Goal: Task Accomplishment & Management: Use online tool/utility

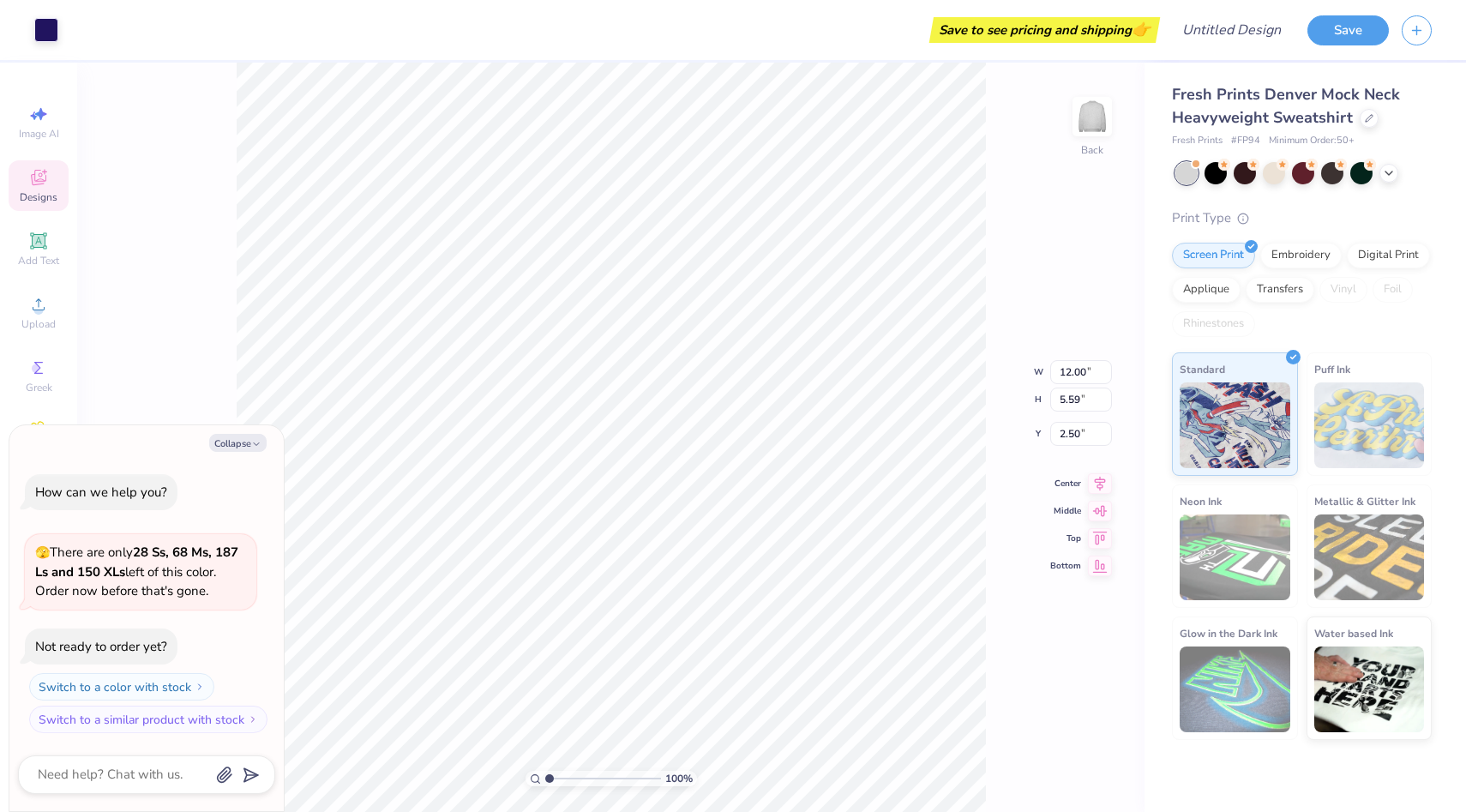
type textarea "x"
type input "2.51"
type textarea "x"
type input "3.40"
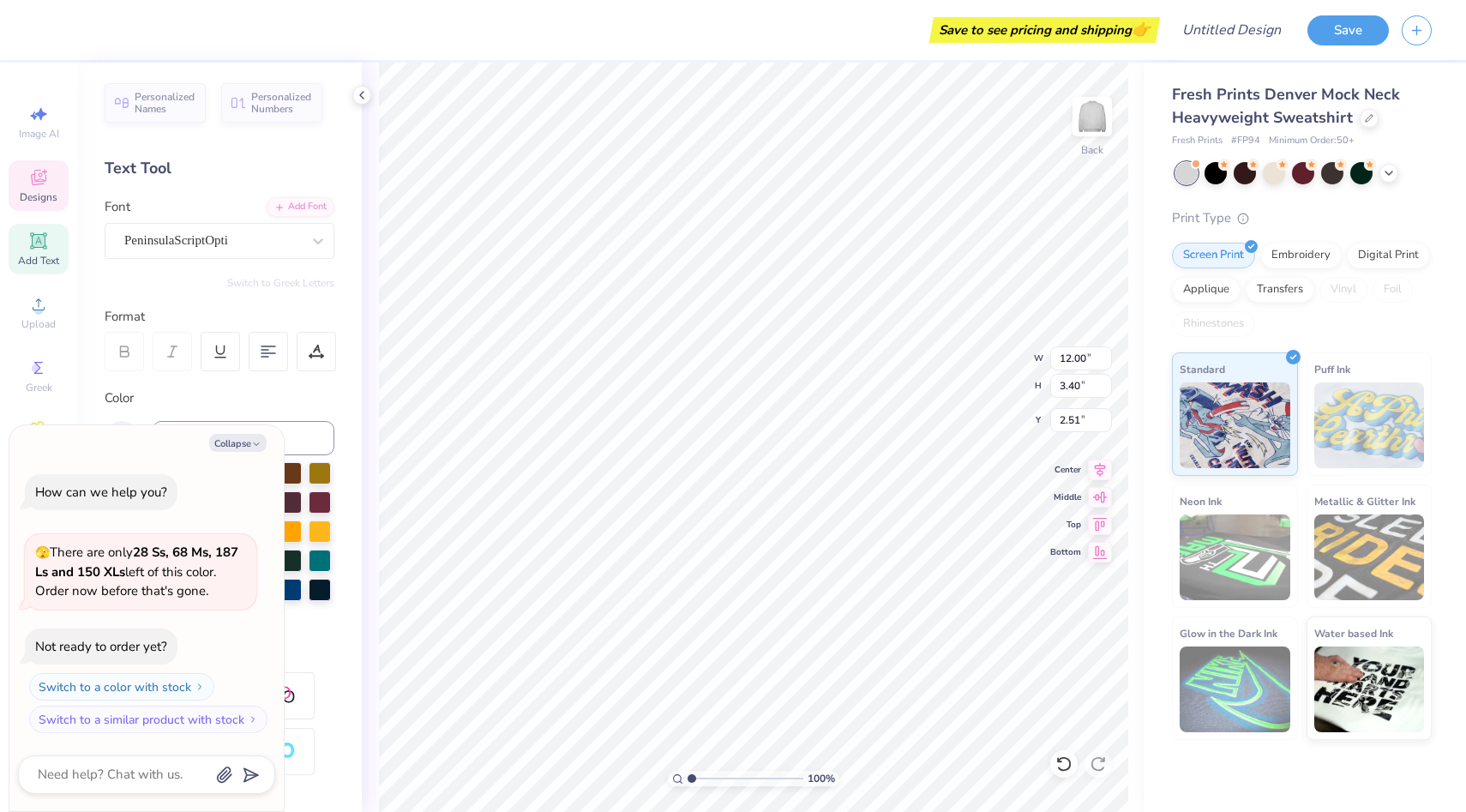
scroll to position [0, 1]
type textarea "x"
type textarea "A"
type textarea "x"
type textarea "Al"
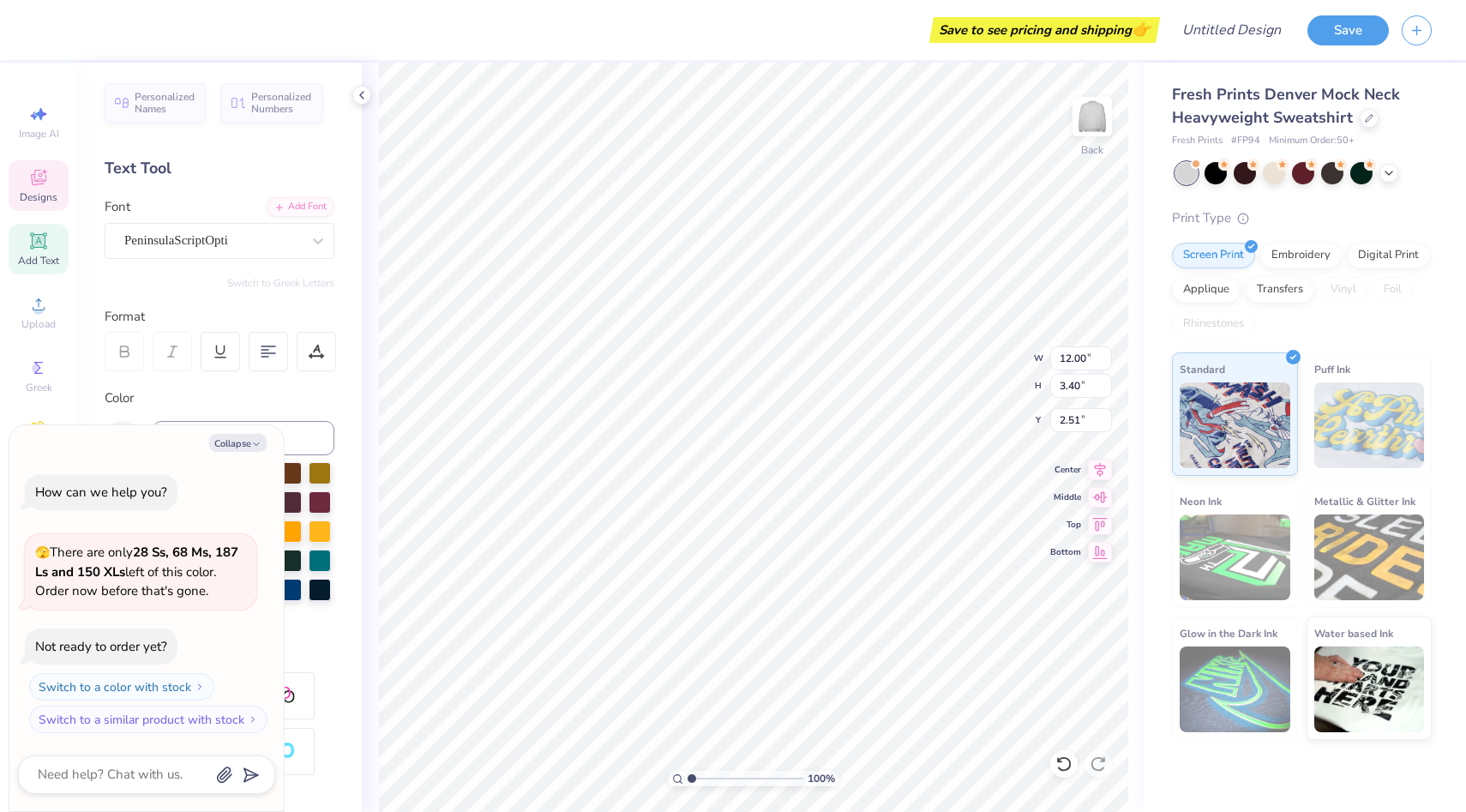
type textarea "x"
type textarea "Alp"
type textarea "x"
type textarea "Alph"
type textarea "x"
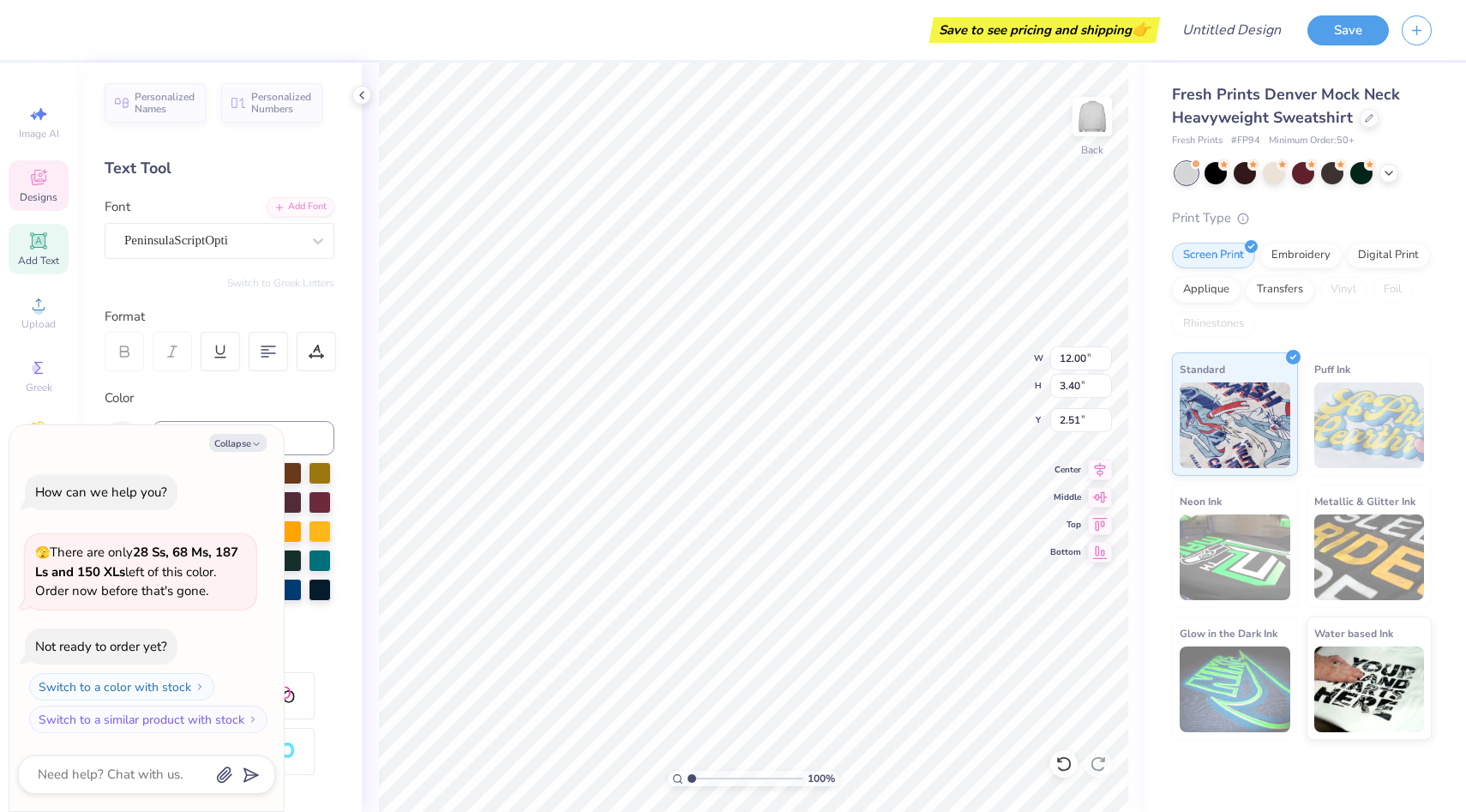
type textarea "Alpha"
type textarea "x"
type textarea "Alpha"
type textarea "x"
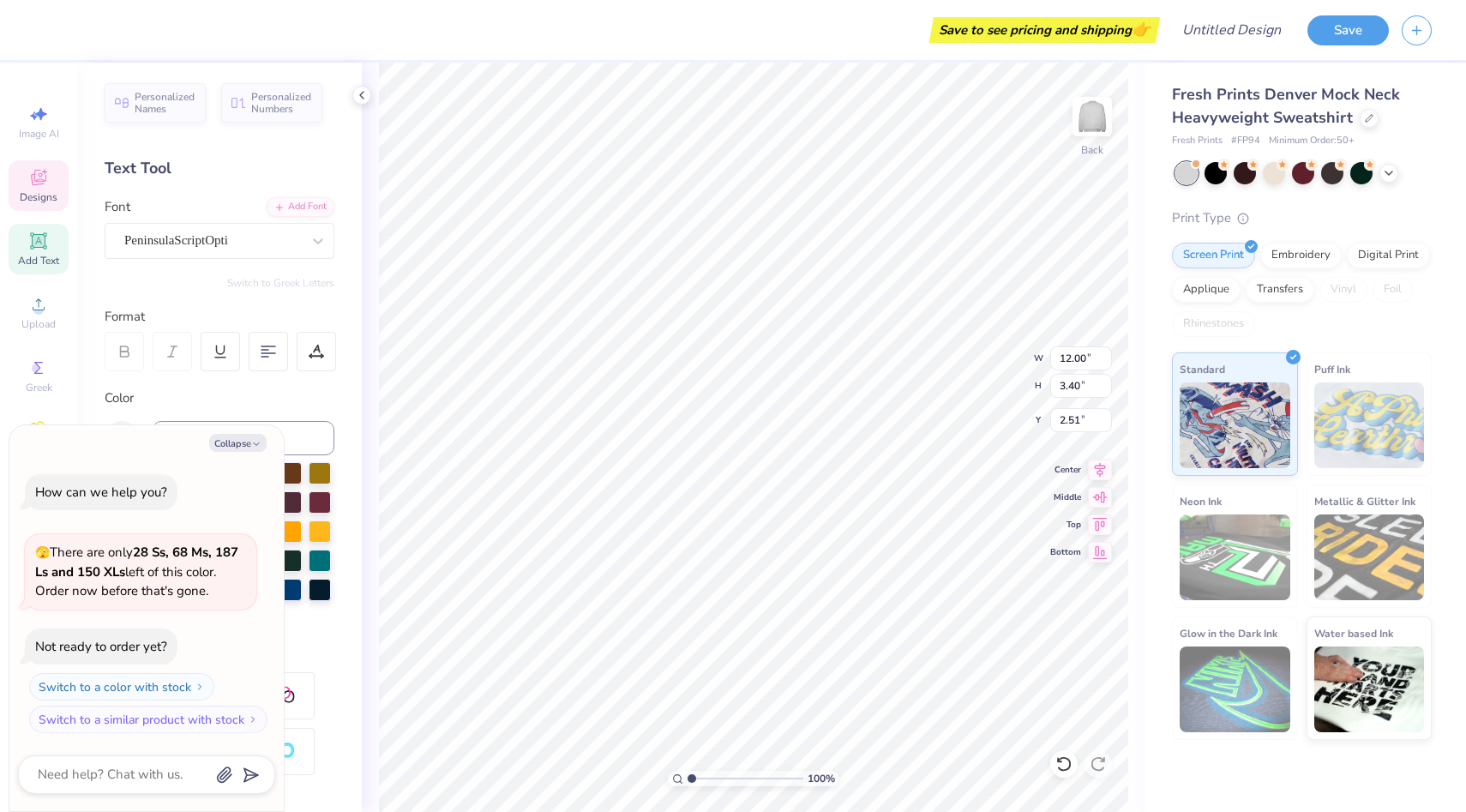
type textarea "Alpha C"
type textarea "x"
type textarea "Alpha Ch"
type textarea "x"
type textarea "Alpha Chi"
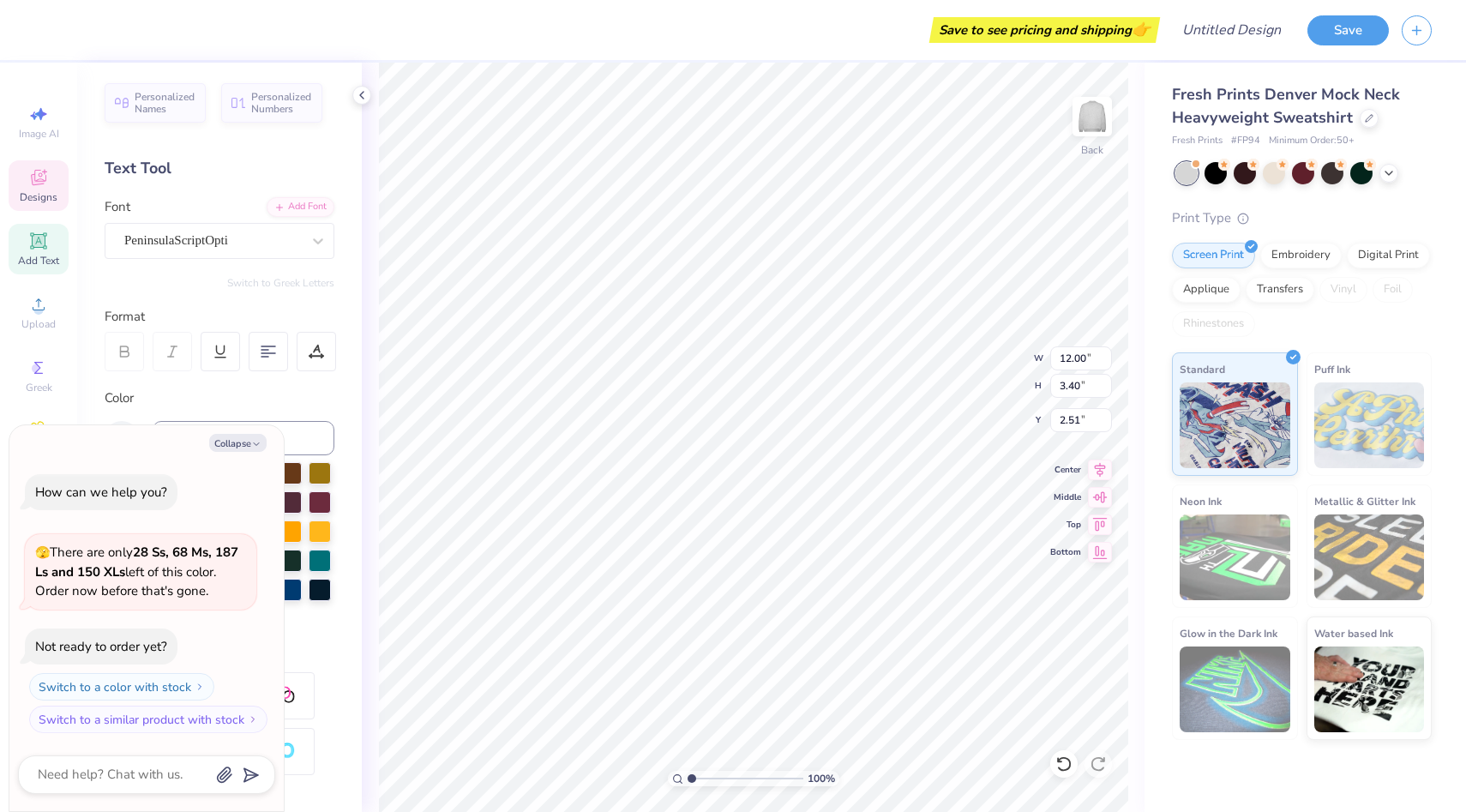
type textarea "x"
type textarea "Alpha Chi"
type textarea "x"
type textarea "Alpha Chi O"
type textarea "x"
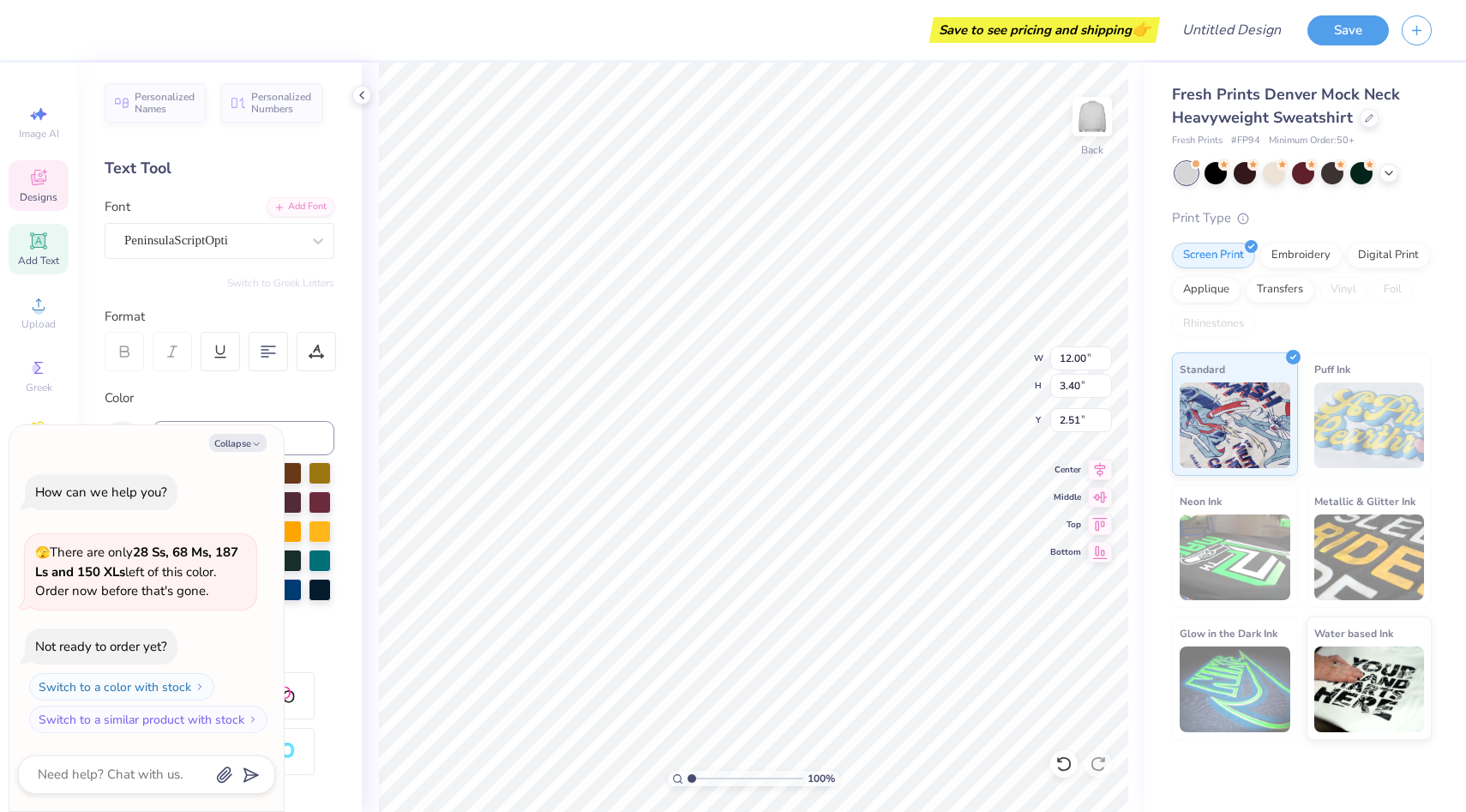
type textarea "Alpha Chi Om"
type textarea "x"
type textarea "Alpha Chi Ome"
type textarea "x"
type textarea "Alpha [PERSON_NAME]"
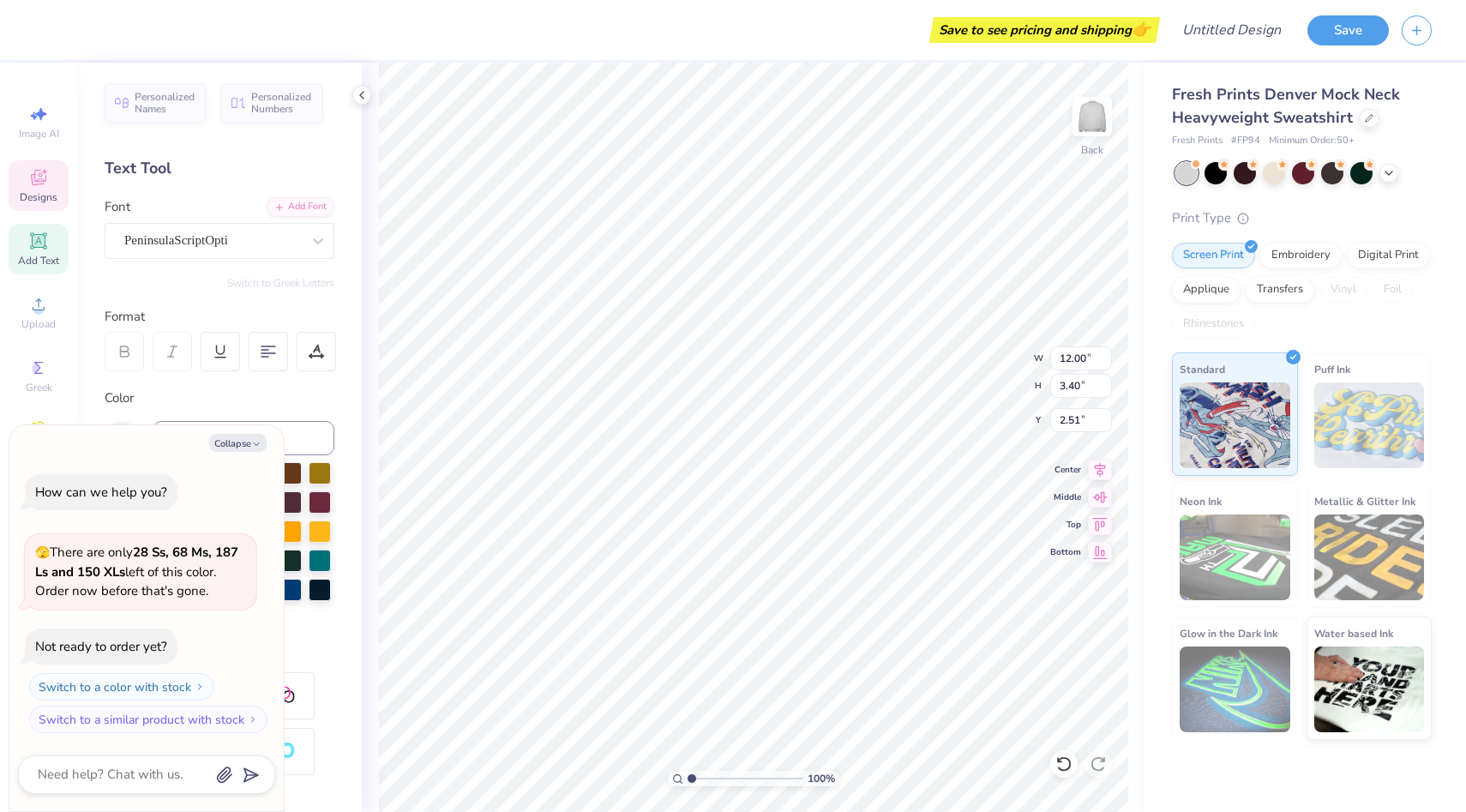
scroll to position [0, 4]
type textarea "x"
type textarea "Alpha Chi Omega"
type textarea "x"
type input "2.90"
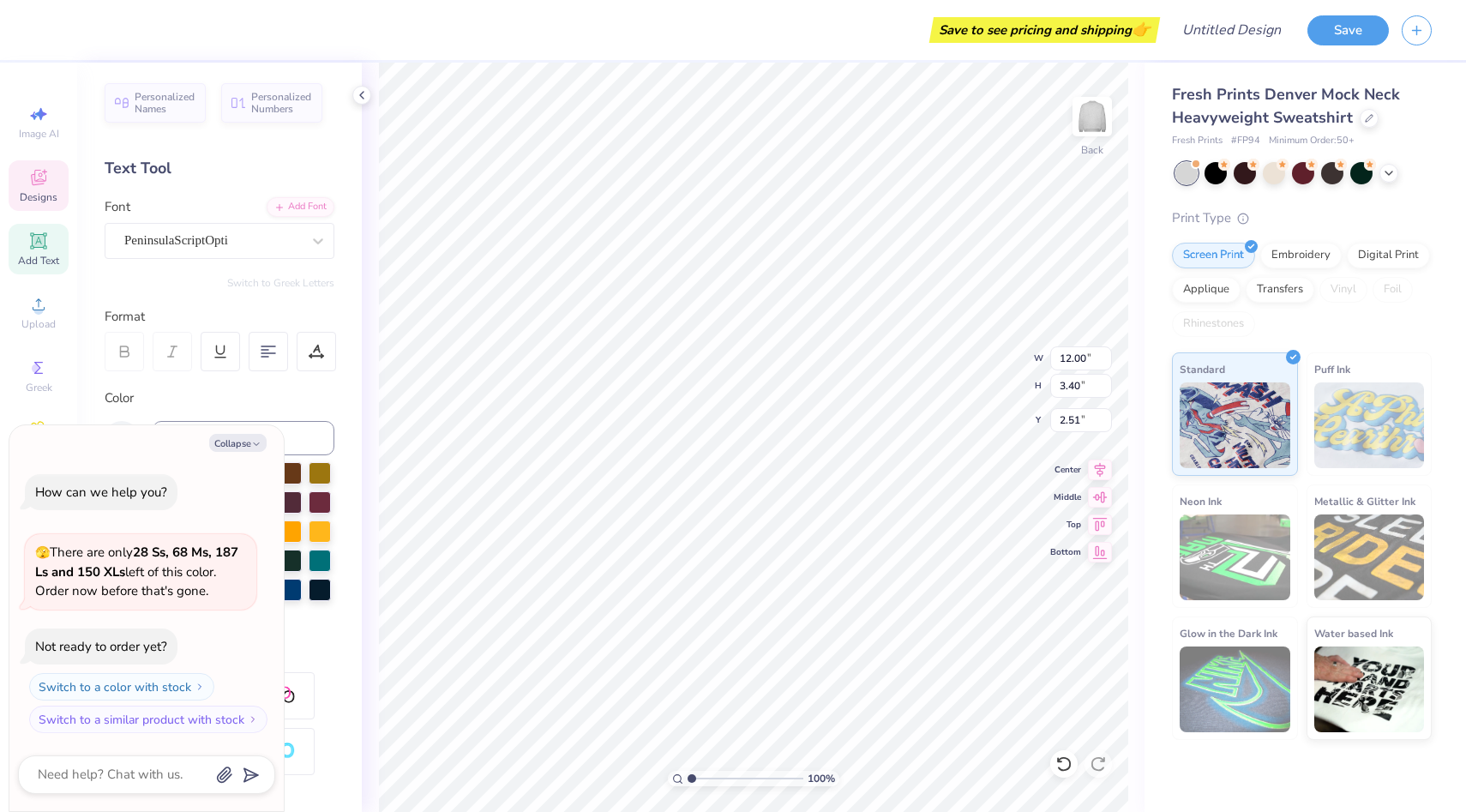
type input "3.17"
type input "4.93"
type textarea "x"
type input "5.98"
click at [1298, 214] on div "Print Type" at bounding box center [1302, 218] width 260 height 20
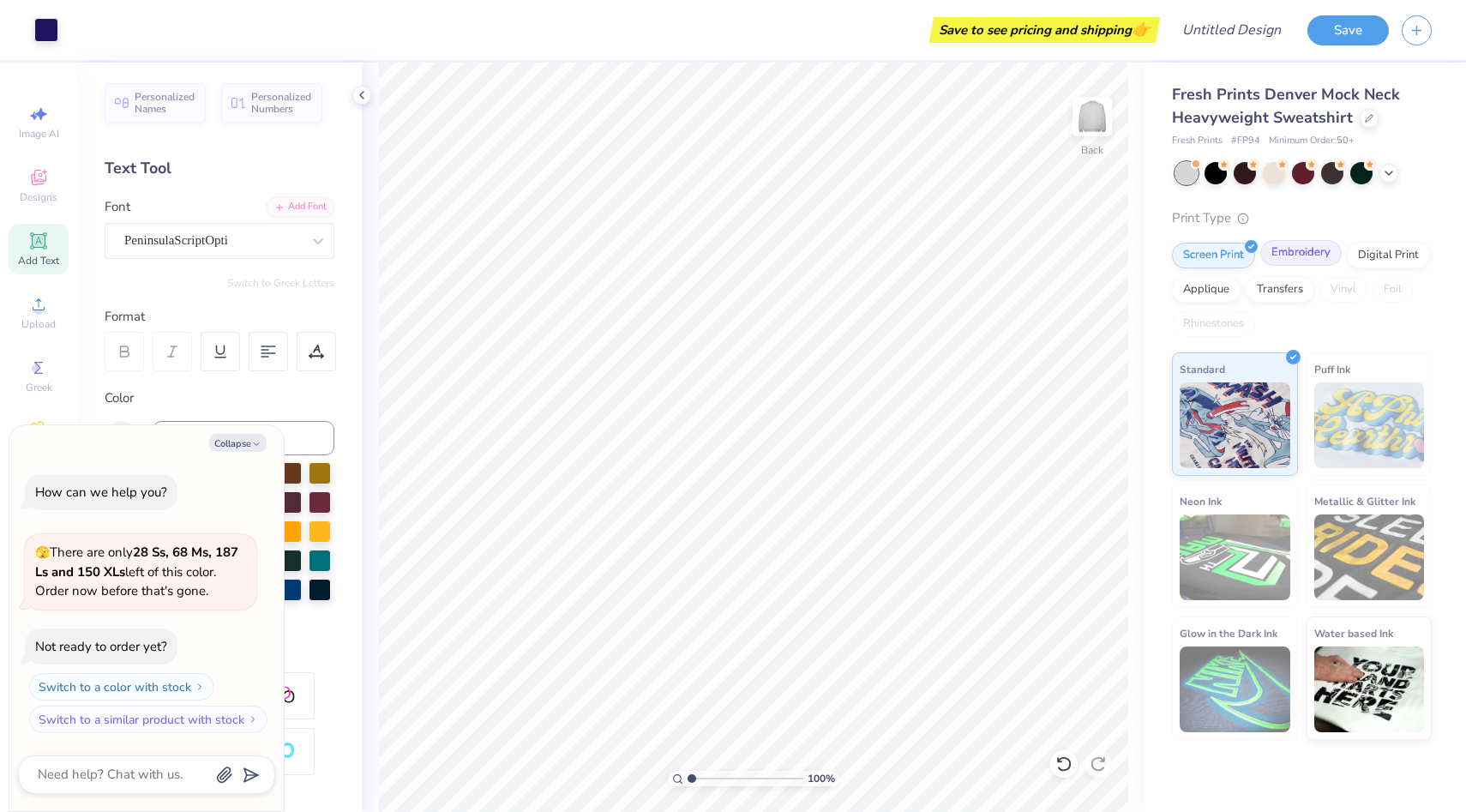
click at [1300, 257] on div "Embroidery" at bounding box center [1301, 253] width 81 height 26
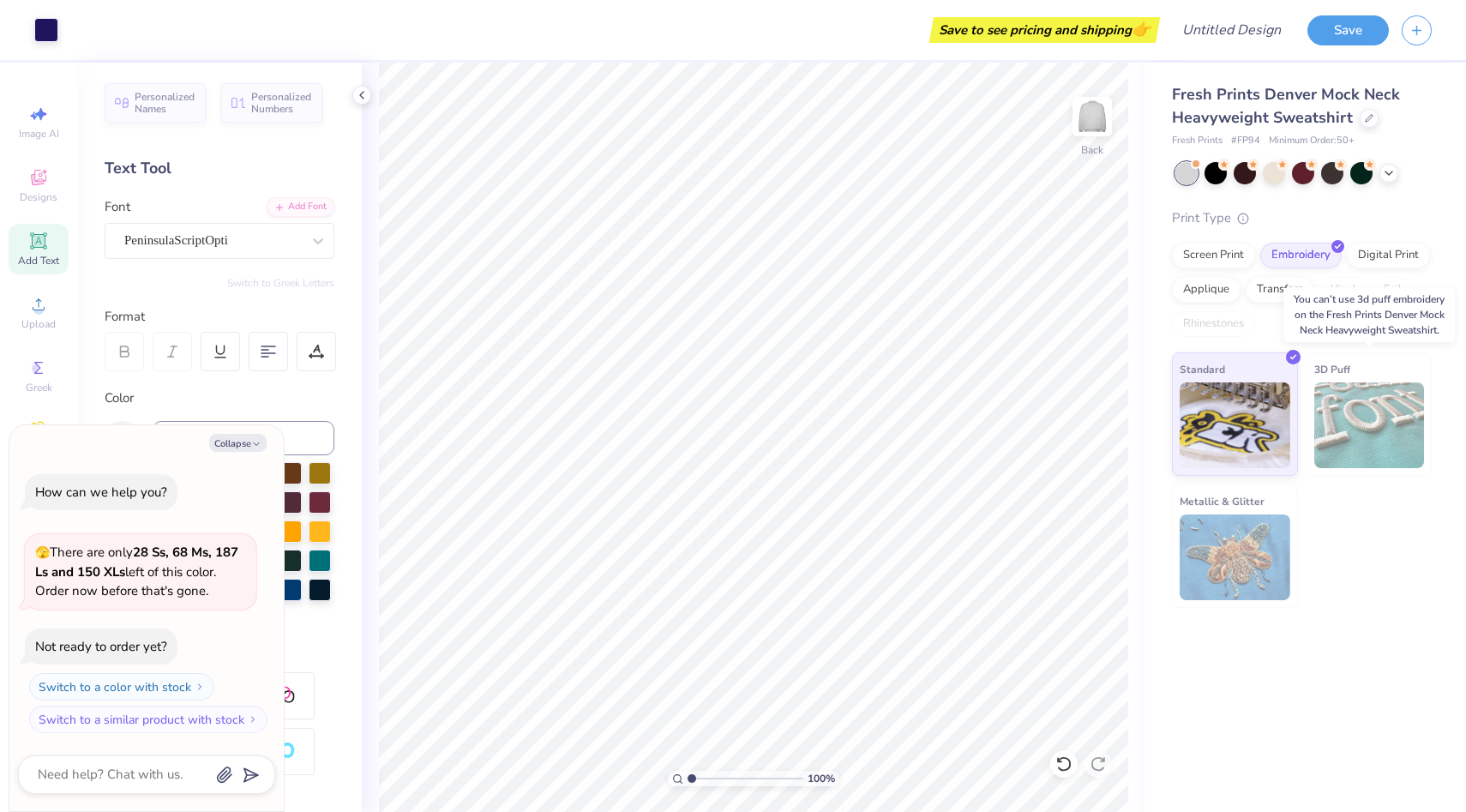
click at [1404, 426] on img at bounding box center [1370, 425] width 111 height 85
click at [1357, 414] on img at bounding box center [1370, 425] width 111 height 85
click at [1367, 447] on img at bounding box center [1370, 425] width 111 height 85
click at [1223, 250] on div "Screen Print" at bounding box center [1214, 253] width 83 height 26
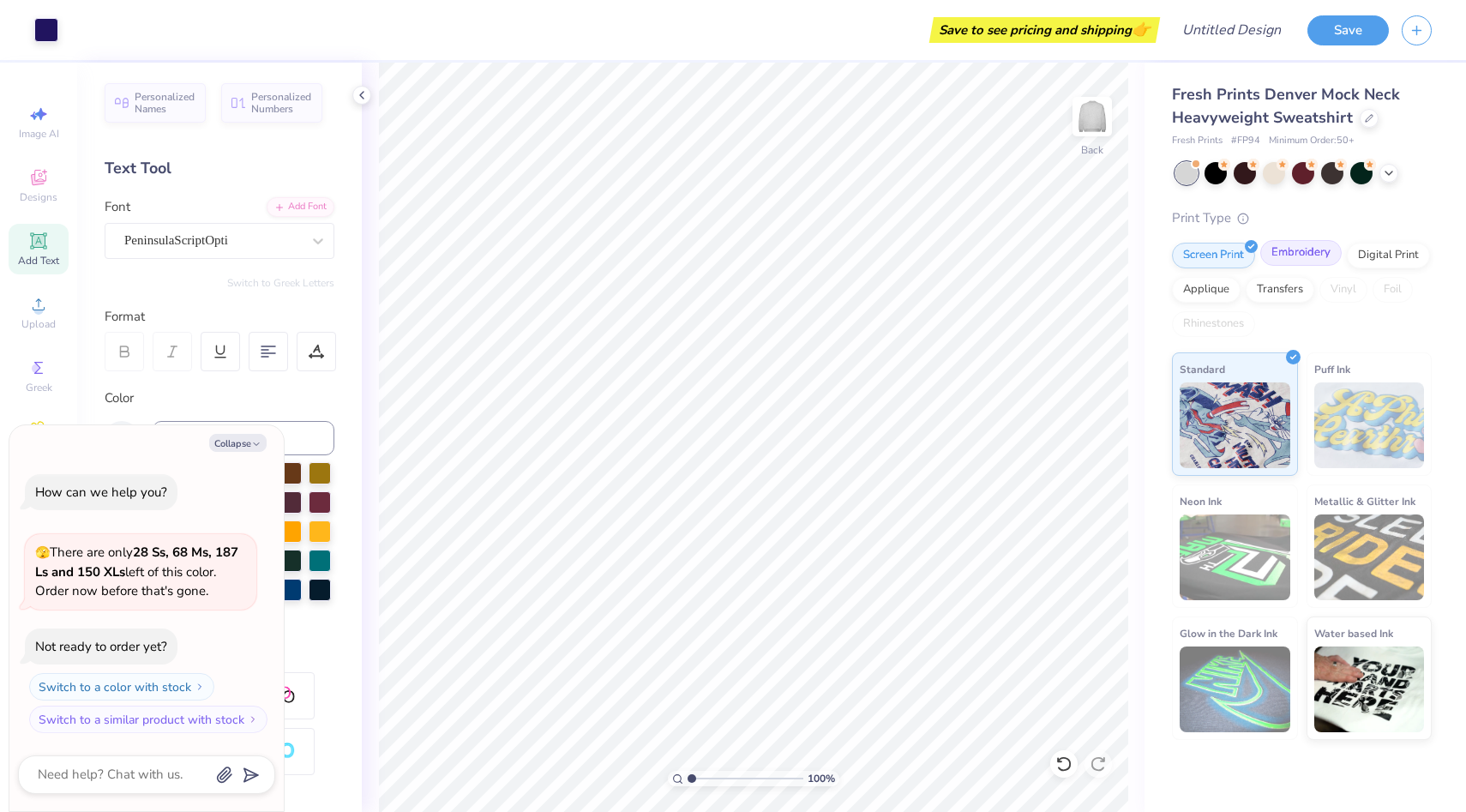
click at [1298, 251] on div "Embroidery" at bounding box center [1301, 253] width 81 height 26
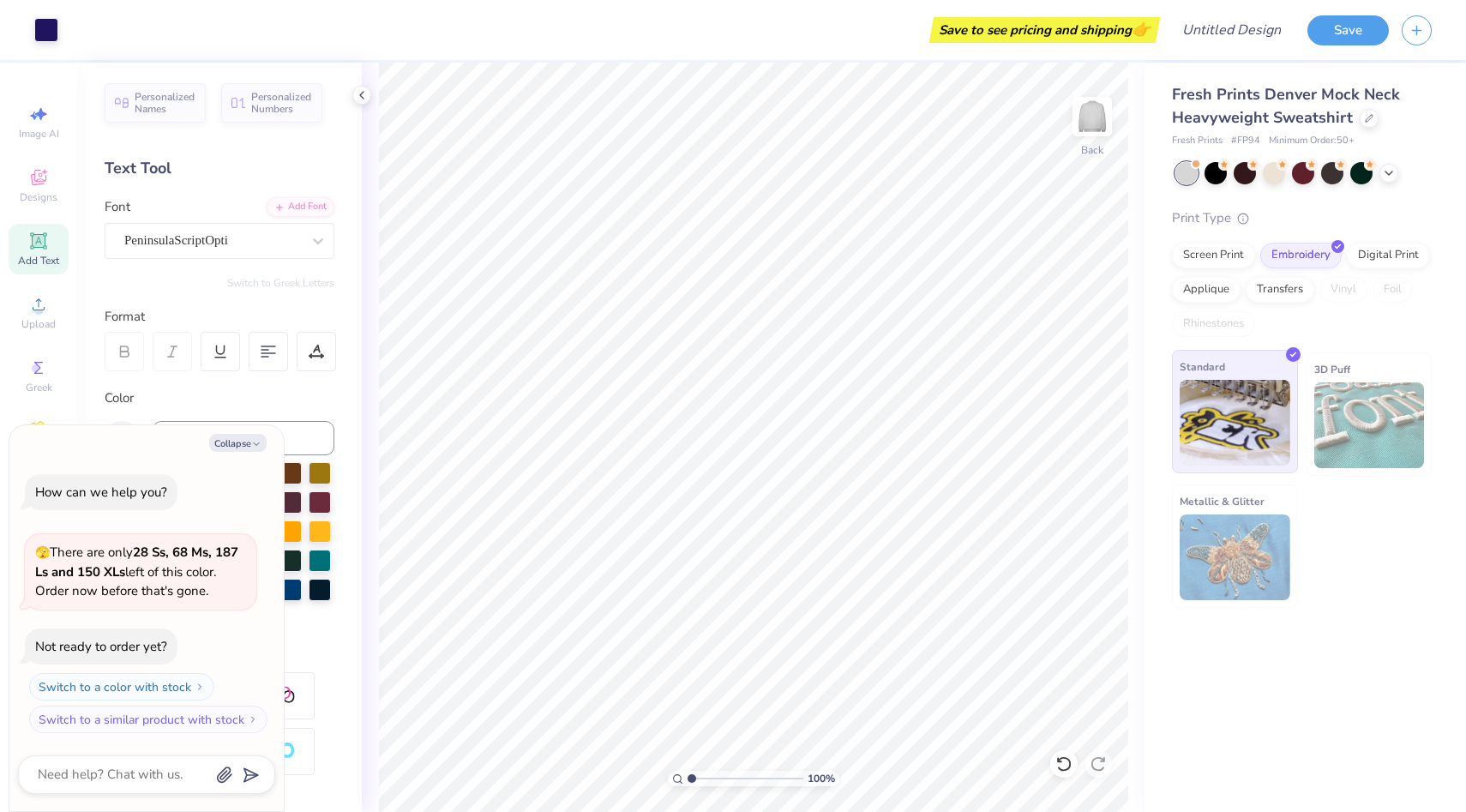
click at [1226, 394] on img at bounding box center [1235, 422] width 111 height 85
click at [1240, 256] on div "Screen Print" at bounding box center [1214, 253] width 83 height 26
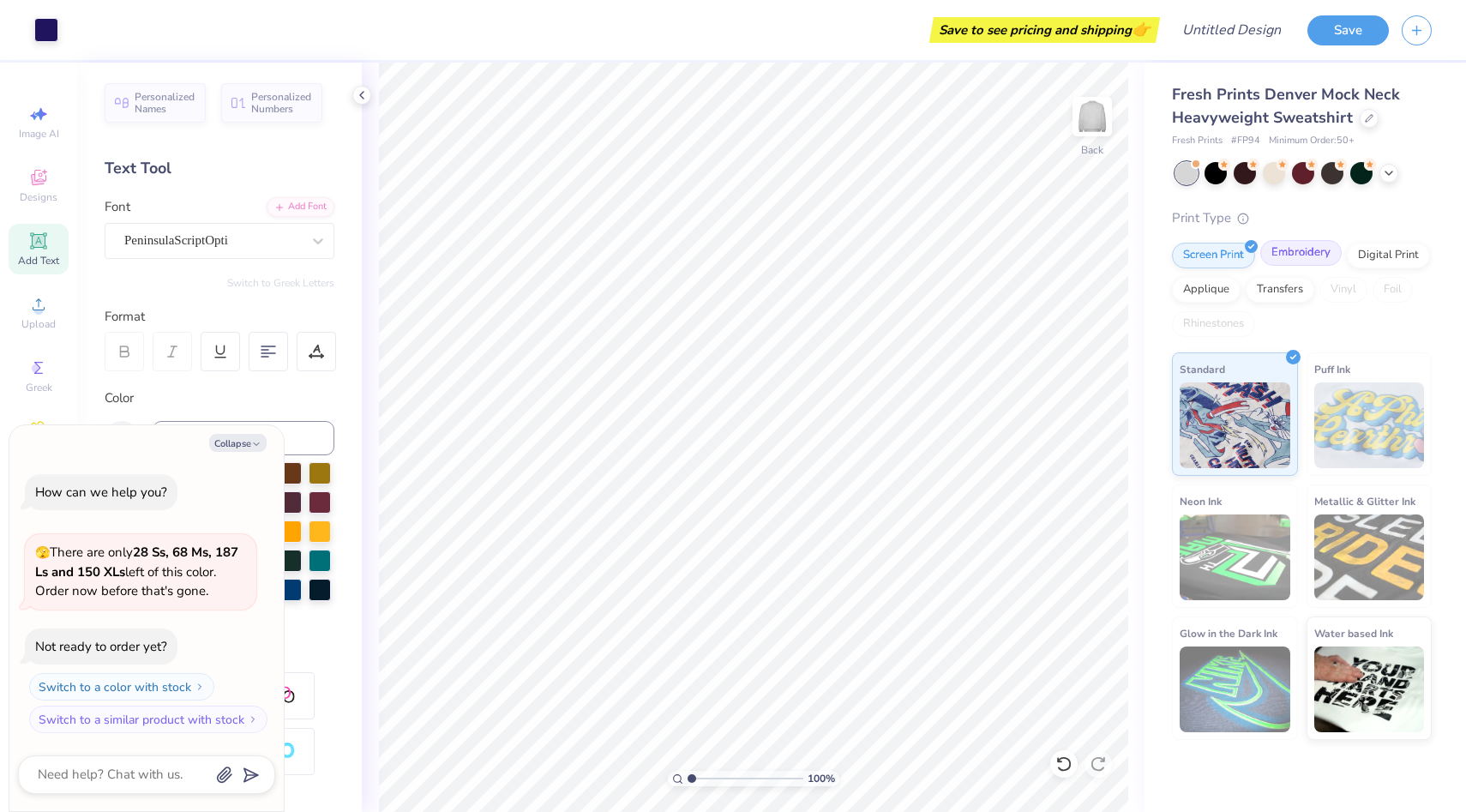
click at [1305, 257] on div "Embroidery" at bounding box center [1301, 253] width 81 height 26
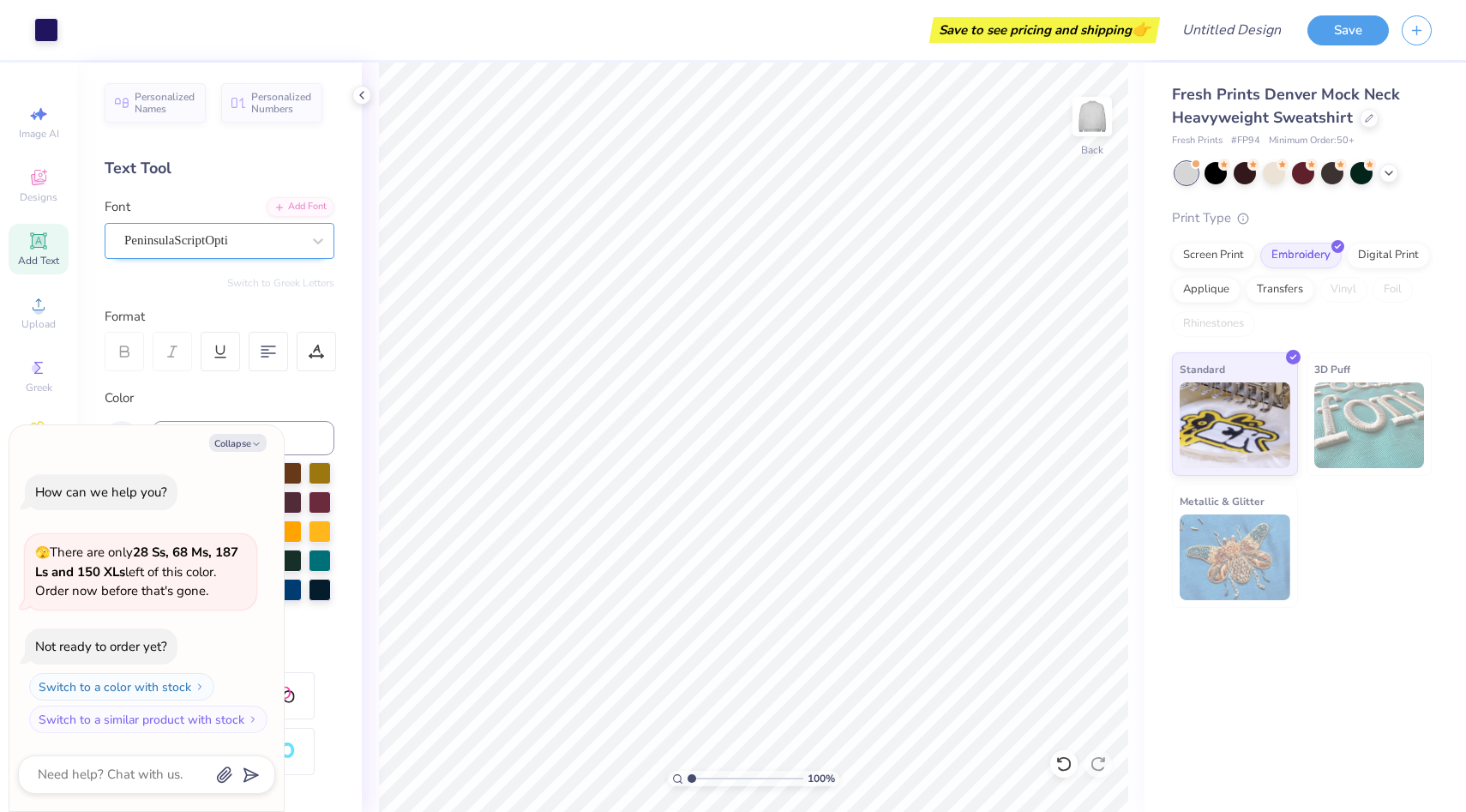
click at [204, 250] on div at bounding box center [212, 240] width 177 height 23
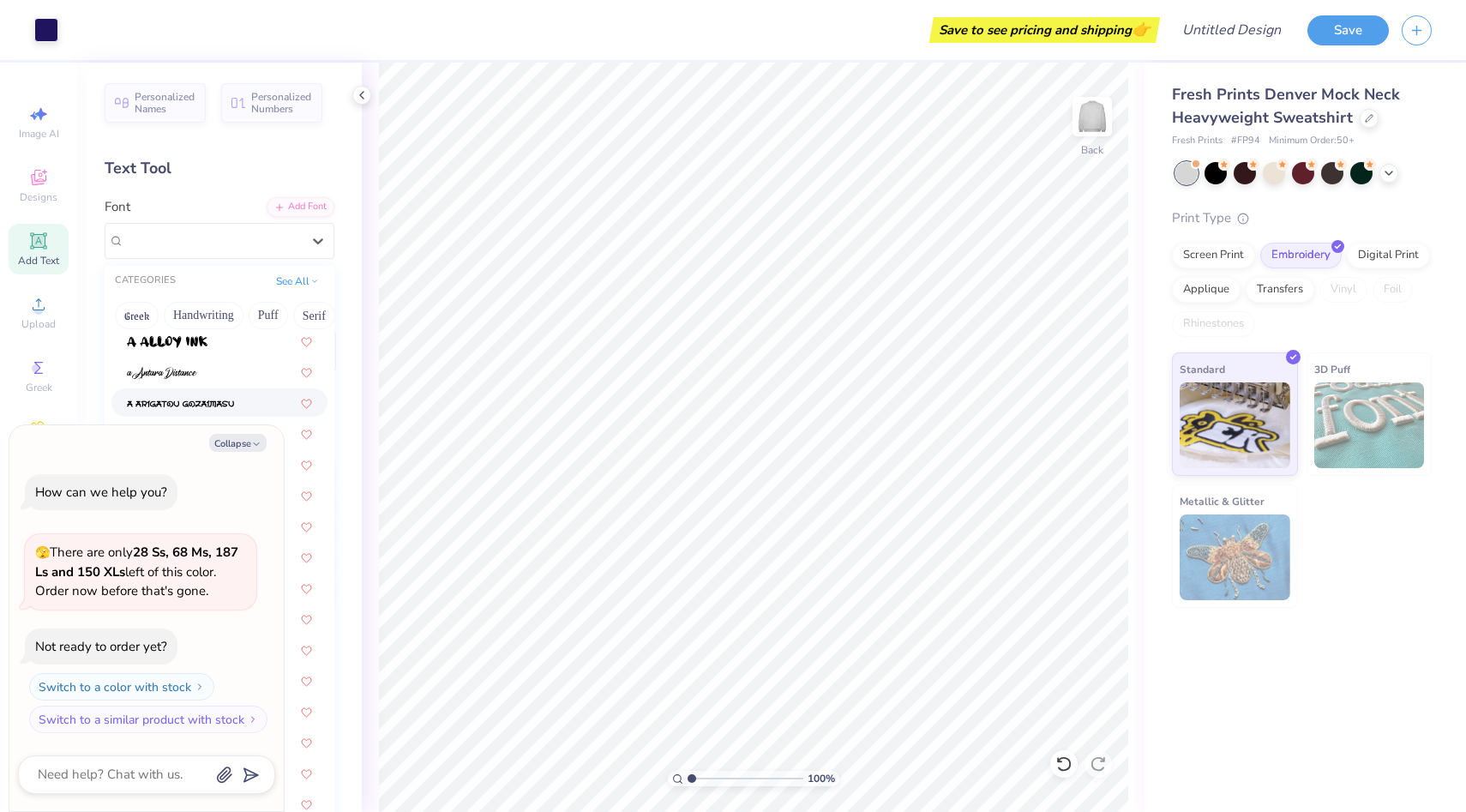
scroll to position [118, 0]
click at [236, 444] on button "Collapse" at bounding box center [238, 442] width 58 height 18
type textarea "x"
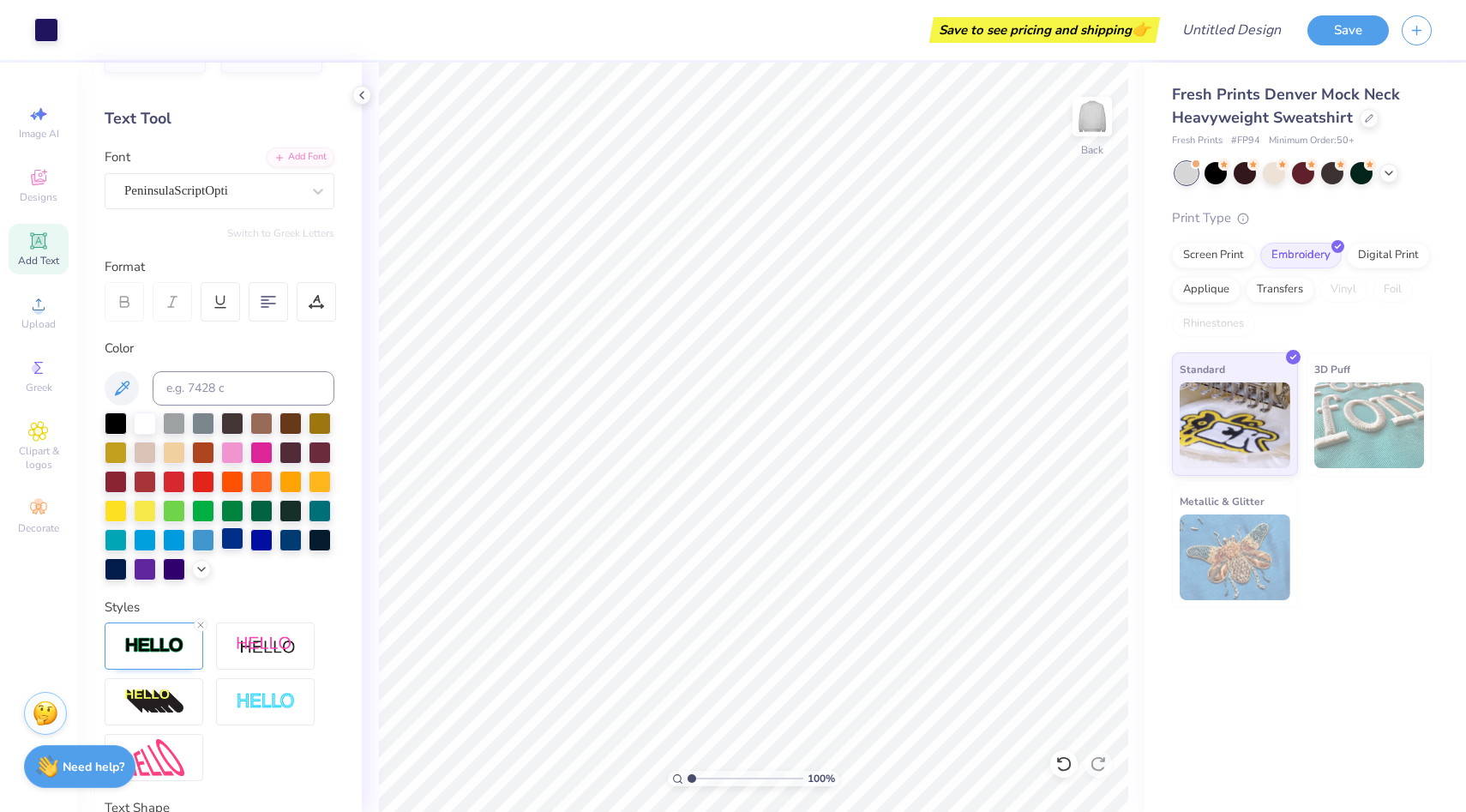
scroll to position [54, 0]
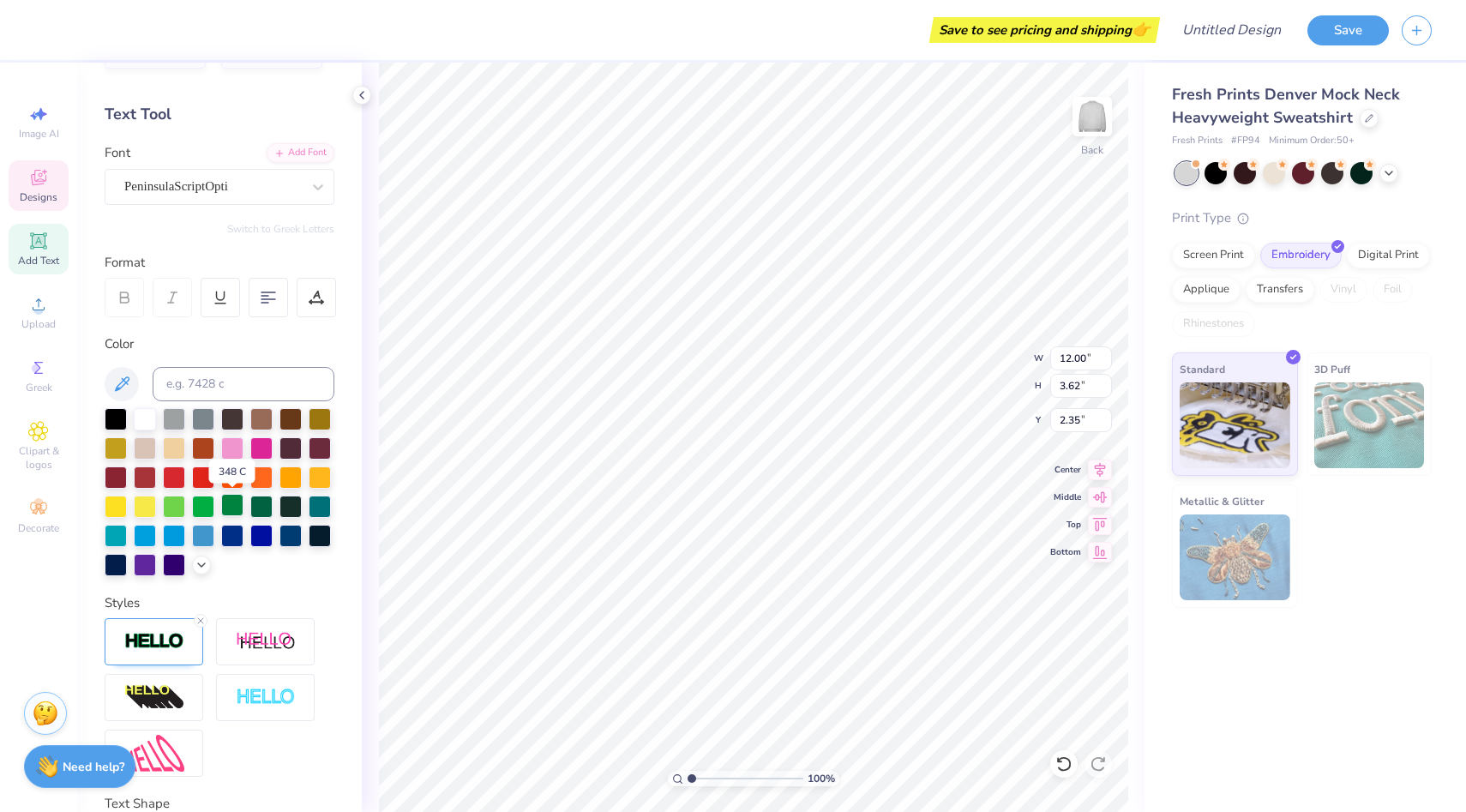
click at [228, 512] on div at bounding box center [232, 505] width 22 height 22
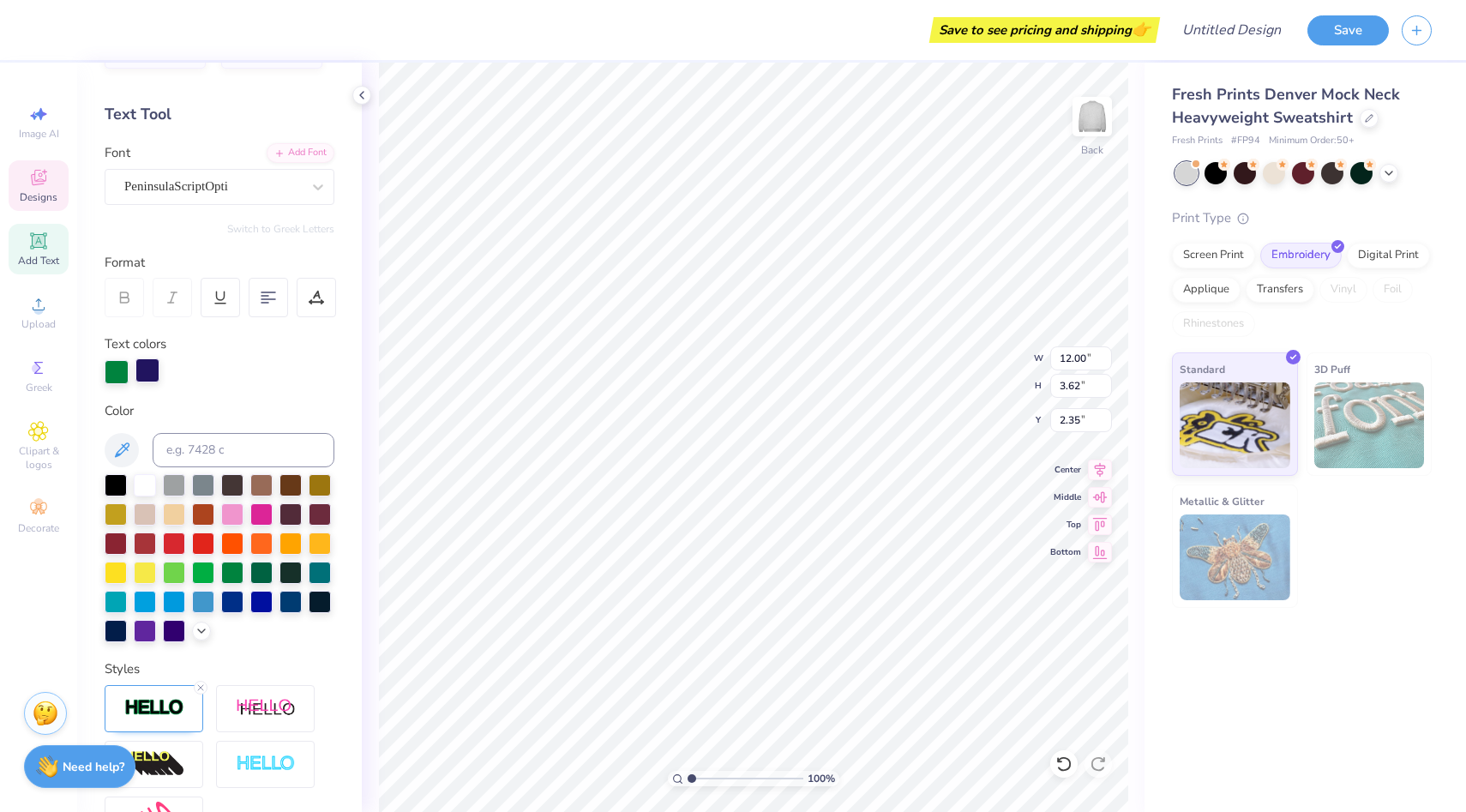
click at [151, 375] on div at bounding box center [148, 370] width 24 height 24
click at [232, 576] on div at bounding box center [232, 570] width 22 height 22
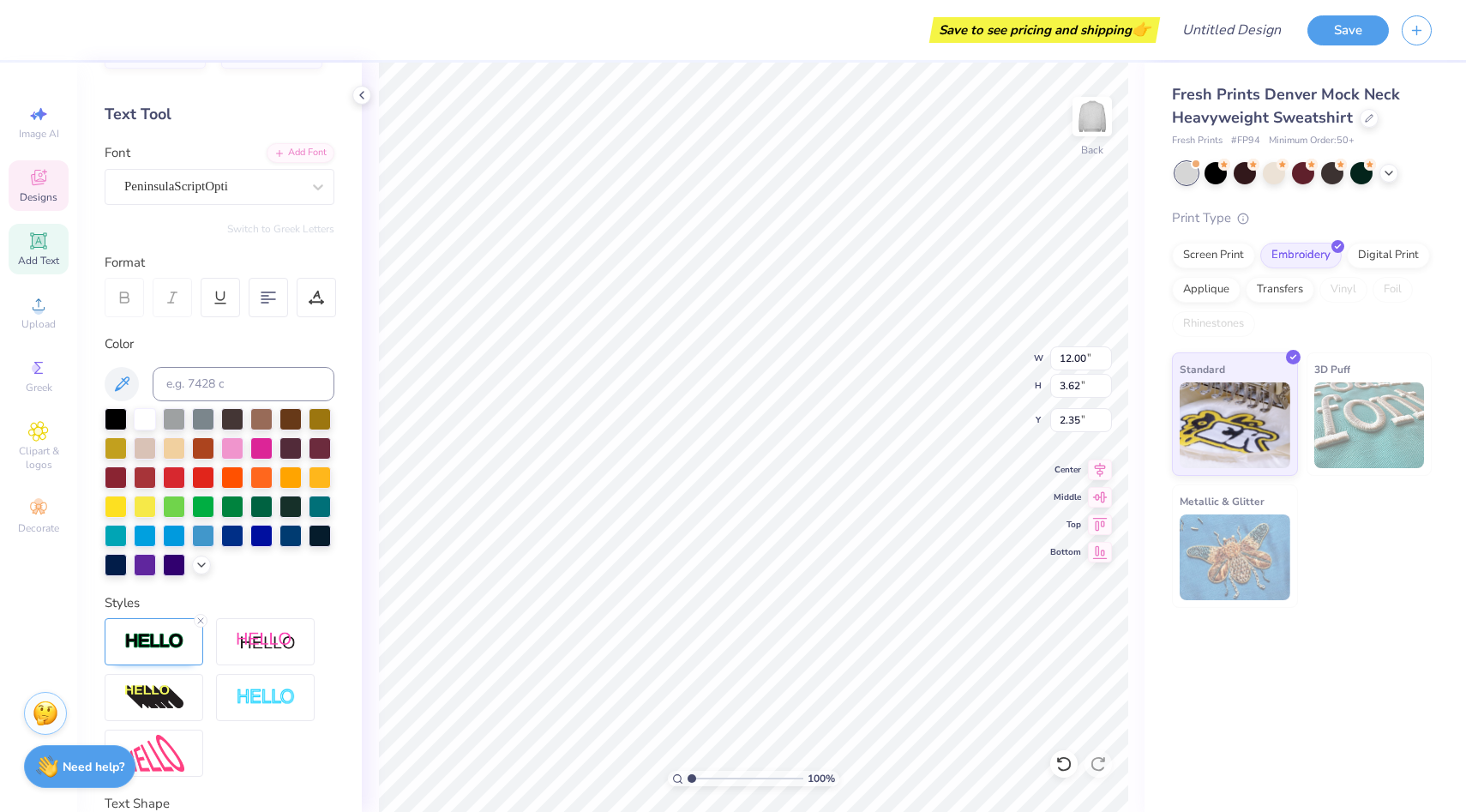
click at [220, 347] on div "Color" at bounding box center [219, 344] width 230 height 20
click at [114, 383] on icon at bounding box center [121, 384] width 21 height 21
click at [231, 446] on div at bounding box center [232, 446] width 22 height 22
click at [237, 537] on div at bounding box center [232, 533] width 22 height 22
click at [258, 536] on div at bounding box center [261, 533] width 22 height 22
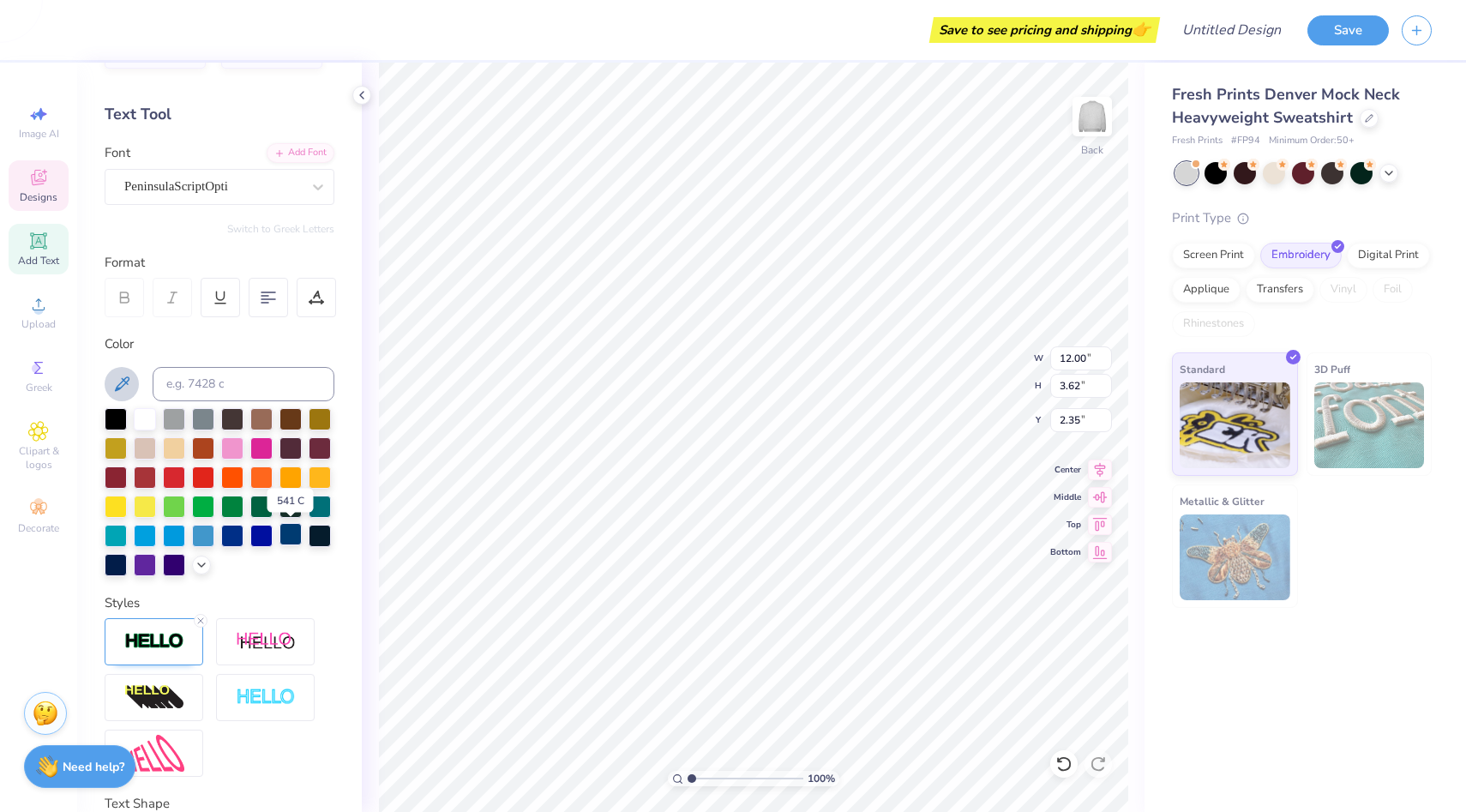
click at [301, 538] on div at bounding box center [291, 533] width 22 height 22
click at [231, 352] on div "Color" at bounding box center [219, 344] width 230 height 20
type input "12.04"
type input "3.69"
type input "2.32"
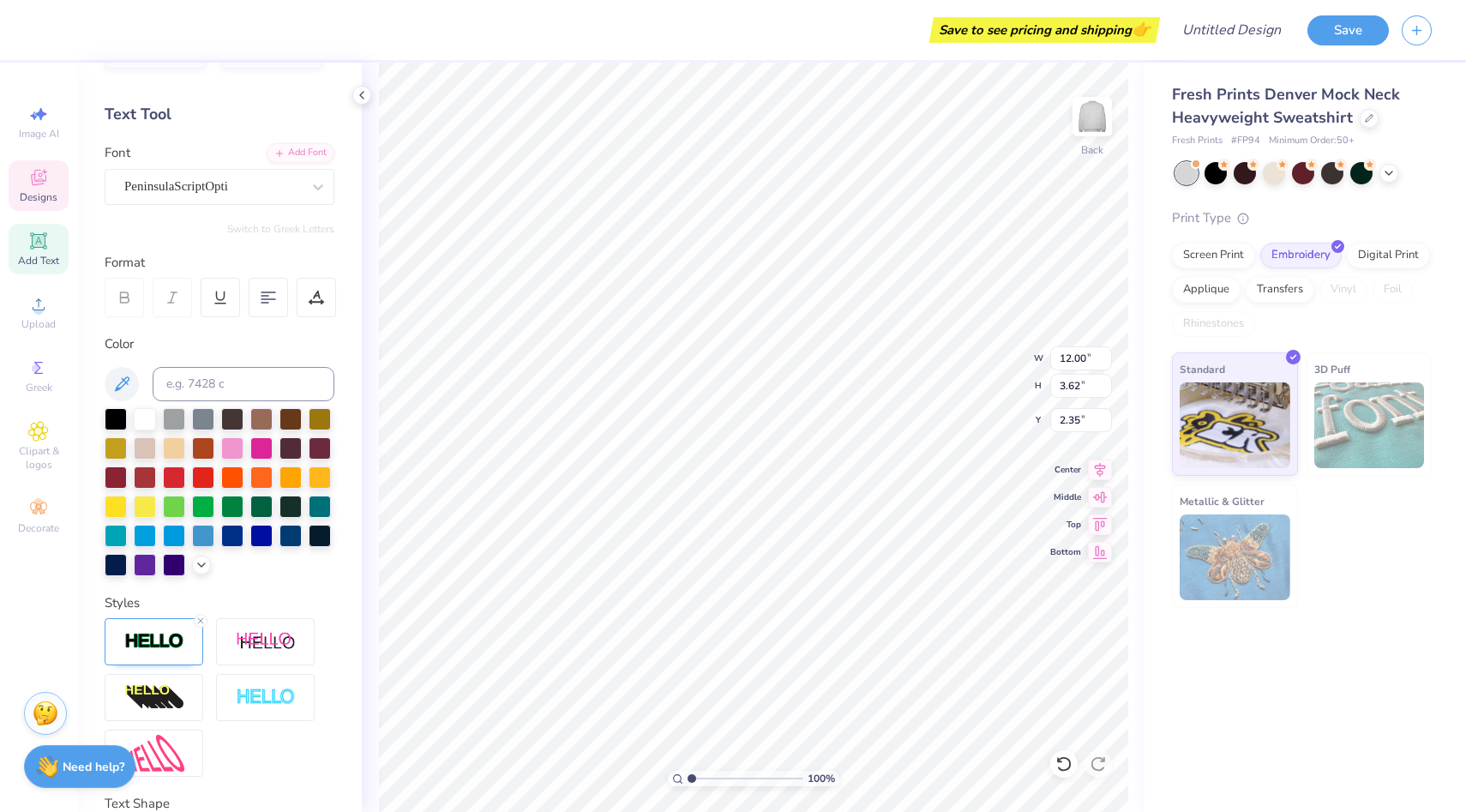
type input "12.17"
type input "2.56"
type input "2.77"
type input "2.76"
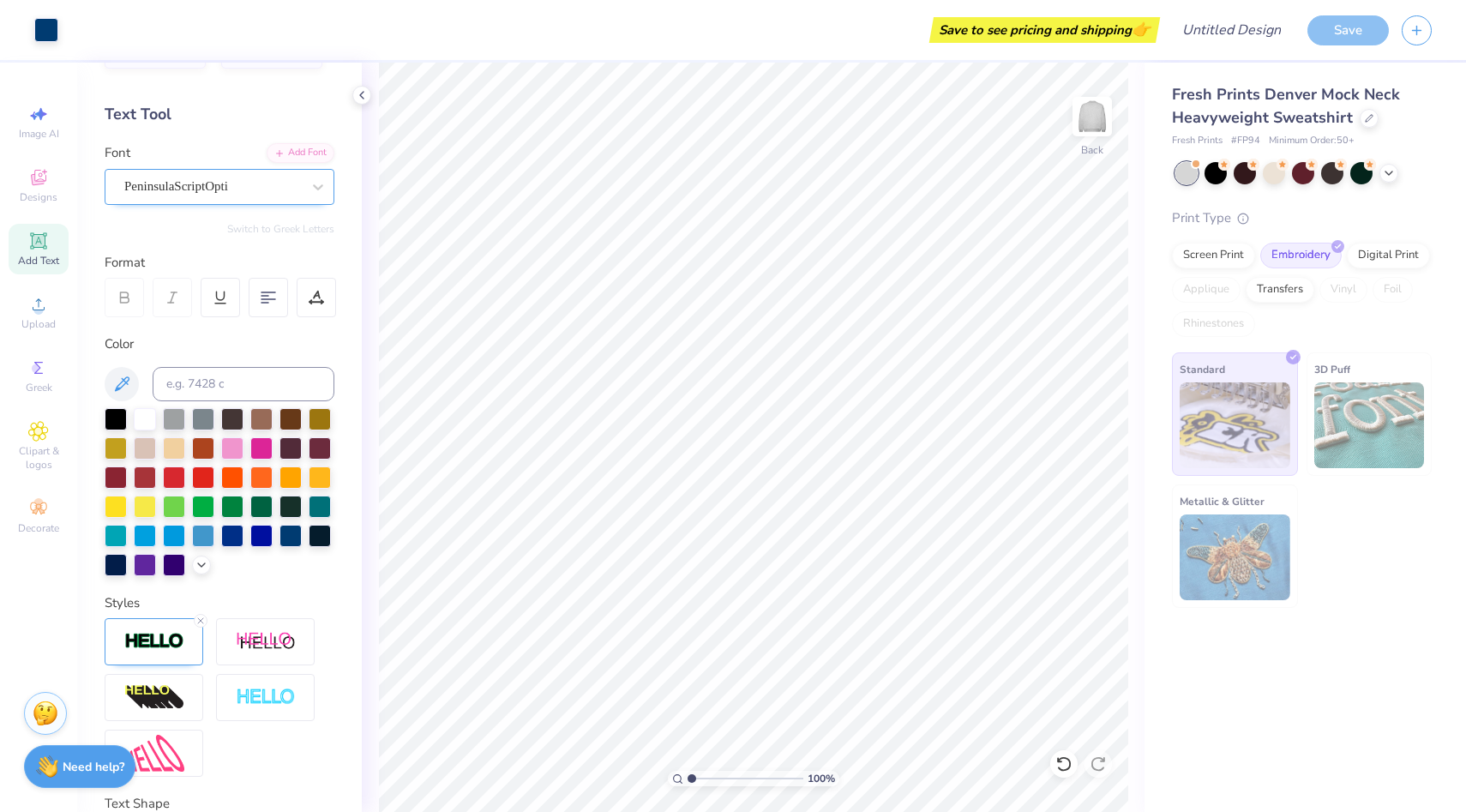
click at [254, 192] on div "PeninsulaScriptOpti" at bounding box center [213, 186] width 181 height 27
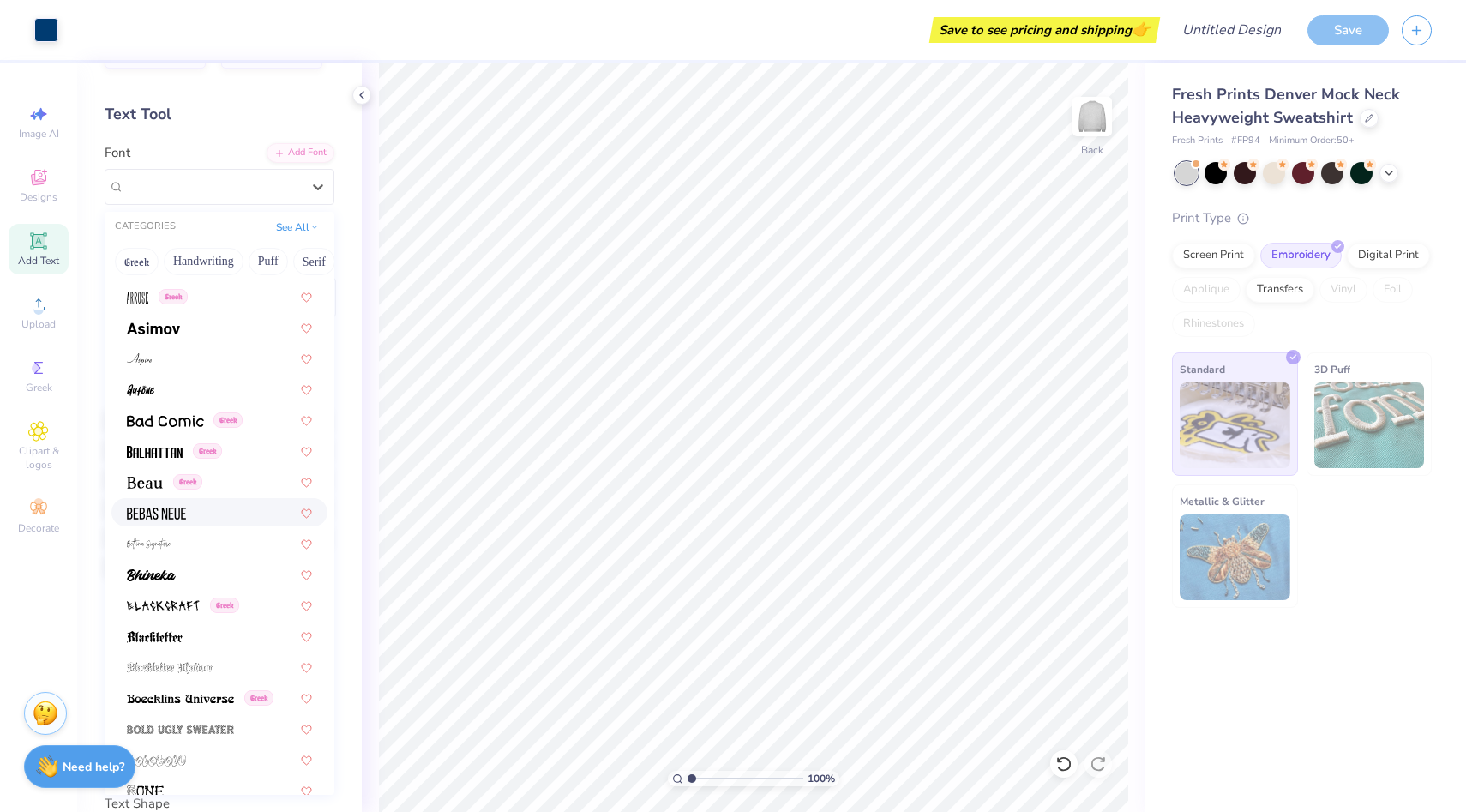
scroll to position [675, 0]
click at [256, 485] on div "Greek" at bounding box center [219, 480] width 185 height 18
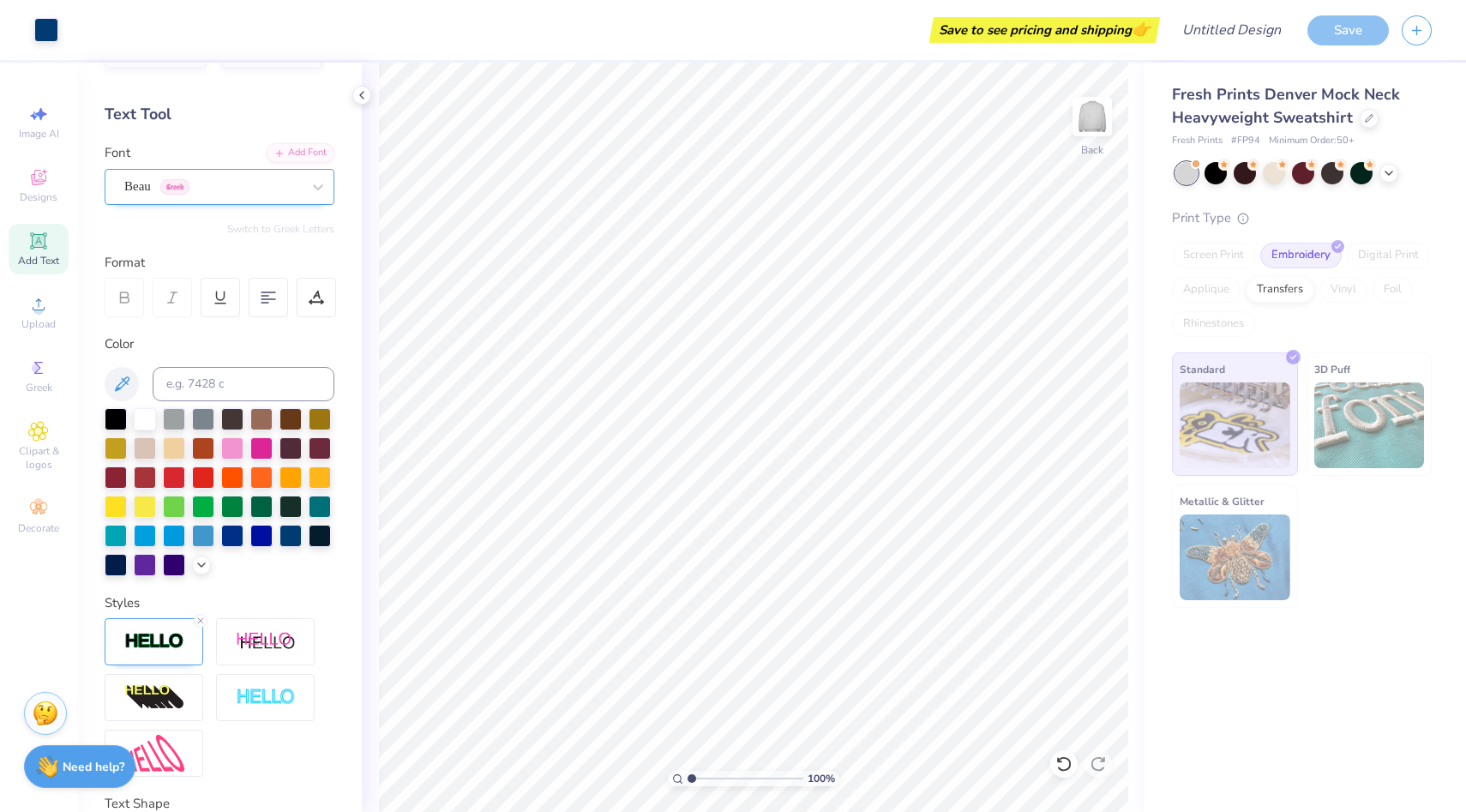
click at [225, 186] on div "Beau Greek" at bounding box center [213, 186] width 181 height 27
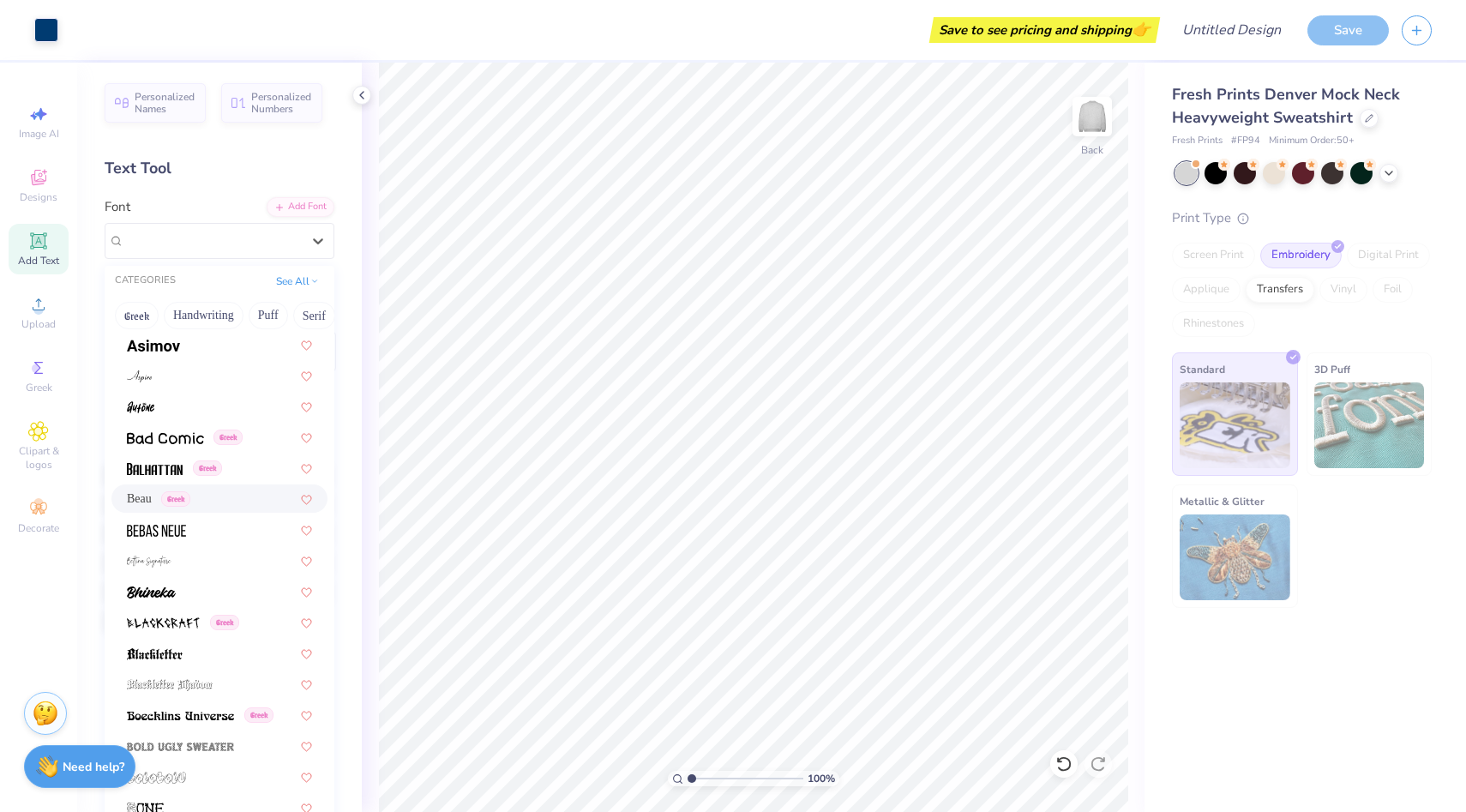
scroll to position [718, 0]
click at [192, 517] on div at bounding box center [219, 522] width 185 height 18
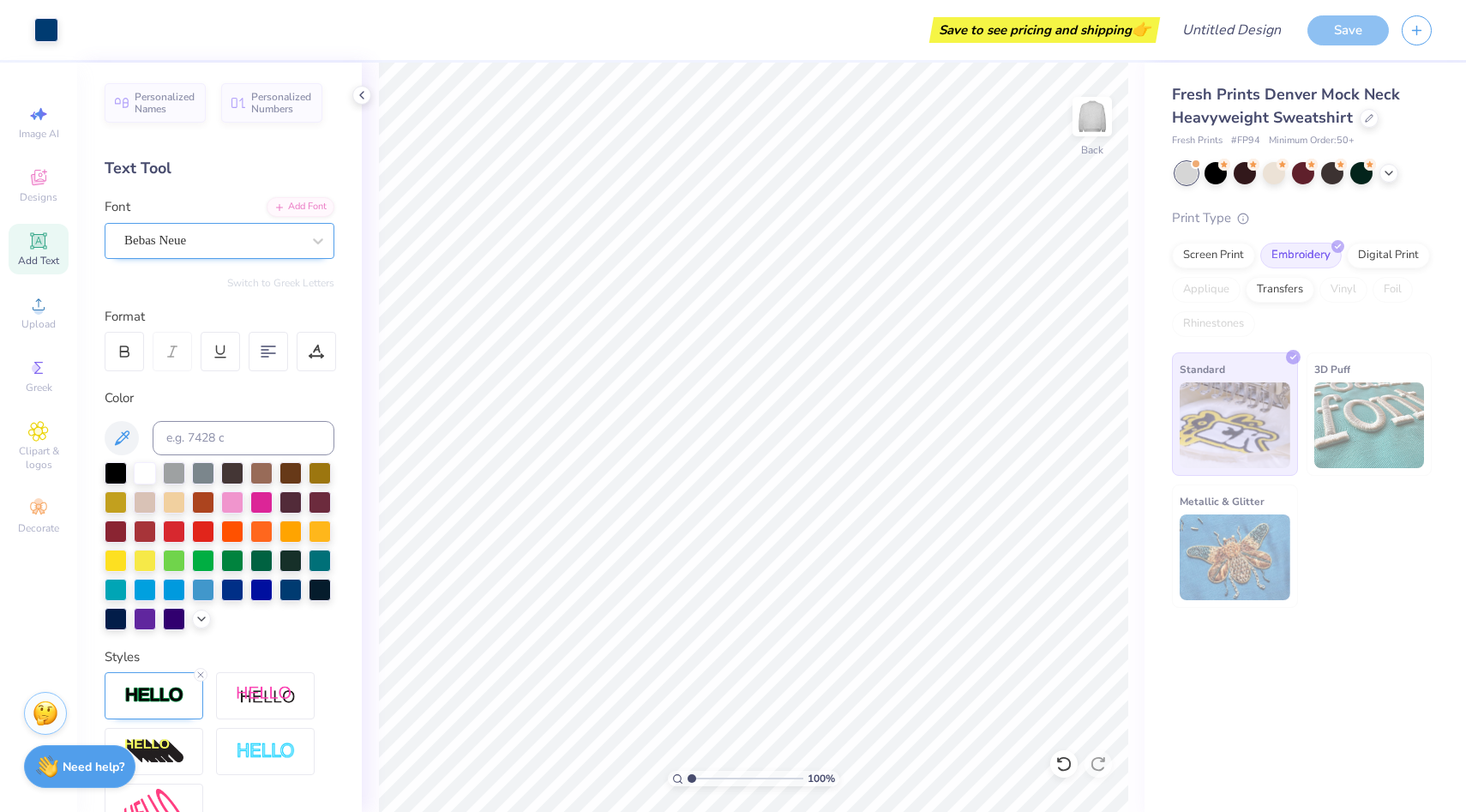
click at [213, 240] on div "Bebas Neue" at bounding box center [213, 240] width 181 height 27
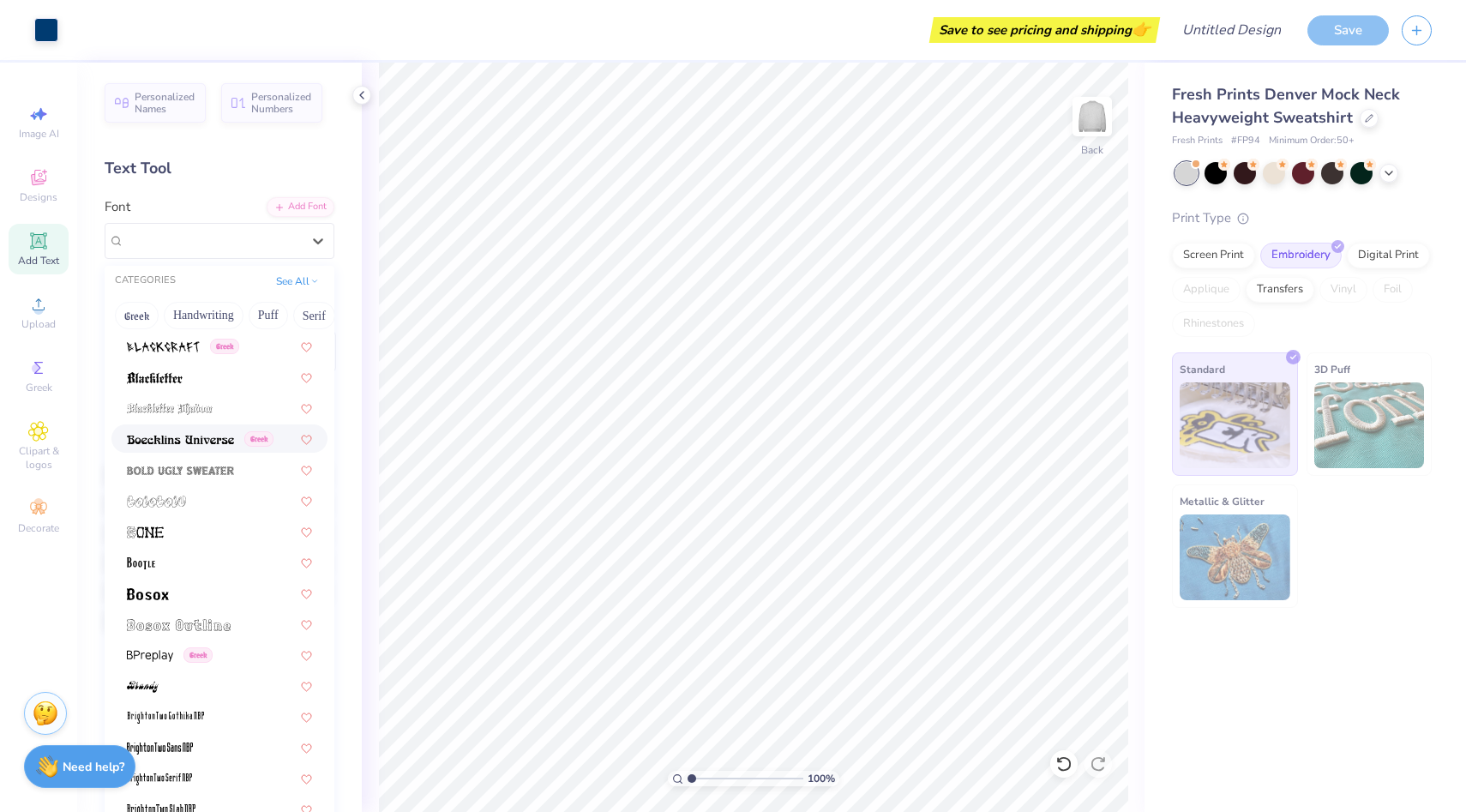
scroll to position [989, 0]
click at [212, 585] on div at bounding box center [219, 590] width 185 height 18
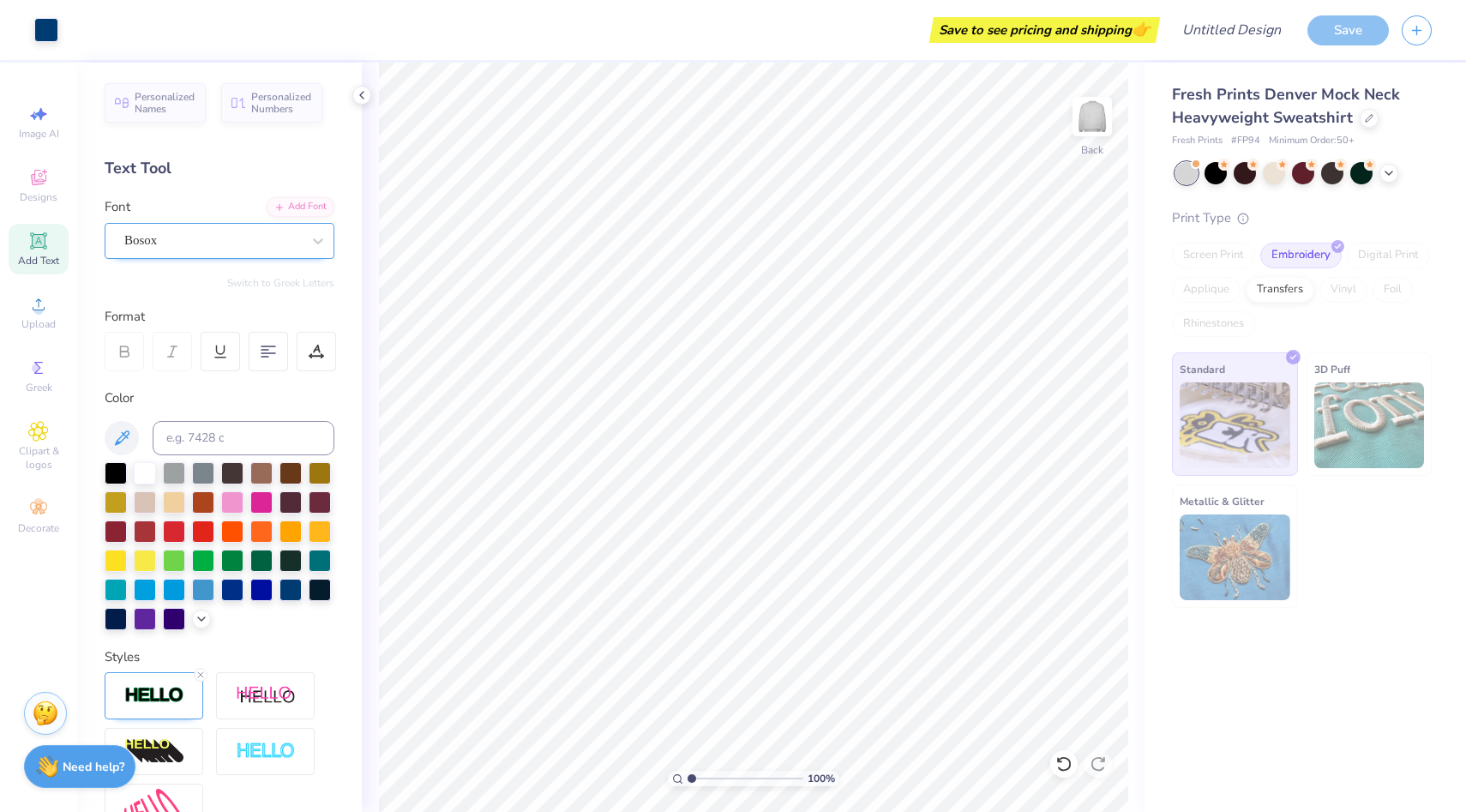
click at [214, 248] on div "Bosox" at bounding box center [213, 240] width 181 height 27
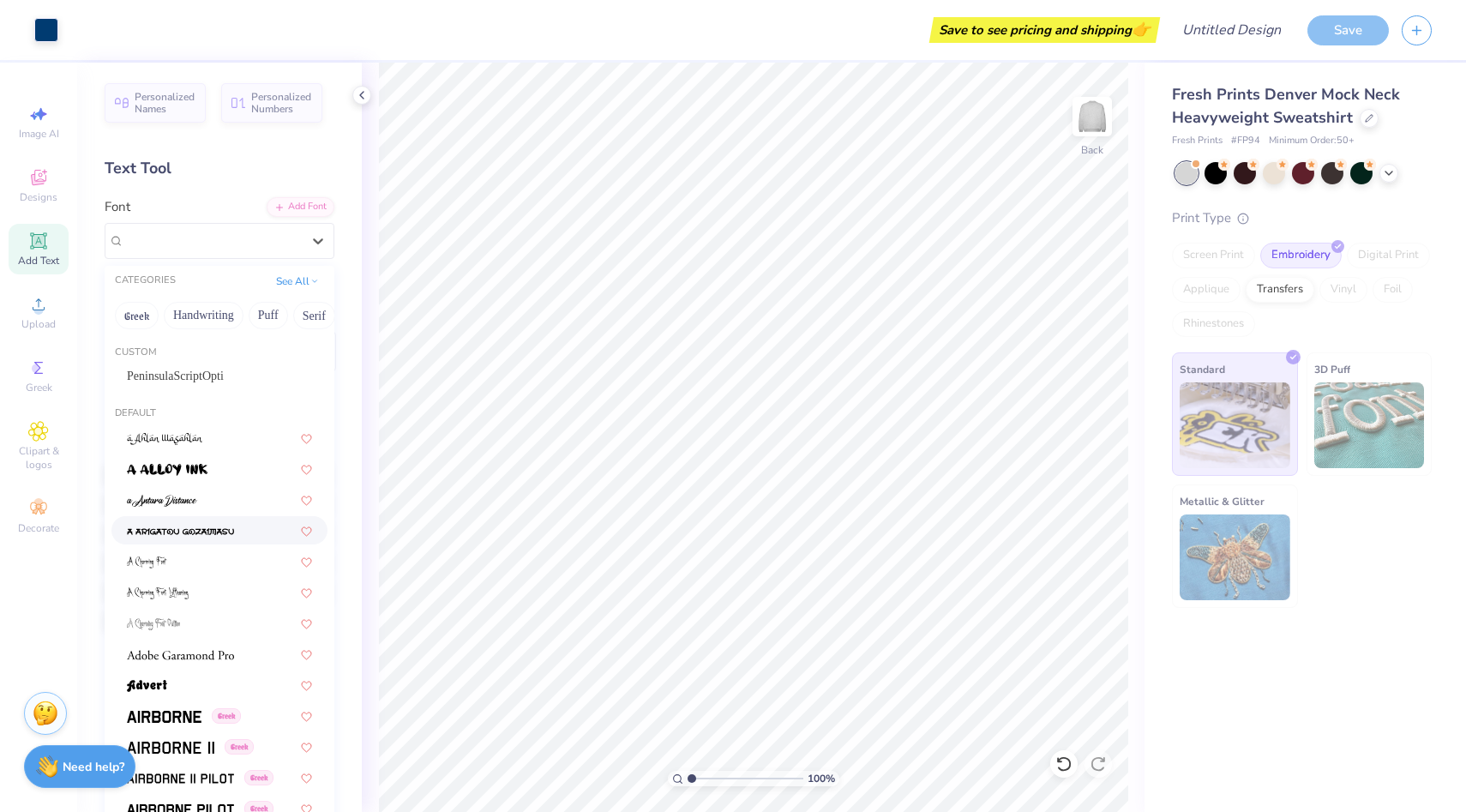
scroll to position [142, 0]
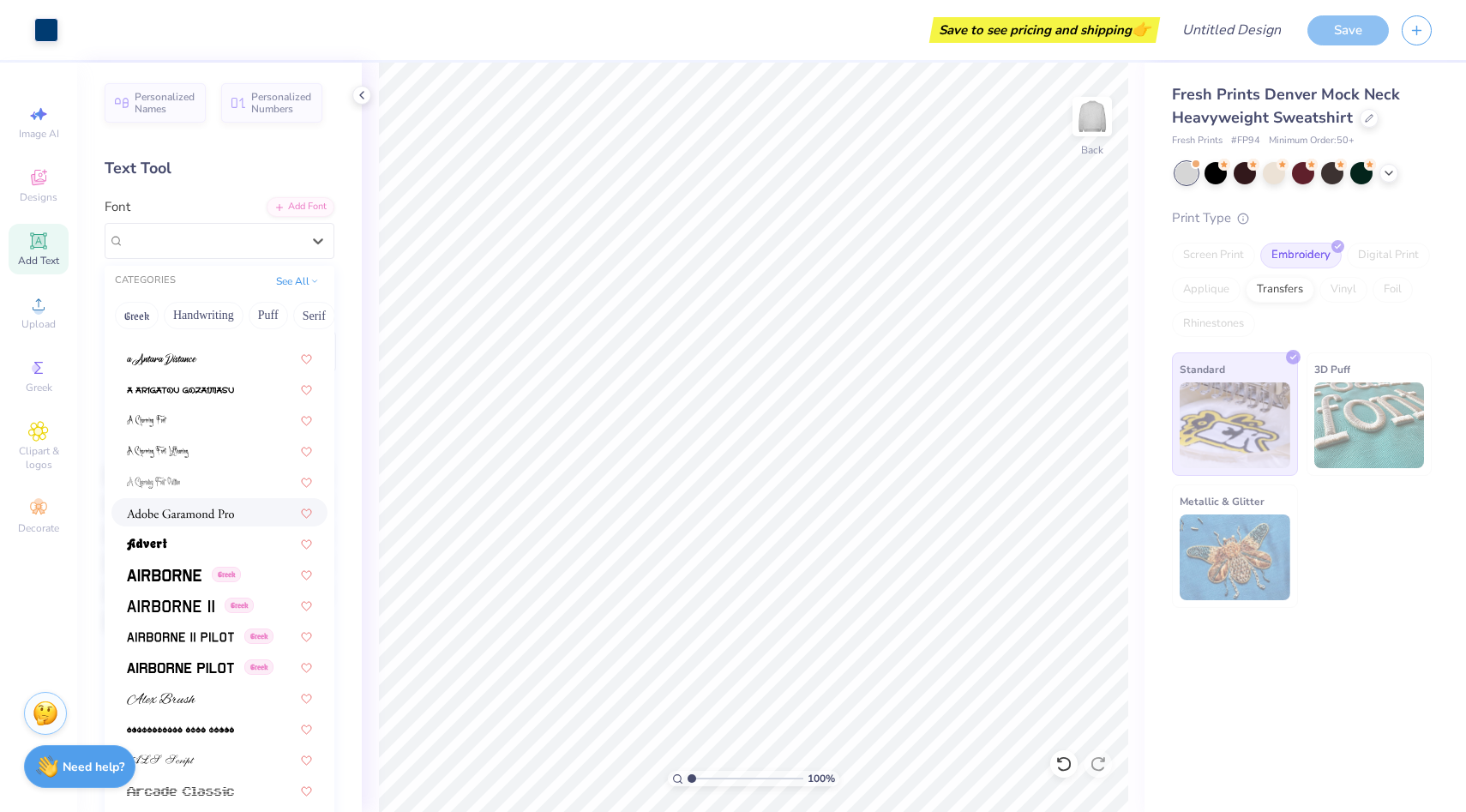
click at [224, 512] on img at bounding box center [181, 514] width 107 height 12
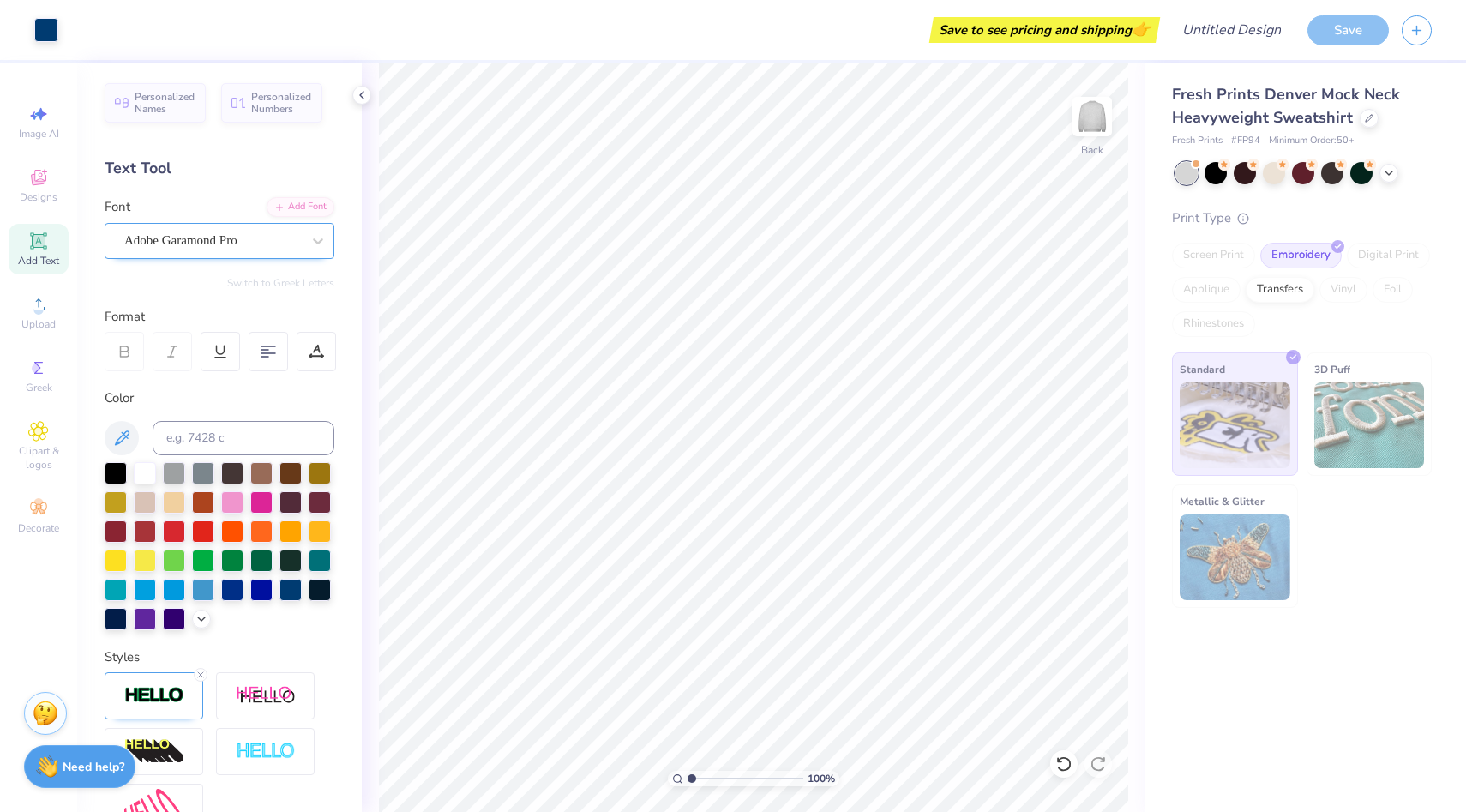
click at [201, 235] on div "Adobe Garamond Pro" at bounding box center [213, 240] width 181 height 27
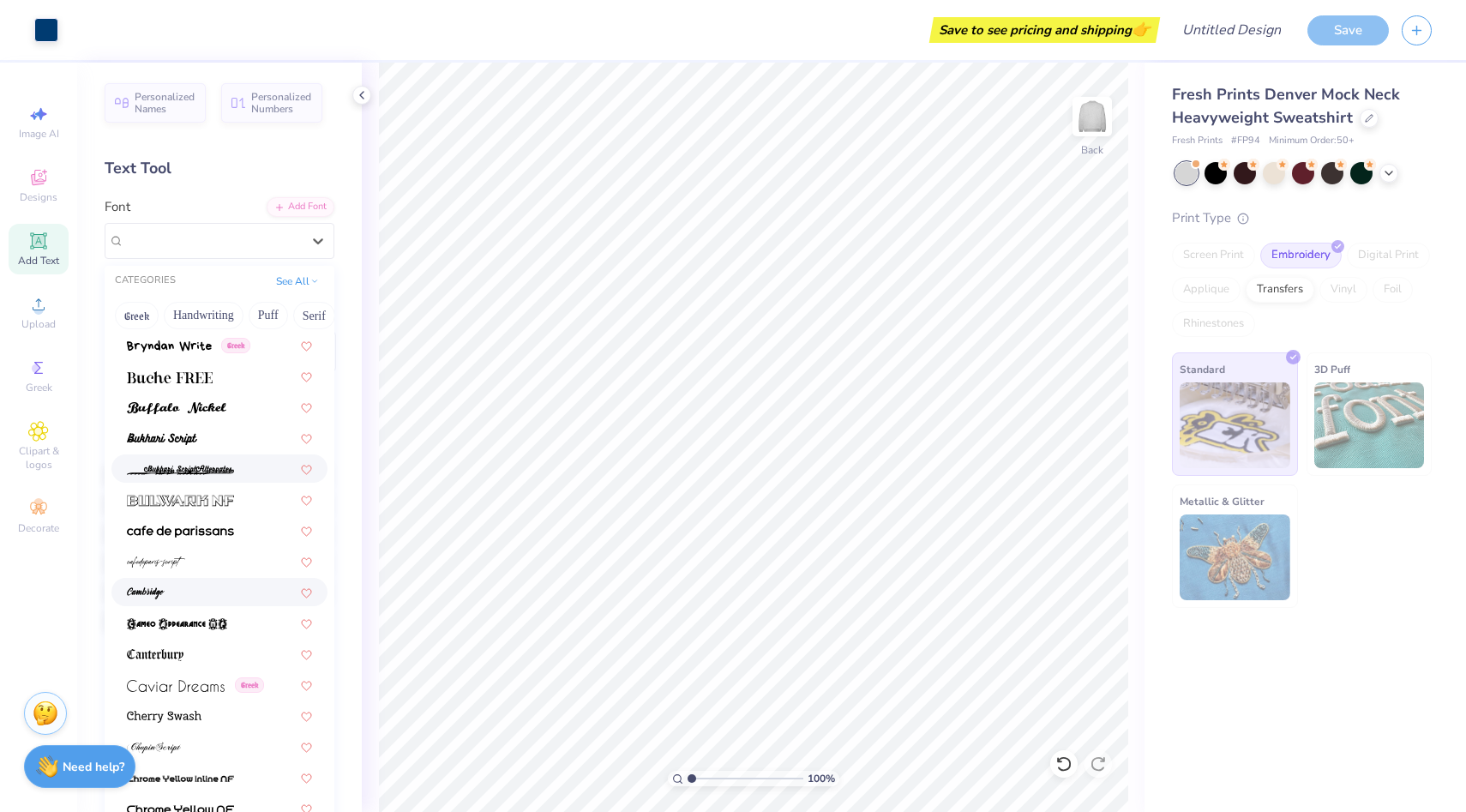
scroll to position [1621, 0]
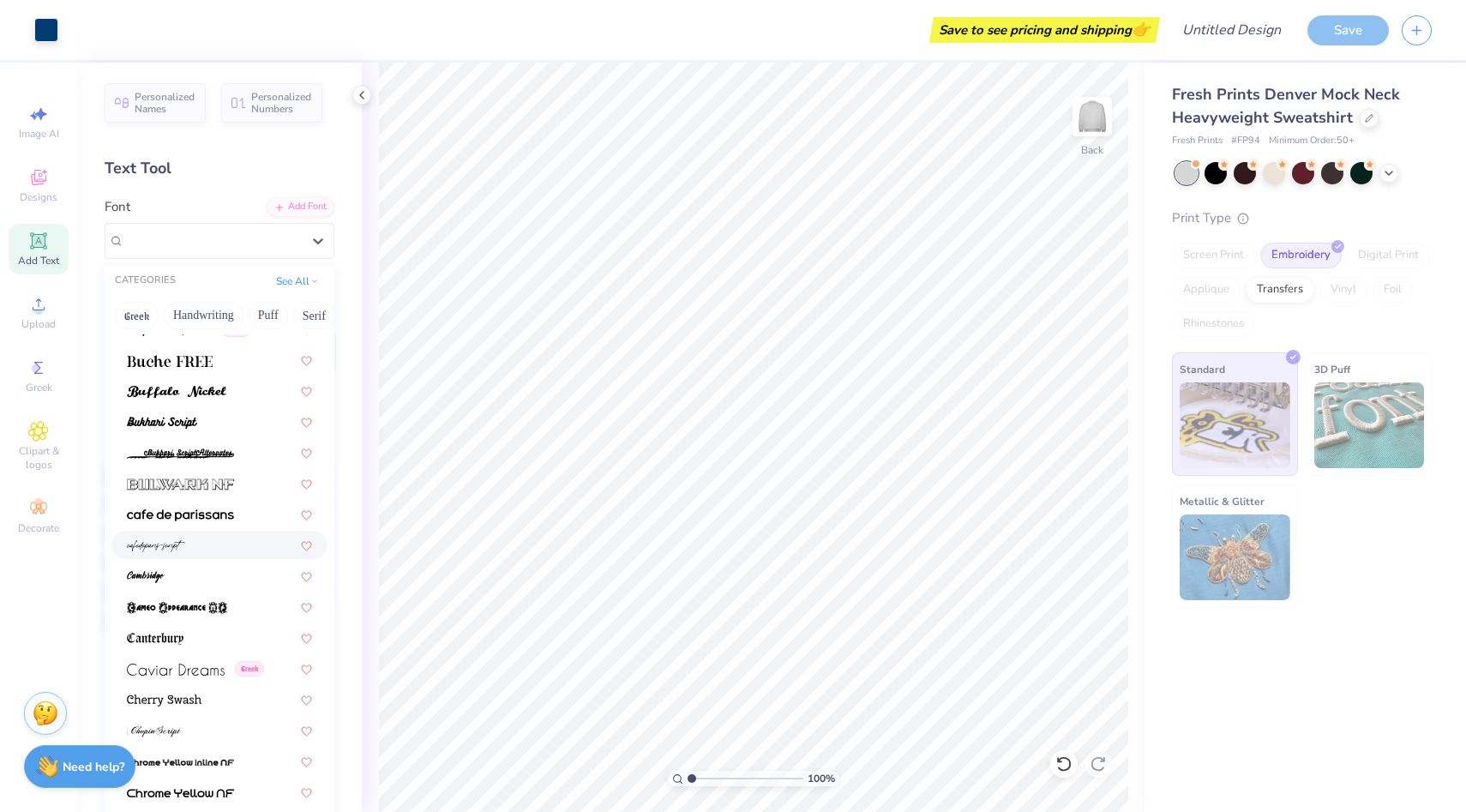
click at [196, 541] on div at bounding box center [219, 544] width 185 height 18
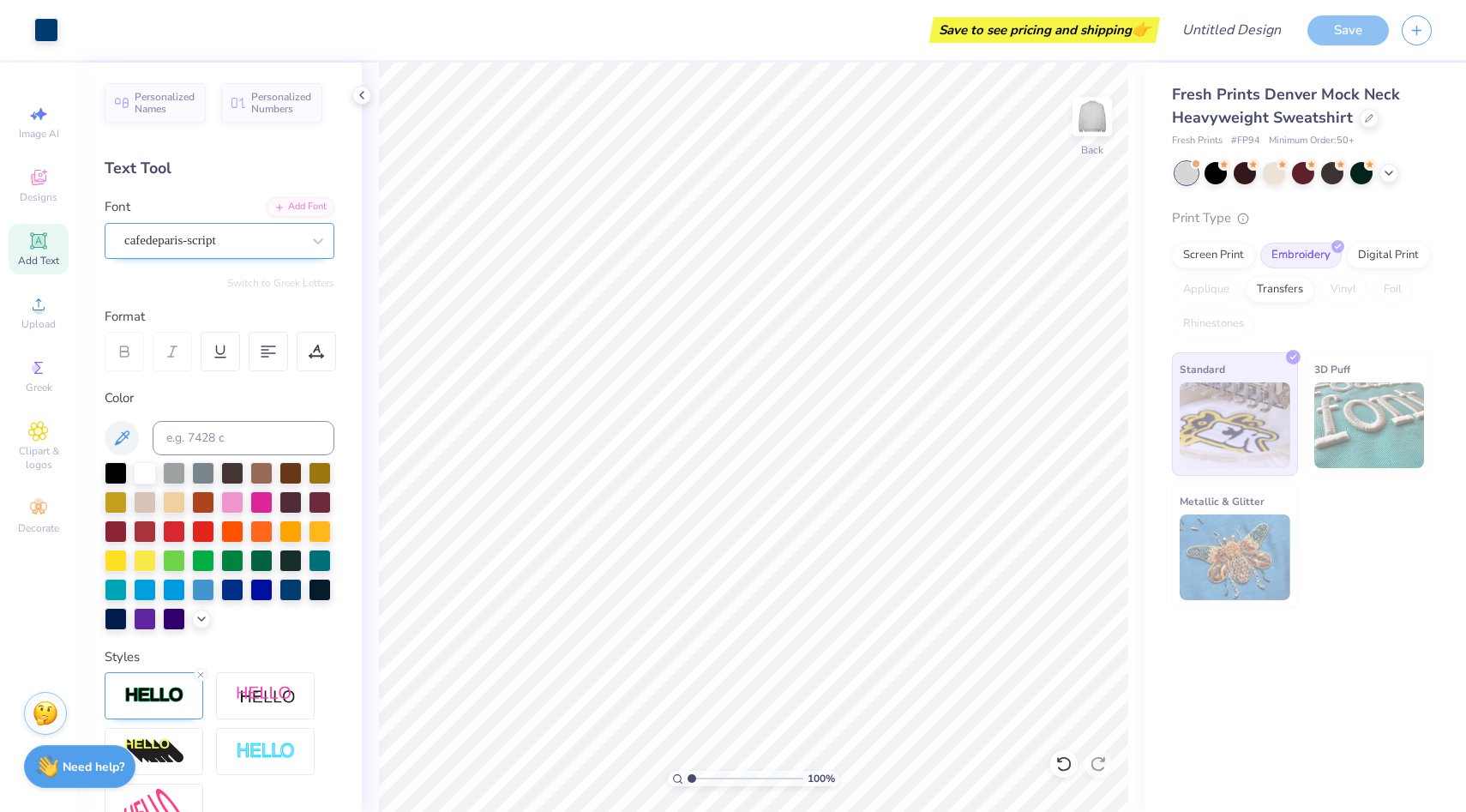
click at [251, 246] on div "cafedeparis-script" at bounding box center [213, 240] width 181 height 27
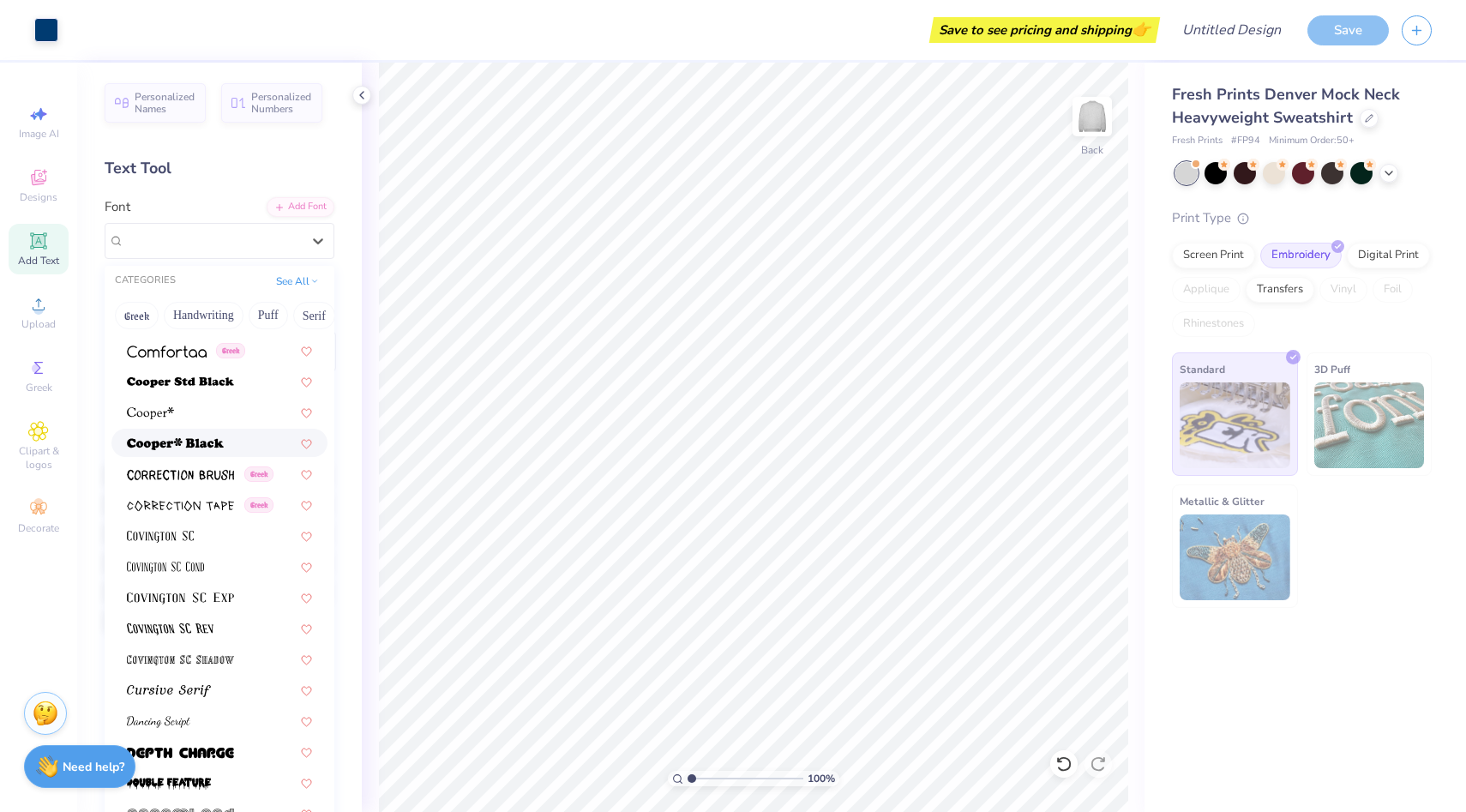
scroll to position [2643, 0]
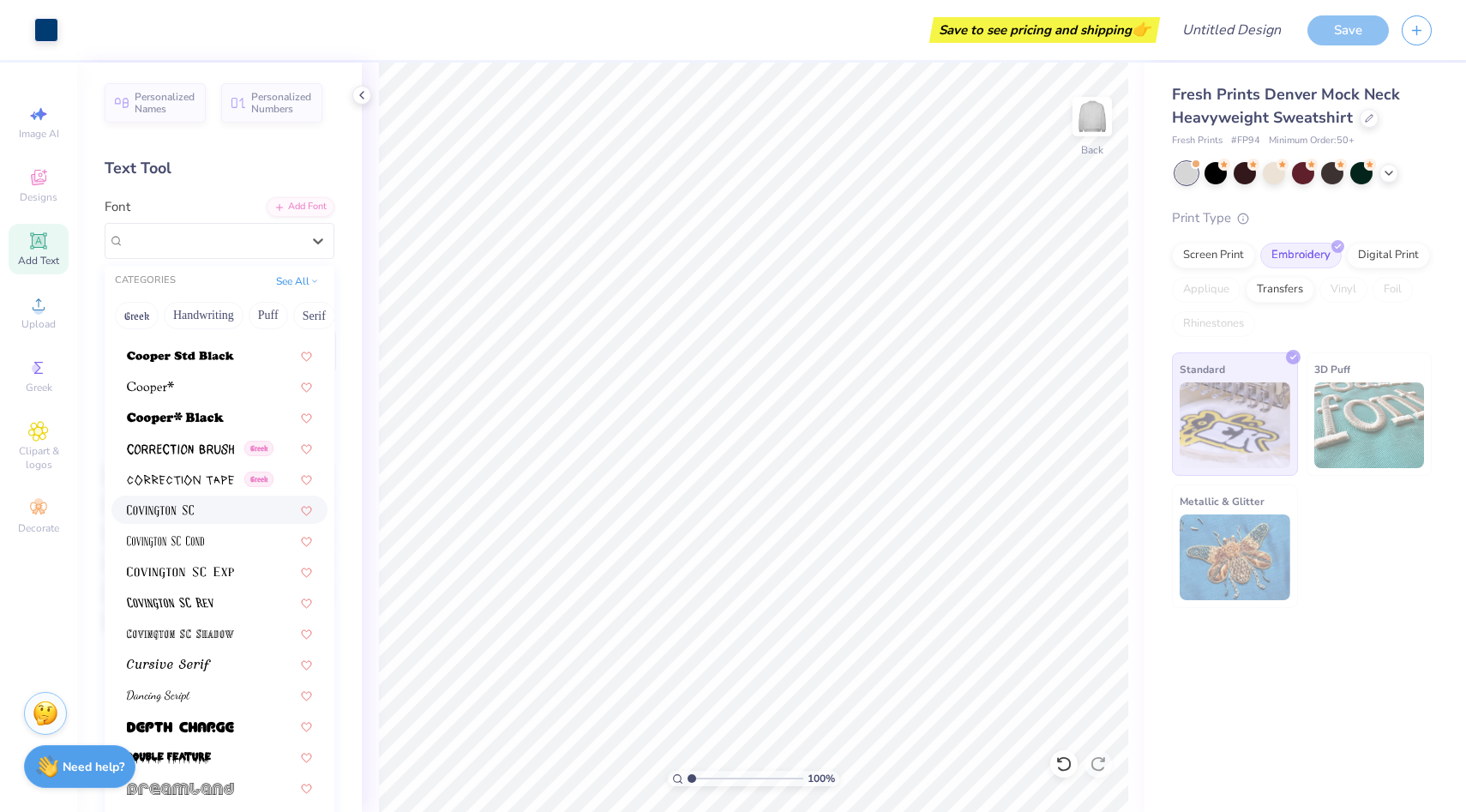
click at [201, 502] on div at bounding box center [219, 510] width 185 height 18
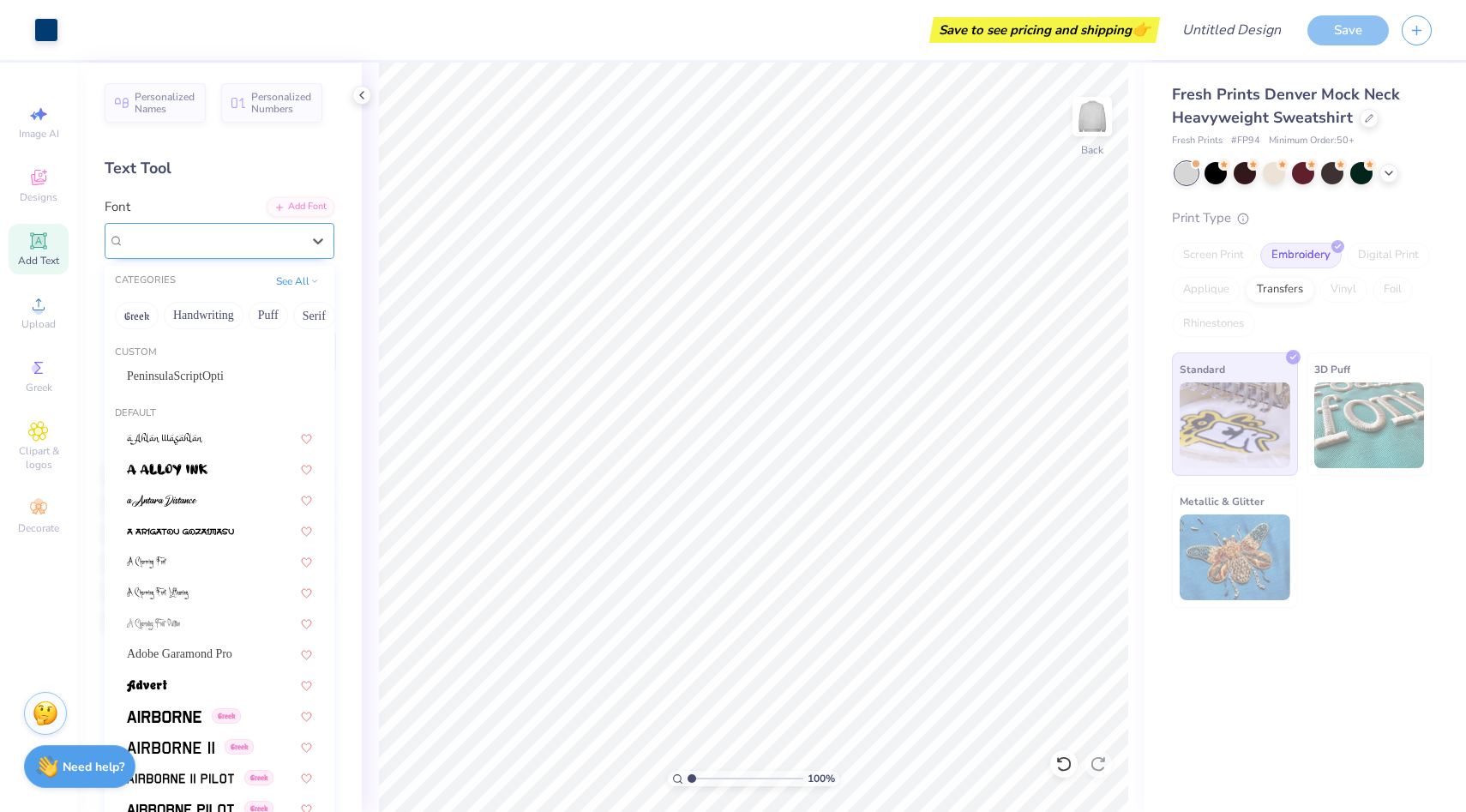
click at [197, 244] on div "[PERSON_NAME] SC" at bounding box center [213, 240] width 181 height 27
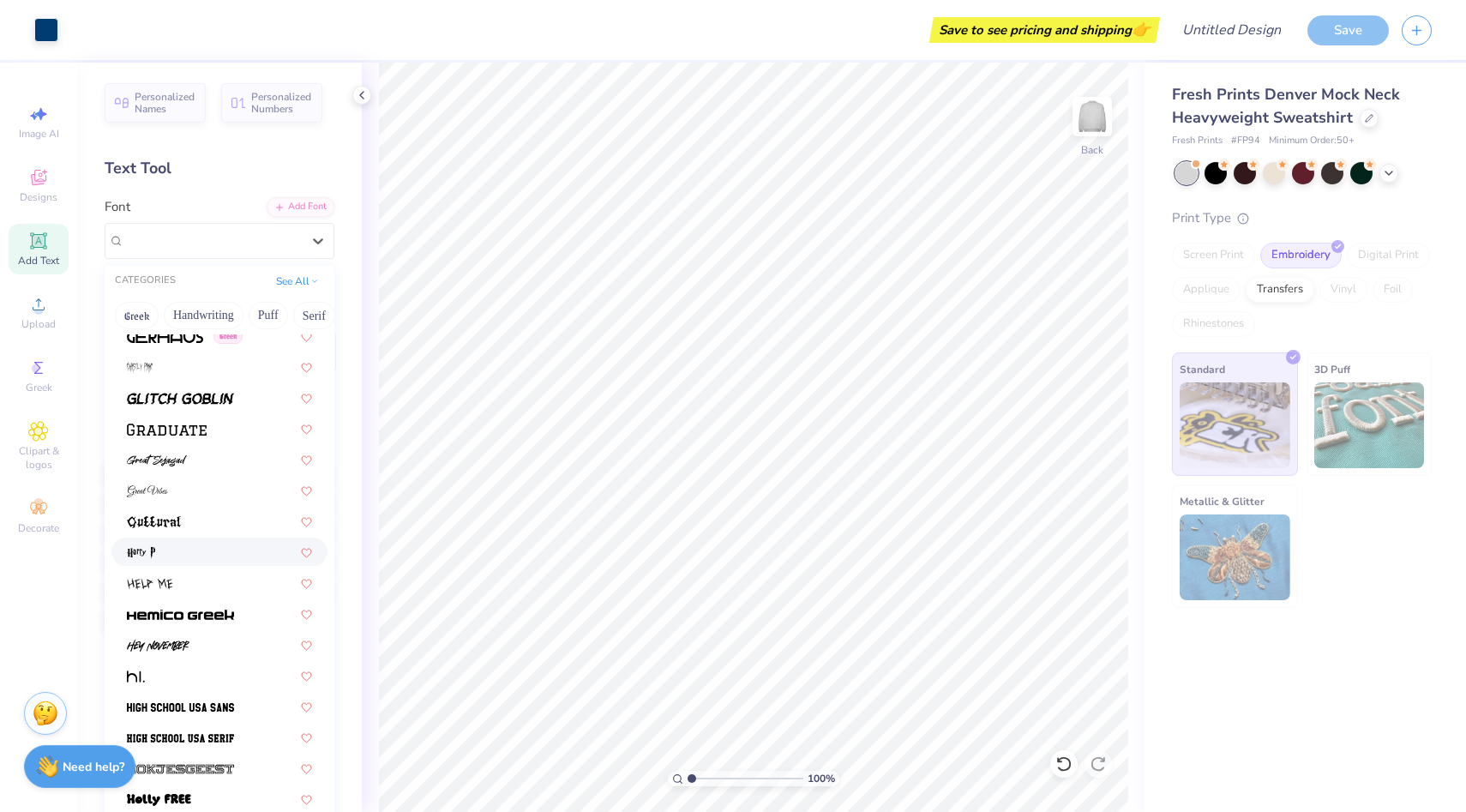
scroll to position [4059, 0]
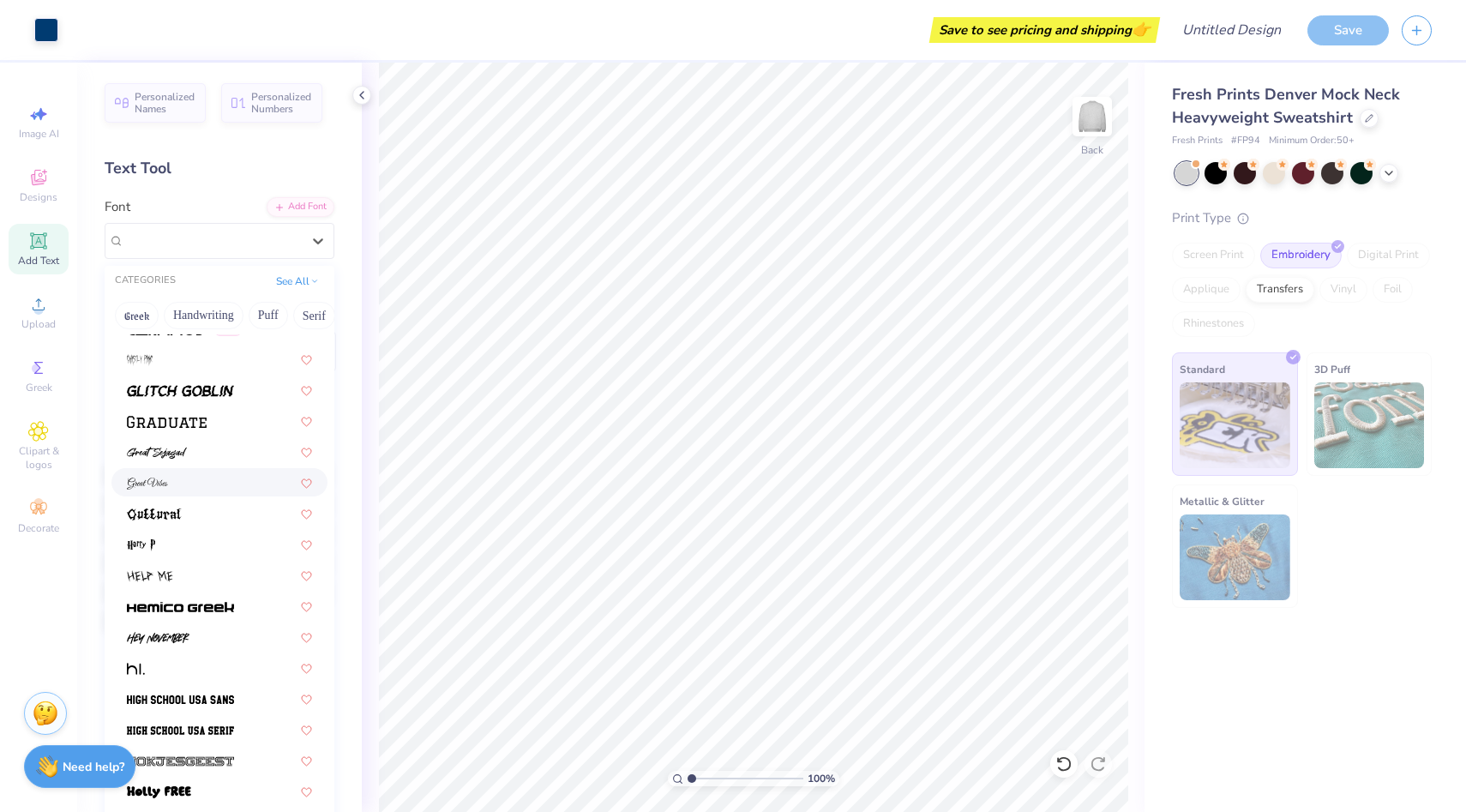
click at [194, 482] on div at bounding box center [219, 482] width 185 height 18
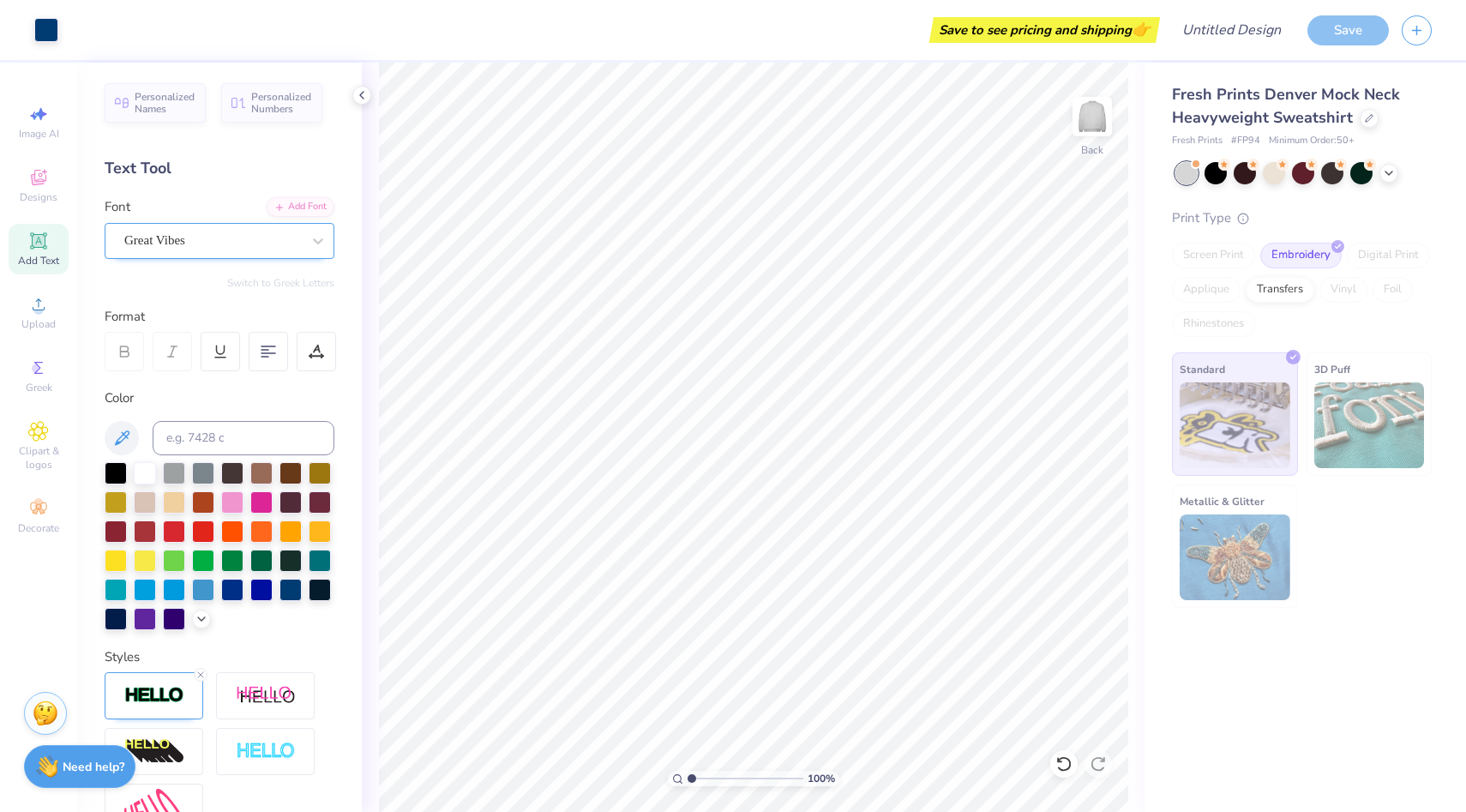
click at [215, 245] on div "Great Vibes" at bounding box center [213, 240] width 181 height 27
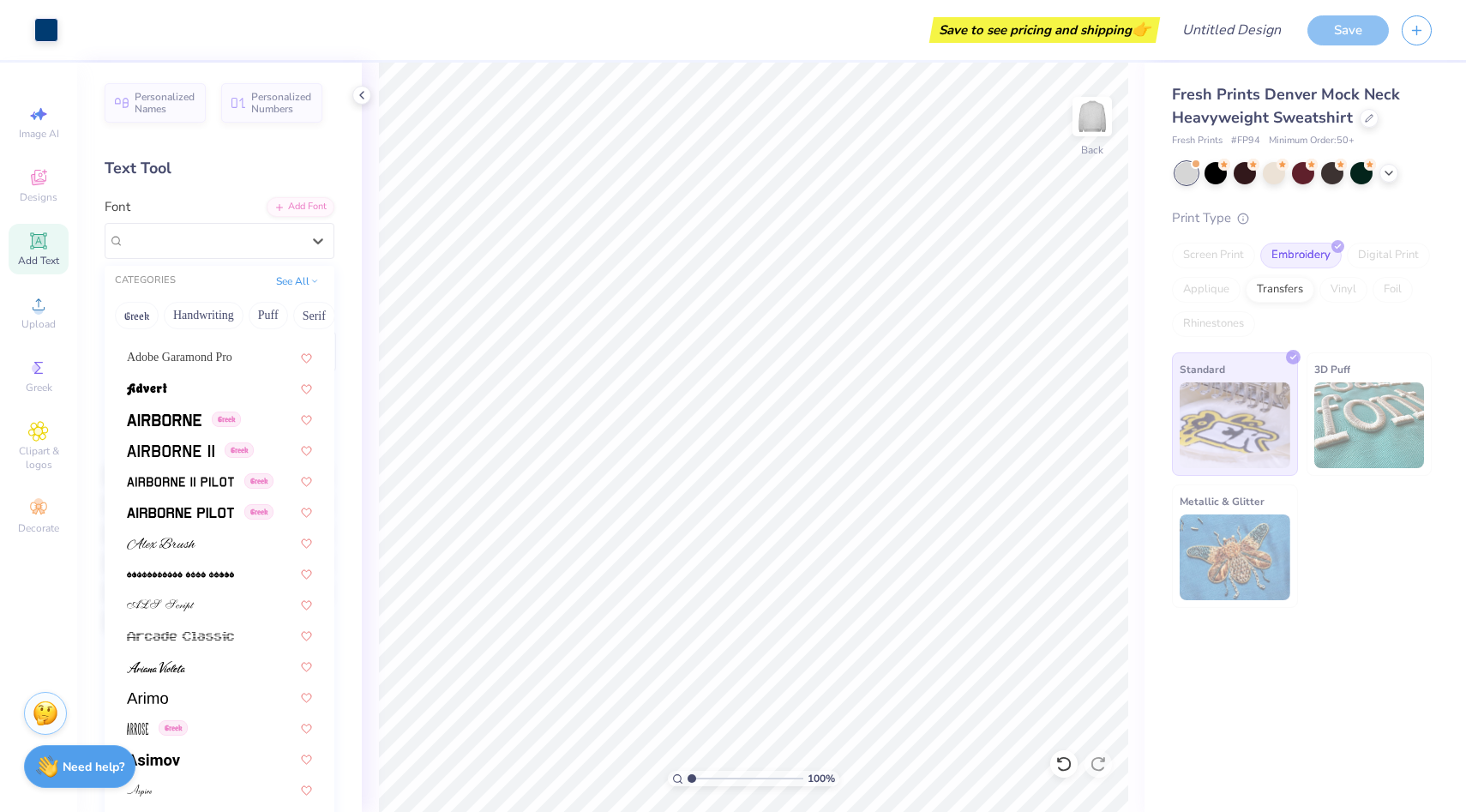
scroll to position [0, 0]
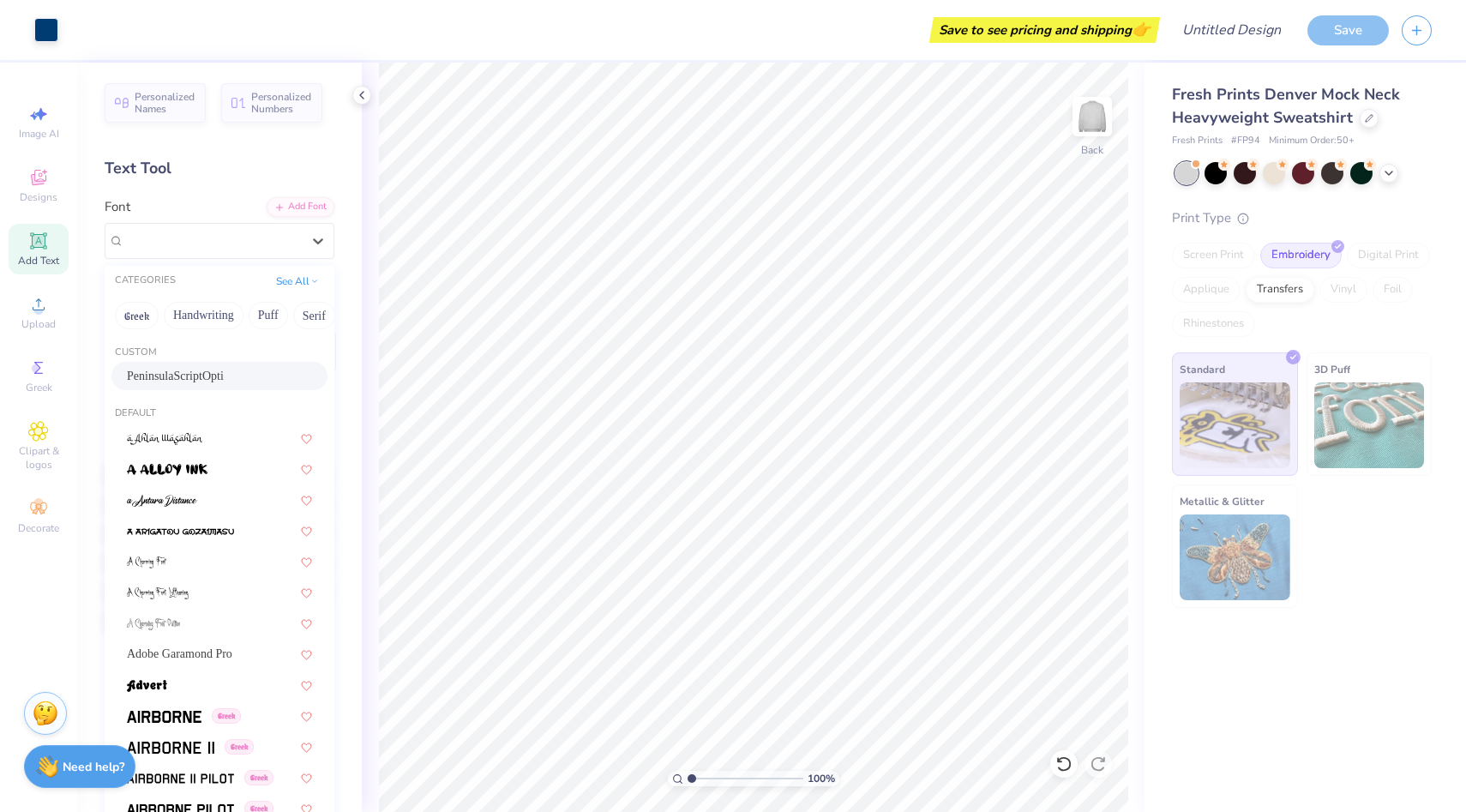
click at [210, 364] on div "PeninsulaScriptOpti" at bounding box center [219, 376] width 216 height 29
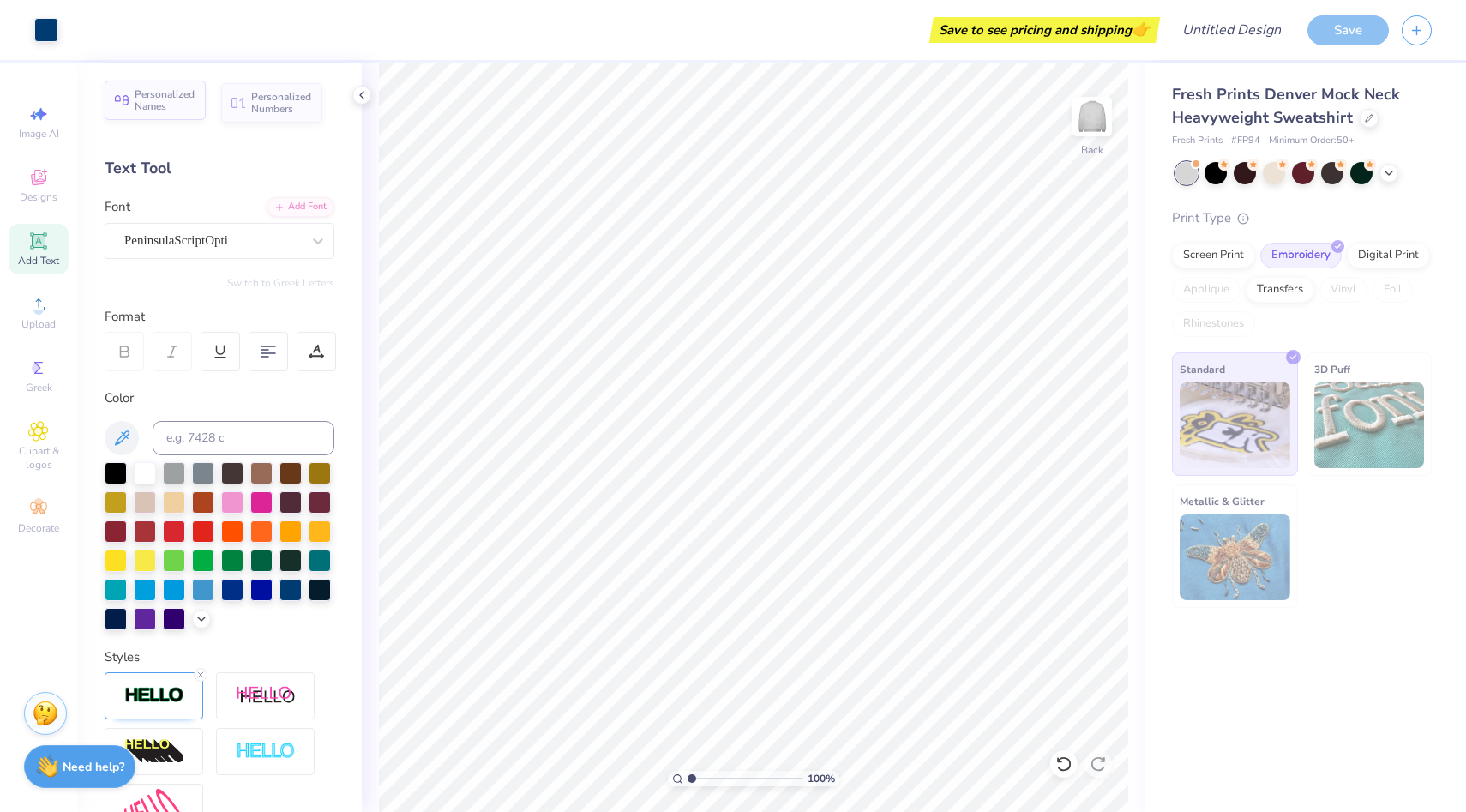
click at [149, 112] on span "Personalized Names" at bounding box center [165, 100] width 61 height 24
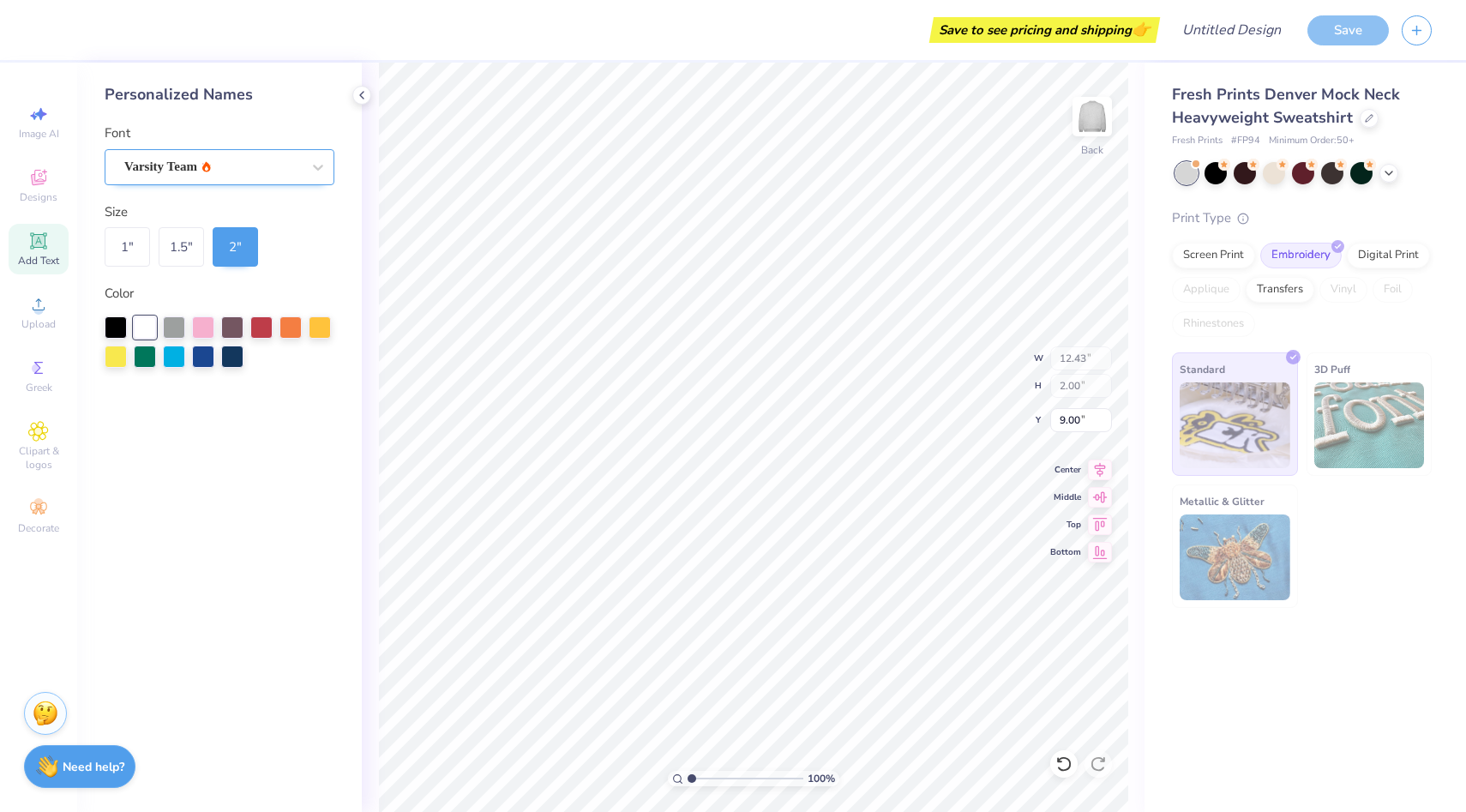
click at [238, 179] on div "Varsity Team" at bounding box center [213, 167] width 181 height 27
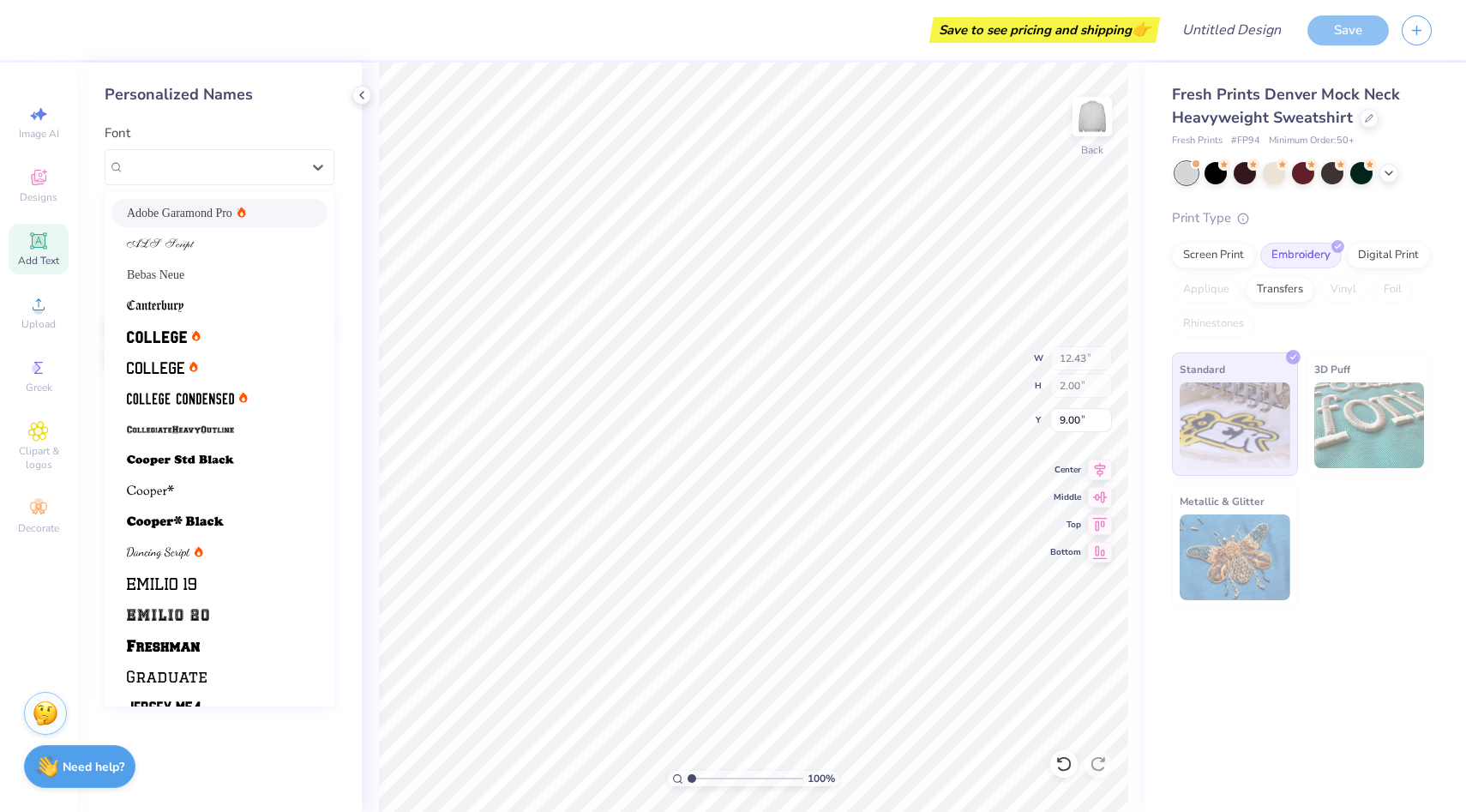
click at [245, 137] on div "Font option Adobe Garamond Pro focused, 1 of 21. 21 results available. Use Up a…" at bounding box center [219, 154] width 230 height 61
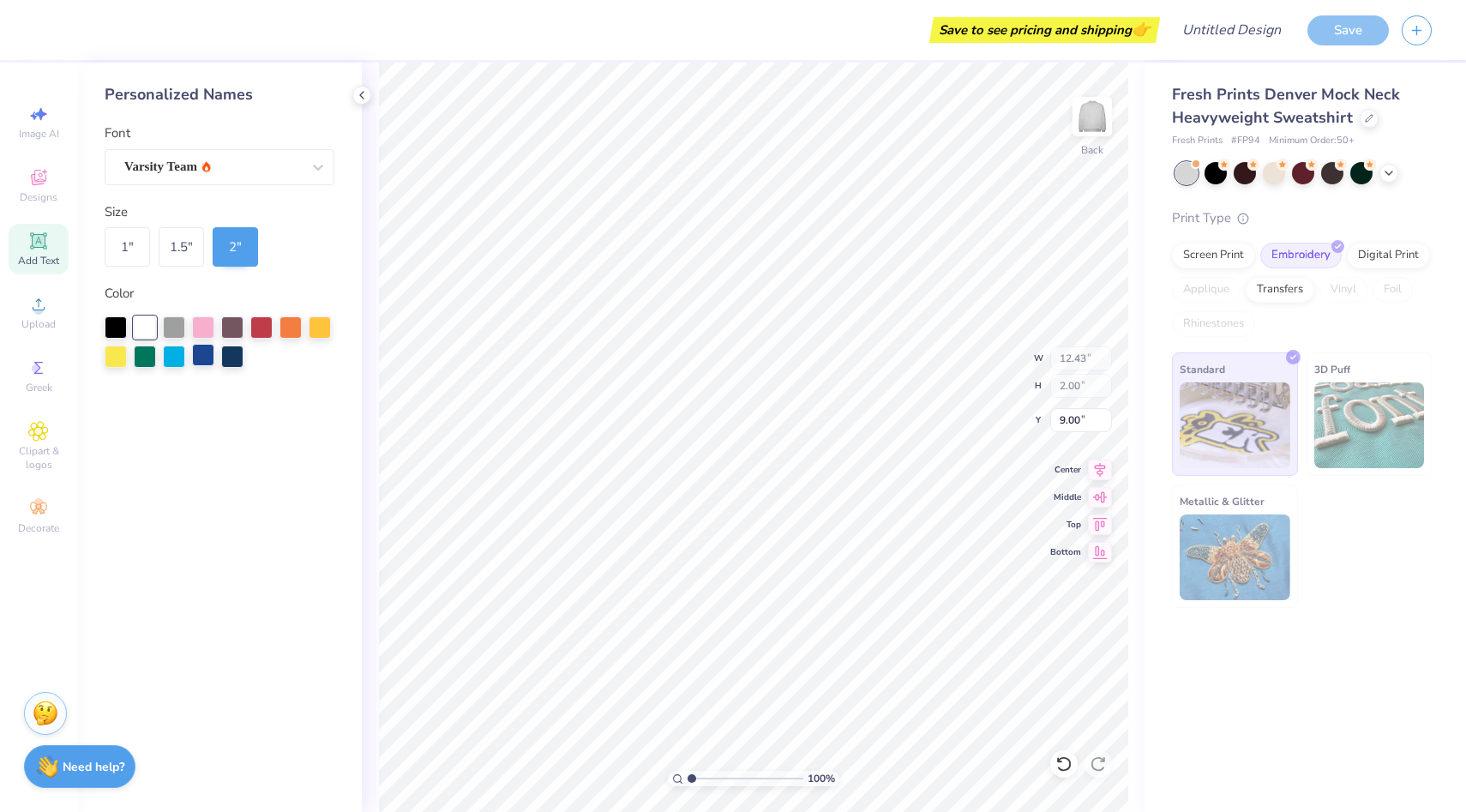
click at [209, 347] on div at bounding box center [203, 355] width 22 height 22
click at [229, 360] on div at bounding box center [232, 355] width 22 height 22
click at [130, 256] on div "1 "" at bounding box center [127, 247] width 46 height 40
type input "6.21"
type input "1.00"
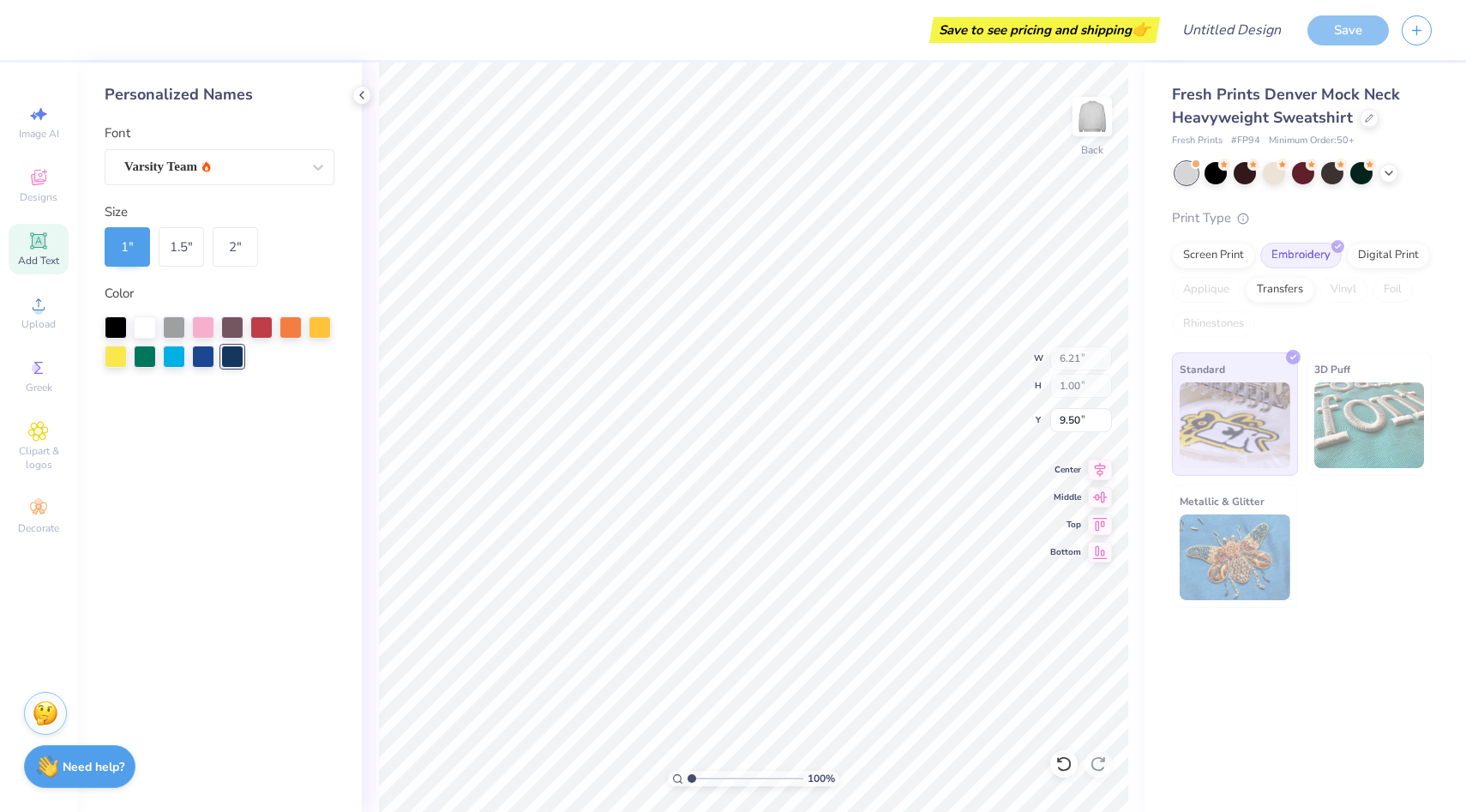
type input "5.32"
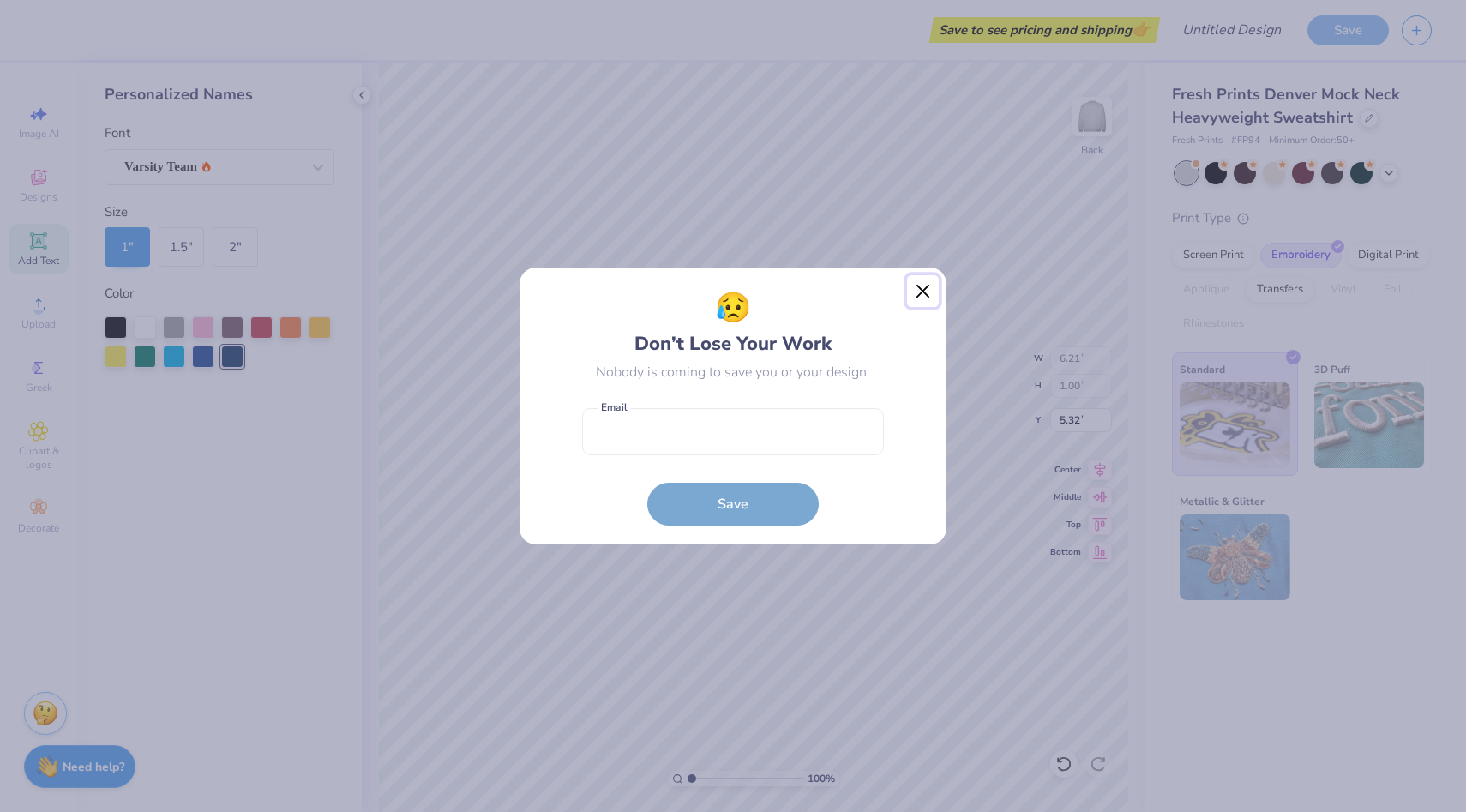
click at [920, 291] on button "Close" at bounding box center [923, 290] width 33 height 33
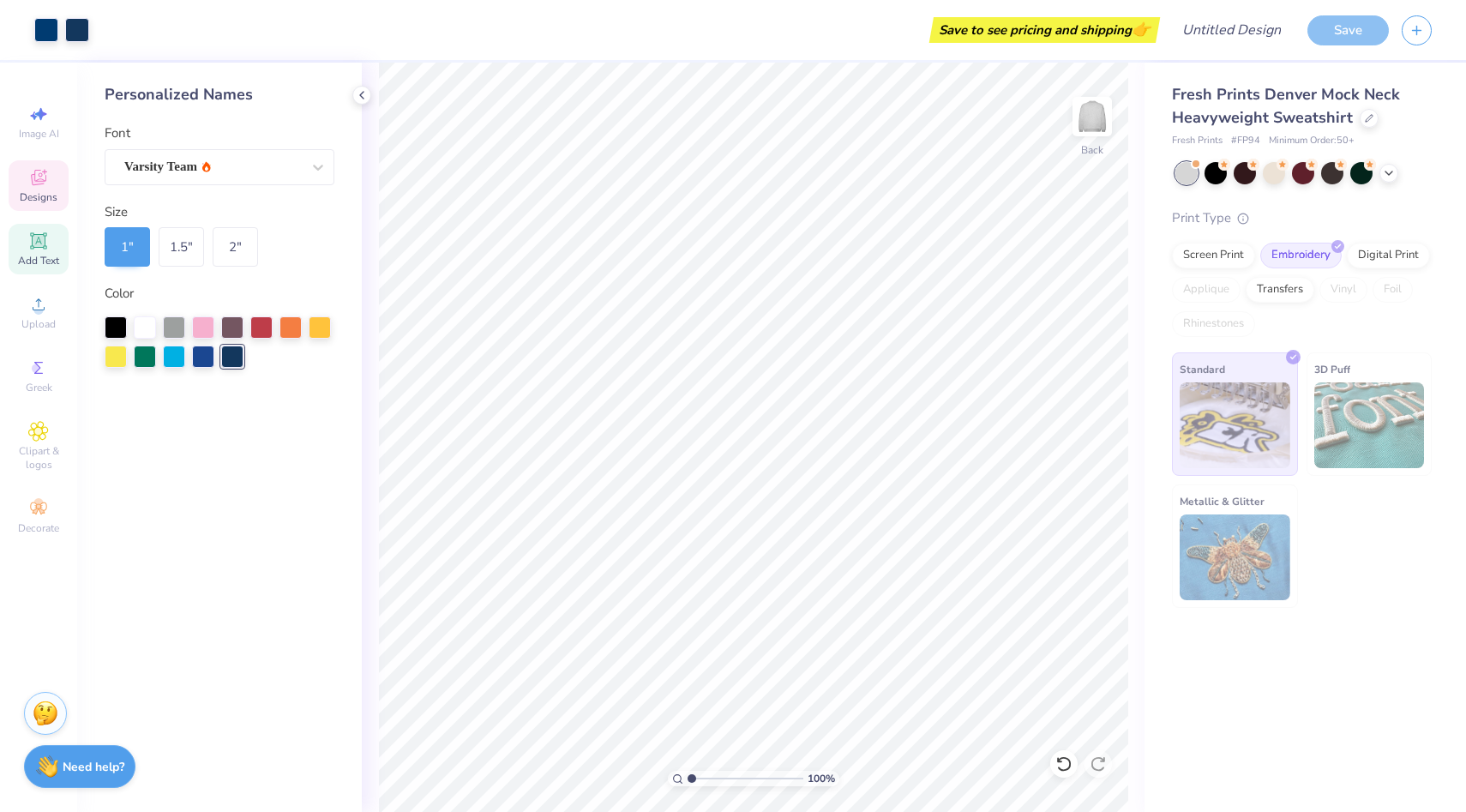
click at [48, 198] on span "Designs" at bounding box center [39, 197] width 38 height 14
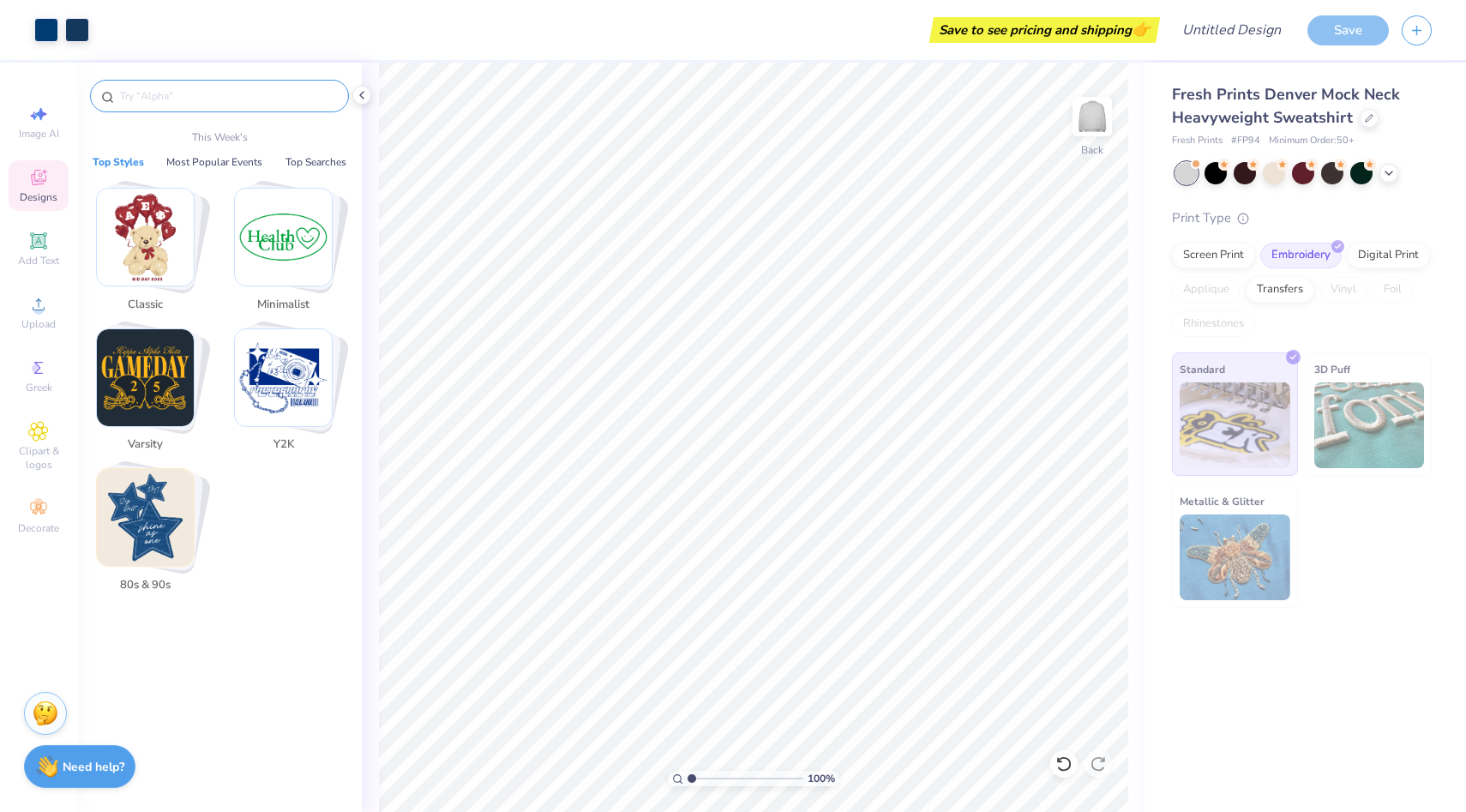
click at [186, 103] on input "text" at bounding box center [227, 95] width 219 height 17
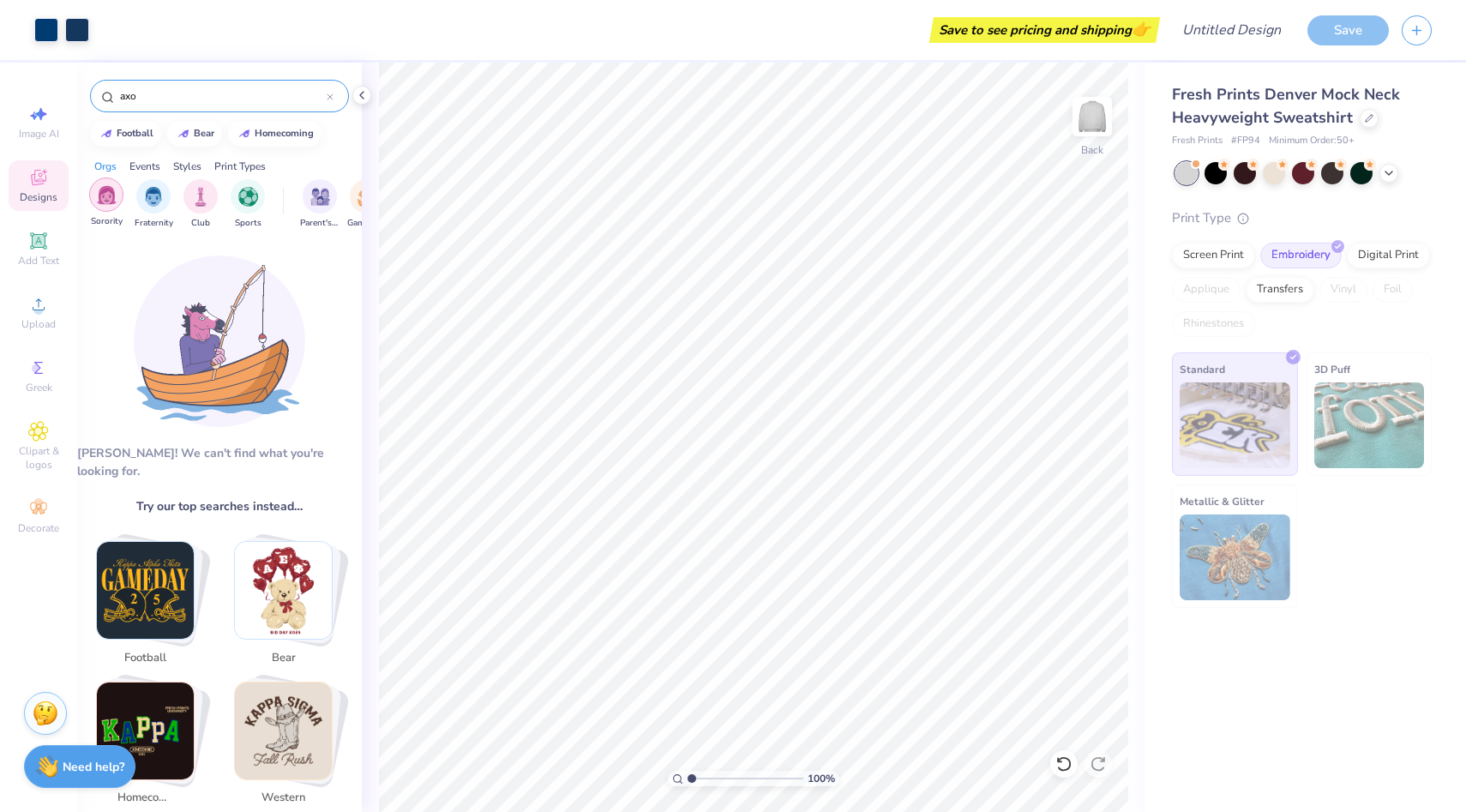
click at [115, 187] on img "filter for Sorority" at bounding box center [107, 195] width 20 height 20
click at [123, 180] on div "filter for Sorority" at bounding box center [120, 182] width 16 height 16
click at [196, 168] on div "Styles" at bounding box center [187, 167] width 29 height 16
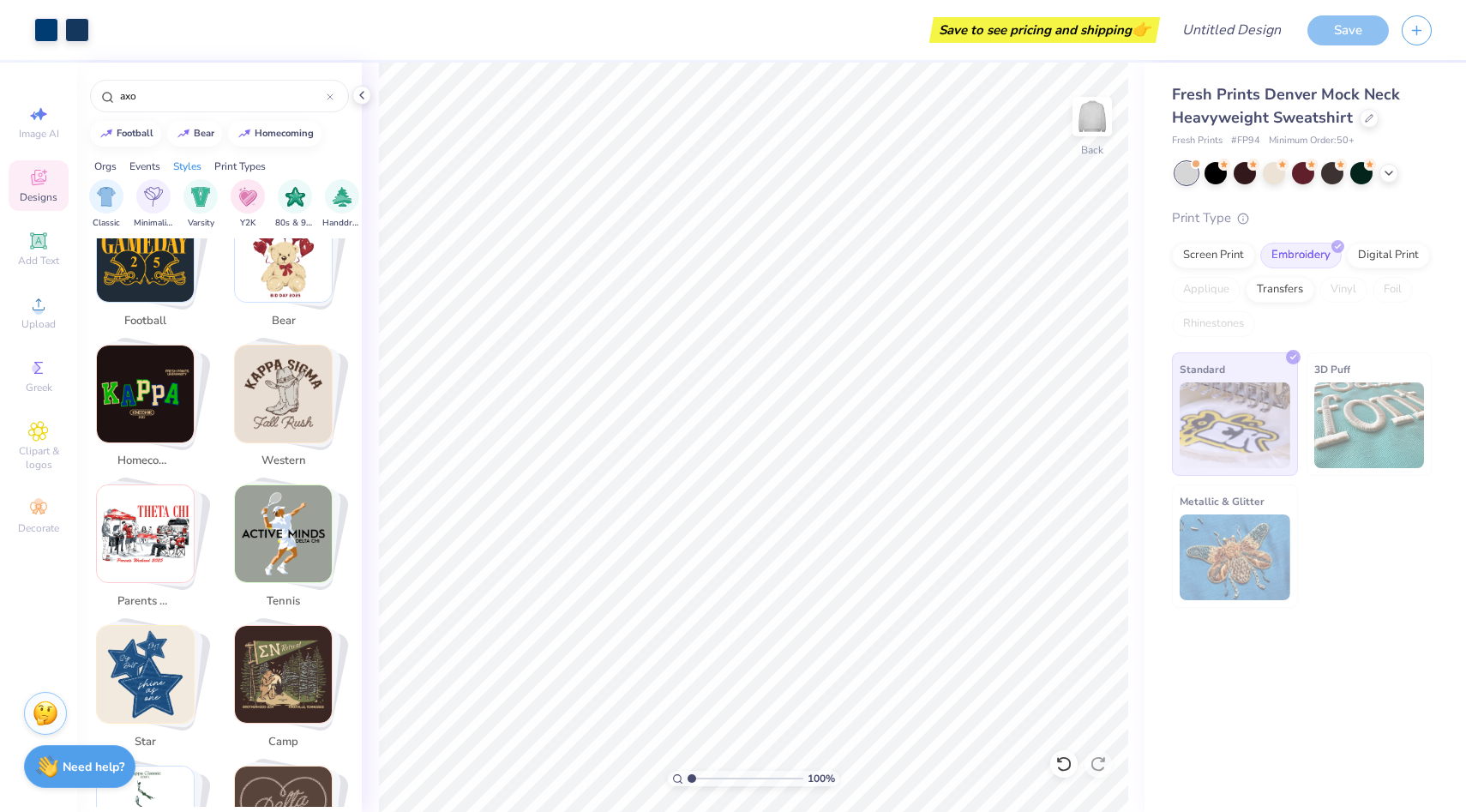
scroll to position [610, 0]
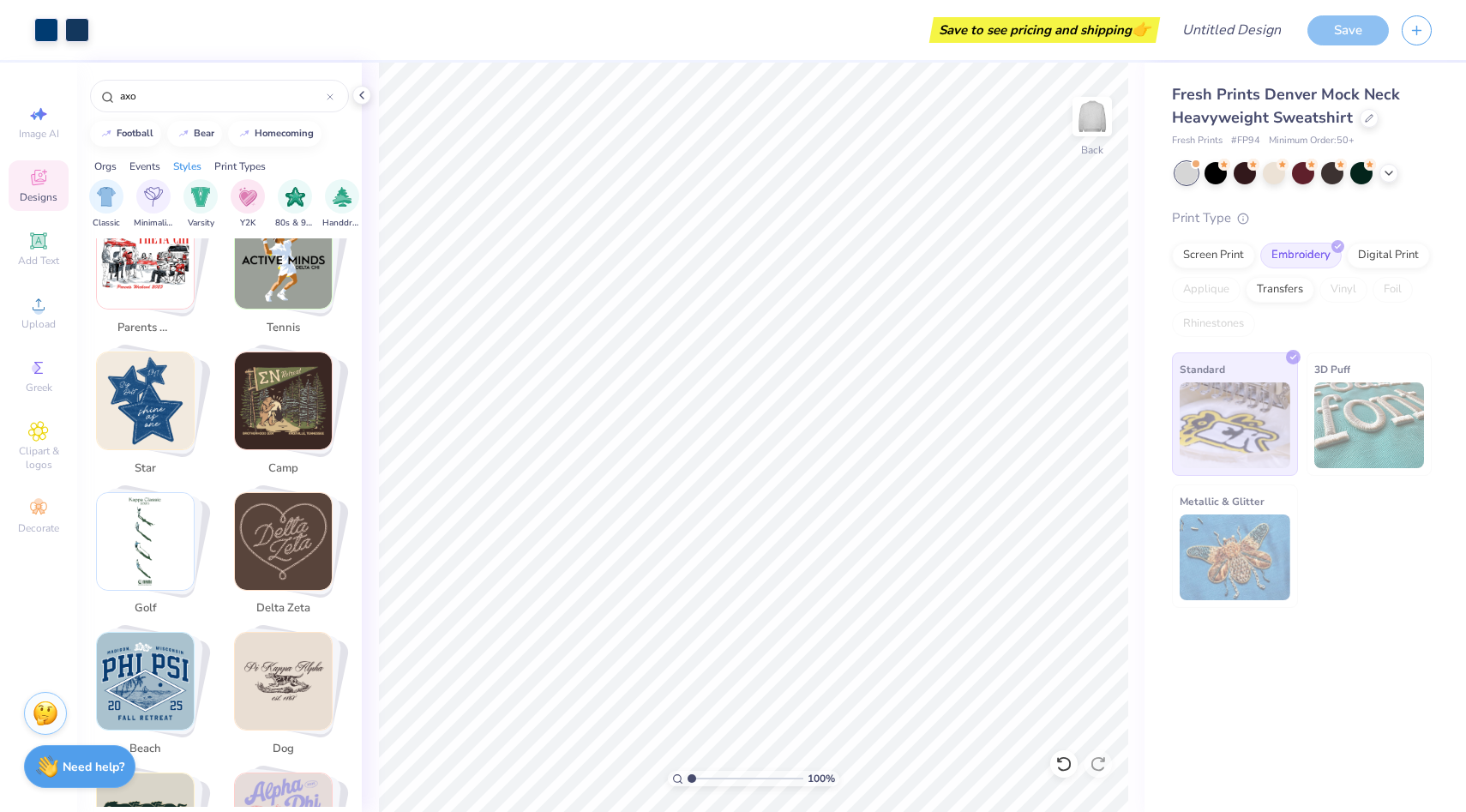
click at [137, 371] on img "Stack Card Button star" at bounding box center [146, 401] width 97 height 97
type input "star"
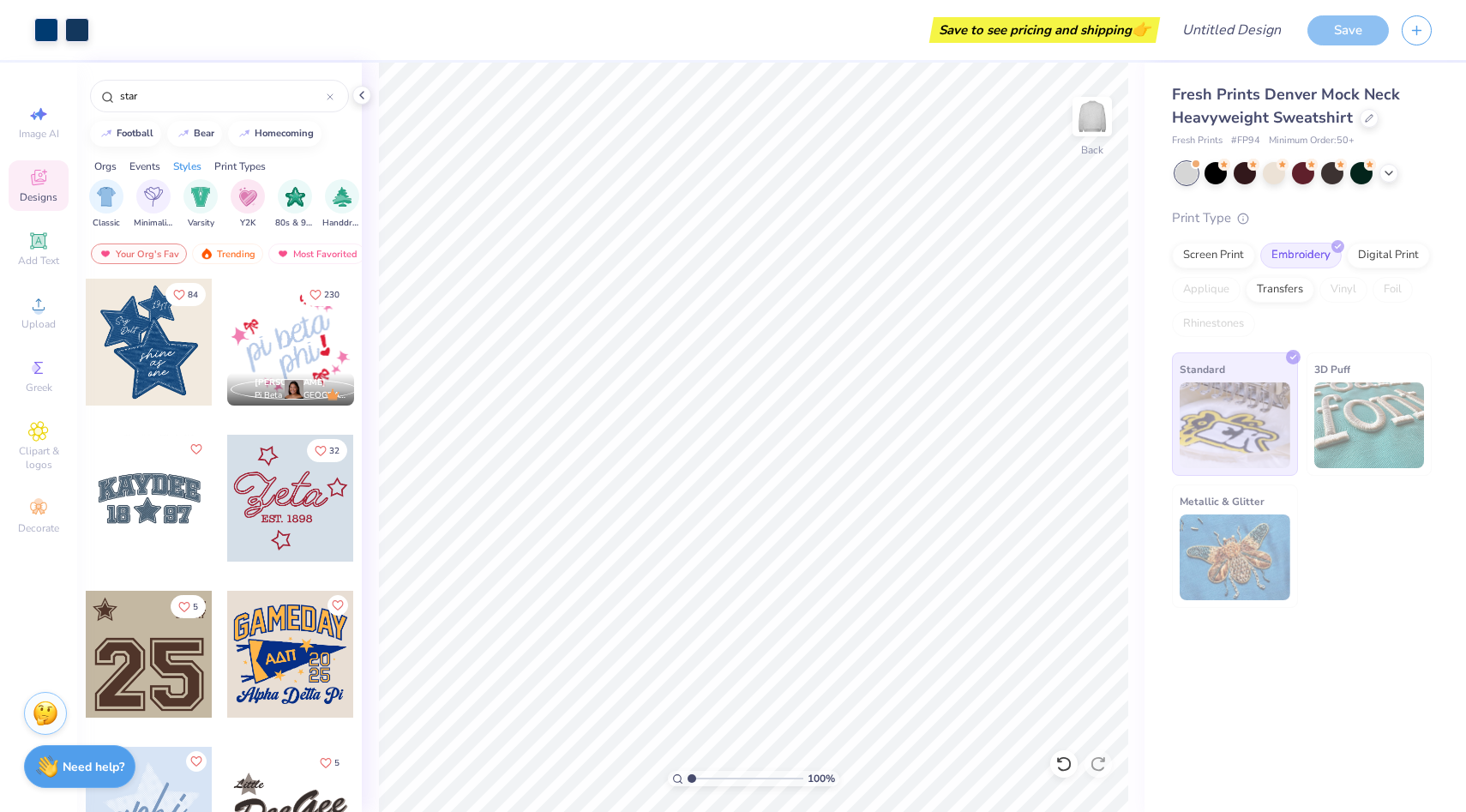
click at [163, 348] on div at bounding box center [149, 342] width 127 height 127
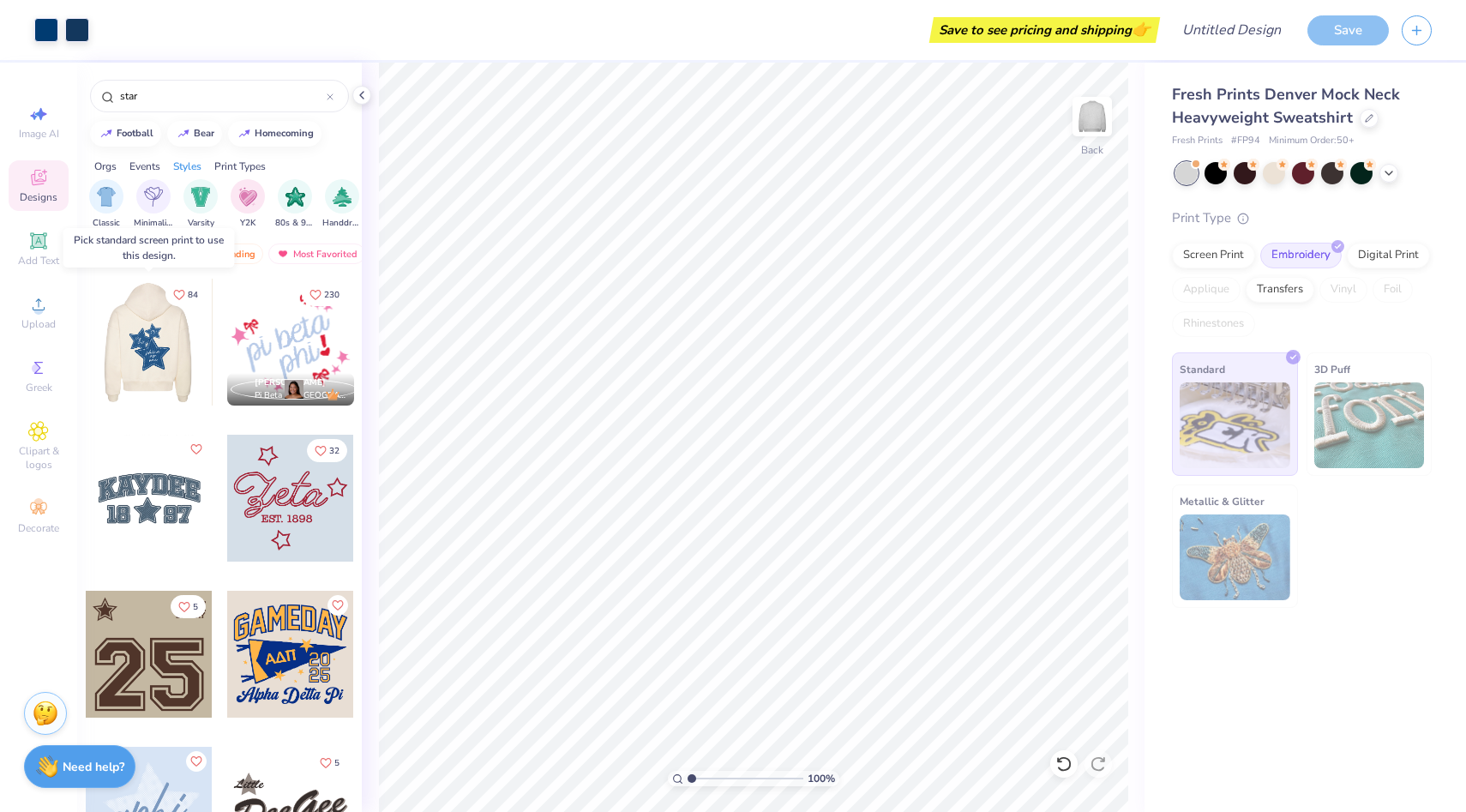
click at [157, 338] on div at bounding box center [150, 342] width 381 height 127
click at [85, 338] on div at bounding box center [22, 342] width 127 height 127
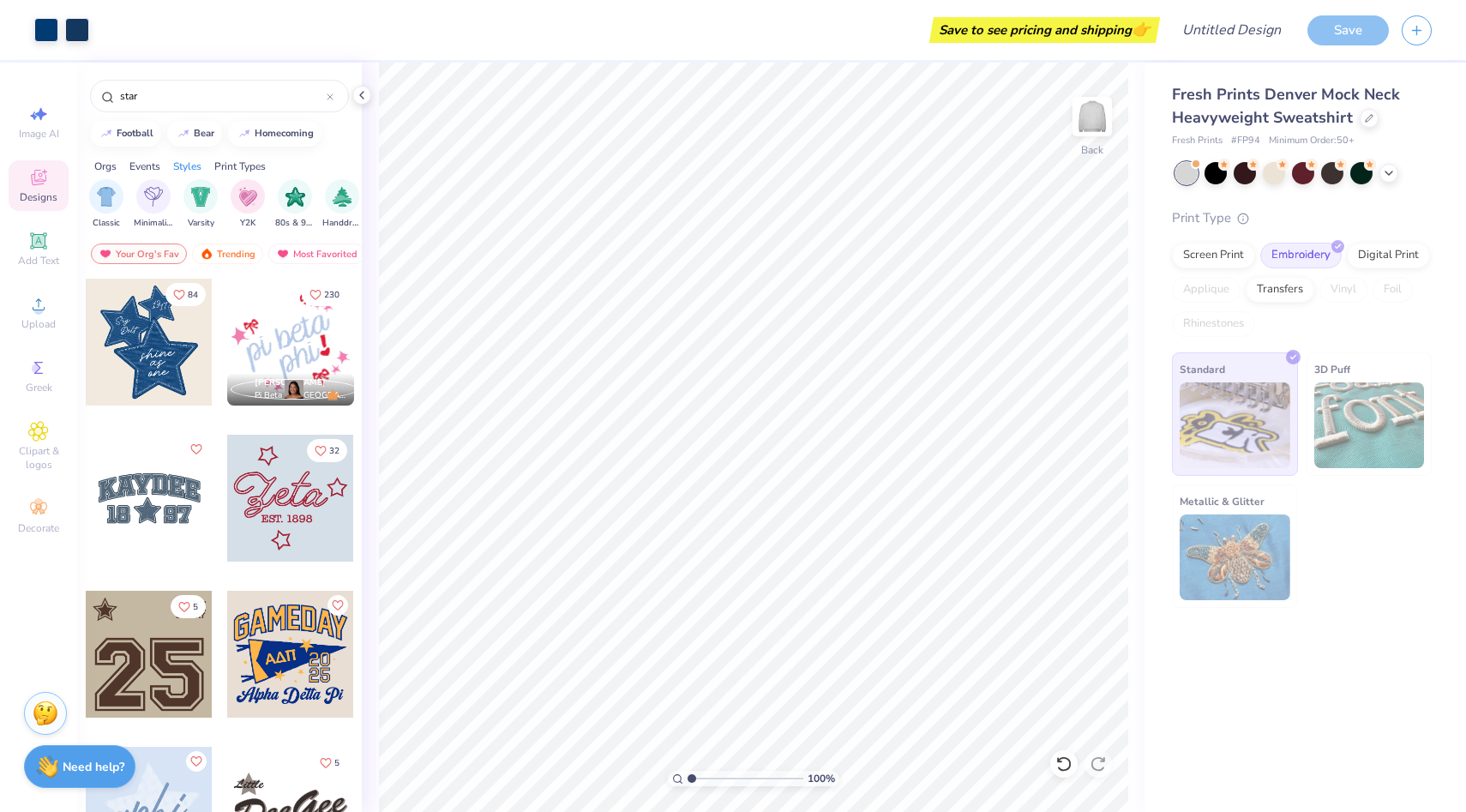
click at [1227, 256] on div "Screen Print" at bounding box center [1214, 256] width 83 height 26
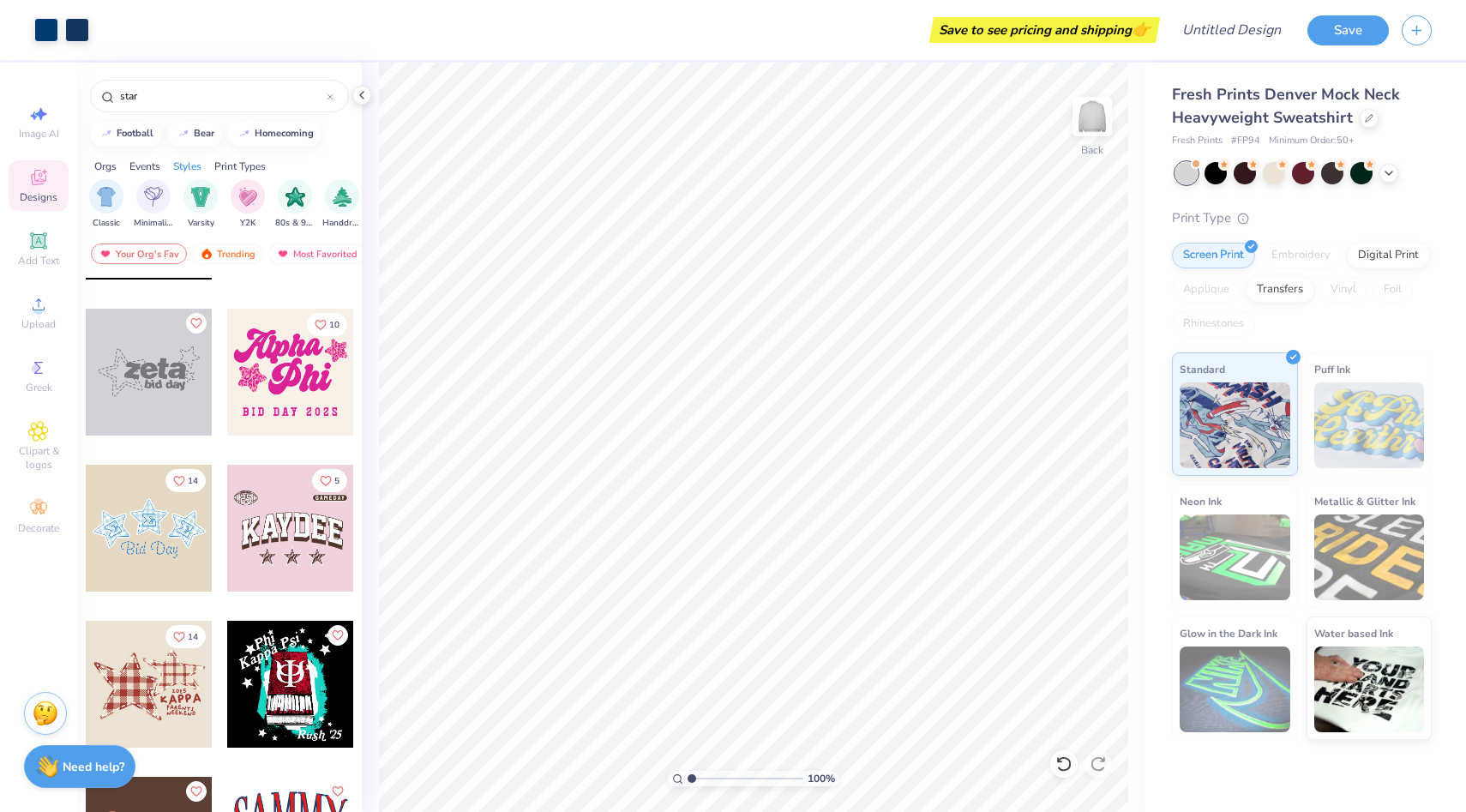
scroll to position [907, 0]
click at [1067, 757] on icon at bounding box center [1063, 763] width 15 height 16
click at [1095, 759] on icon at bounding box center [1098, 763] width 17 height 17
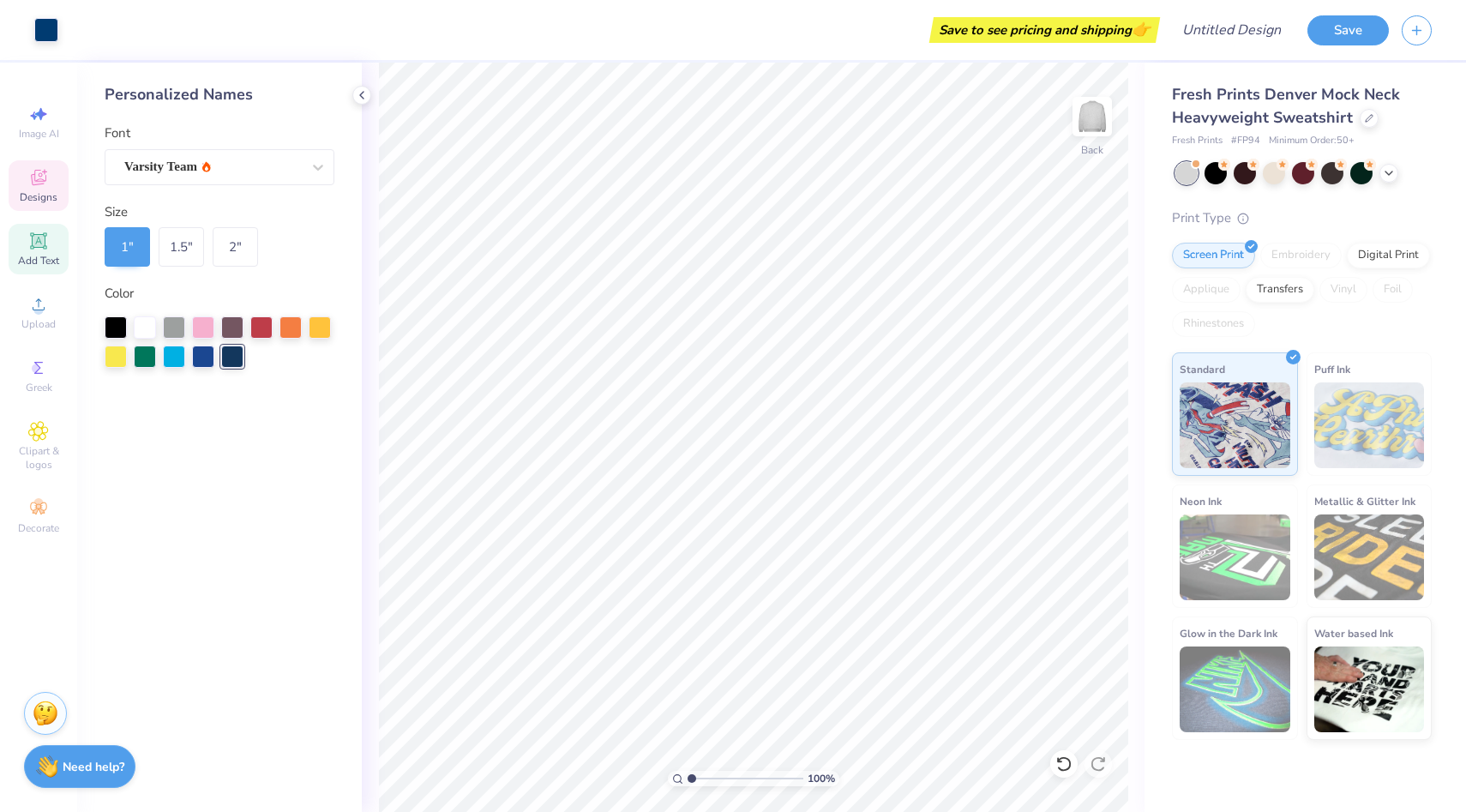
click at [33, 174] on icon at bounding box center [39, 178] width 14 height 11
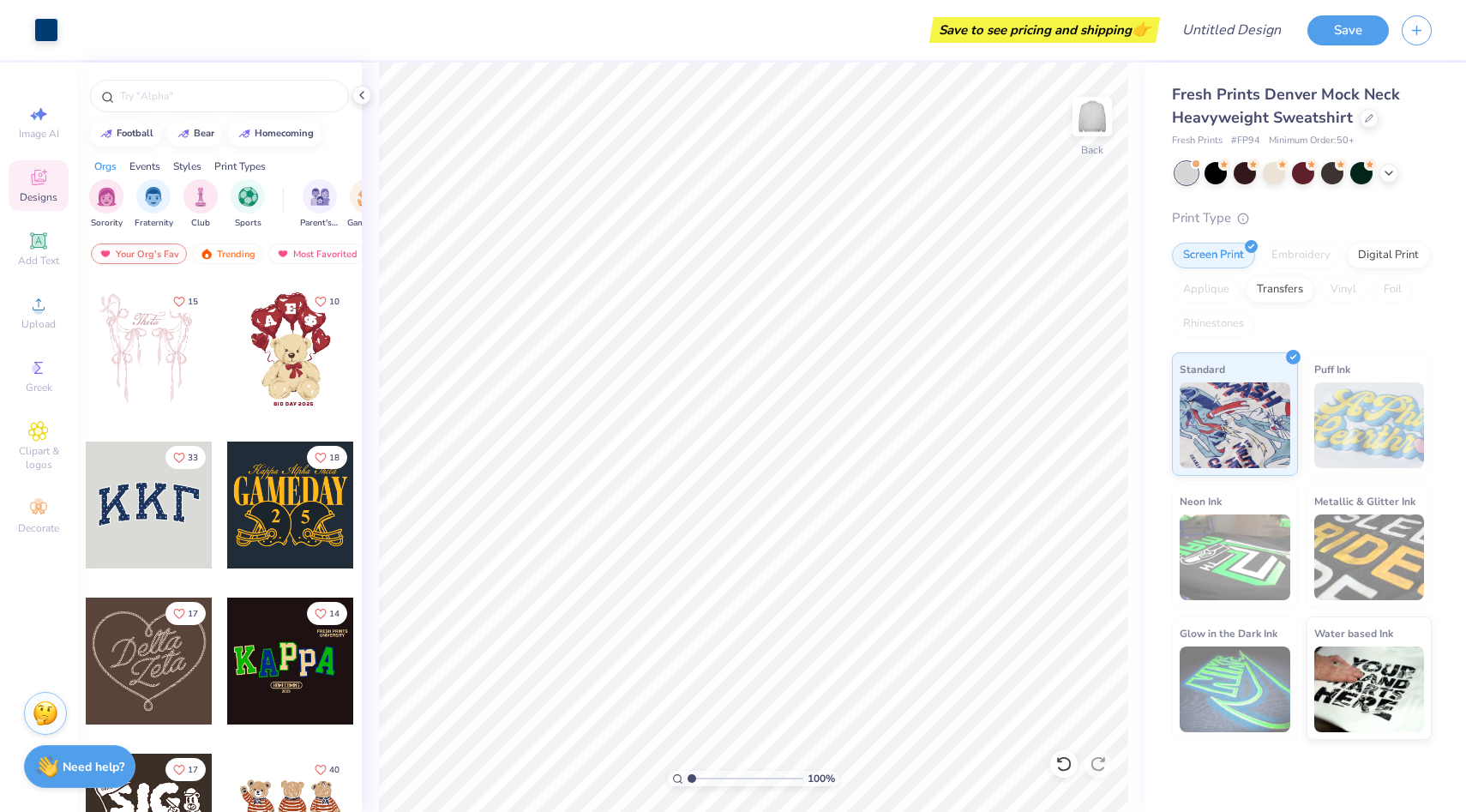
scroll to position [149, 0]
click at [185, 166] on div "Styles" at bounding box center [187, 167] width 29 height 16
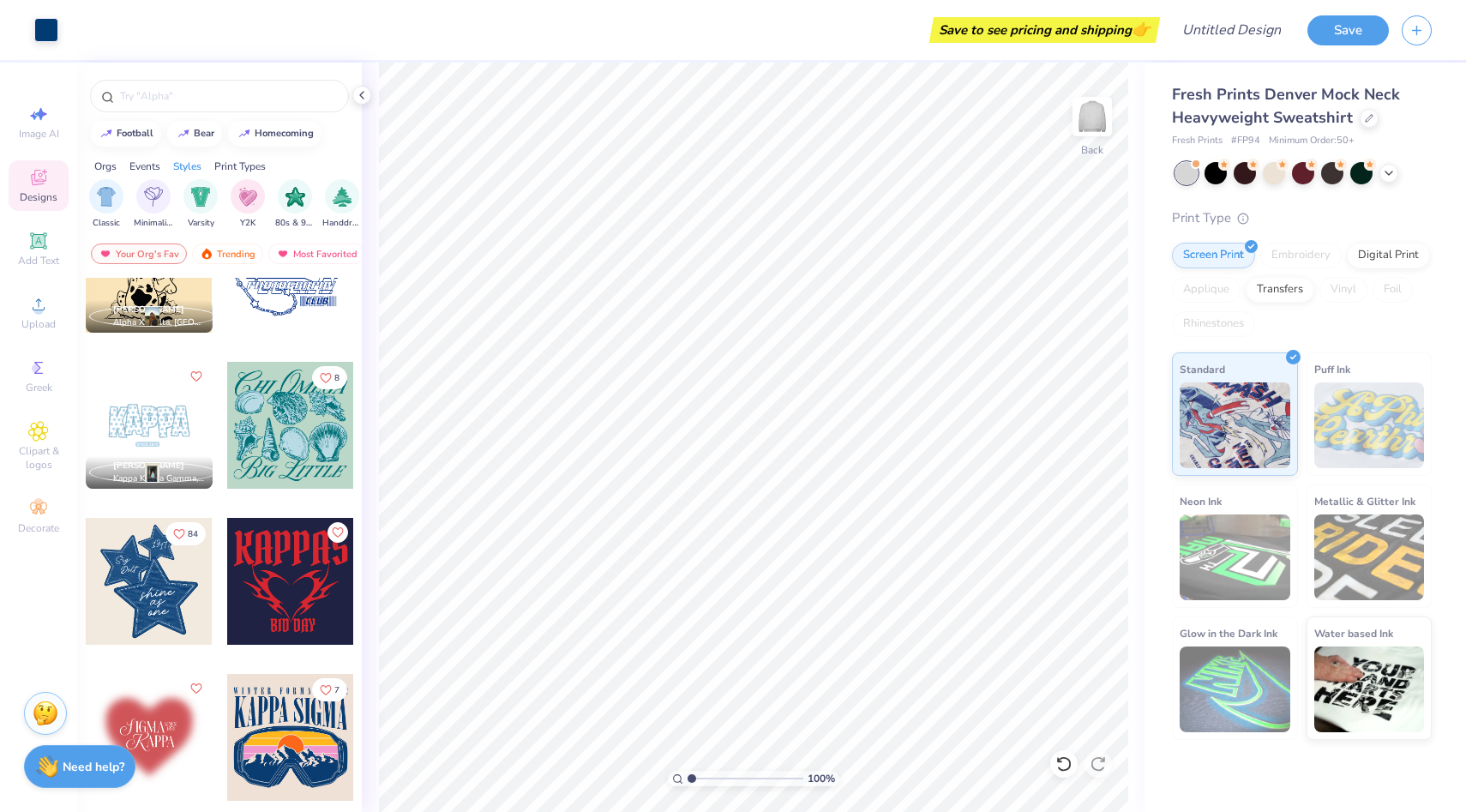
scroll to position [1963, 0]
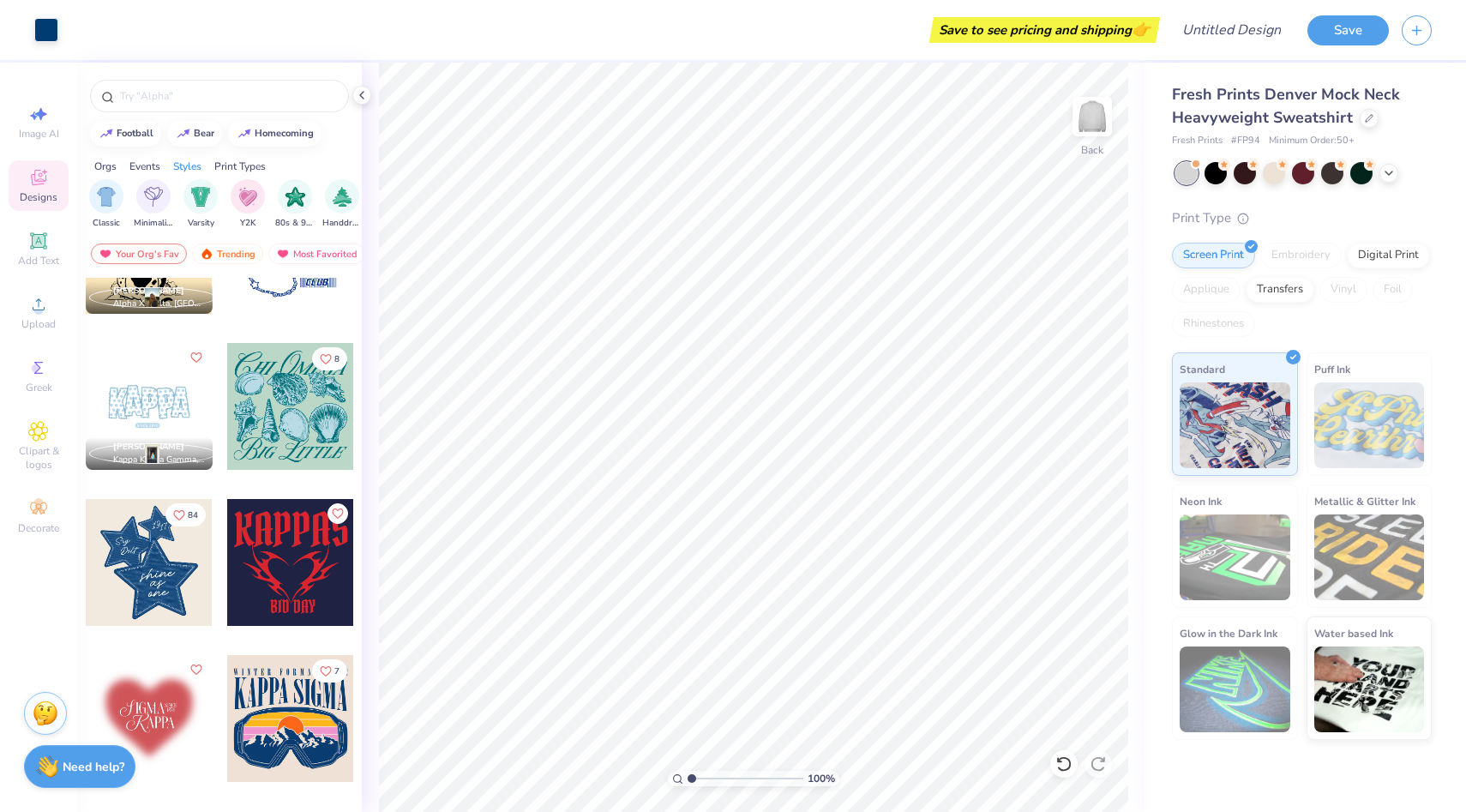
click at [162, 570] on div at bounding box center [149, 562] width 127 height 127
type input "5.61"
click at [1104, 118] on img at bounding box center [1092, 116] width 68 height 68
click at [1090, 126] on img at bounding box center [1092, 116] width 68 height 68
click at [1082, 132] on img at bounding box center [1092, 116] width 68 height 68
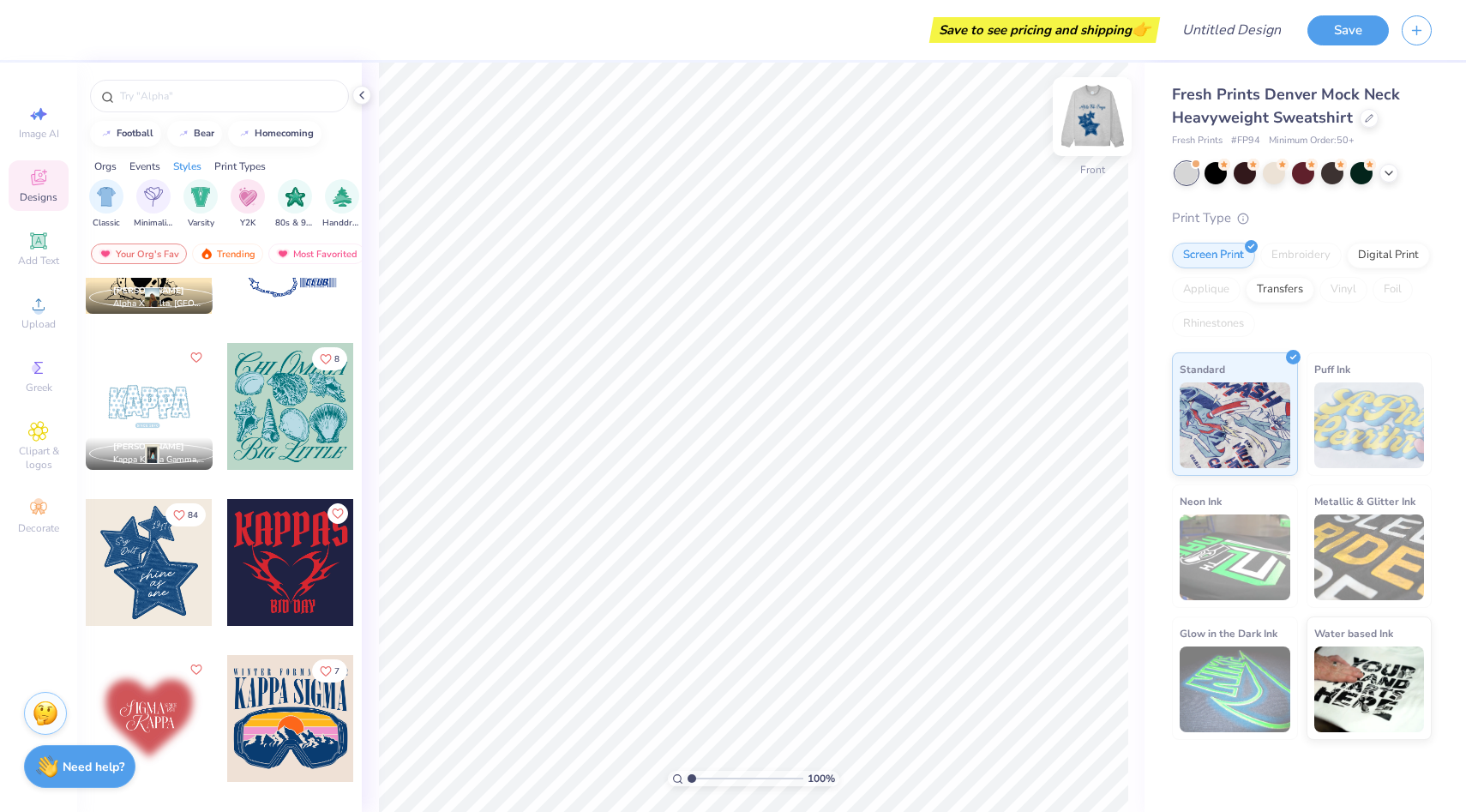
click at [1093, 131] on img at bounding box center [1092, 116] width 68 height 68
click at [1078, 134] on img at bounding box center [1092, 116] width 68 height 68
type input "6.34"
type input "11.32"
type input "13.22"
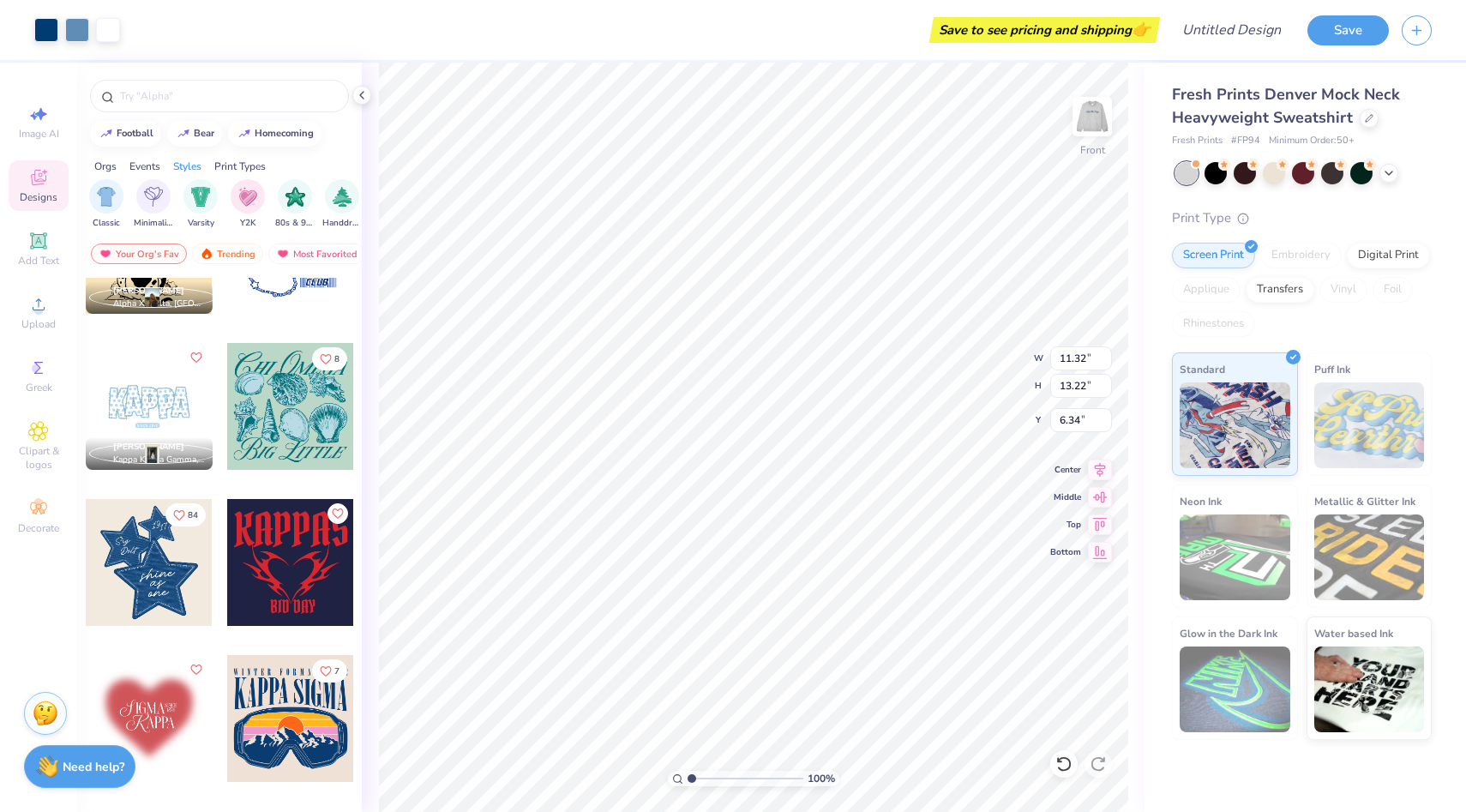
type input "4.94"
type input "12.13"
type input "14.16"
type input "7.03"
type input "13.85"
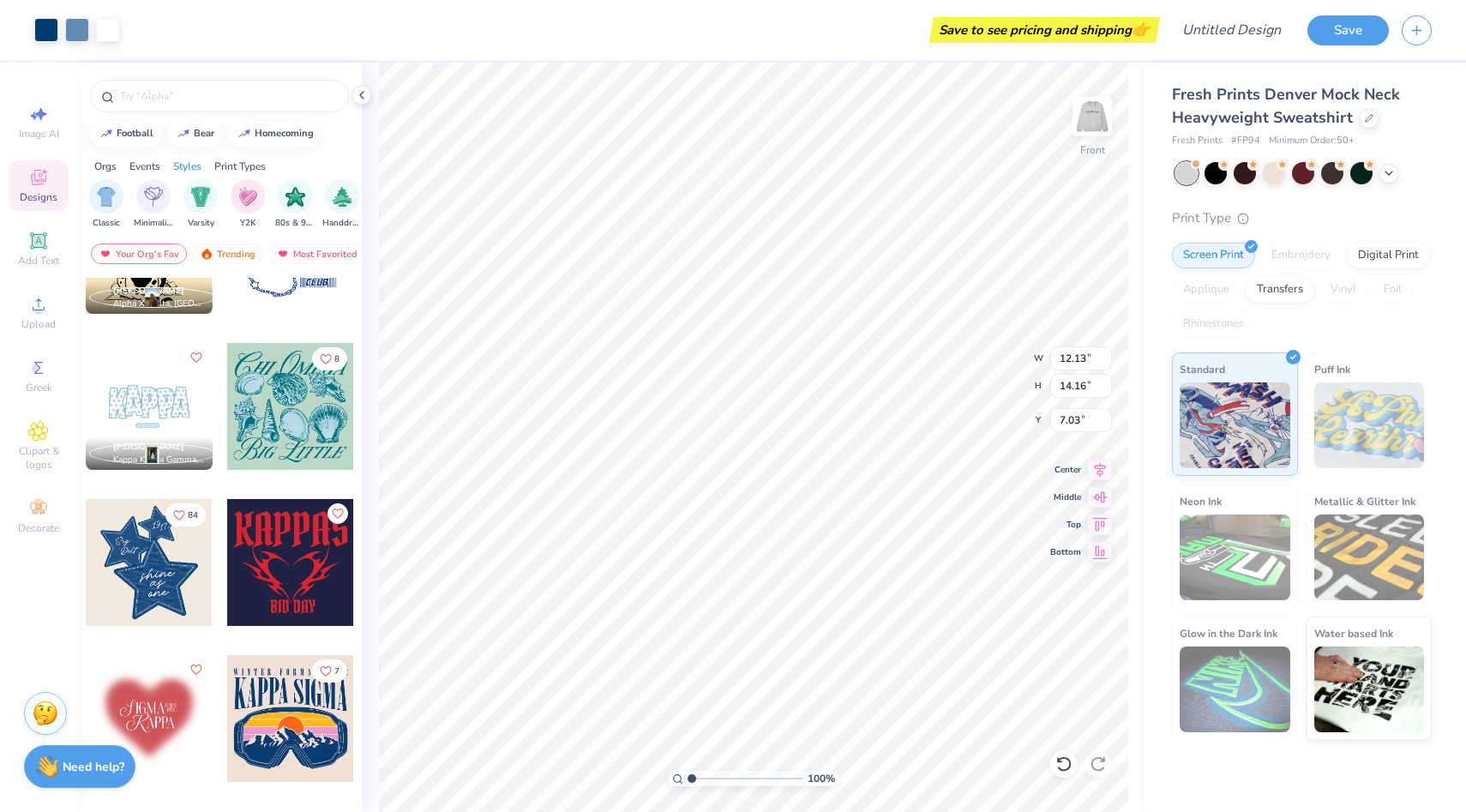
type input "16.17"
type input "4.17"
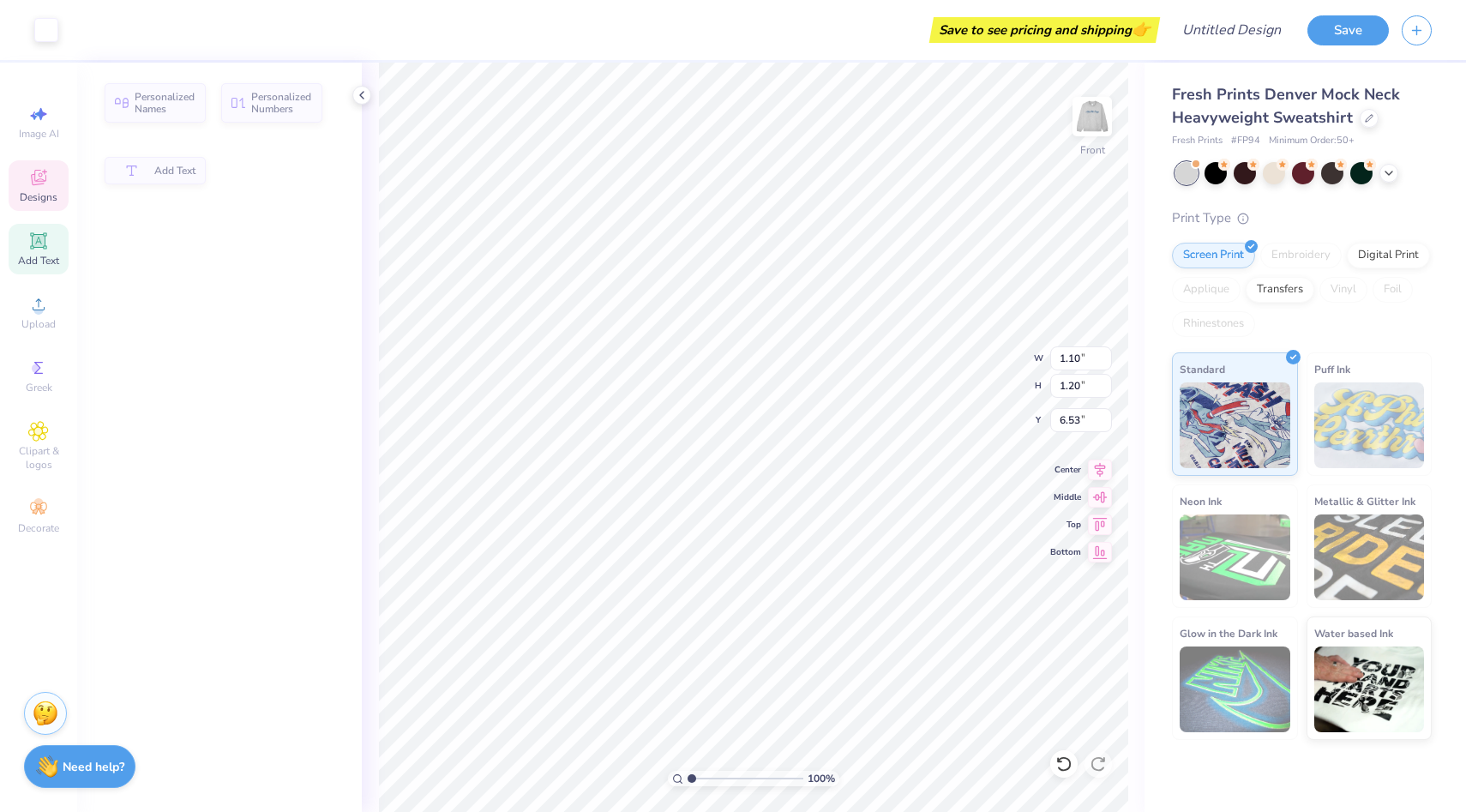
type input "1.10"
type input "1.20"
type input "6.53"
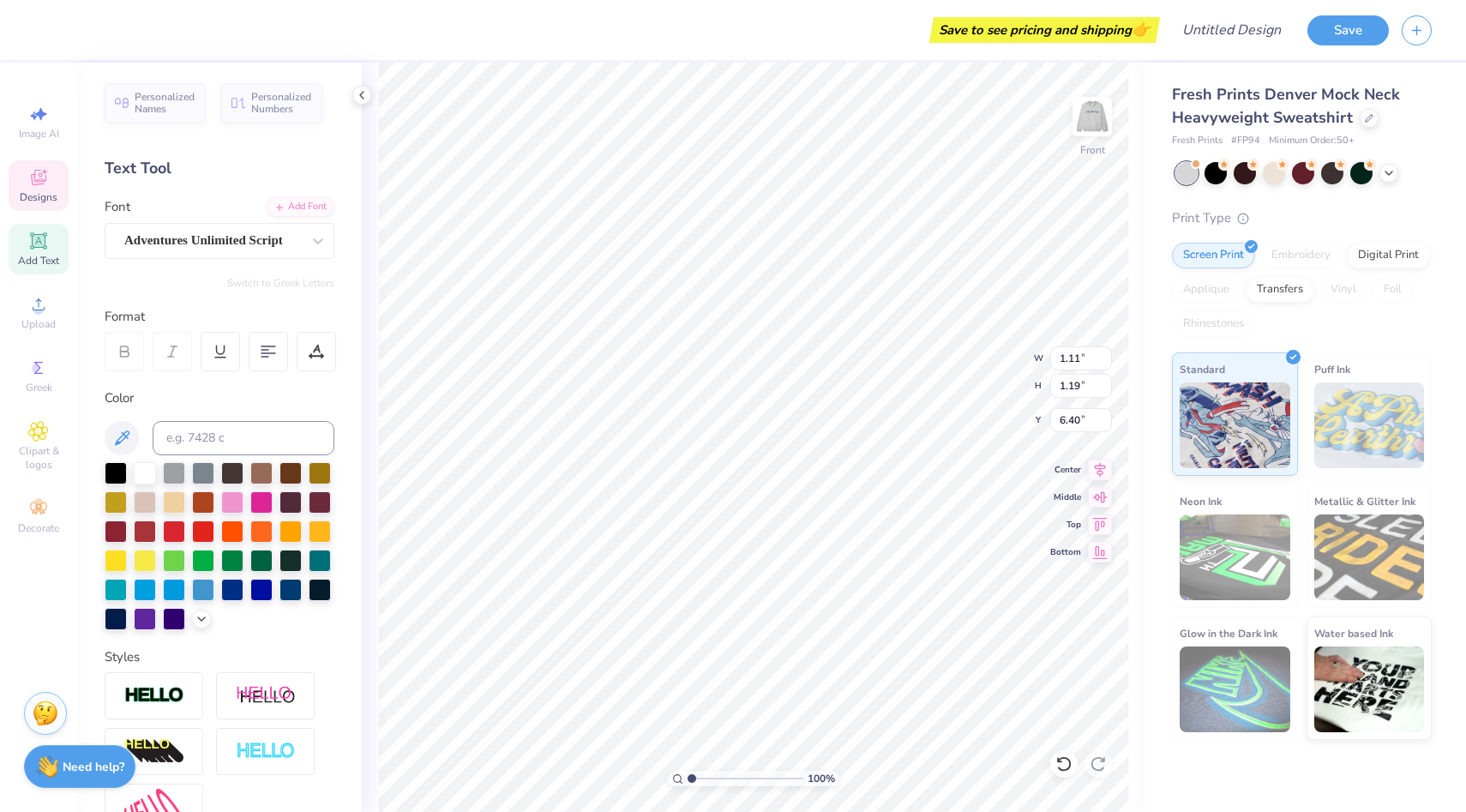
type input "6.40"
type input "1.10"
type input "1.20"
type input "6.53"
type input "1.11"
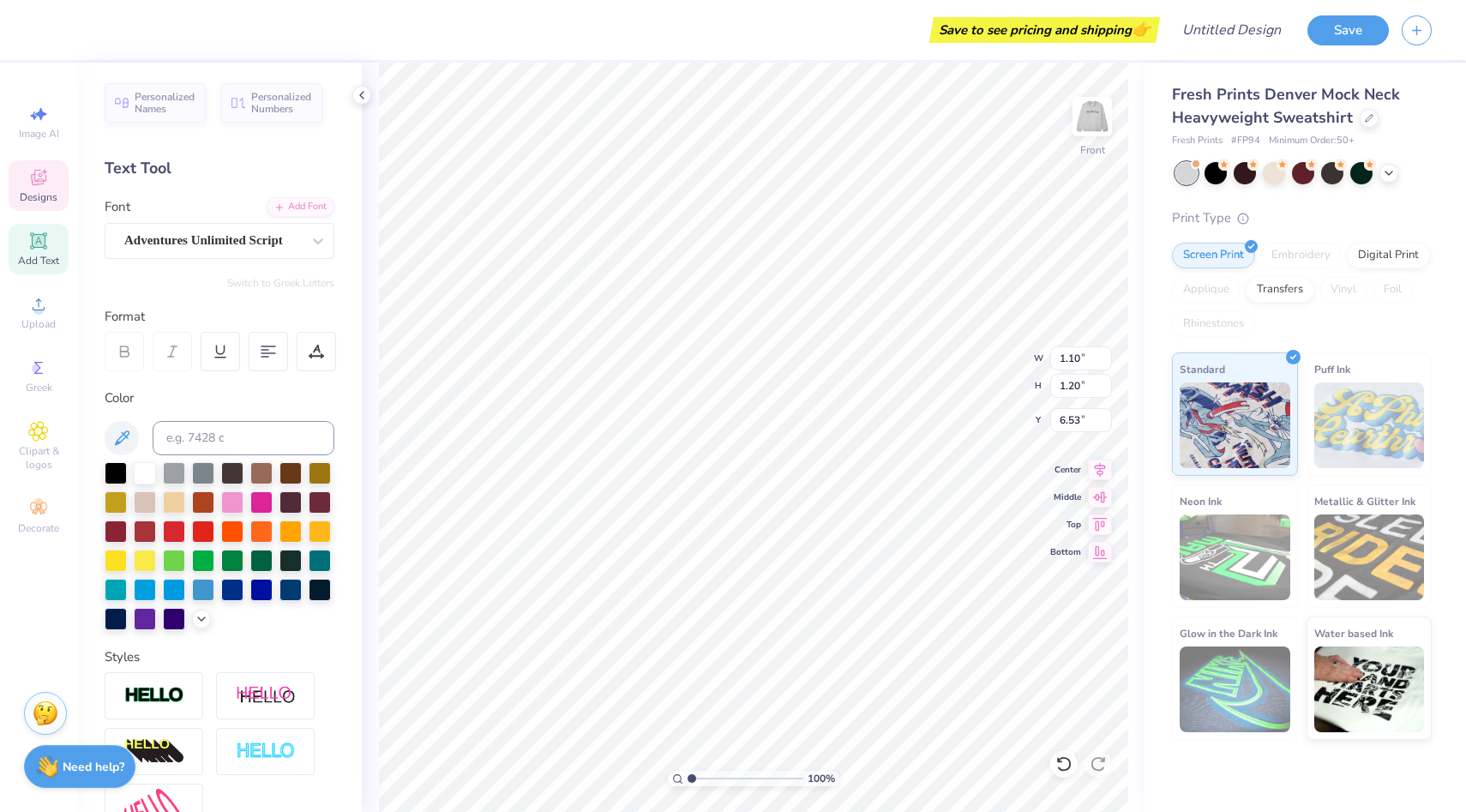
type input "1.19"
type input "6.40"
type textarea "18"
type textarea "85"
type input "1.07"
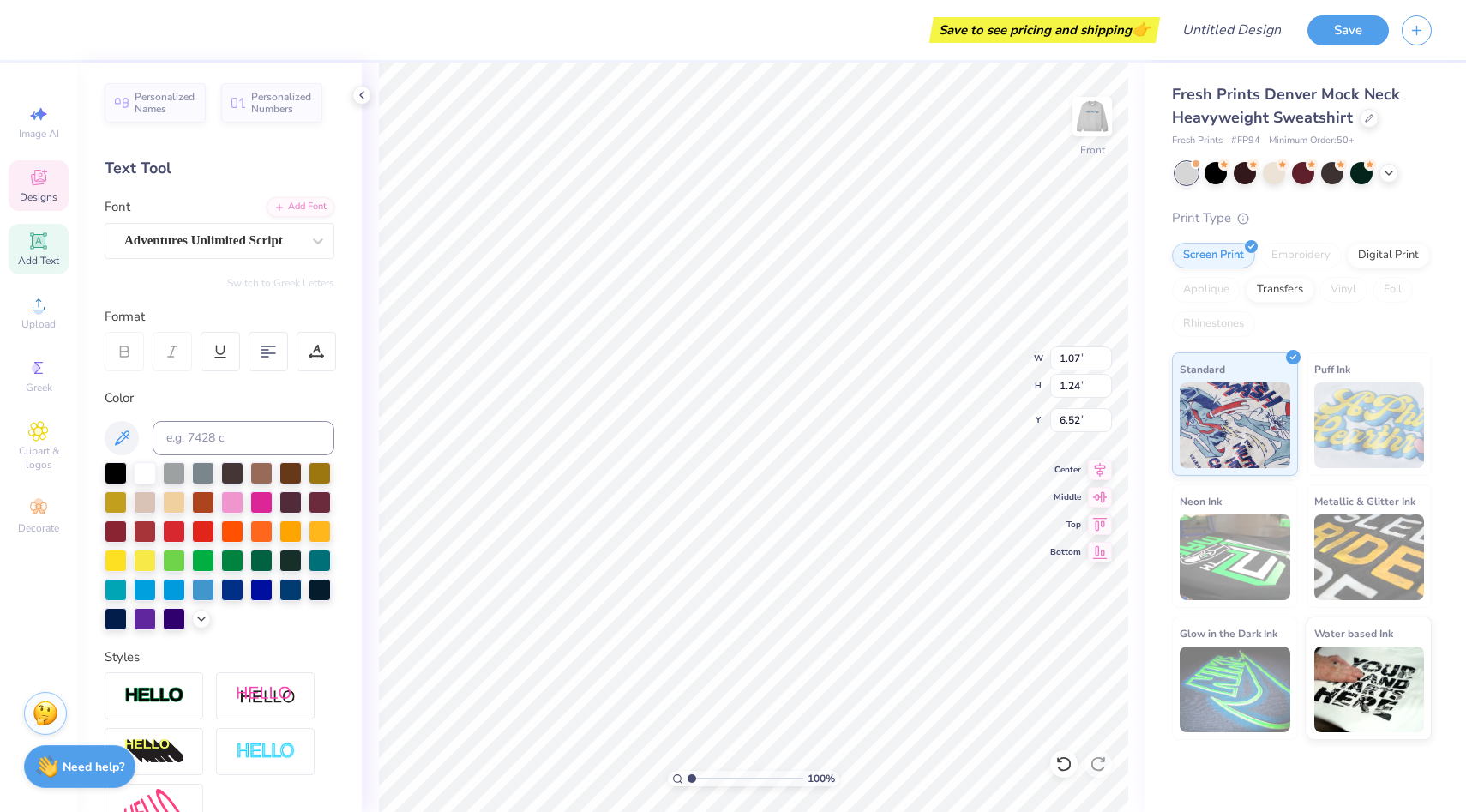
type input "1.24"
type input "6.57"
type input "1.15"
type input "1.21"
type input "6.05"
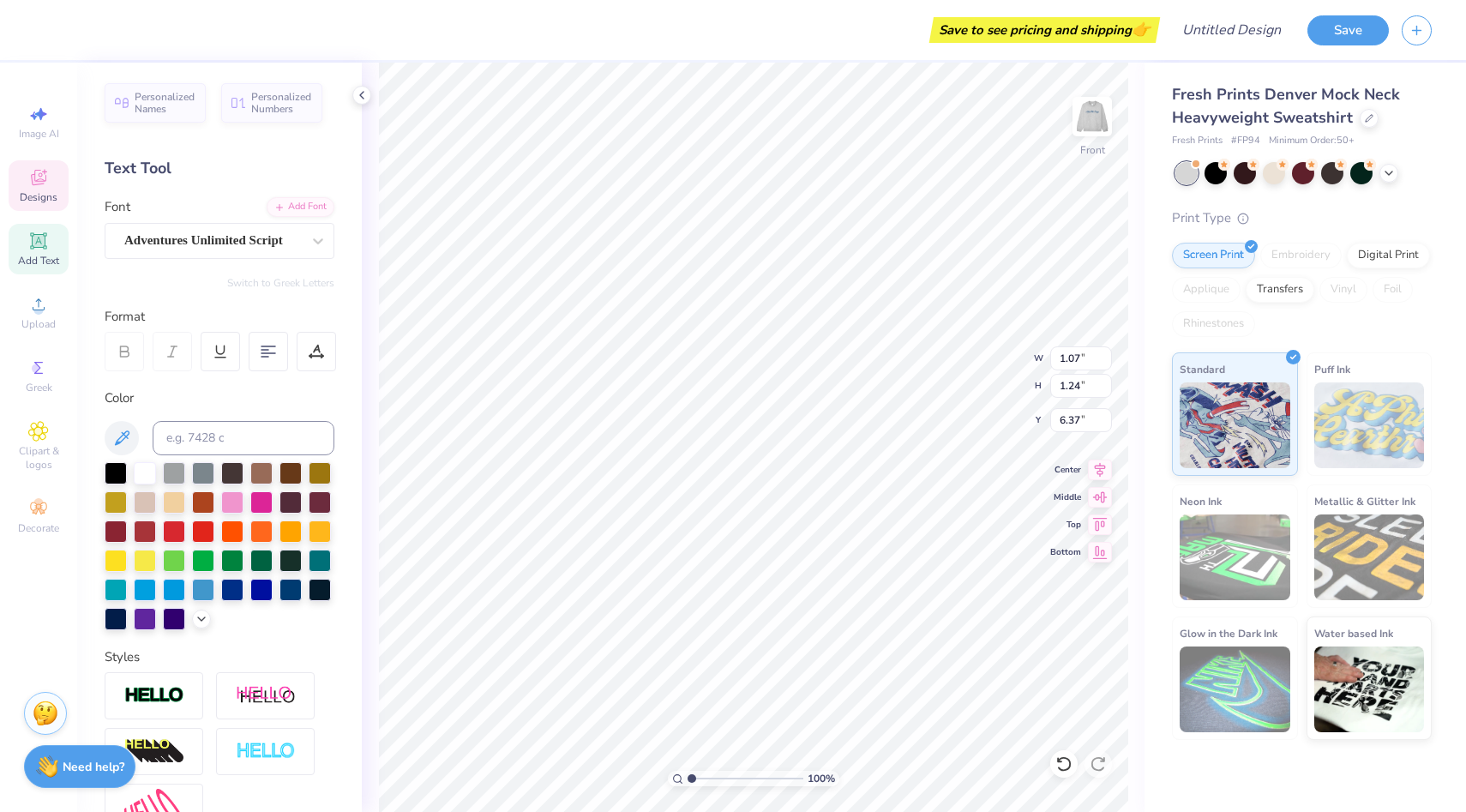
type input "6.37"
type input "6.64"
type input "1.15"
type input "1.21"
type input "6.39"
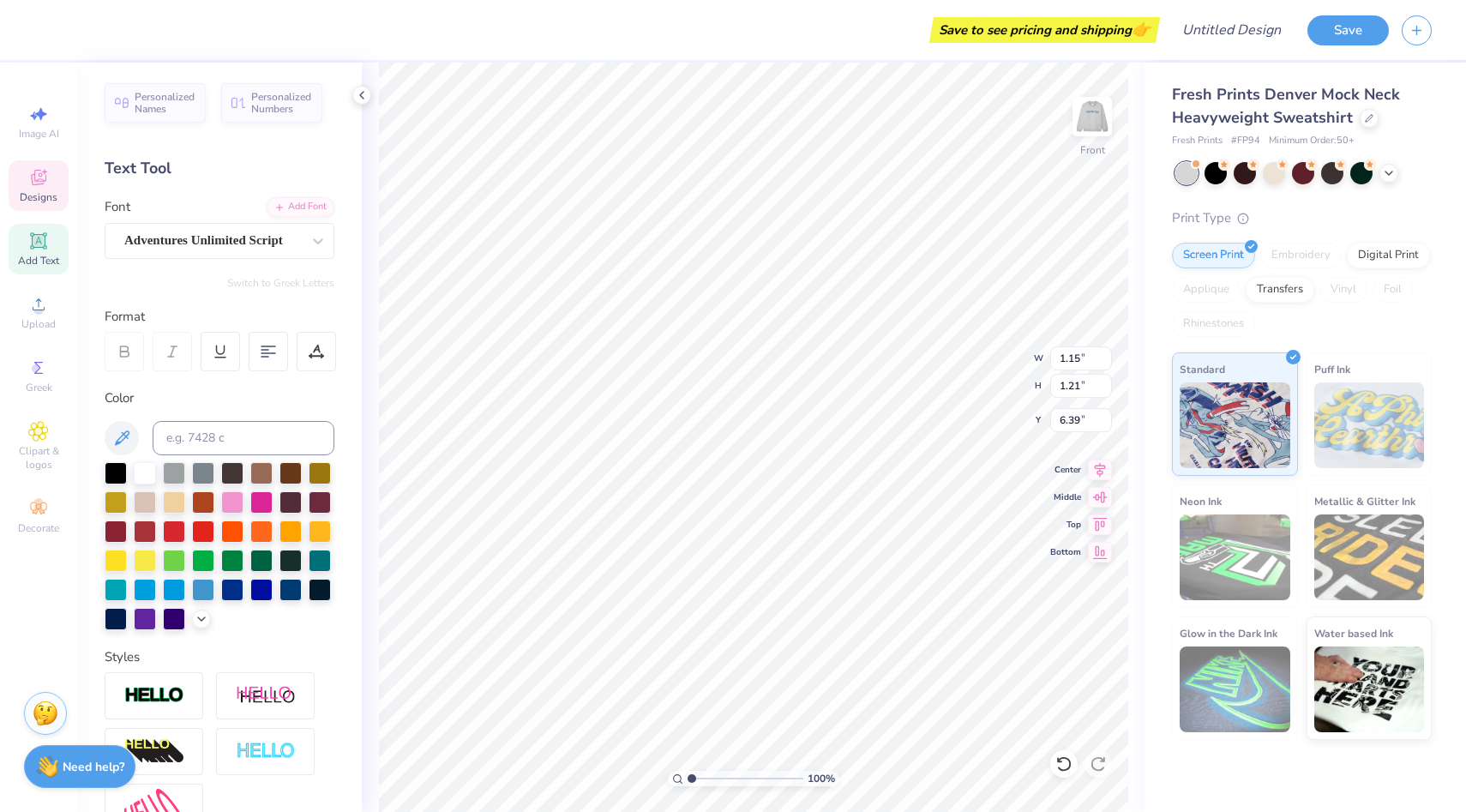
type input "6.05"
type input "2.06"
type input "1.30"
type input "8.62"
type textarea "Zeta"
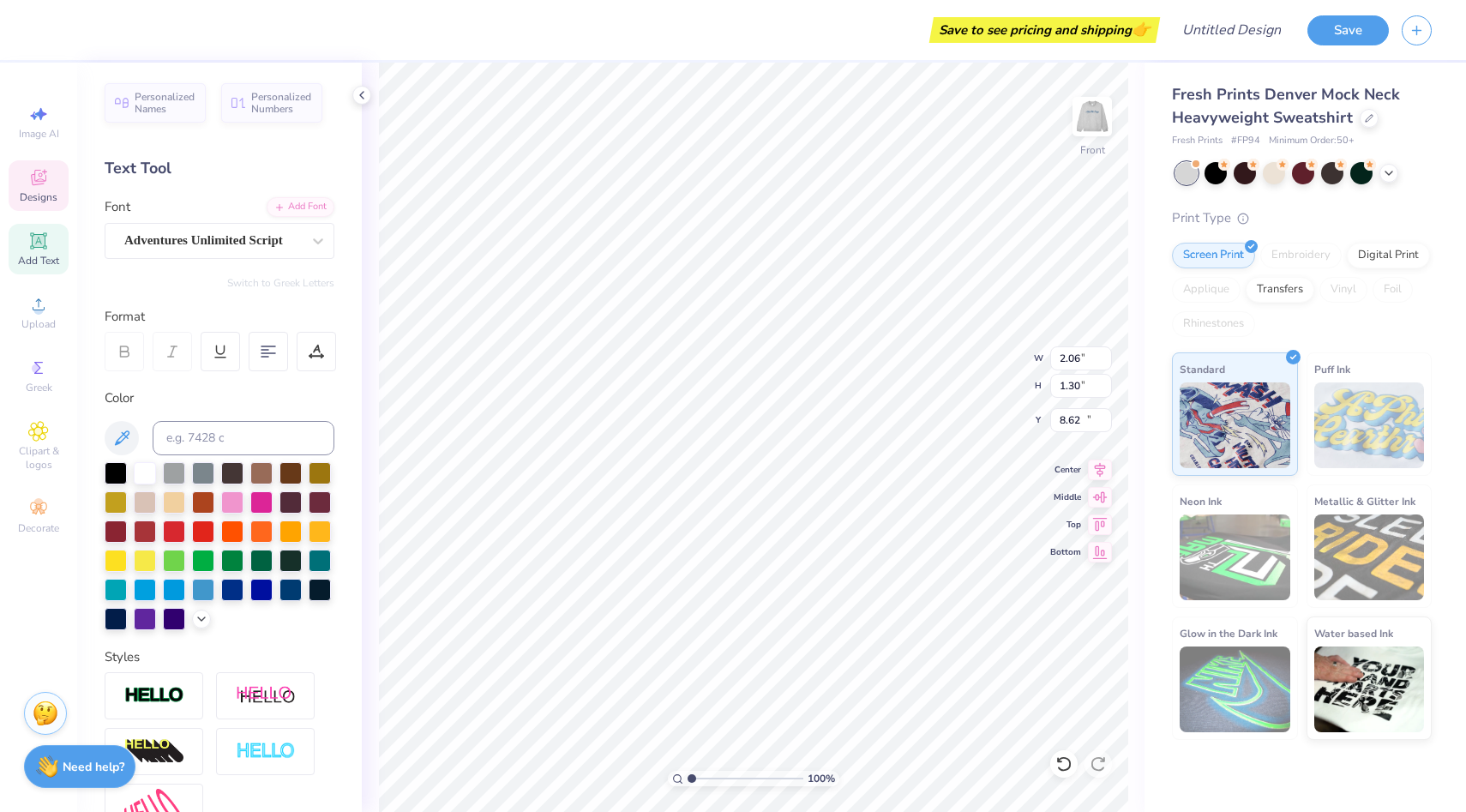
type input "2.62"
type input "1.14"
type input "10.00"
type textarea "Sigma"
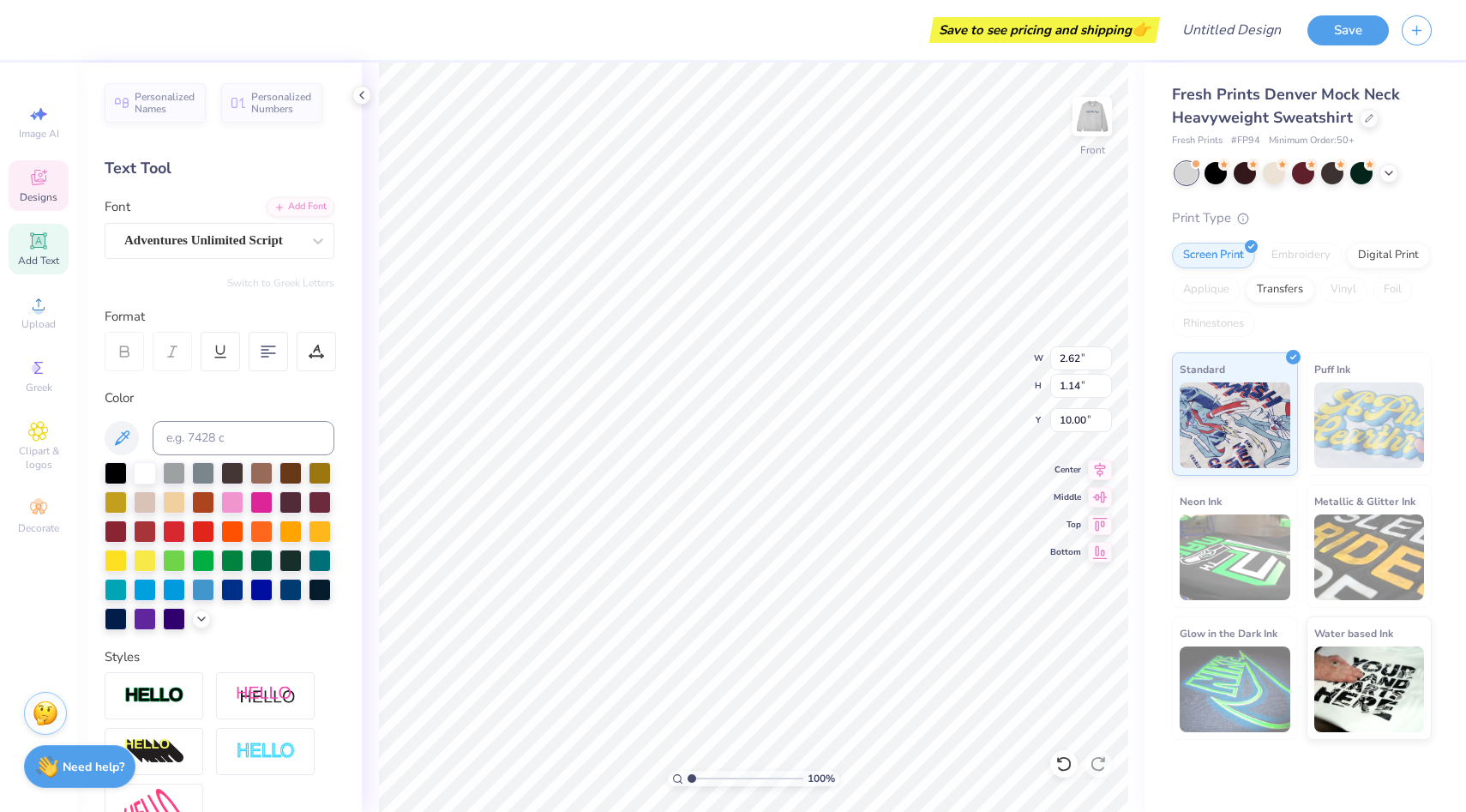
scroll to position [0, 1]
type input "8.67"
type input "9.80"
type input "8.43"
type input "9.56"
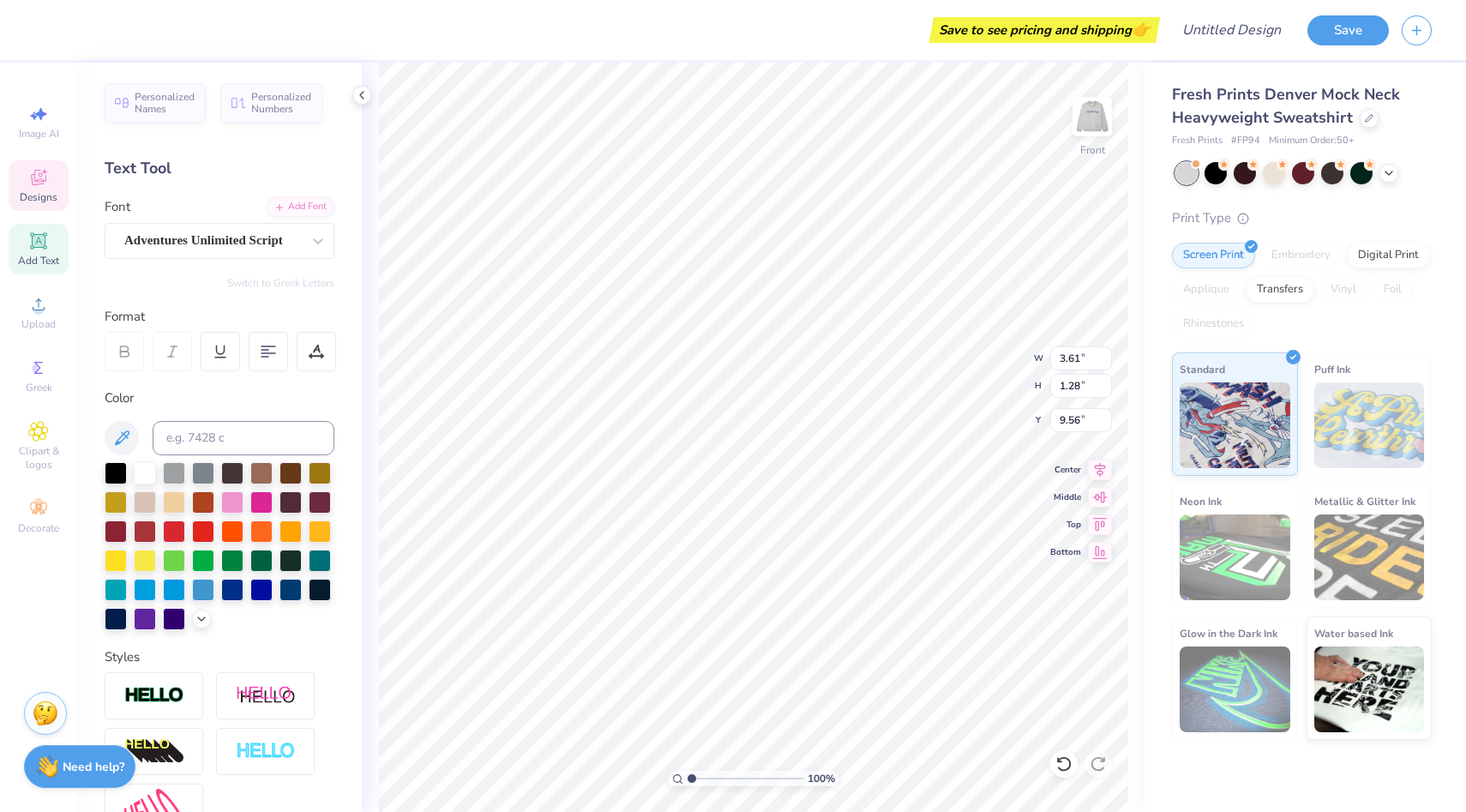
type input "9.76"
type input "8.63"
type input "3.53"
type input "1.23"
type input "9.87"
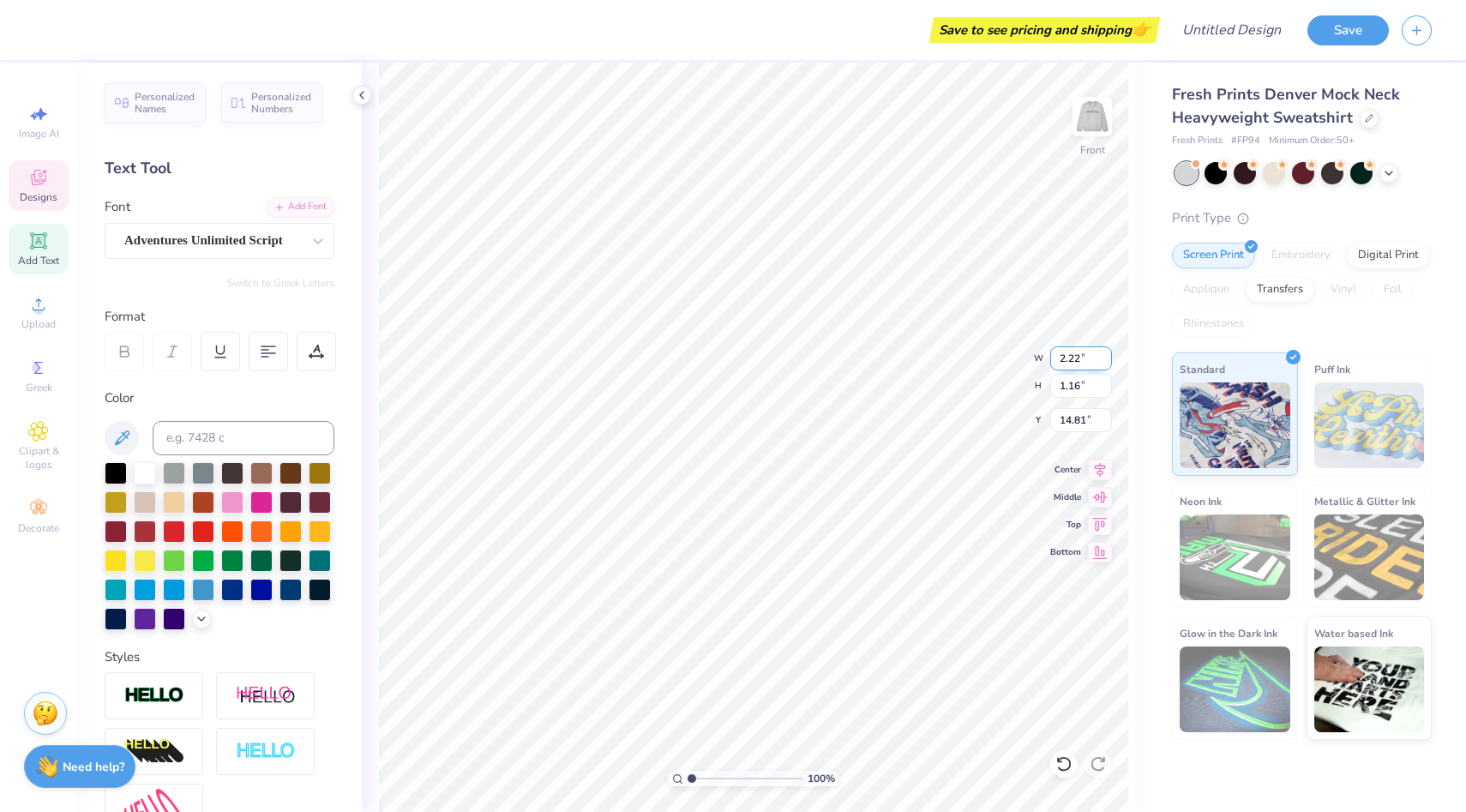
type input "5.07"
type input "1.92"
type input "13.11"
type textarea "Real"
type input "11.94"
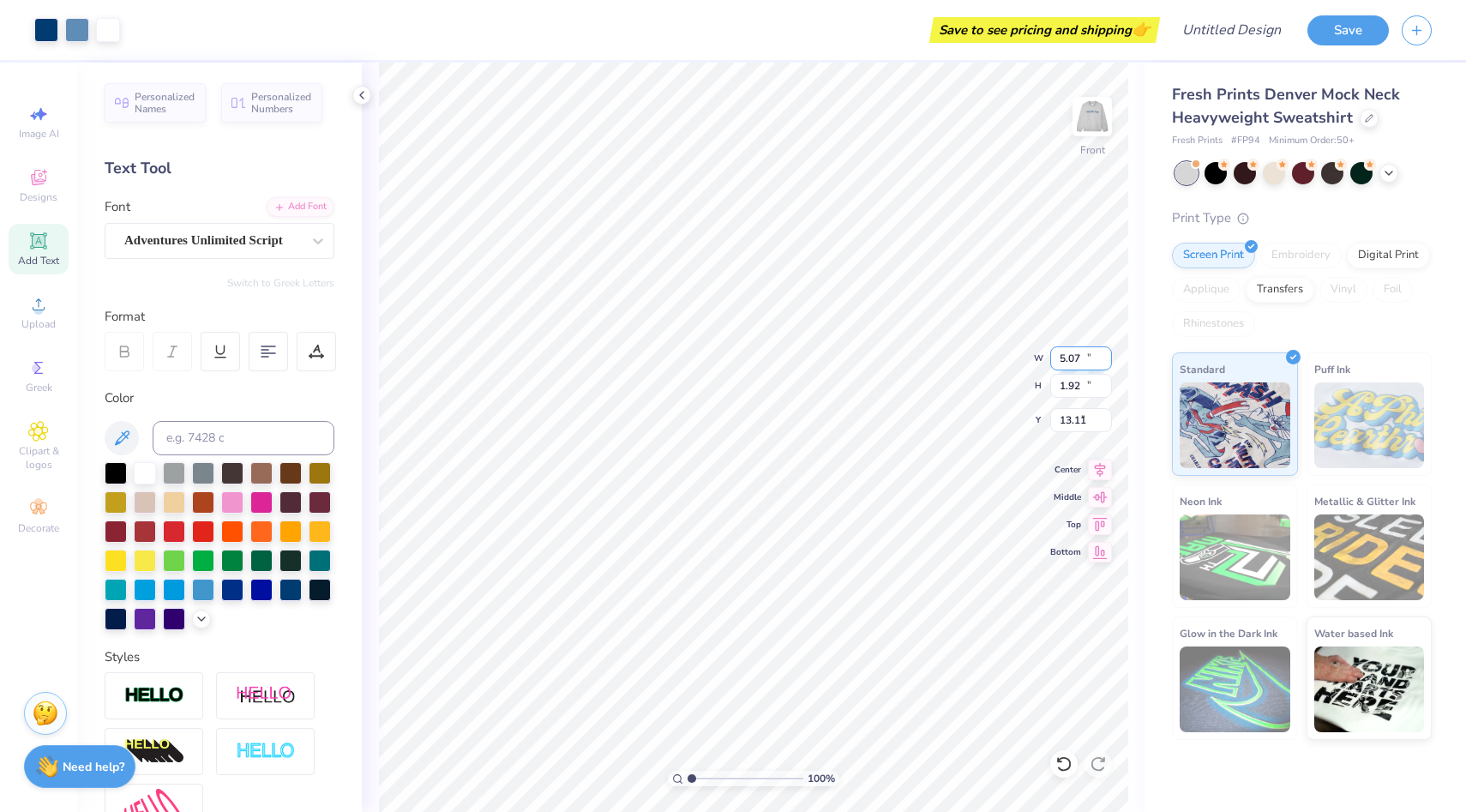
type input "11.64"
type input "8.70"
type input "2.22"
type input "1.16"
type input "14.82"
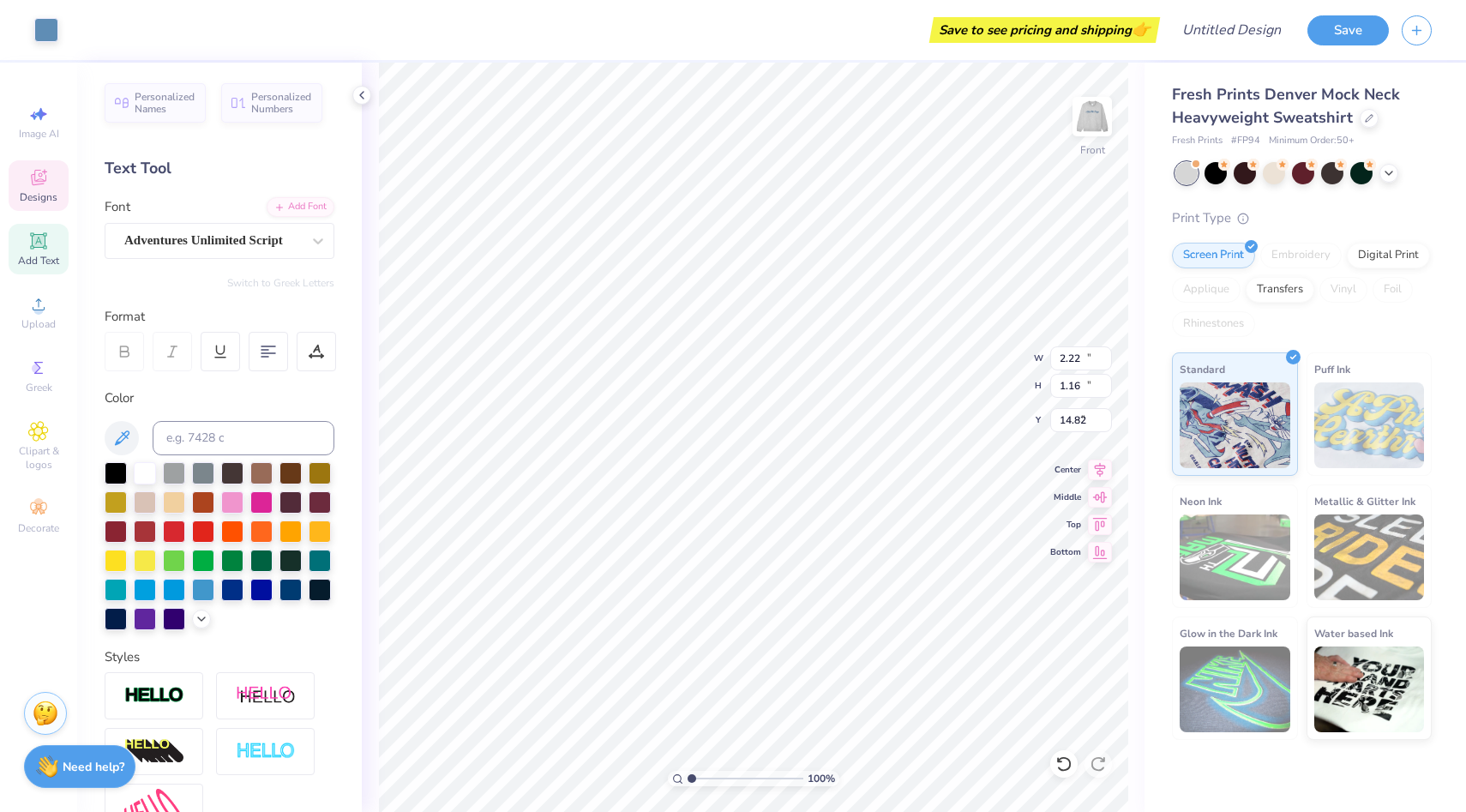
type input "11.72"
type input "11.44"
type input "8.80"
type textarea "Strong"
type input "12.73"
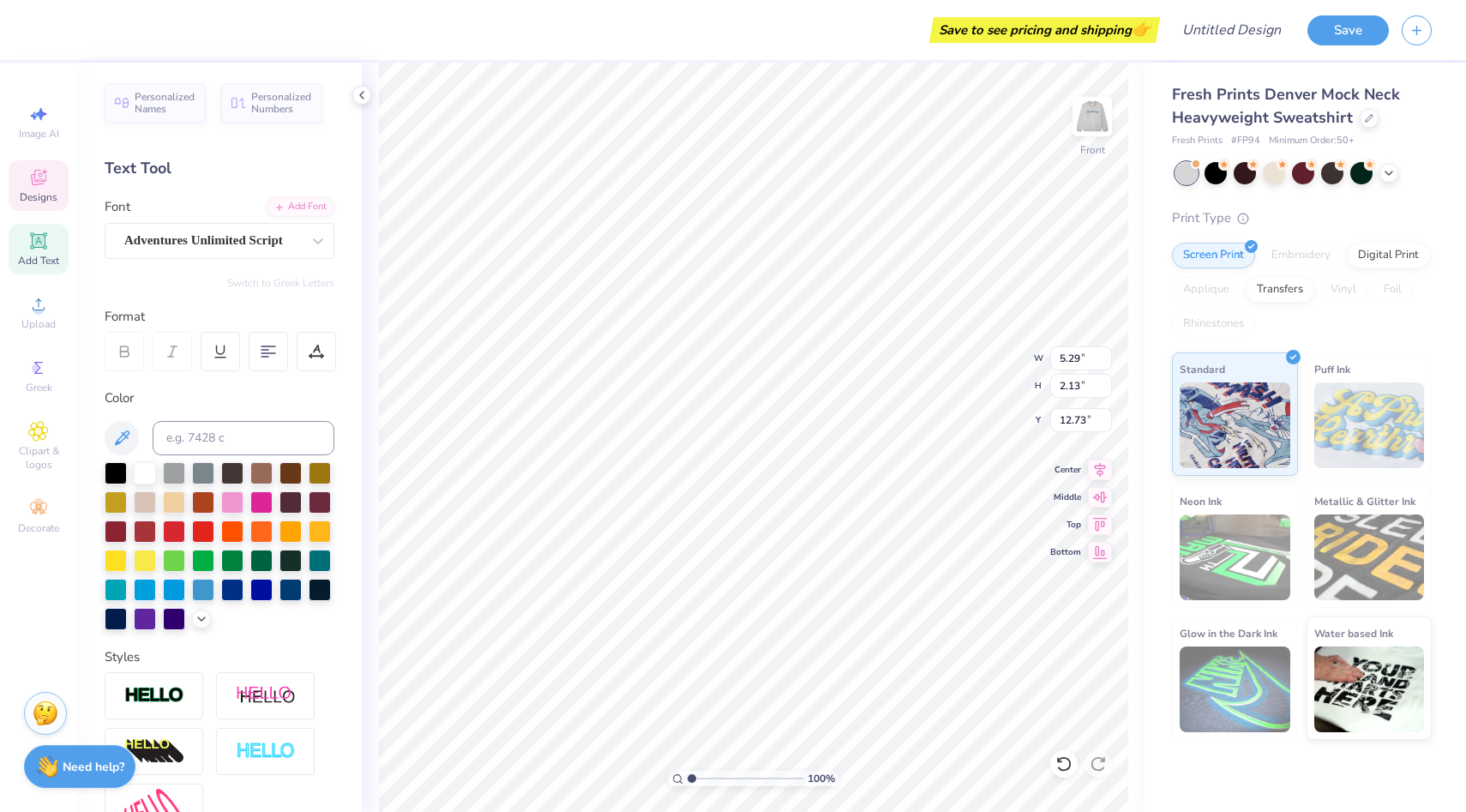
type input "4.39"
type input "1.77"
type input "13.09"
type input "4.98"
type input "1.54"
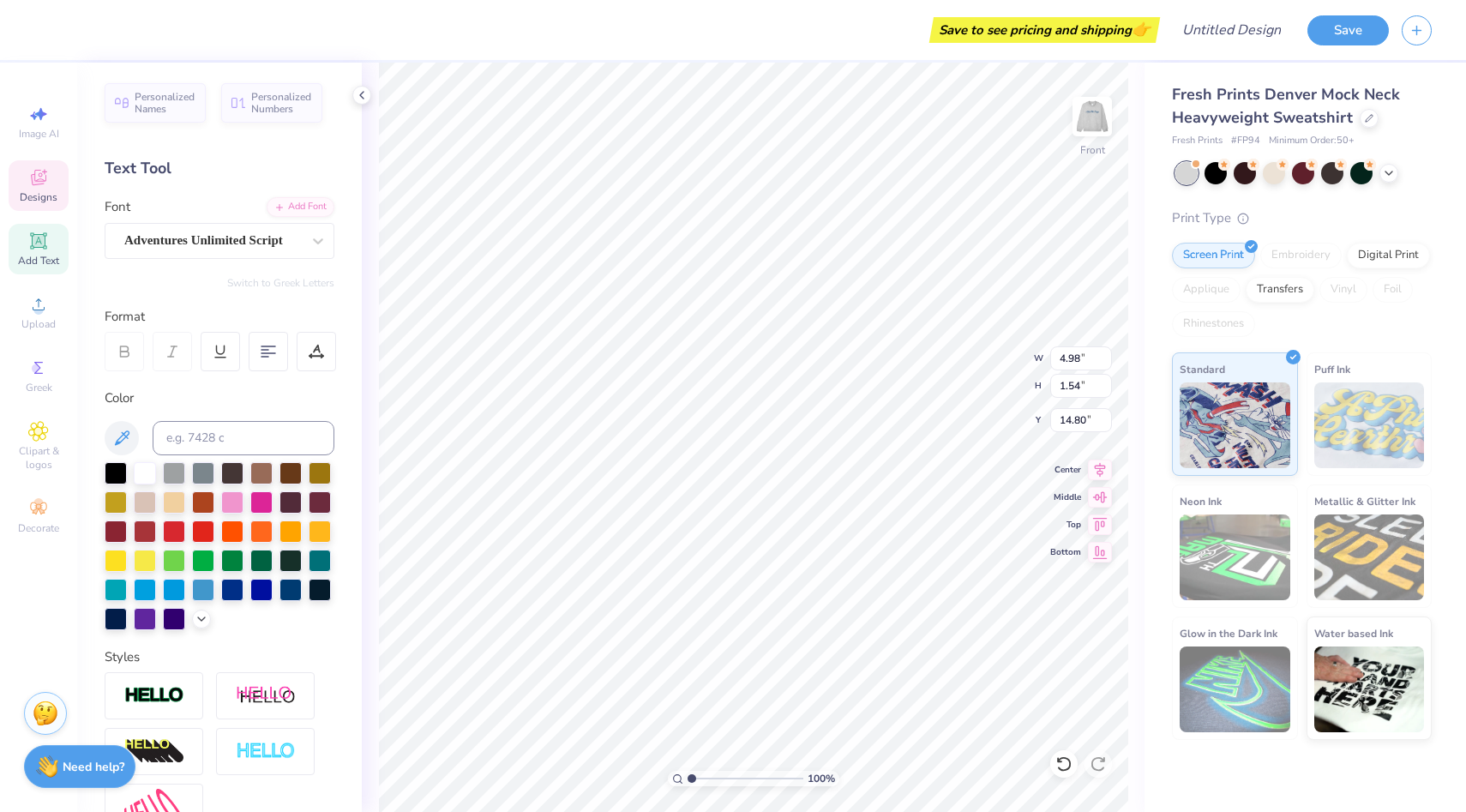
type input "14.80"
type input "14.52"
type input "11.72"
type input "11.44"
type input "8.80"
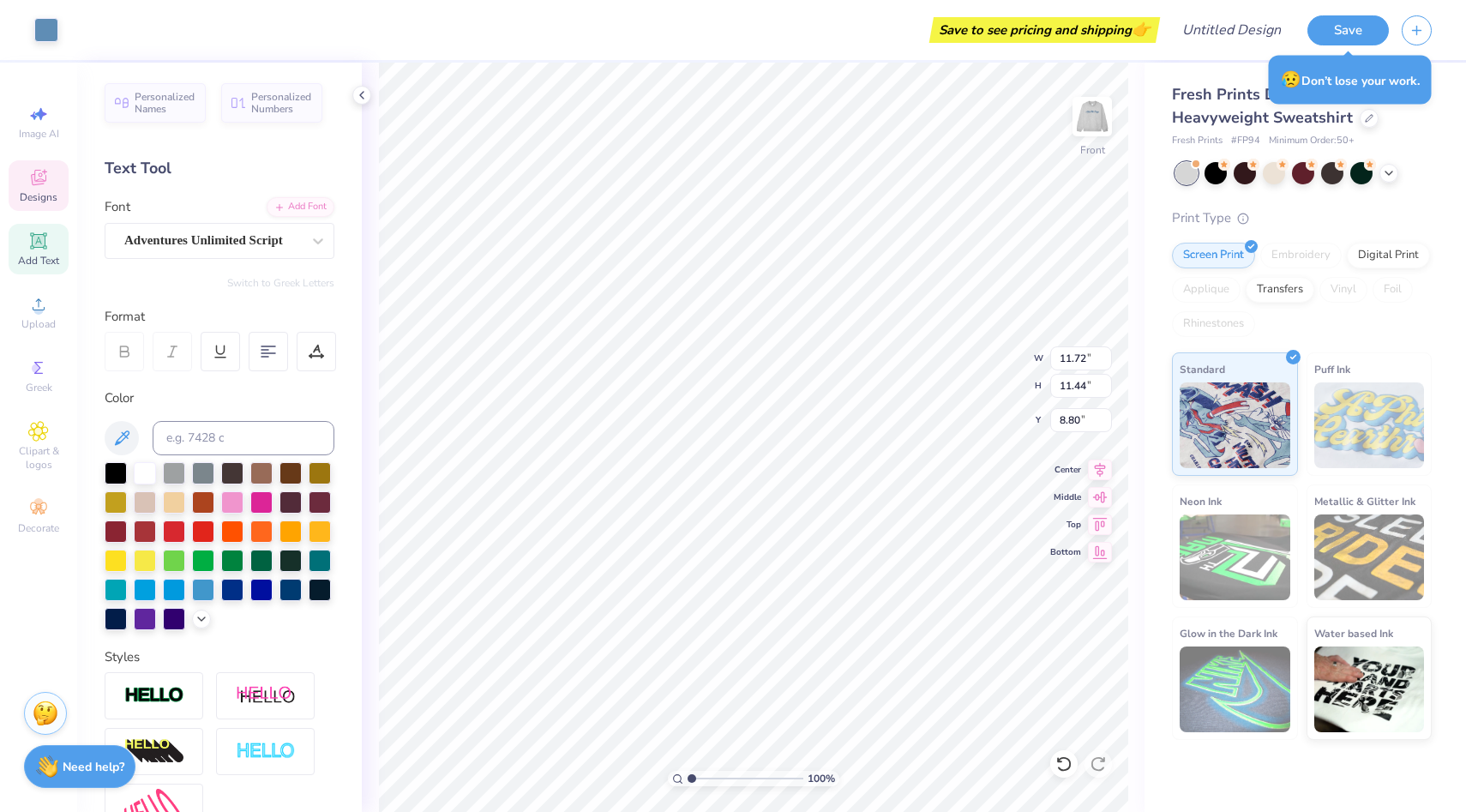
type input "2.97"
type input "0.87"
type input "16.27"
type textarea "Women"
type input "5.30"
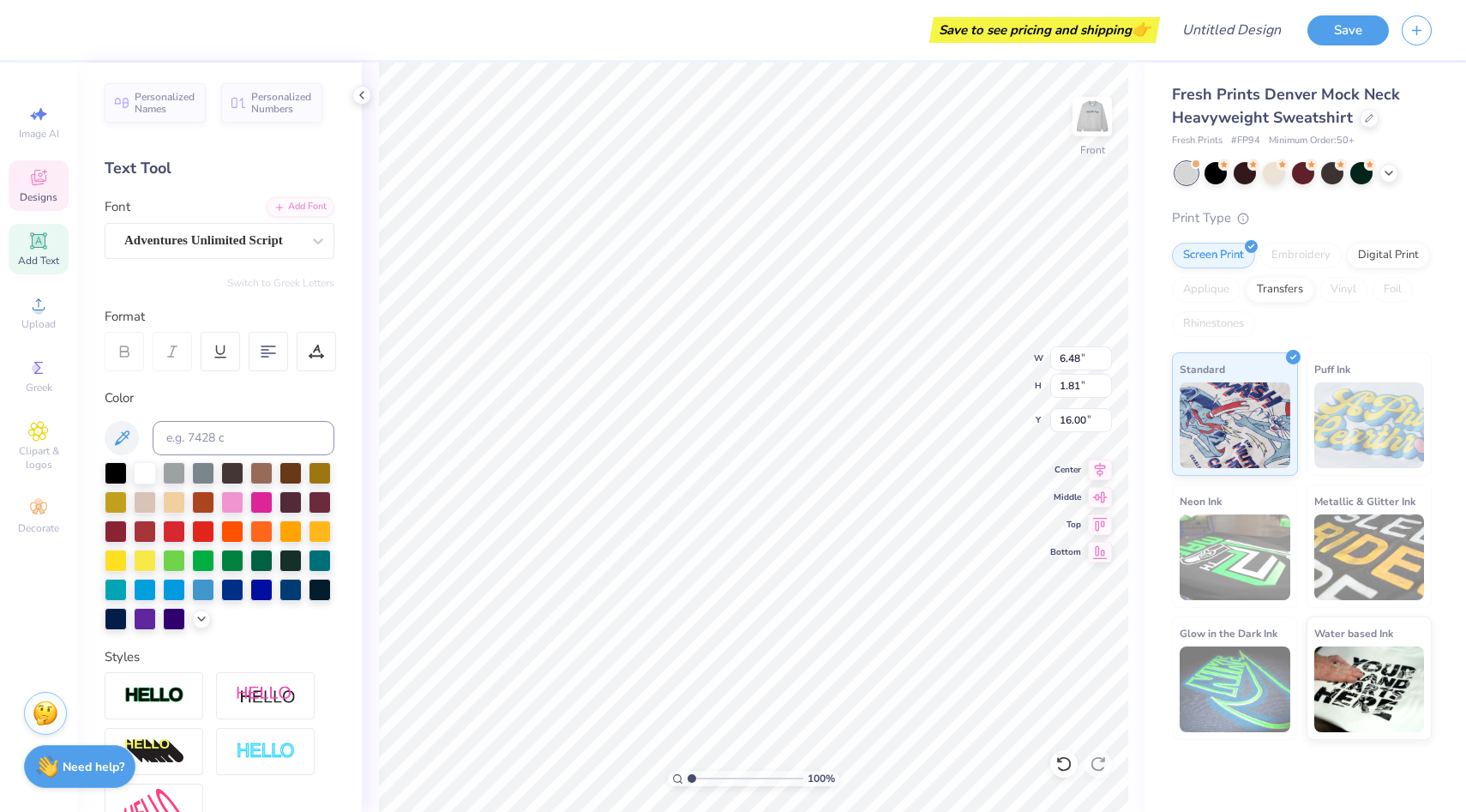
type input "1.48"
type input "16.34"
type input "12.98"
type input "4.47"
type input "1.38"
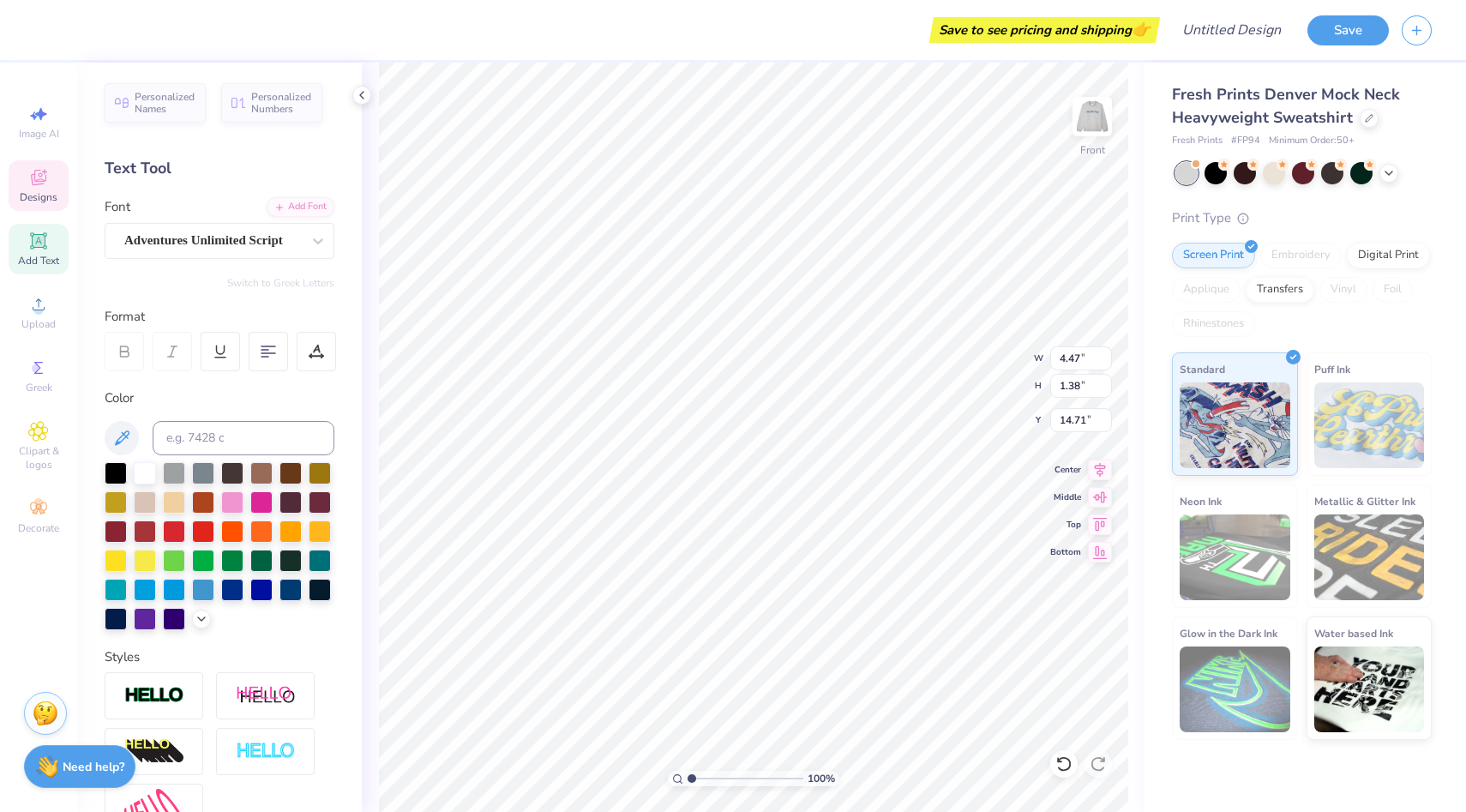
type input "14.53"
type input "15.92"
type input "4.39"
type input "1.77"
type input "12.98"
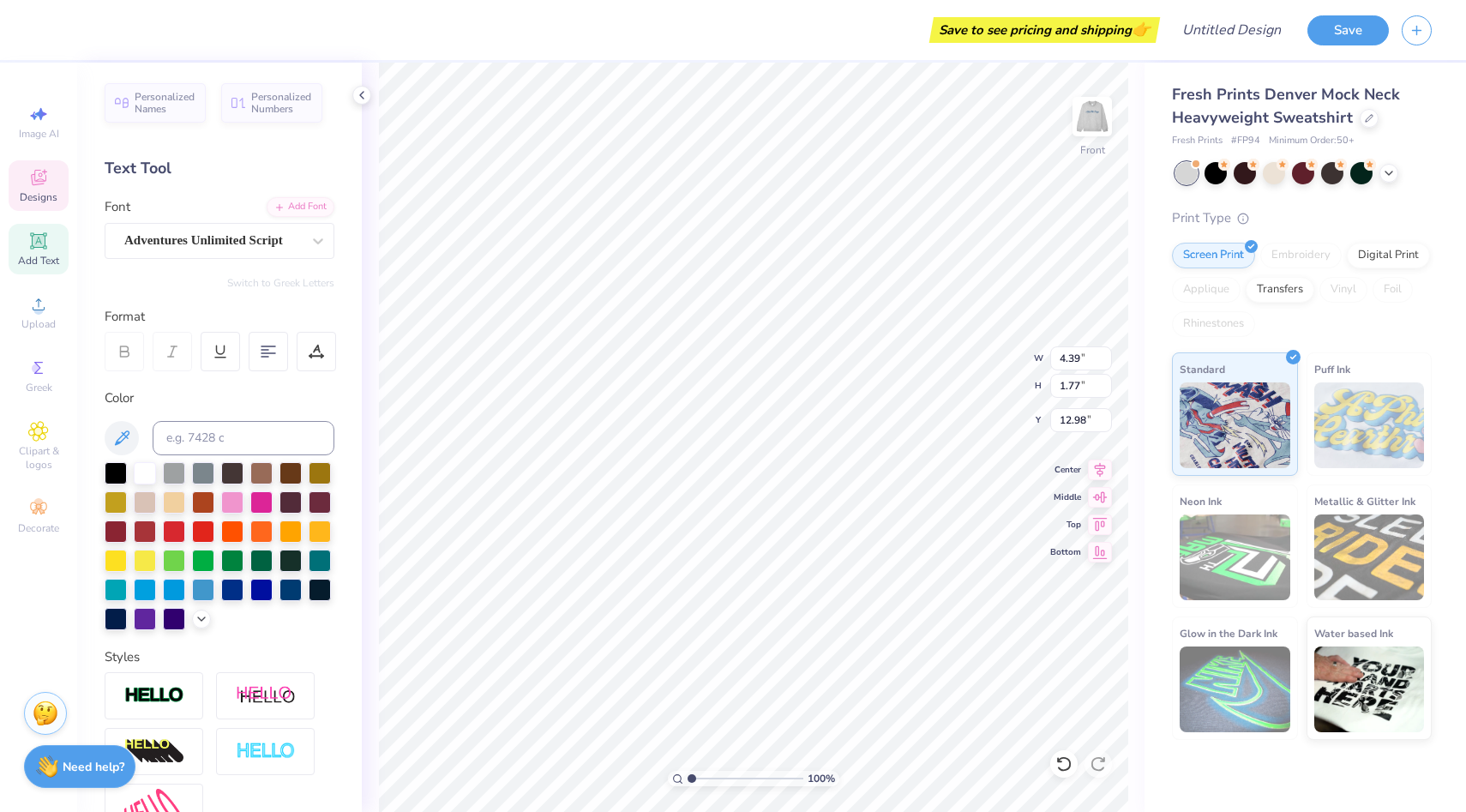
type input "4.18"
type input "2.40"
type input "12.60"
type input "4.33"
type input "1.66"
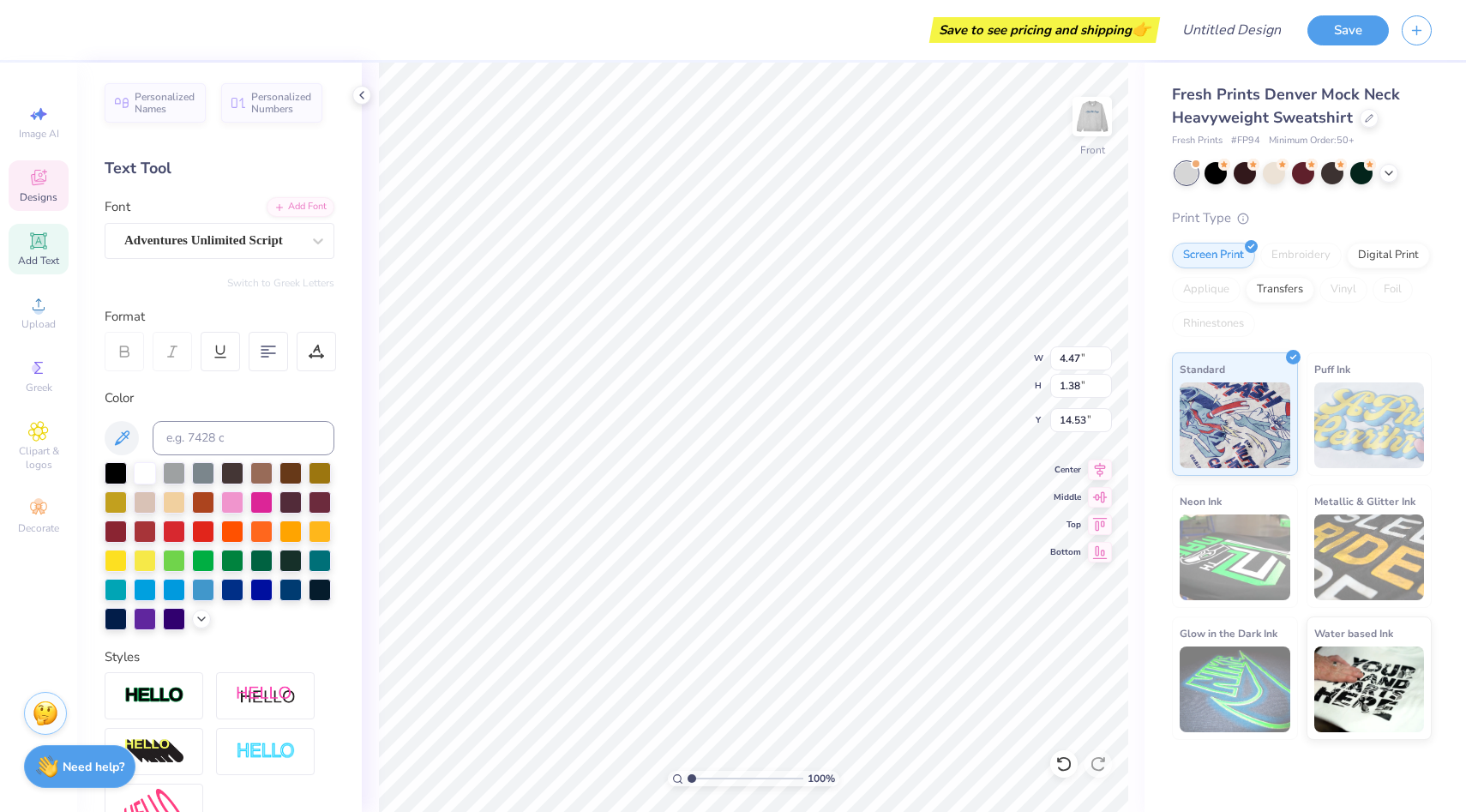
type input "14.49"
type input "14.16"
type input "5.13"
type input "1.90"
type input "15.85"
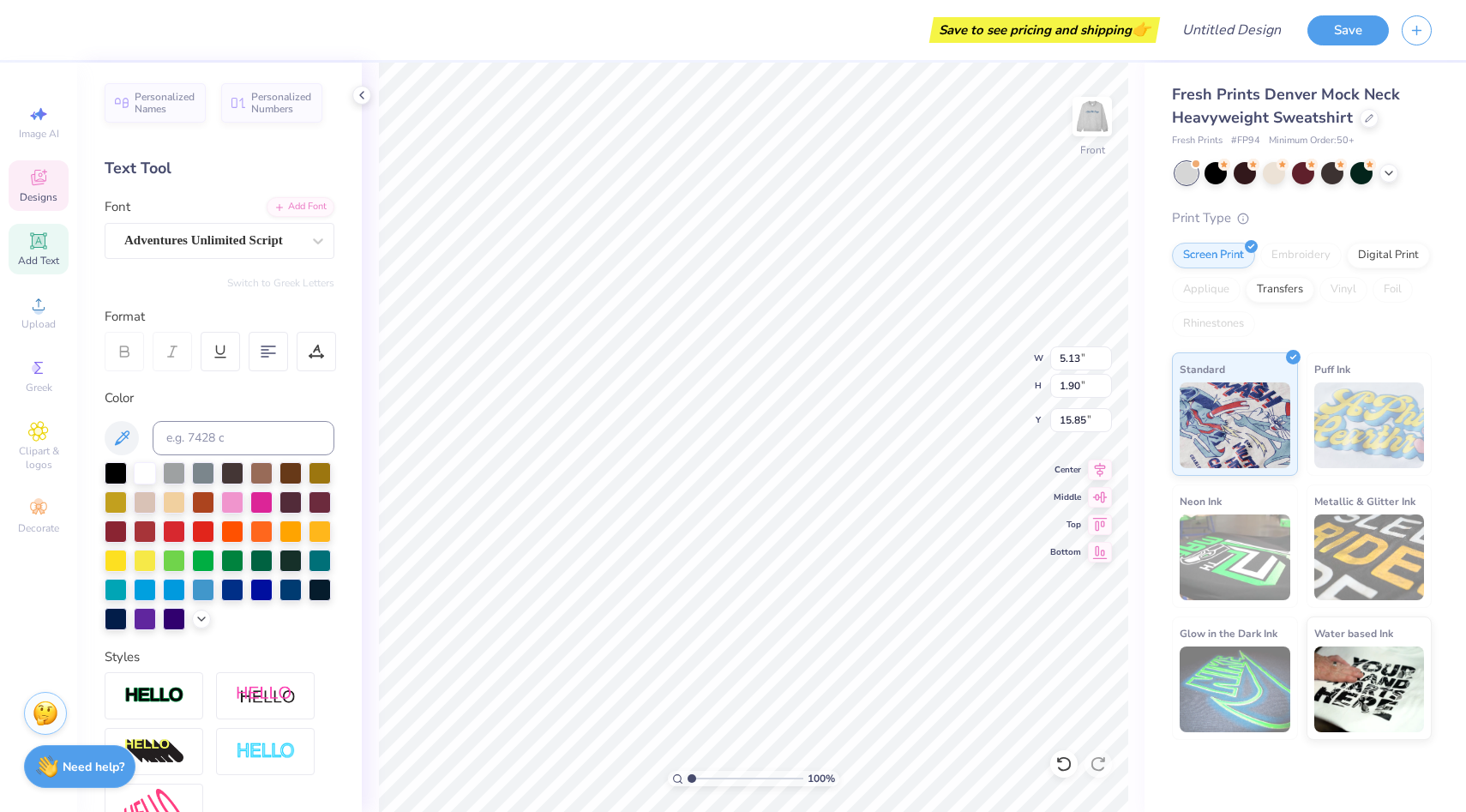
type input "4.57"
type input "1.69"
type input "16.05"
type input "4.92"
type input "1.82"
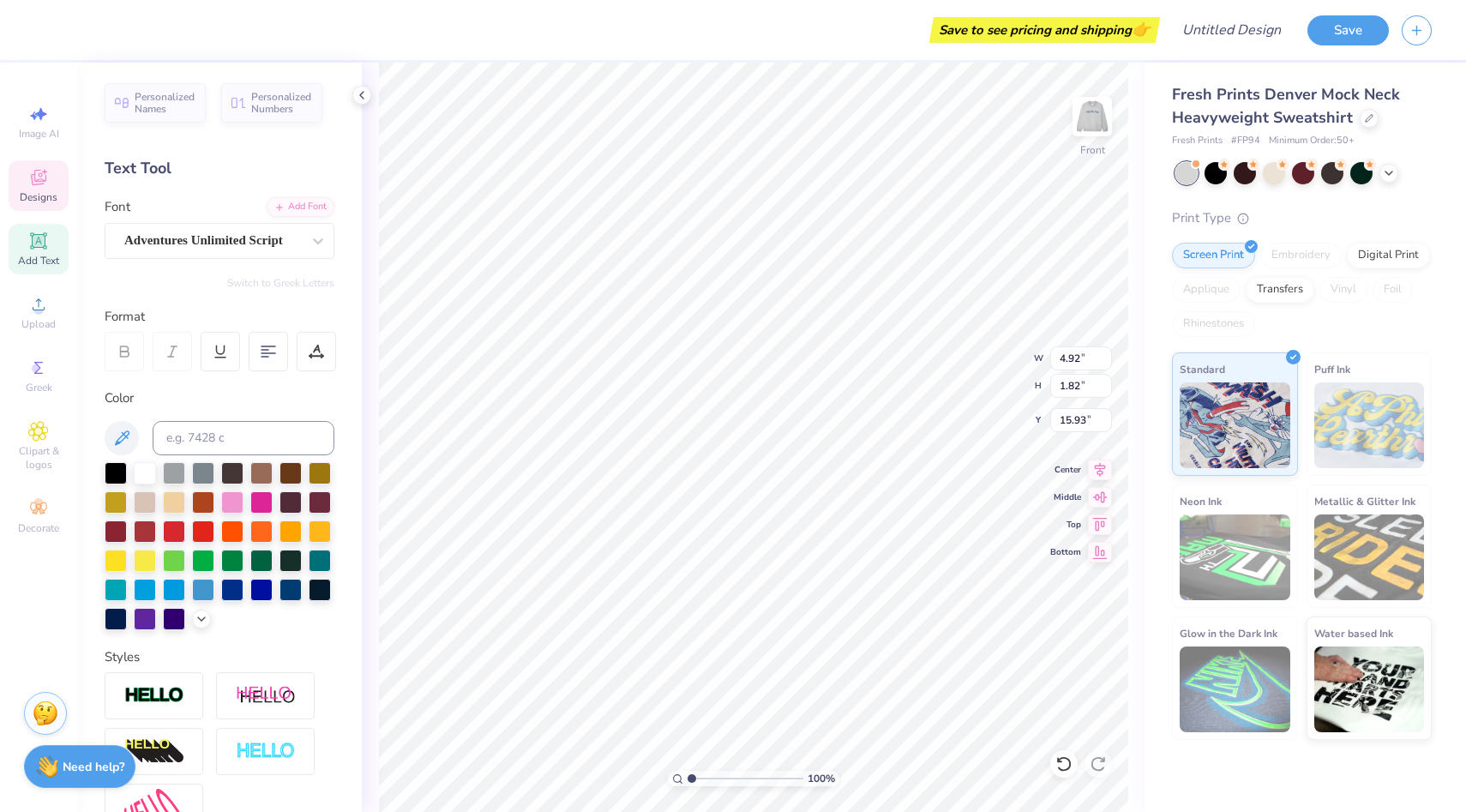
type input "15.93"
type input "15.62"
type input "5.08"
type input "1.88"
type input "15.64"
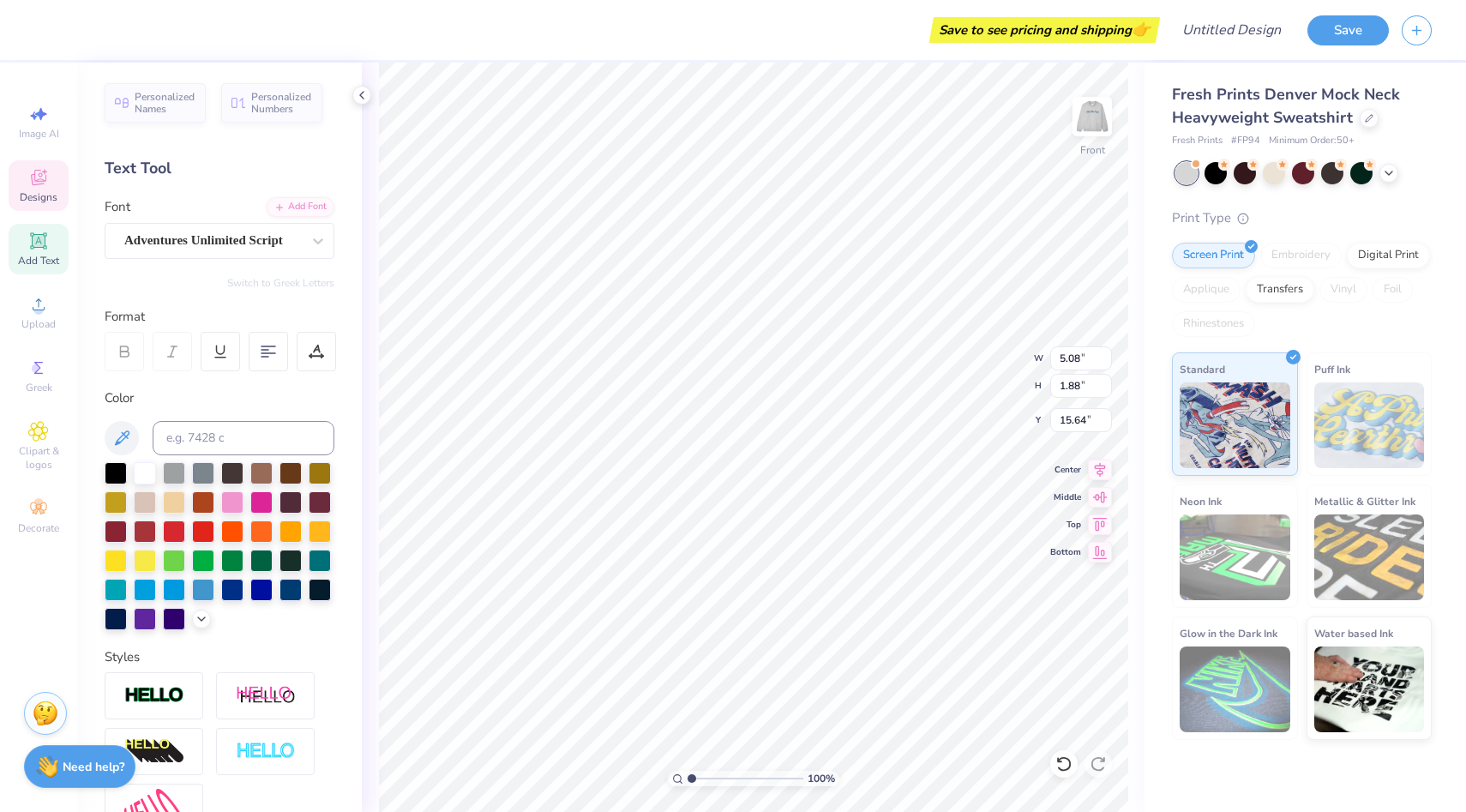
type input "15.63"
type input "15.83"
type input "5.15"
type input "1.65"
type input "15.94"
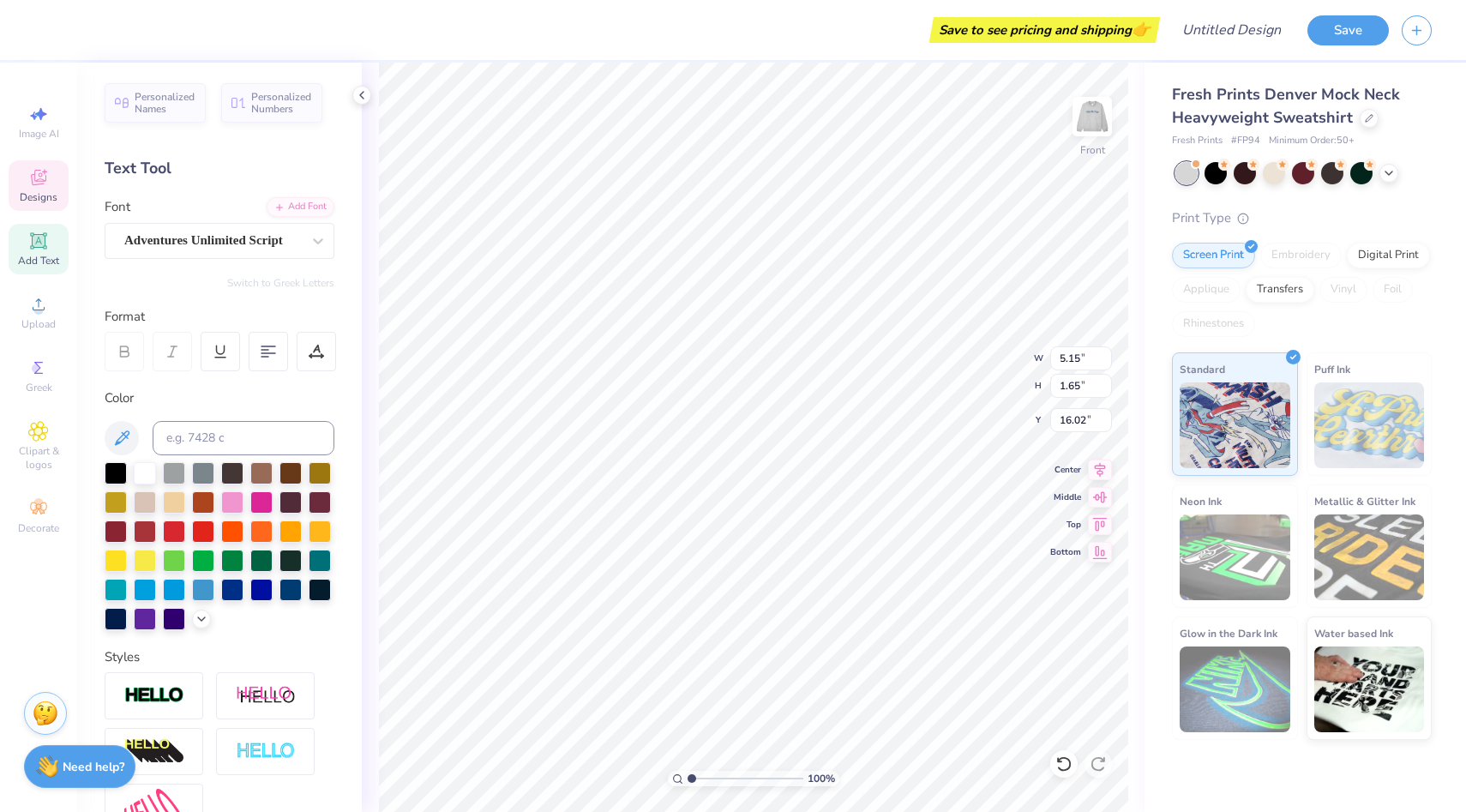
type input "16.02"
type input "11.01"
type input "10.72"
type input "15.83"
click at [1129, 224] on div "100 % Front W 5.15 5.15 " H 1.65 1.65 " Y 15.83 15.83 " Center Middle Top Bottom" at bounding box center [753, 437] width 783 height 750
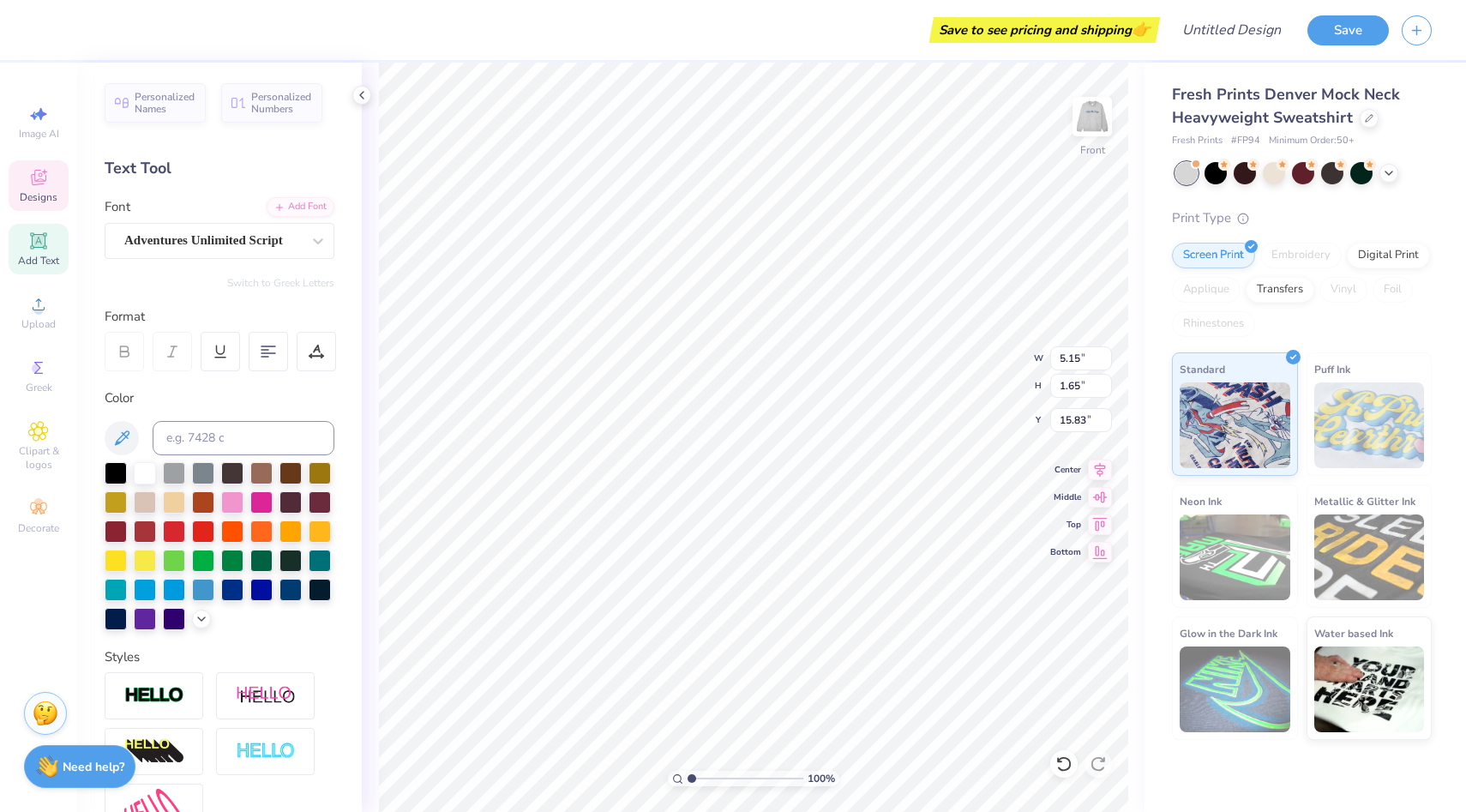
type input "4.76"
type input "1.52"
type input "15.95"
type input "16.05"
type input "4.39"
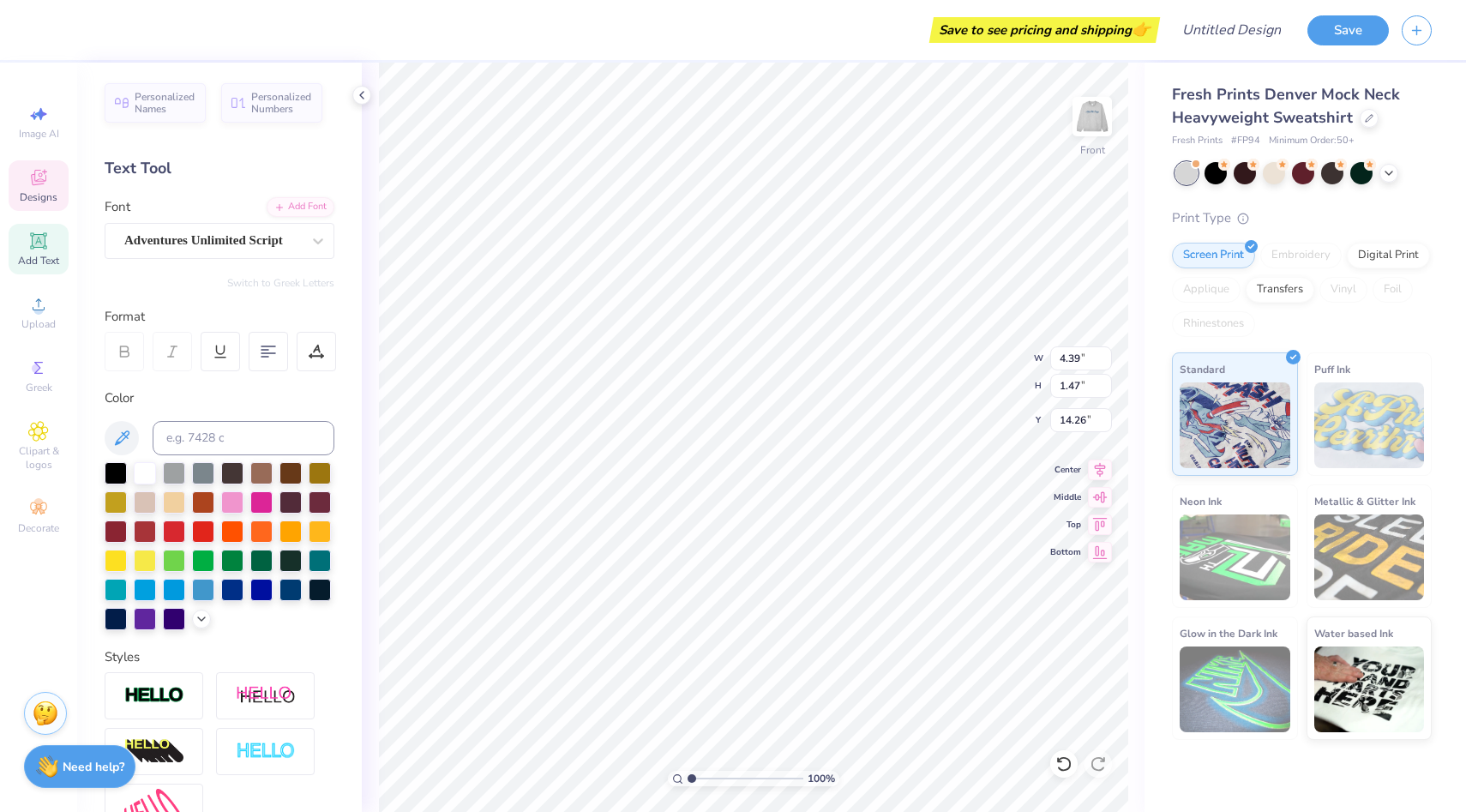
type input "1.47"
type input "14.26"
type input "15.73"
type input "4.44"
type input "1.38"
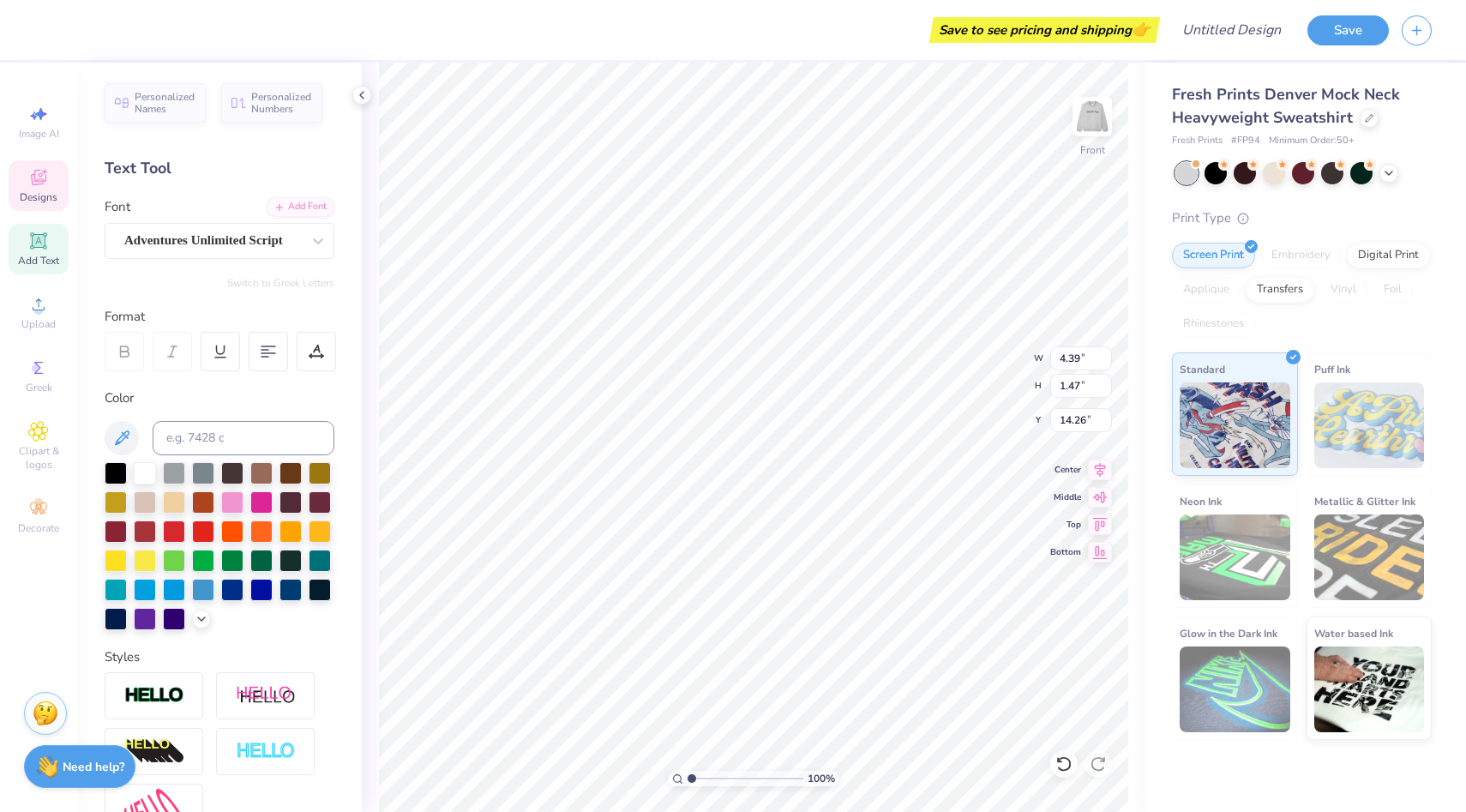
type input "14.27"
type input "15.99"
type input "14.30"
type input "4.33"
type input "1.65"
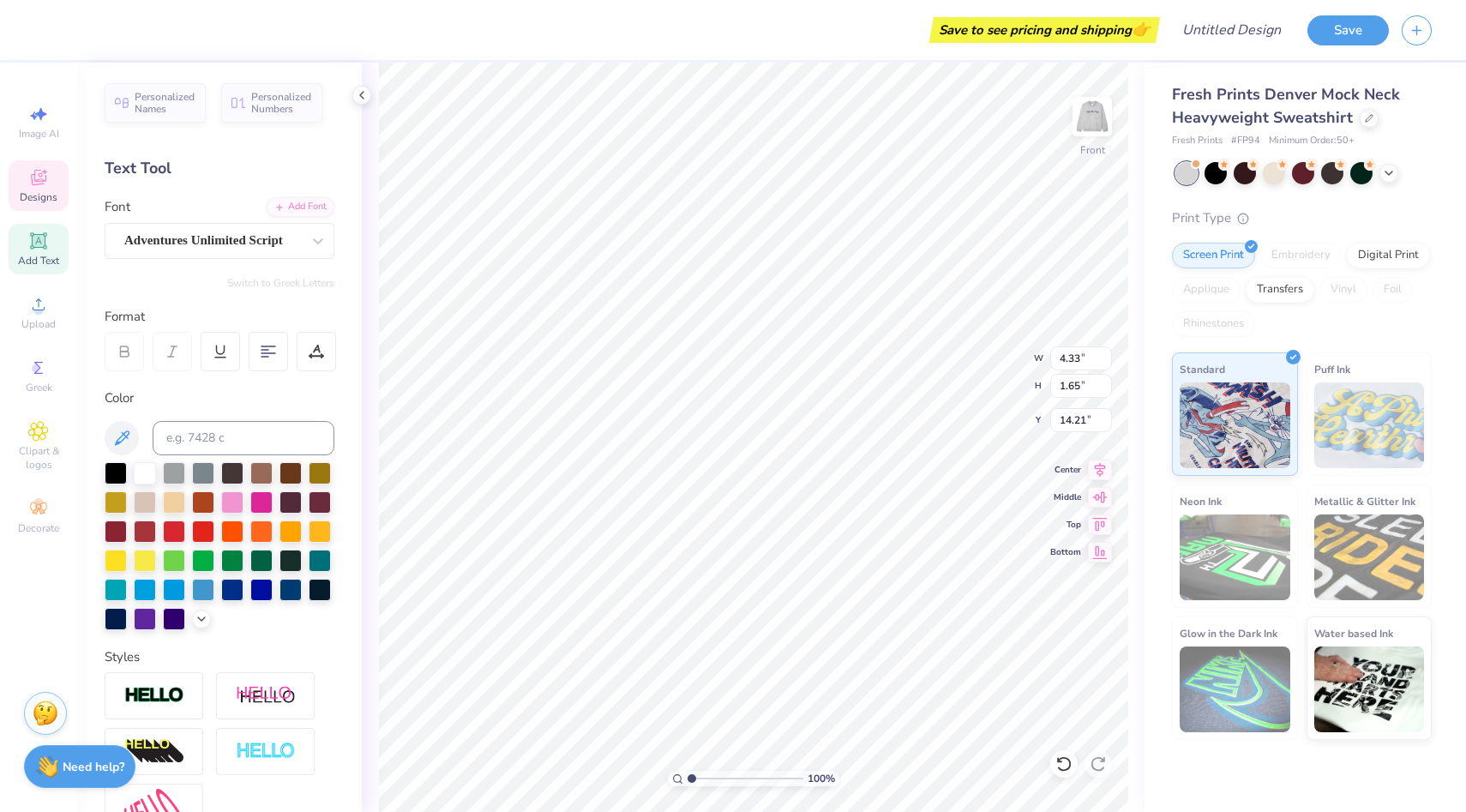
type input "14.21"
type input "16.11"
type input "16.06"
type input "4.73"
type input "1.63"
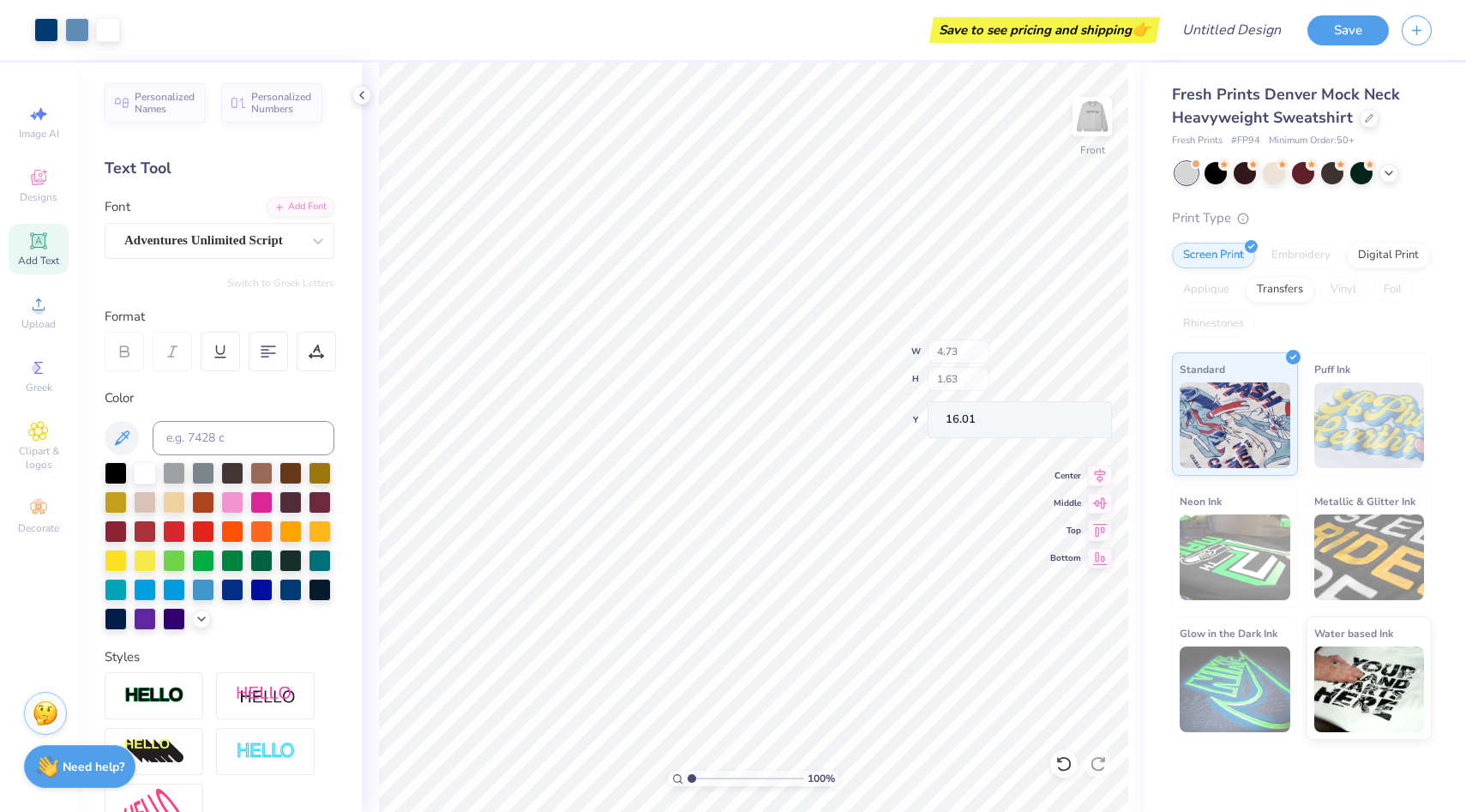
type input "16.01"
type input "4.94"
type input "1.70"
type input "15.79"
type input "15.86"
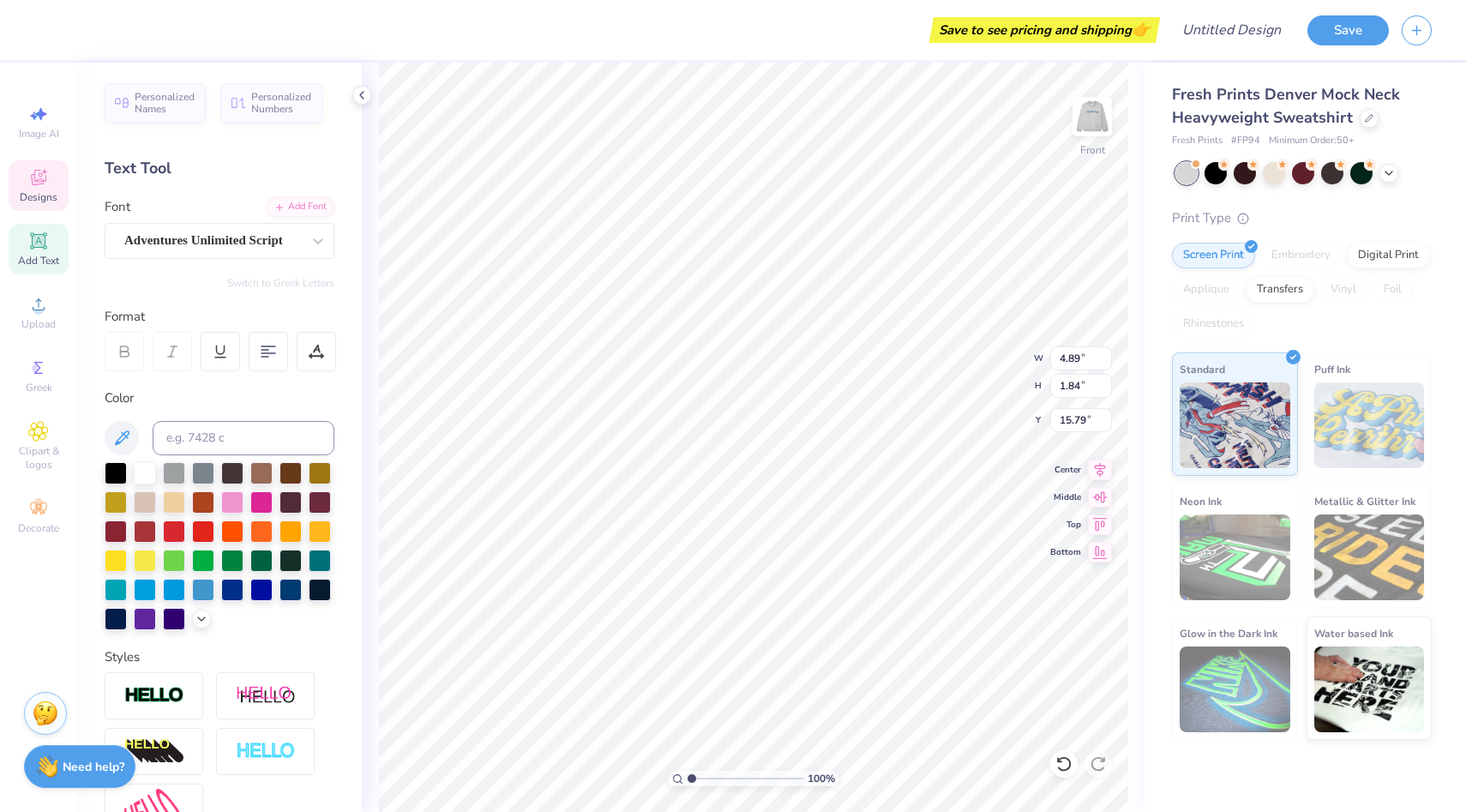
type input "4.89"
type input "1.84"
click at [1107, 118] on img at bounding box center [1092, 116] width 68 height 68
click at [1097, 121] on img at bounding box center [1092, 116] width 68 height 68
click at [1097, 121] on img at bounding box center [1092, 116] width 35 height 35
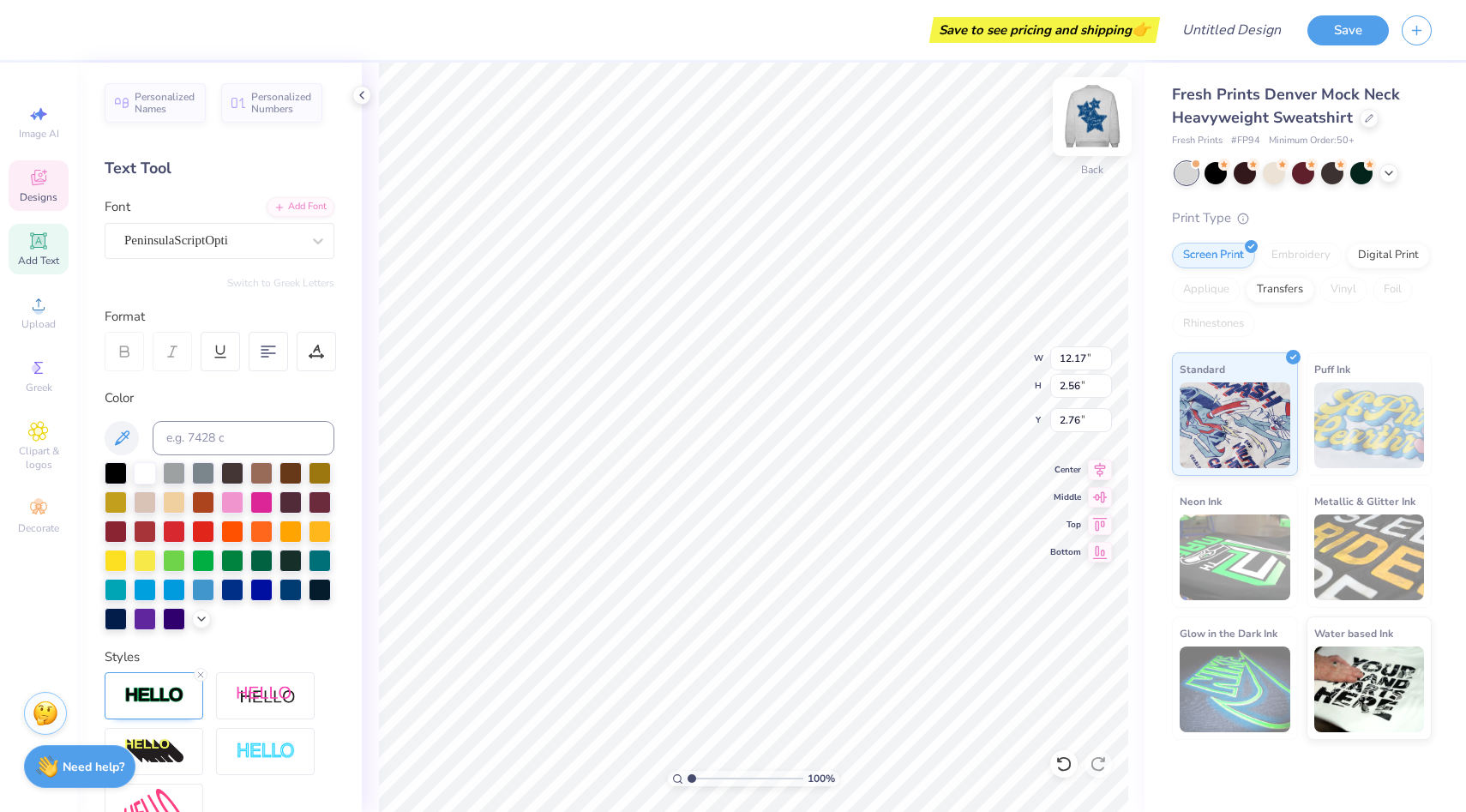
scroll to position [0, 0]
click at [190, 253] on div "PeninsulaScriptOpti" at bounding box center [219, 241] width 230 height 36
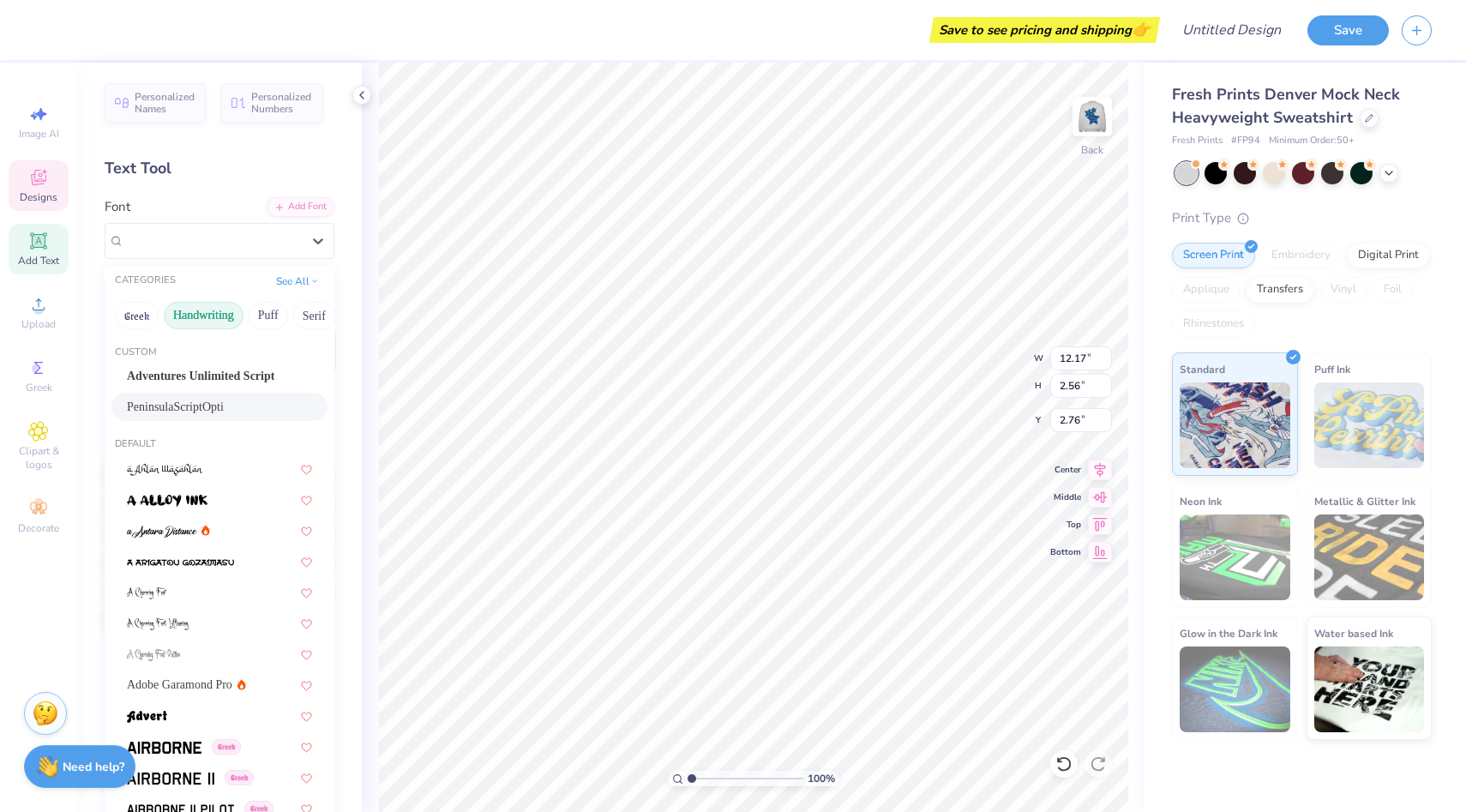
click at [207, 321] on button "Handwriting" at bounding box center [203, 315] width 79 height 28
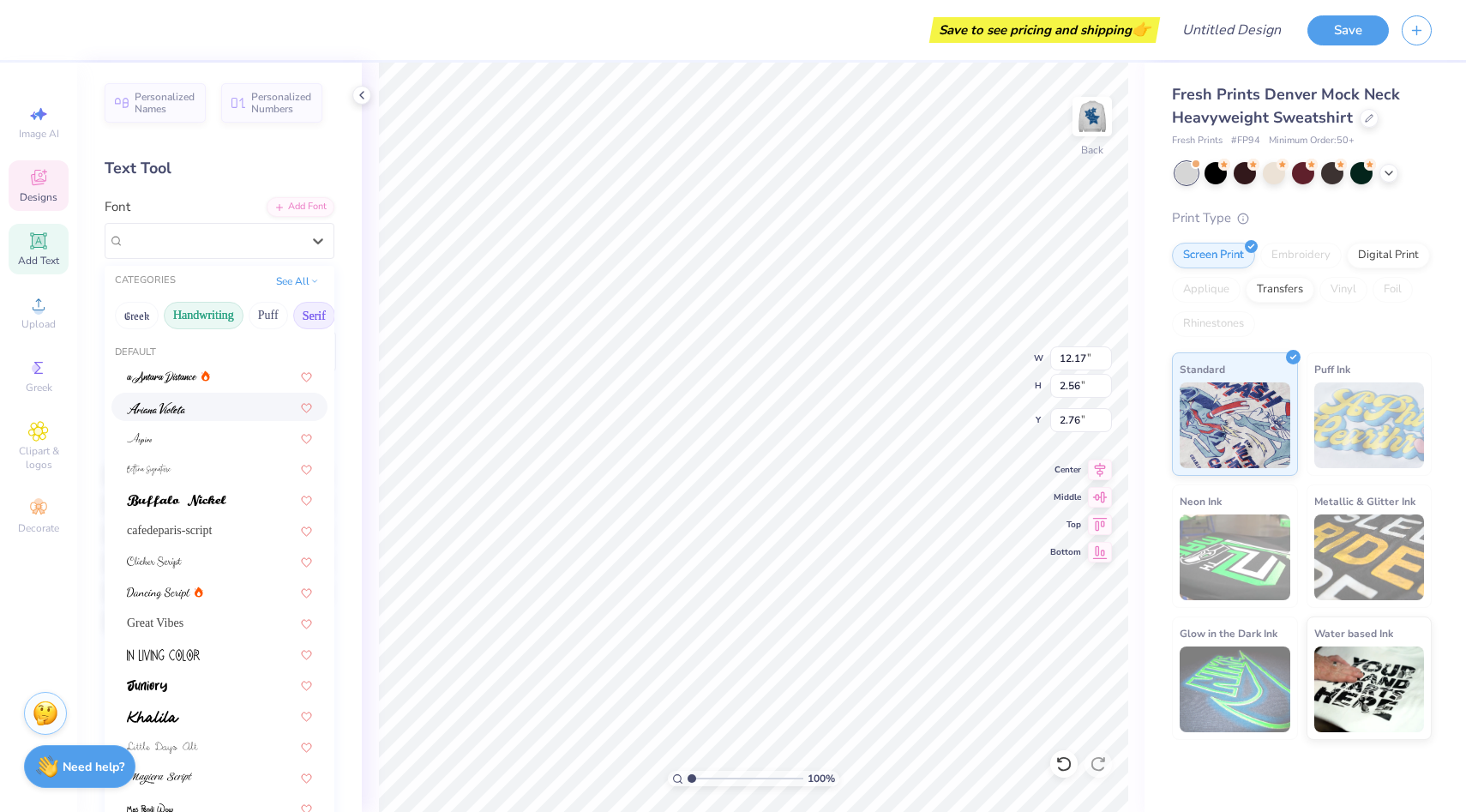
click at [310, 308] on button "Serif" at bounding box center [314, 315] width 42 height 28
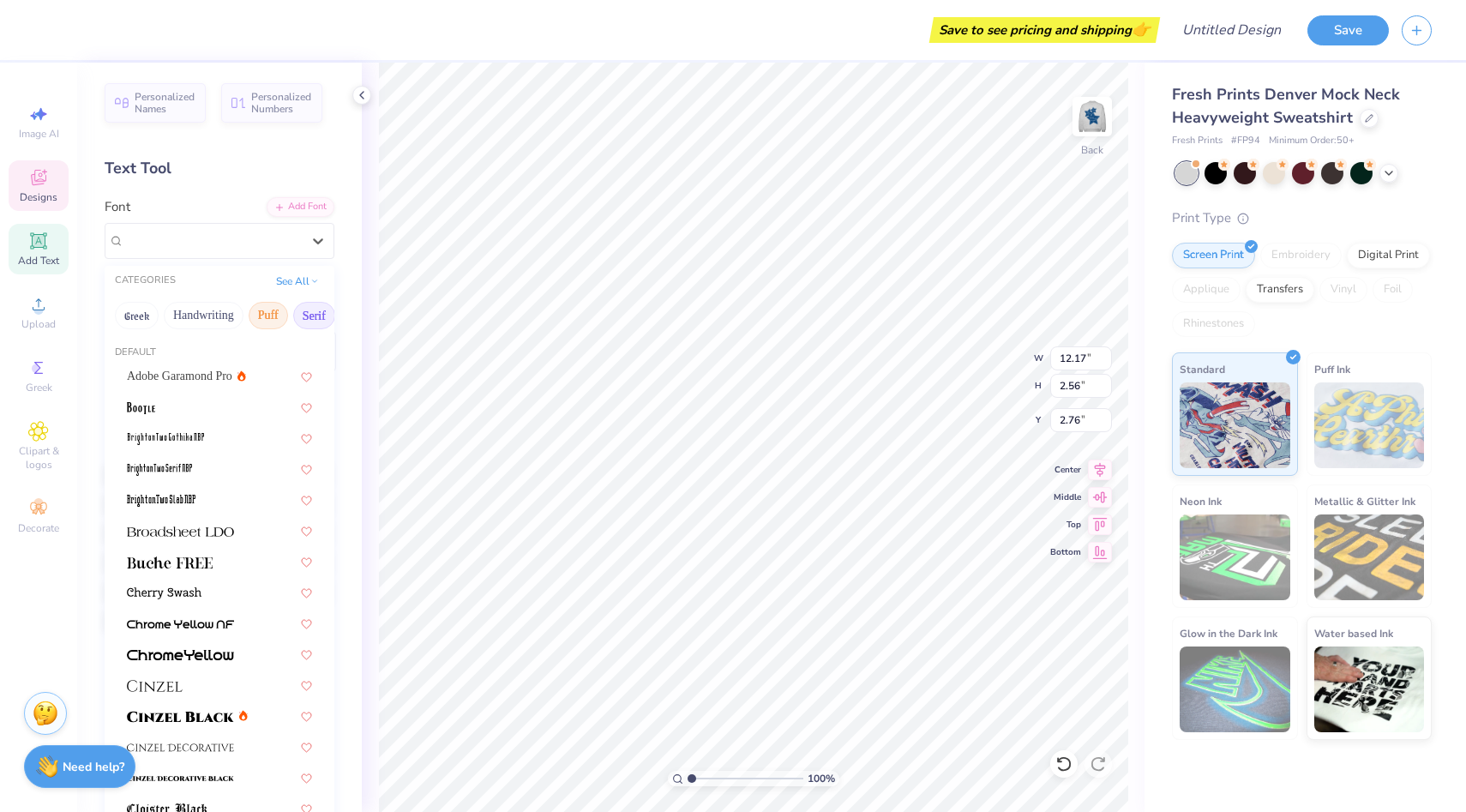
click at [273, 309] on button "Puff" at bounding box center [269, 315] width 40 height 28
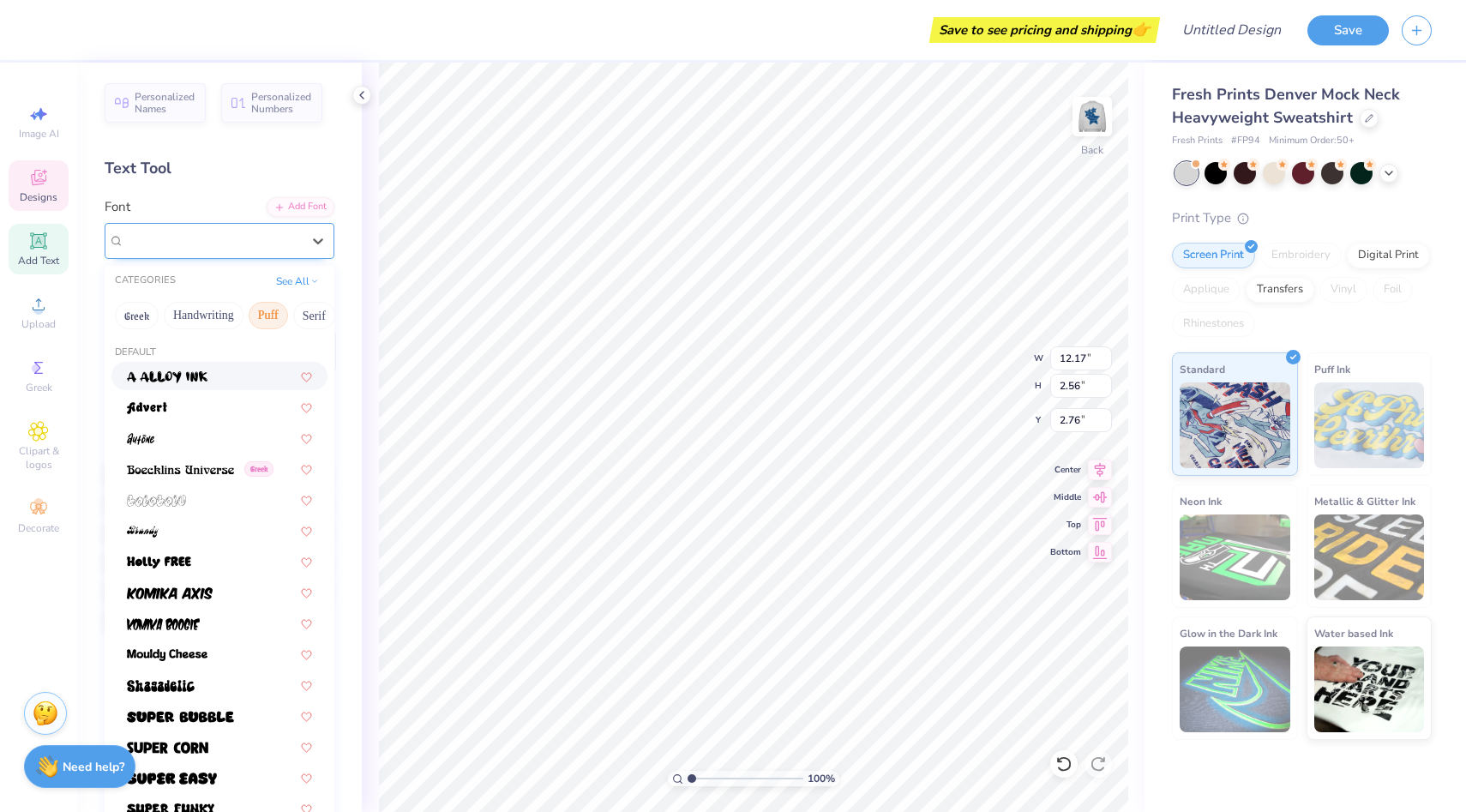
click at [261, 238] on div "PeninsulaScriptOpti" at bounding box center [213, 240] width 181 height 27
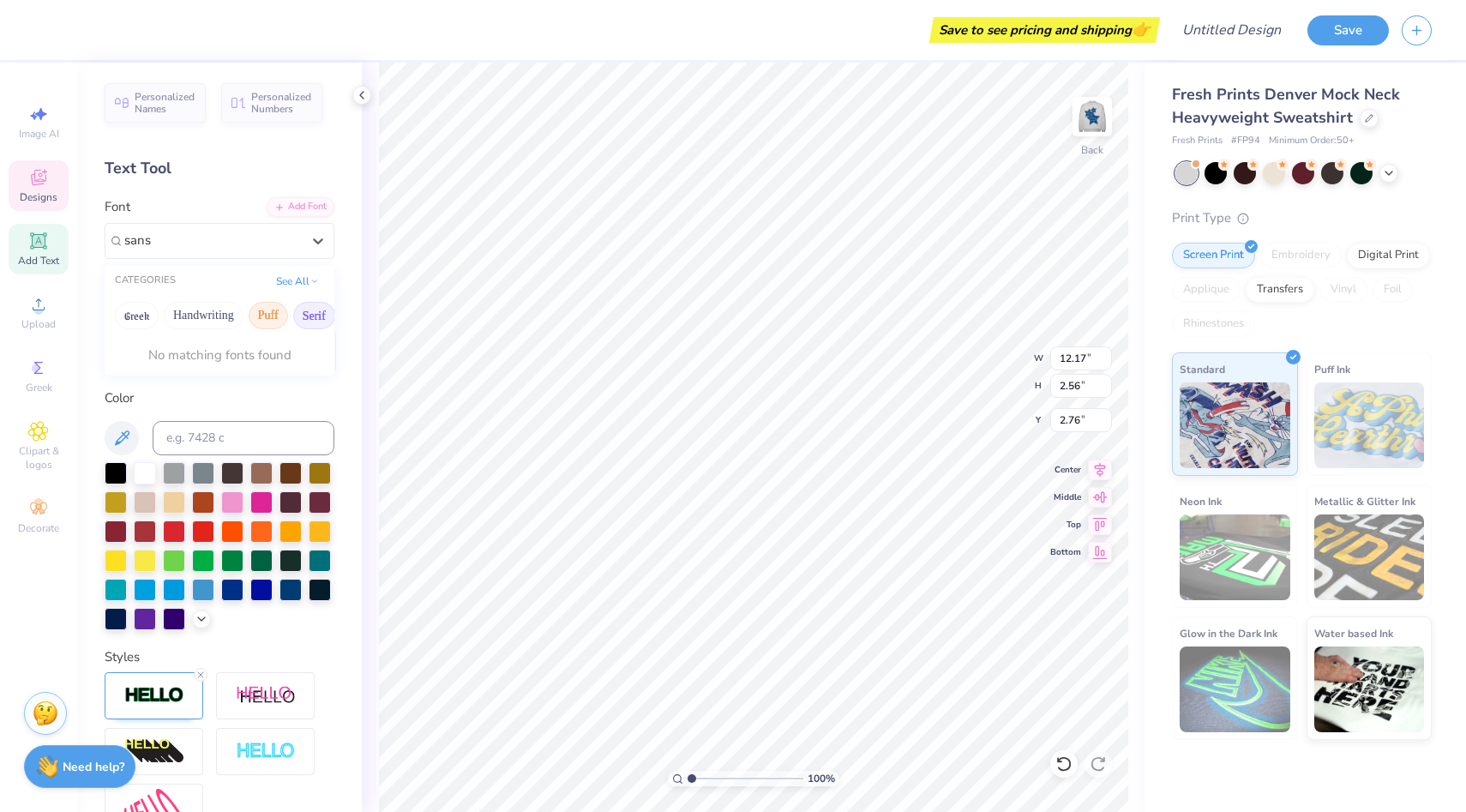
click at [315, 324] on button "Serif" at bounding box center [314, 315] width 42 height 28
click at [304, 325] on button "Serif" at bounding box center [314, 315] width 42 height 28
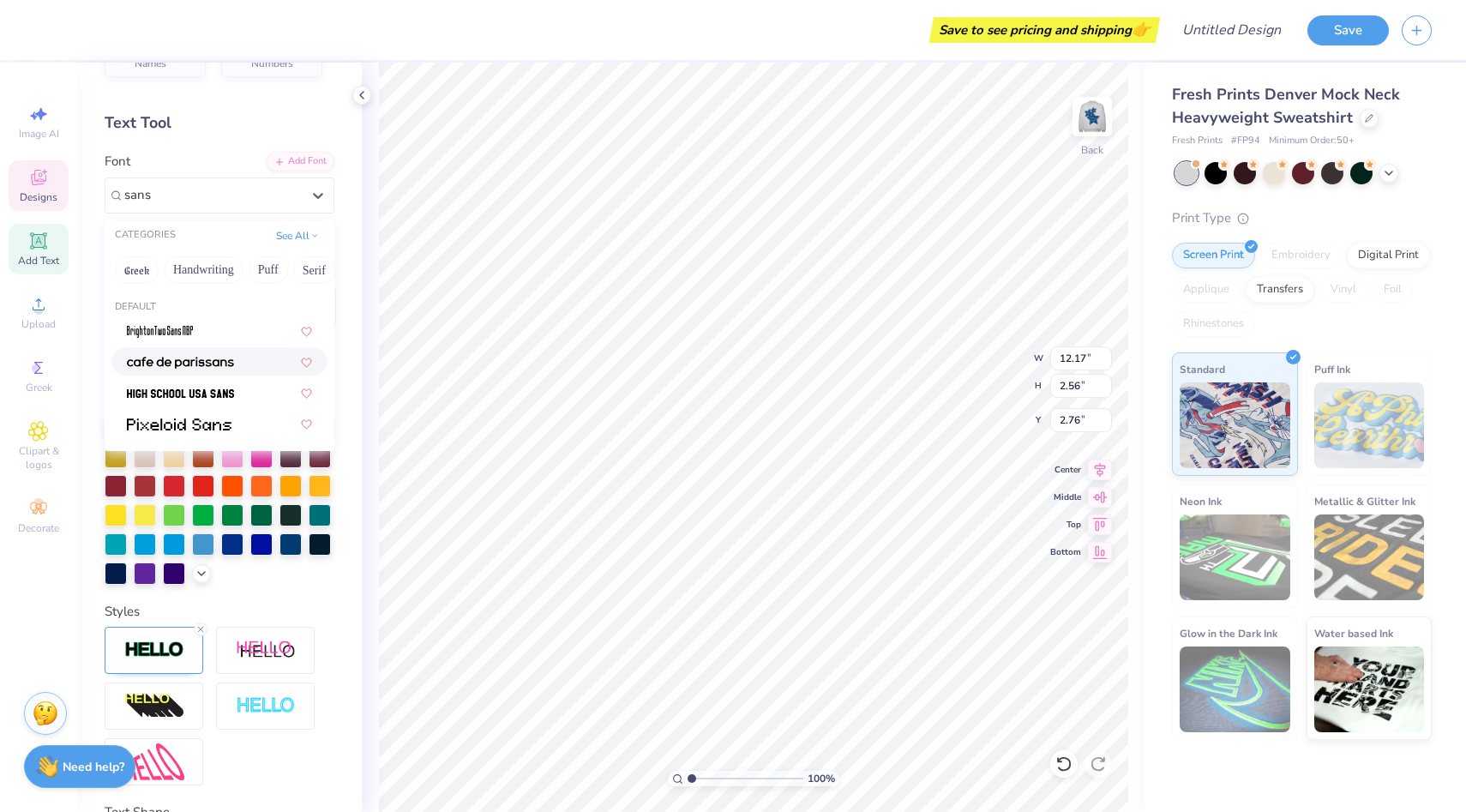
scroll to position [38, 0]
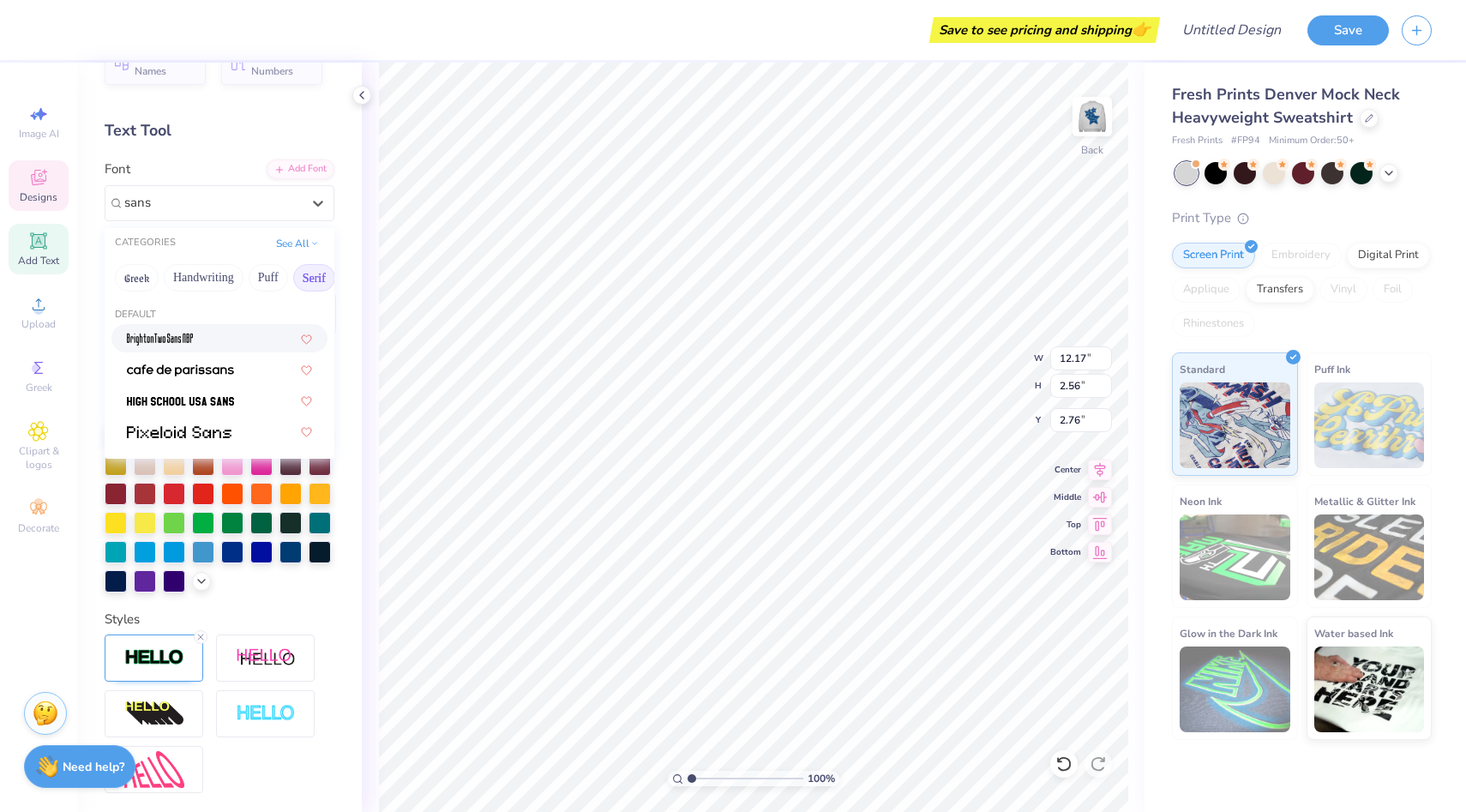
click at [317, 279] on button "Serif" at bounding box center [314, 278] width 42 height 28
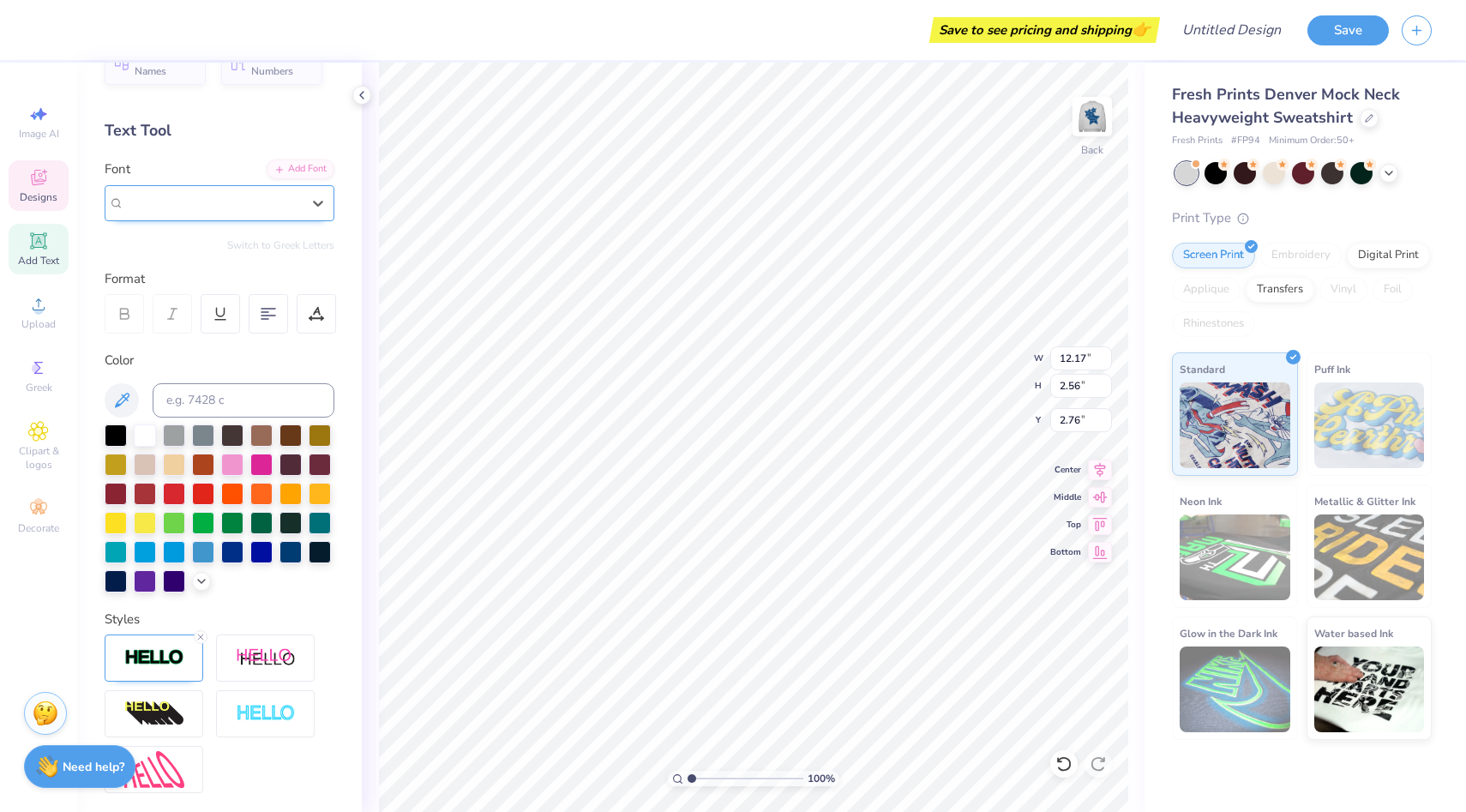
click at [242, 193] on div "PeninsulaScriptOpti" at bounding box center [213, 202] width 181 height 27
click at [317, 202] on icon at bounding box center [317, 202] width 17 height 17
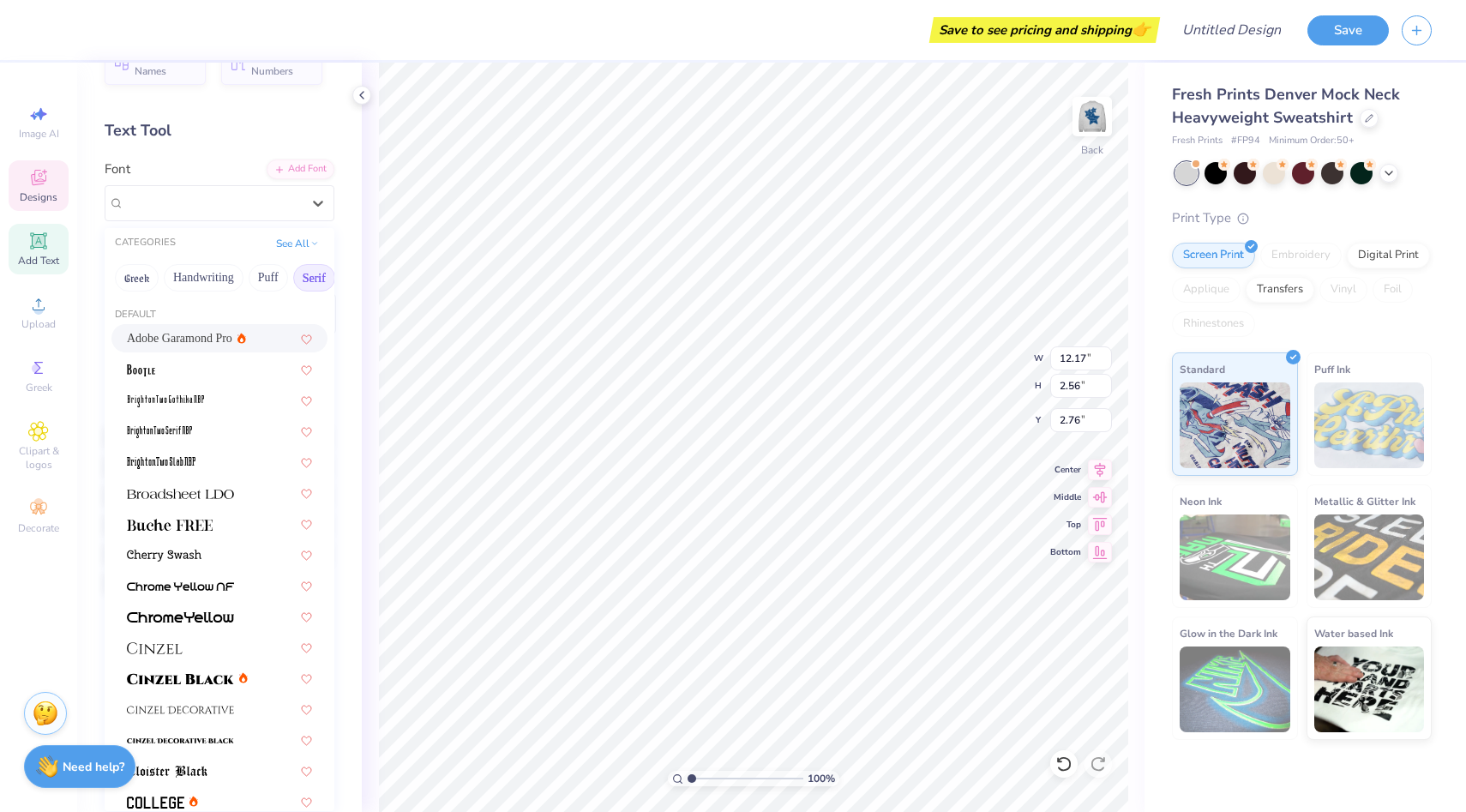
click at [313, 282] on button "Serif" at bounding box center [314, 278] width 42 height 28
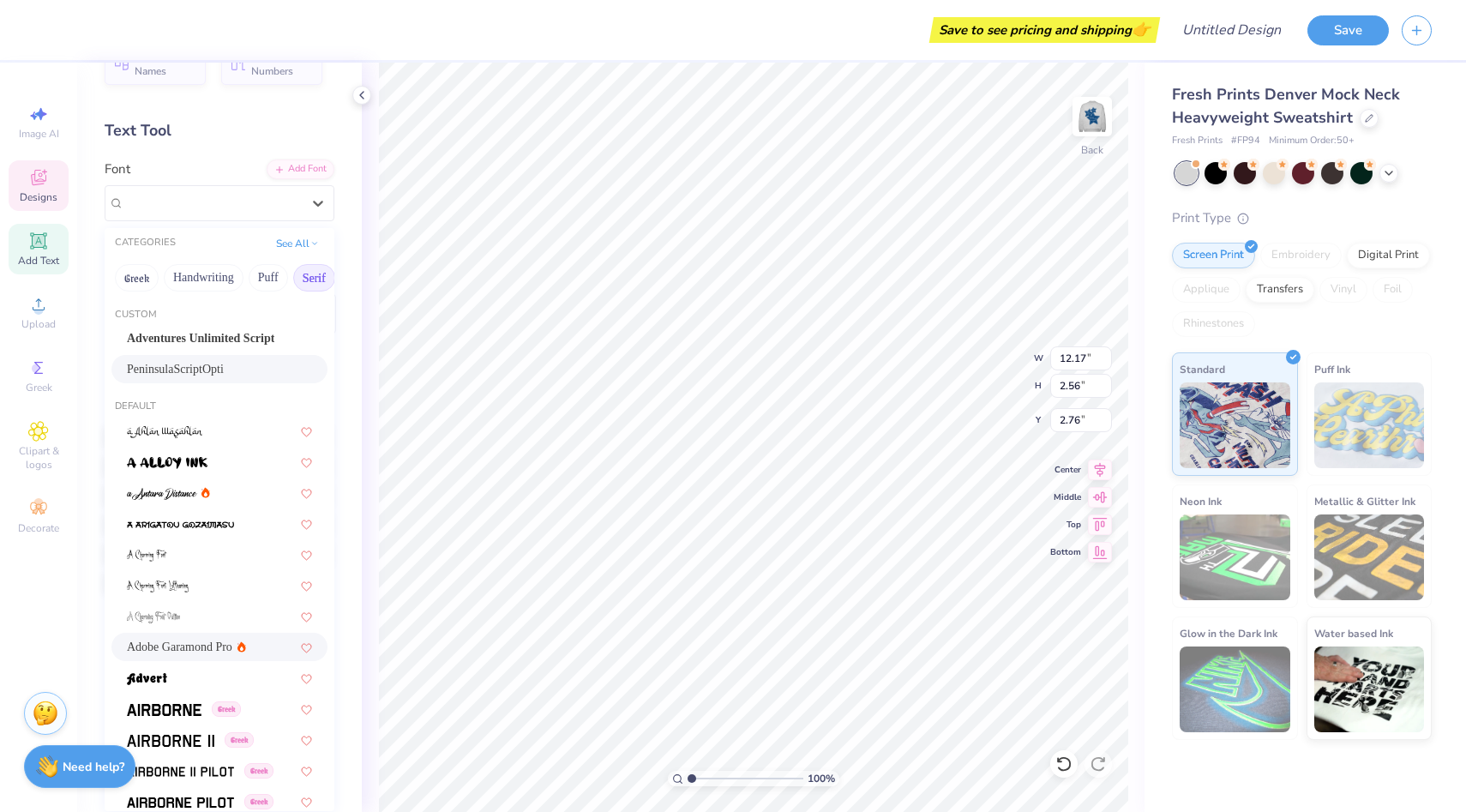
click at [313, 284] on button "Serif" at bounding box center [314, 278] width 42 height 28
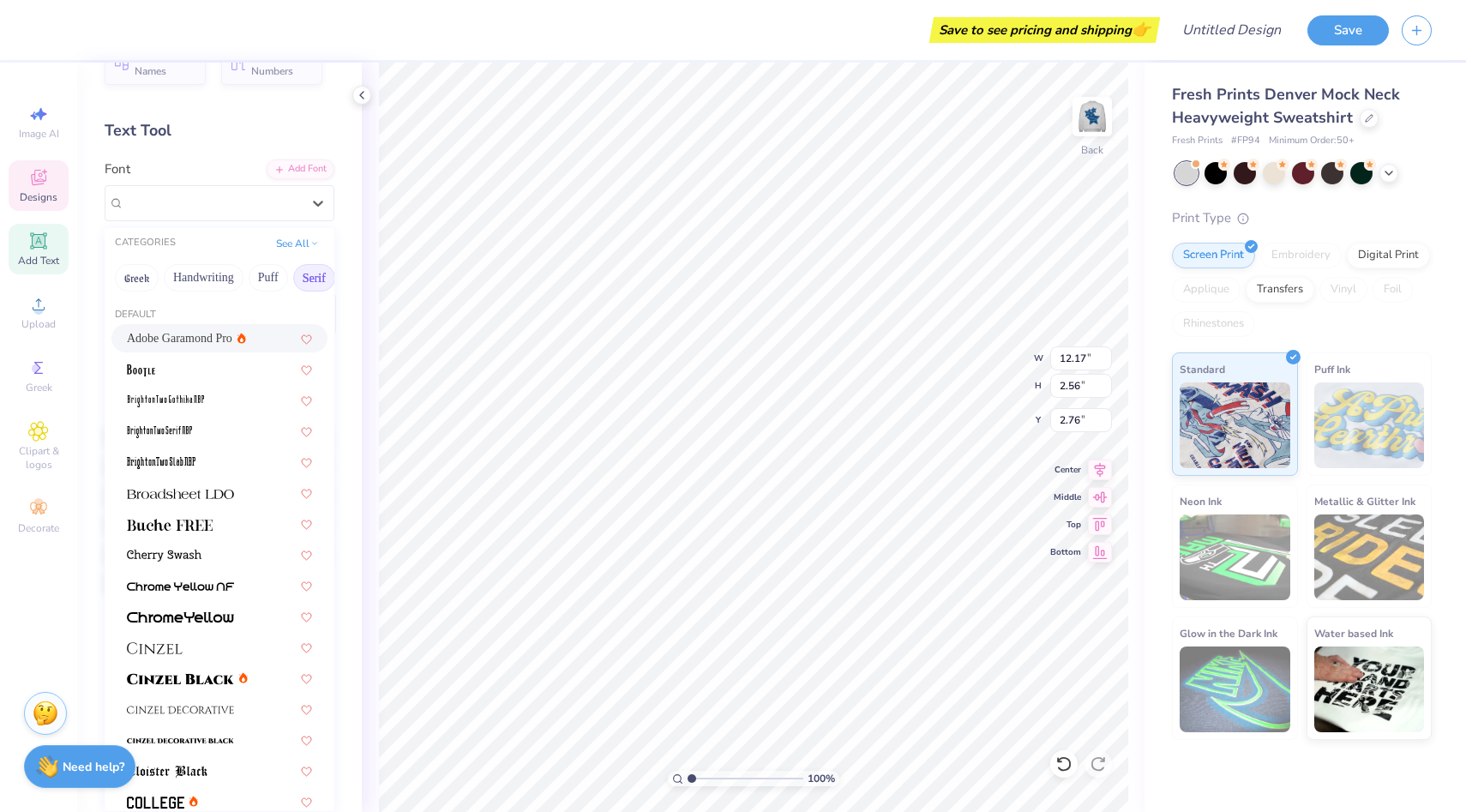
click at [209, 334] on span "Adobe Garamond Pro" at bounding box center [180, 338] width 105 height 18
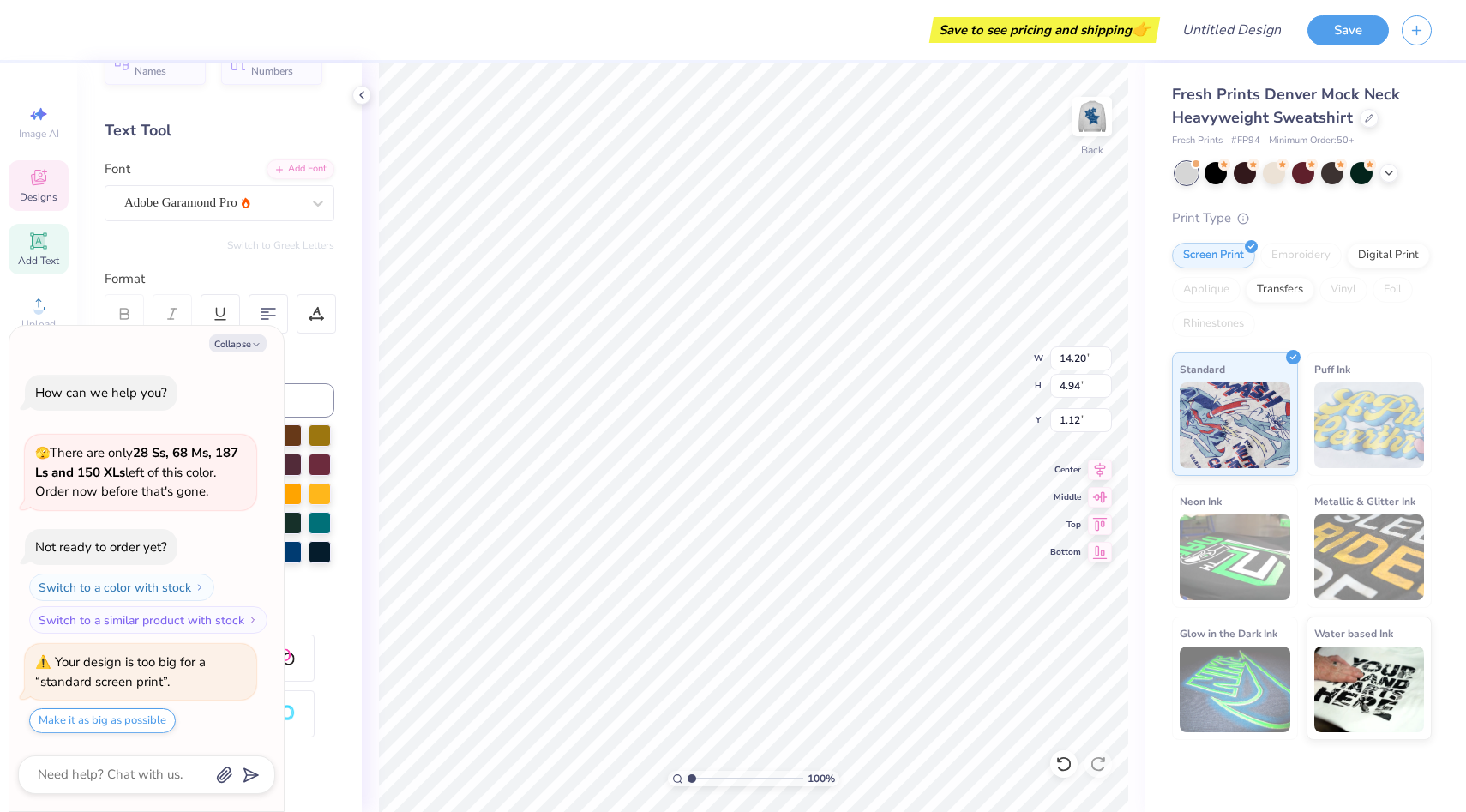
click at [123, 306] on icon at bounding box center [125, 314] width 16 height 16
click at [263, 346] on button "Collapse" at bounding box center [238, 343] width 58 height 18
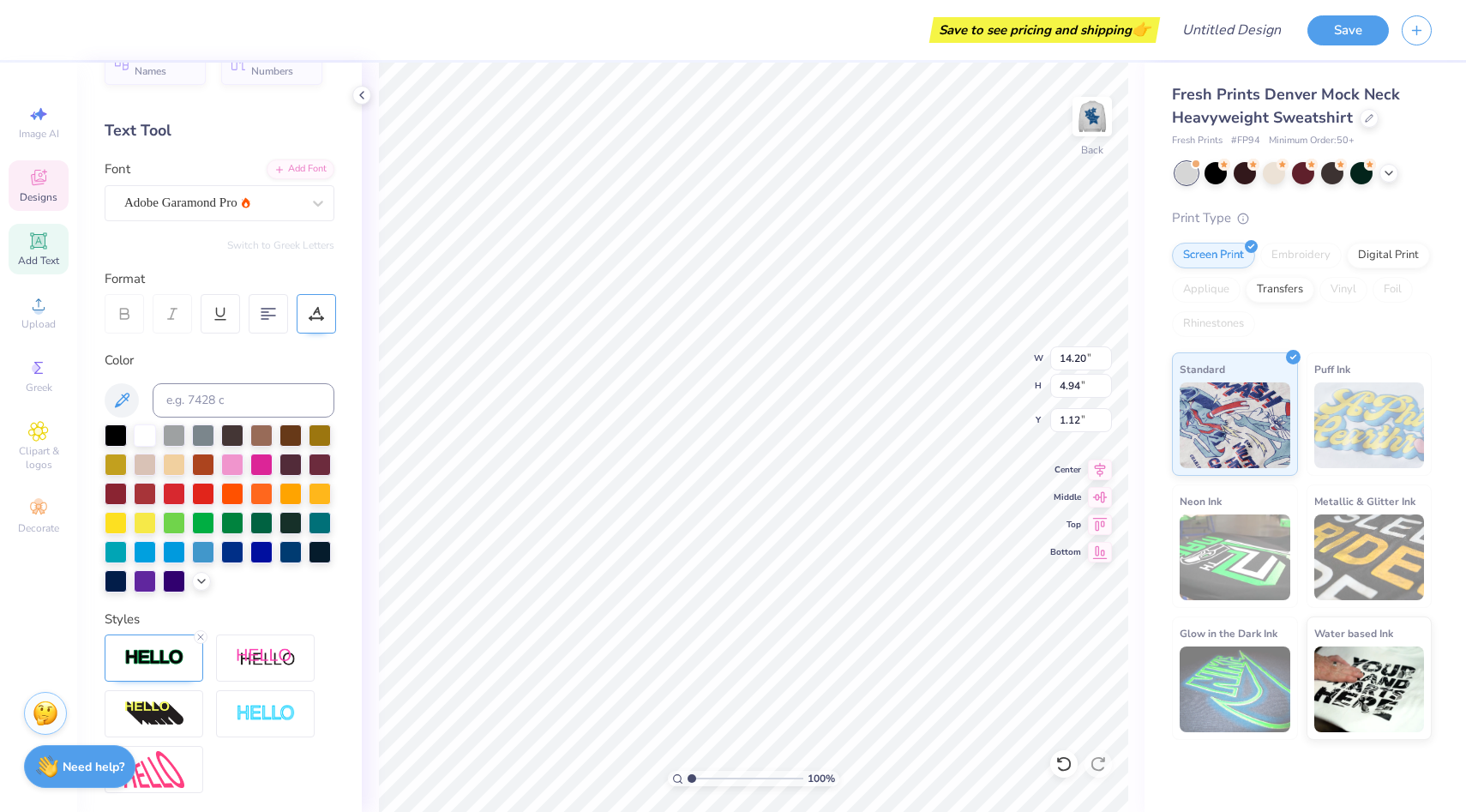
click at [323, 315] on icon at bounding box center [316, 314] width 16 height 16
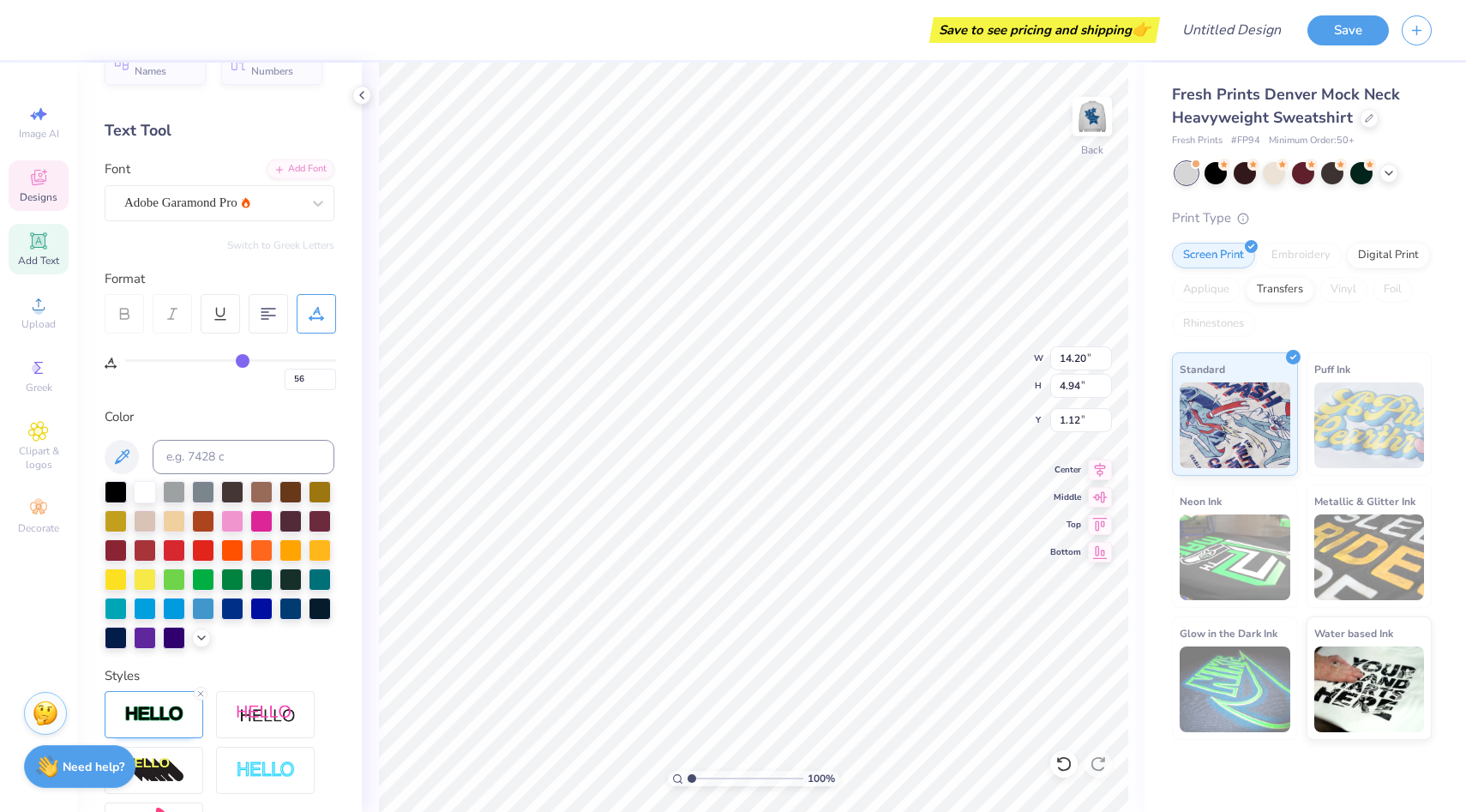
drag, startPoint x: 136, startPoint y: 359, endPoint x: 242, endPoint y: 370, distance: 106.6
click at [242, 362] on input "range" at bounding box center [230, 360] width 211 height 3
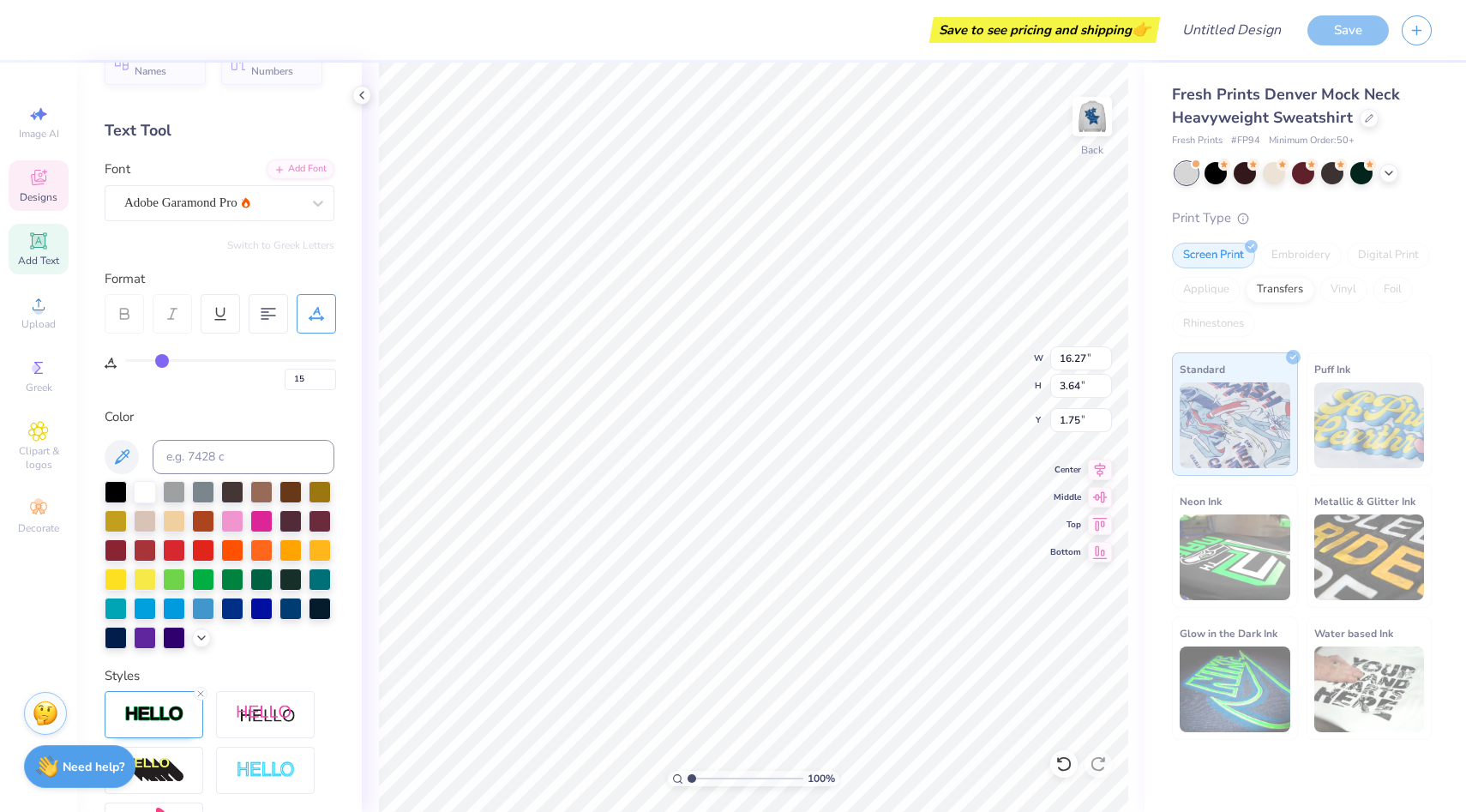
drag, startPoint x: 242, startPoint y: 363, endPoint x: 161, endPoint y: 366, distance: 81.1
click at [161, 362] on input "range" at bounding box center [230, 360] width 211 height 3
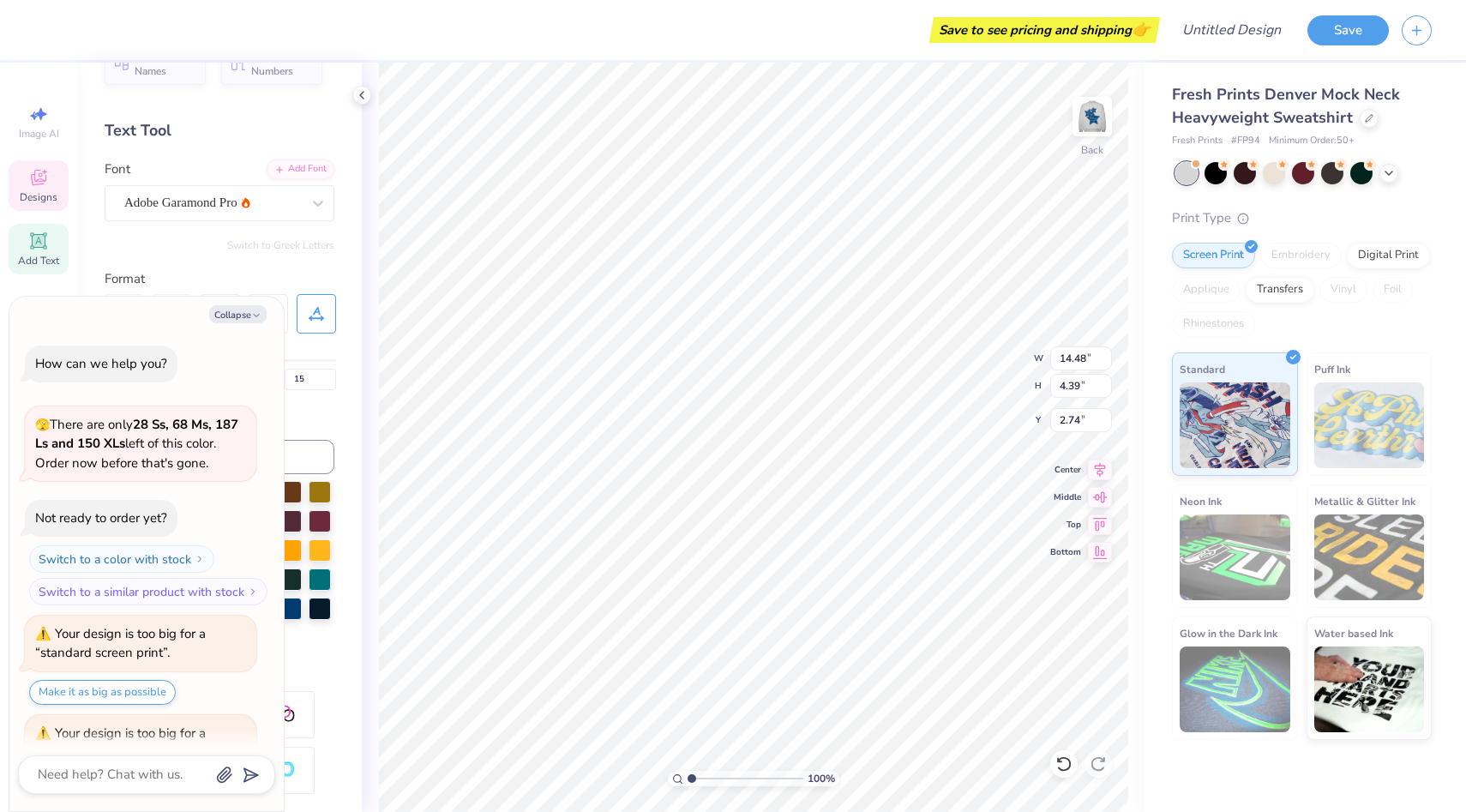
scroll to position [70, 0]
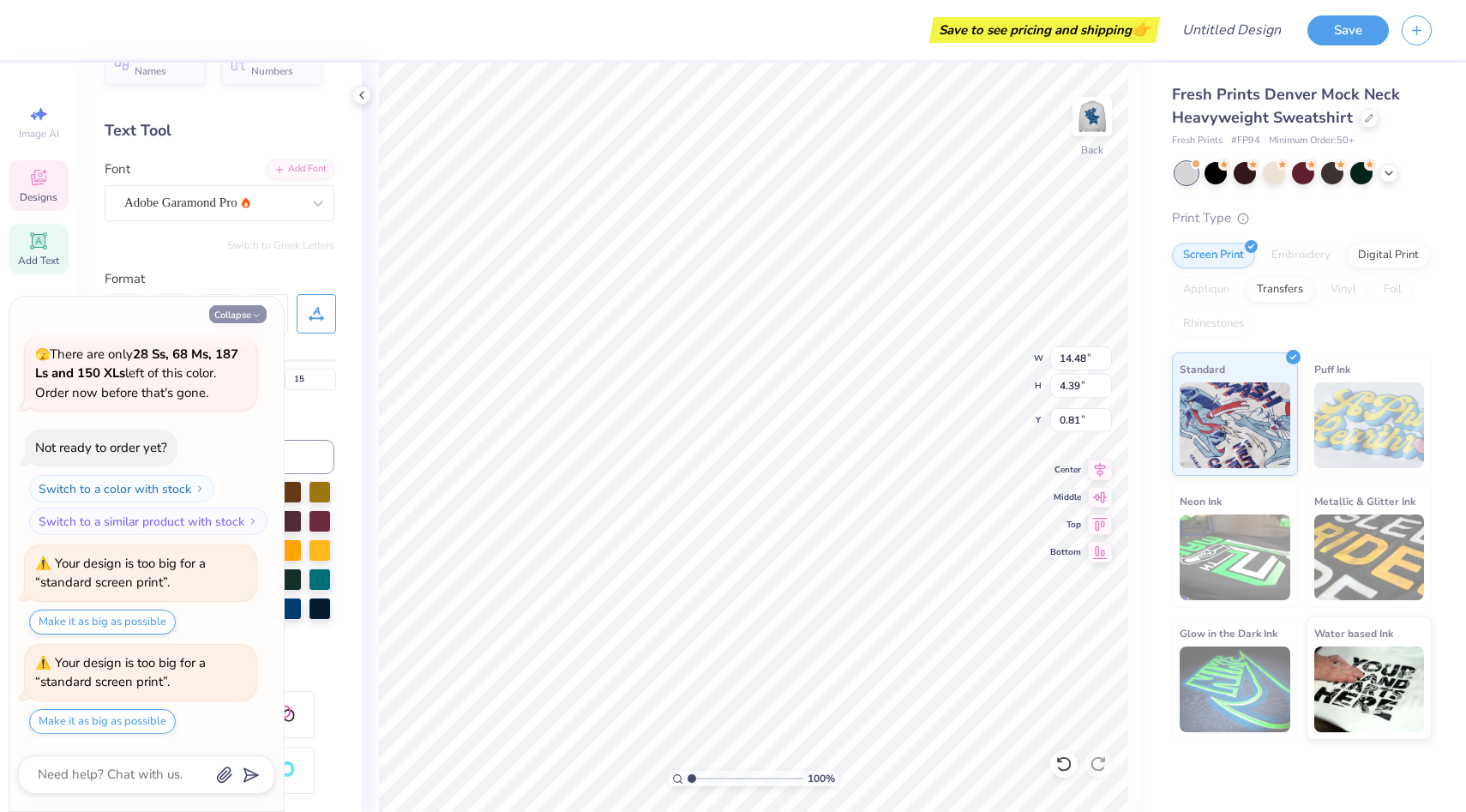
click at [236, 314] on button "Collapse" at bounding box center [238, 314] width 58 height 18
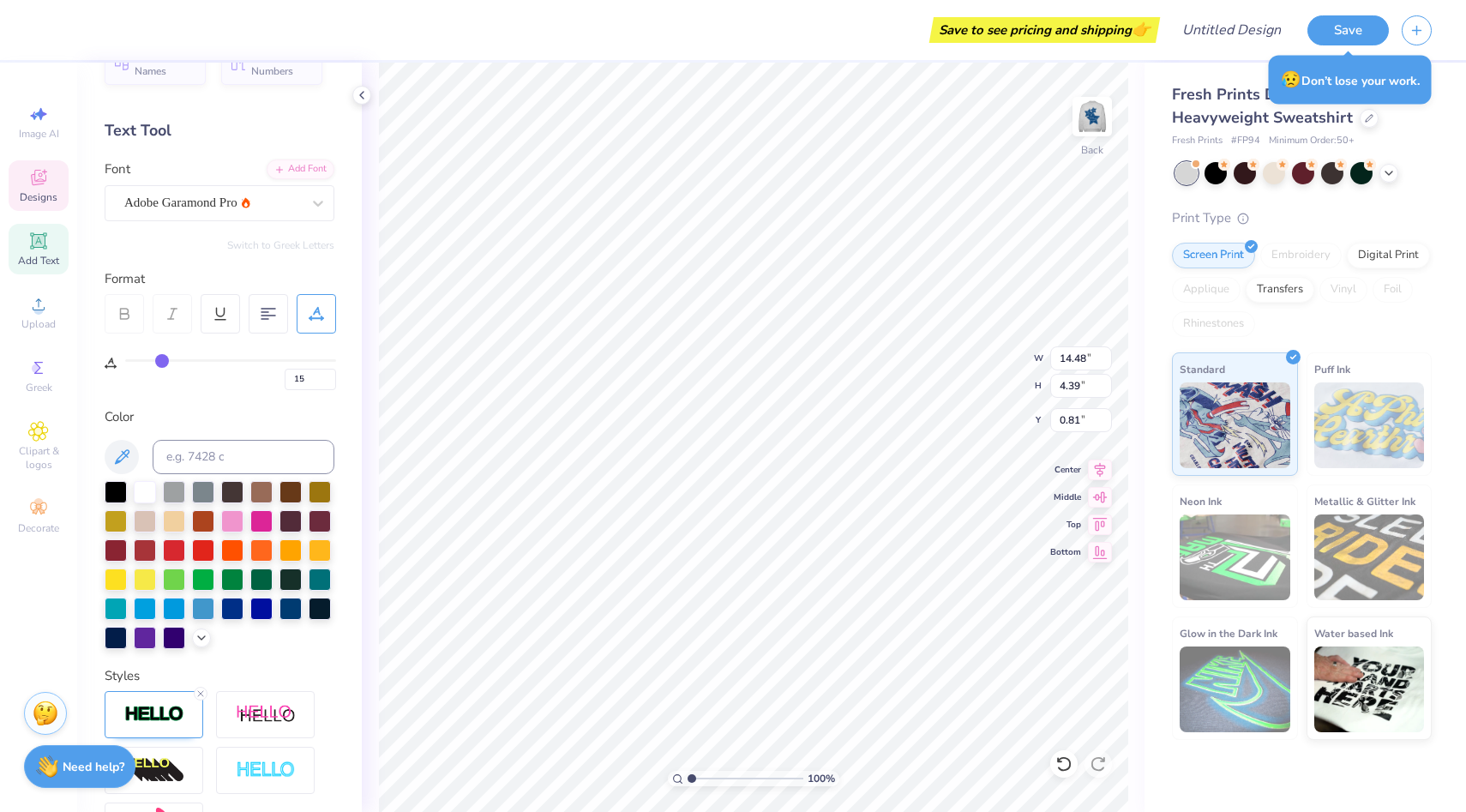
click at [129, 316] on icon at bounding box center [125, 315] width 9 height 5
click at [263, 192] on div "Adobe Garamond Pro" at bounding box center [213, 202] width 181 height 27
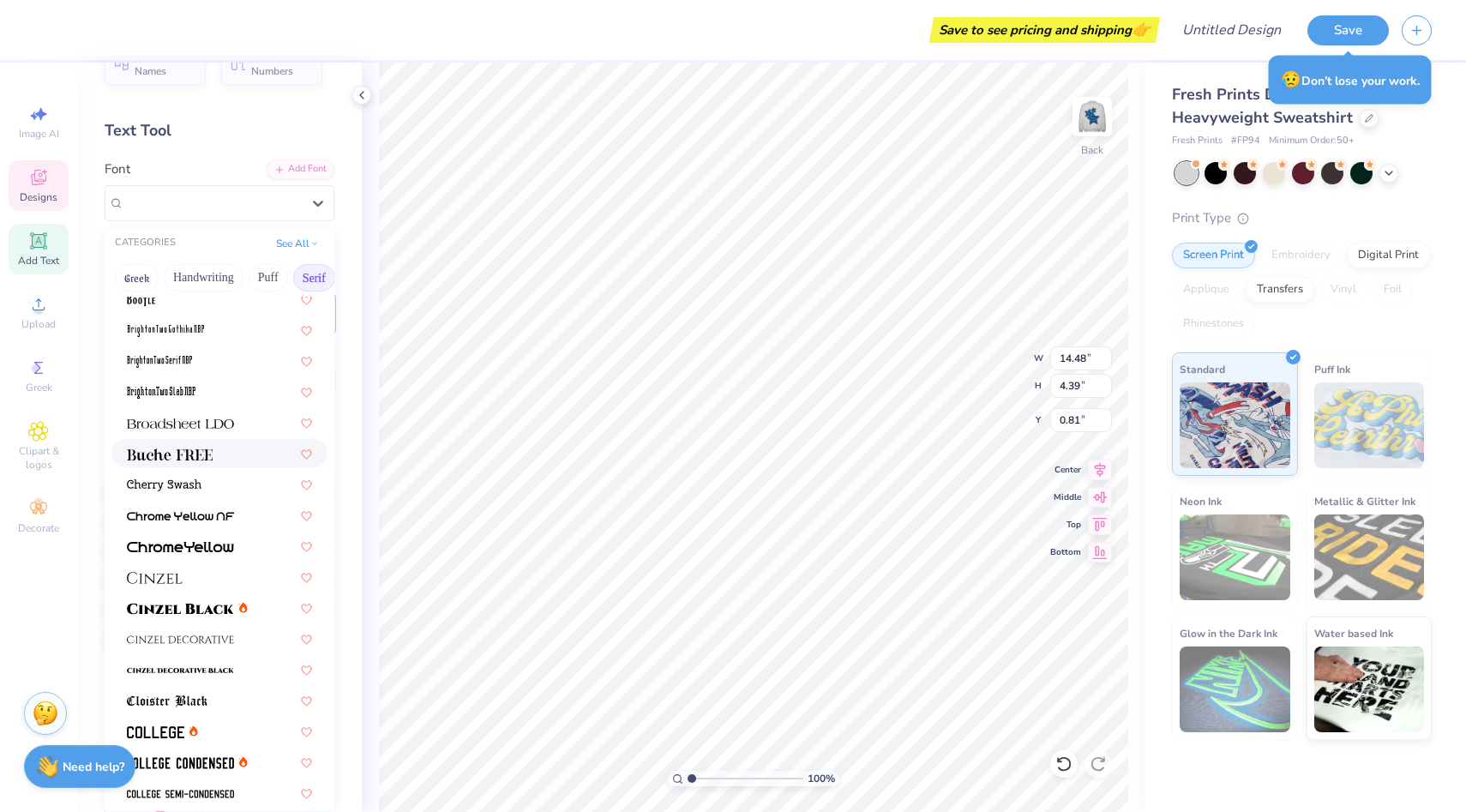
click at [242, 448] on div at bounding box center [219, 453] width 185 height 18
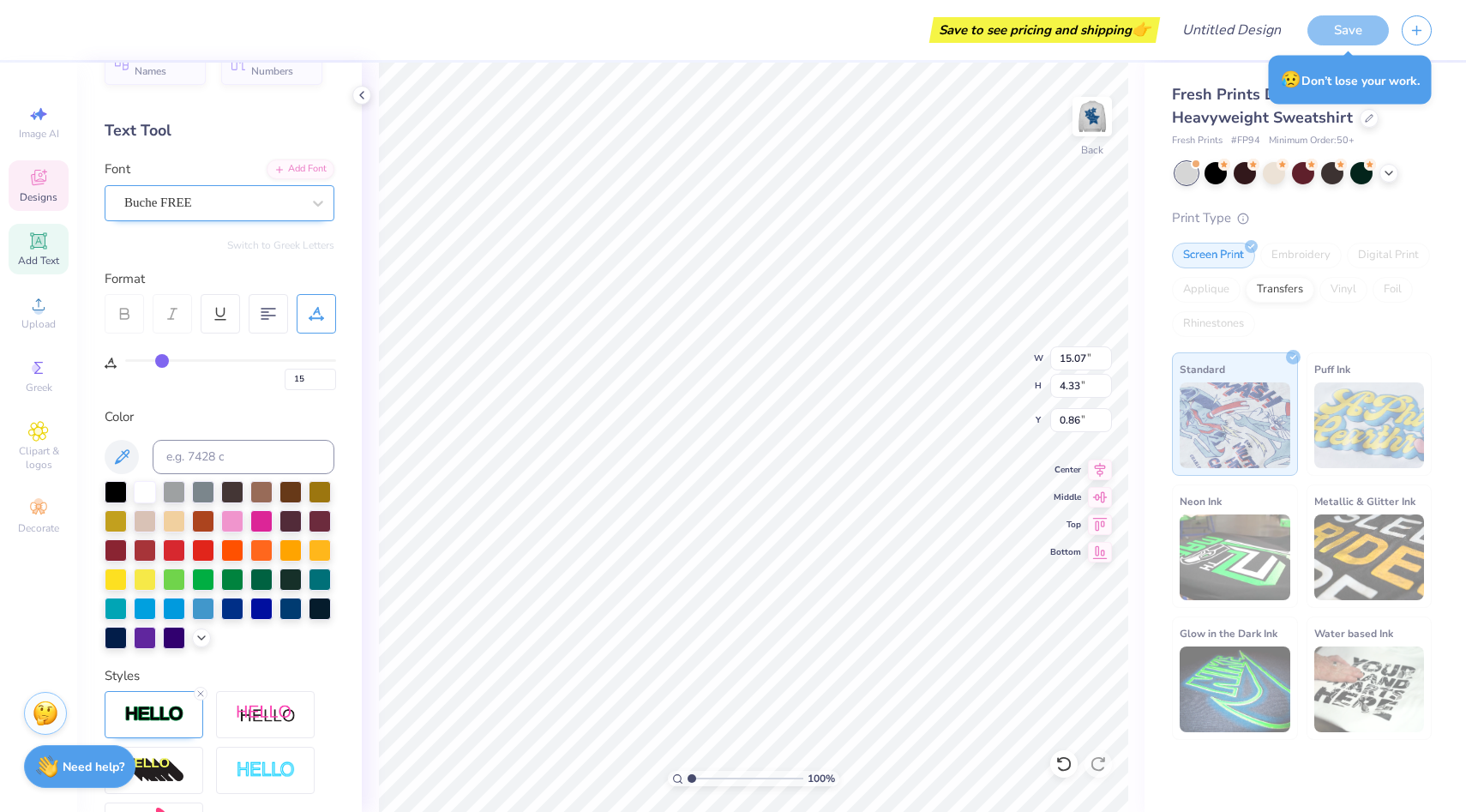
click at [231, 205] on div "Buche FREE" at bounding box center [213, 202] width 181 height 27
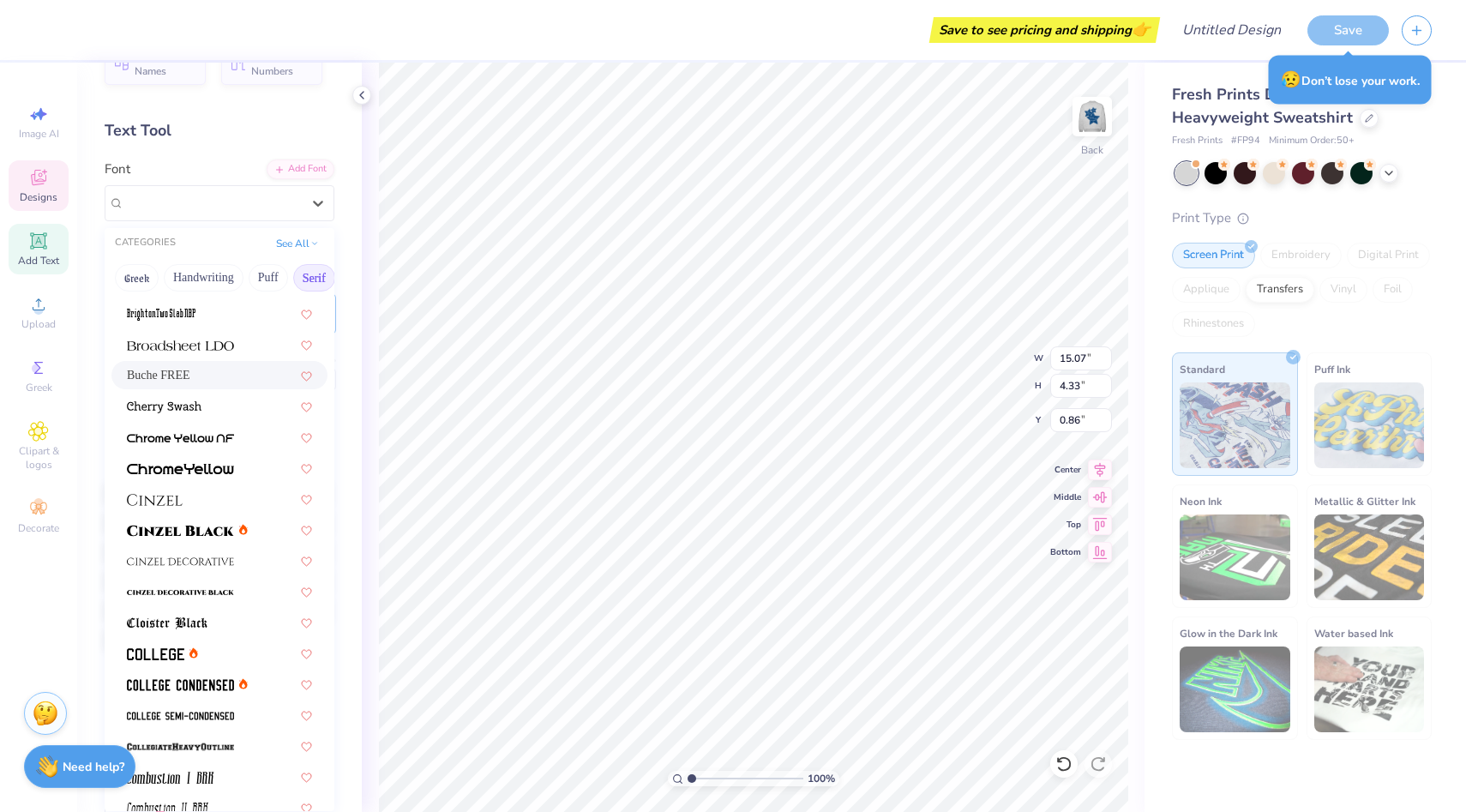
scroll to position [164, 0]
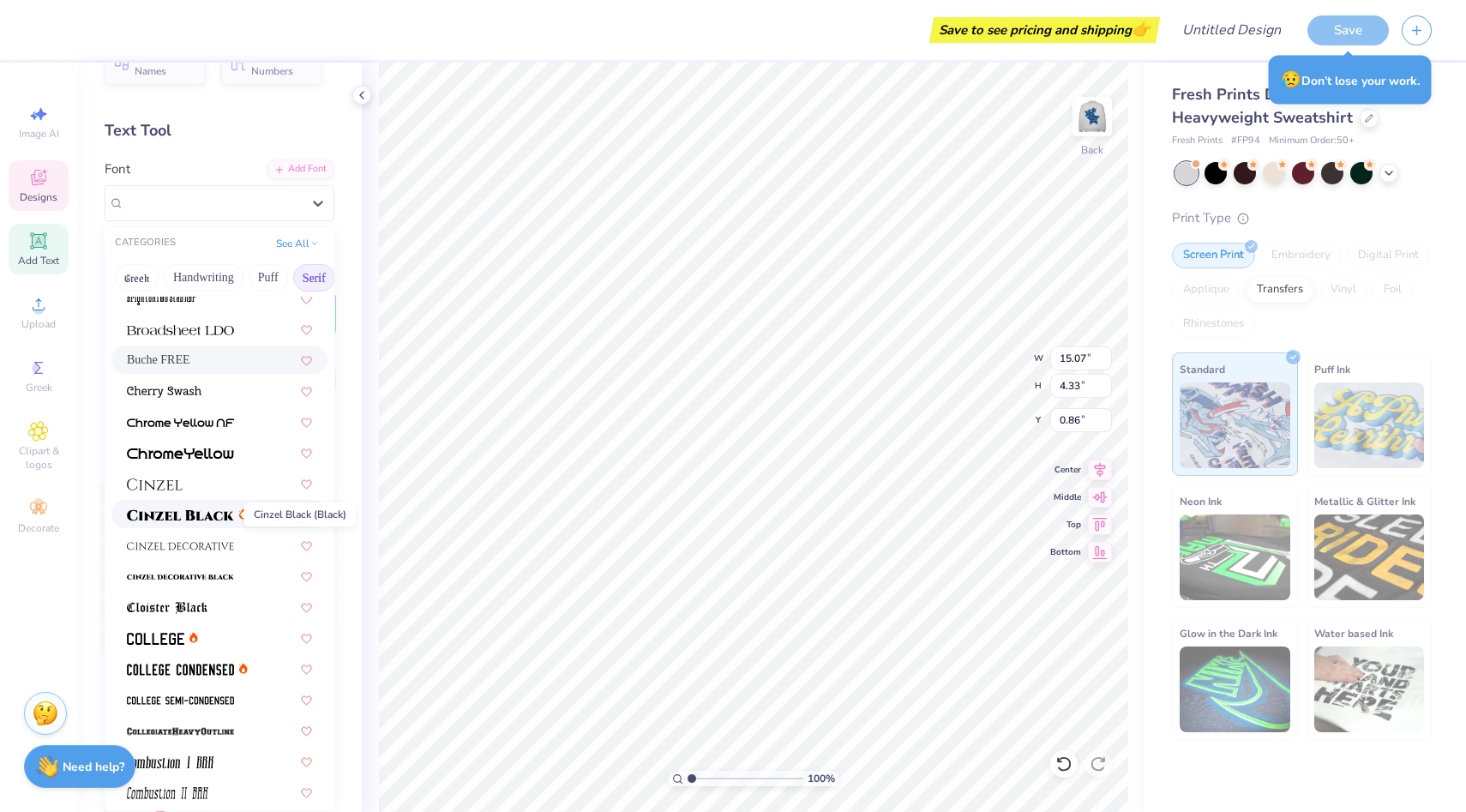
click at [199, 512] on img at bounding box center [181, 515] width 107 height 12
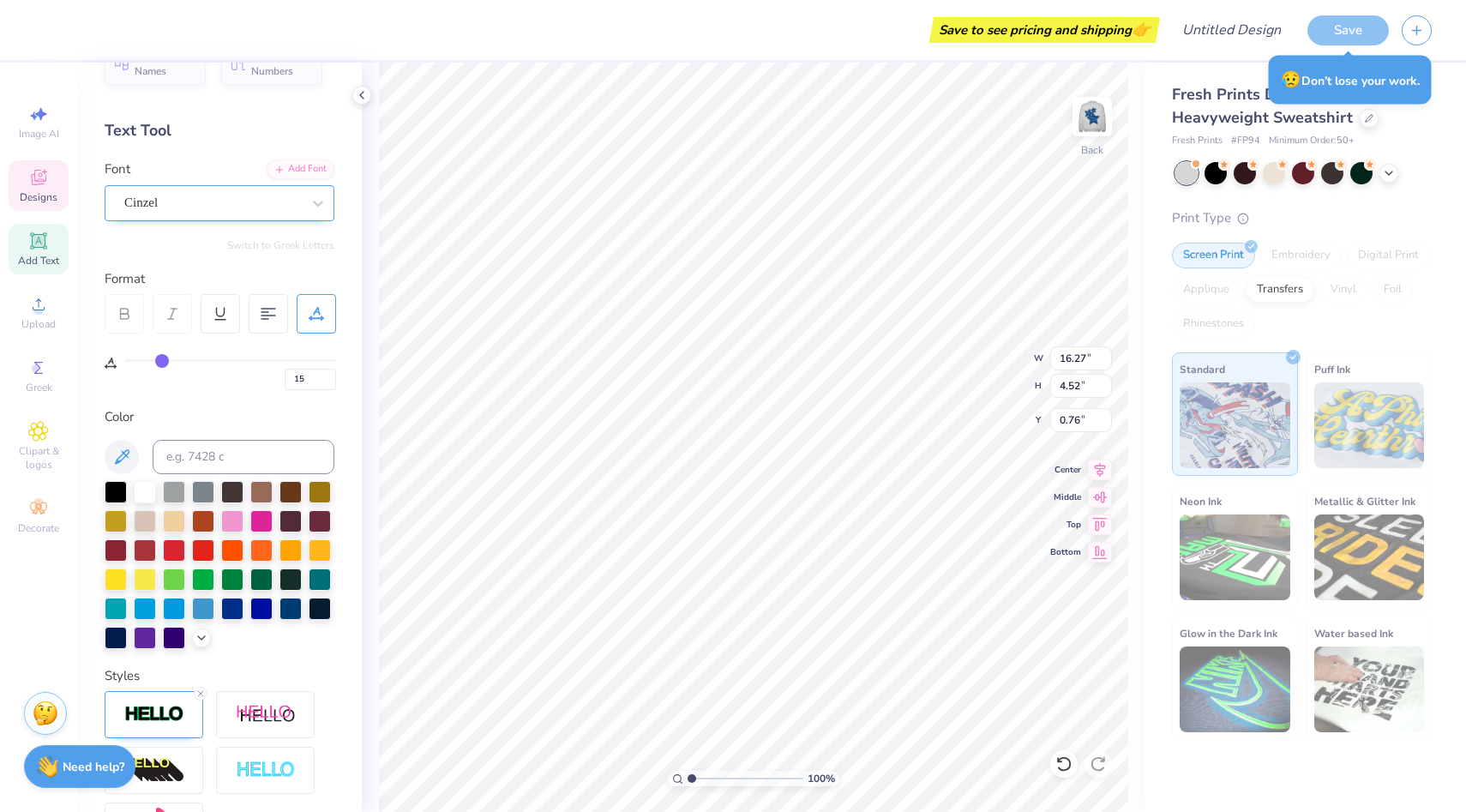
click at [196, 199] on div "Cinzel" at bounding box center [213, 202] width 181 height 27
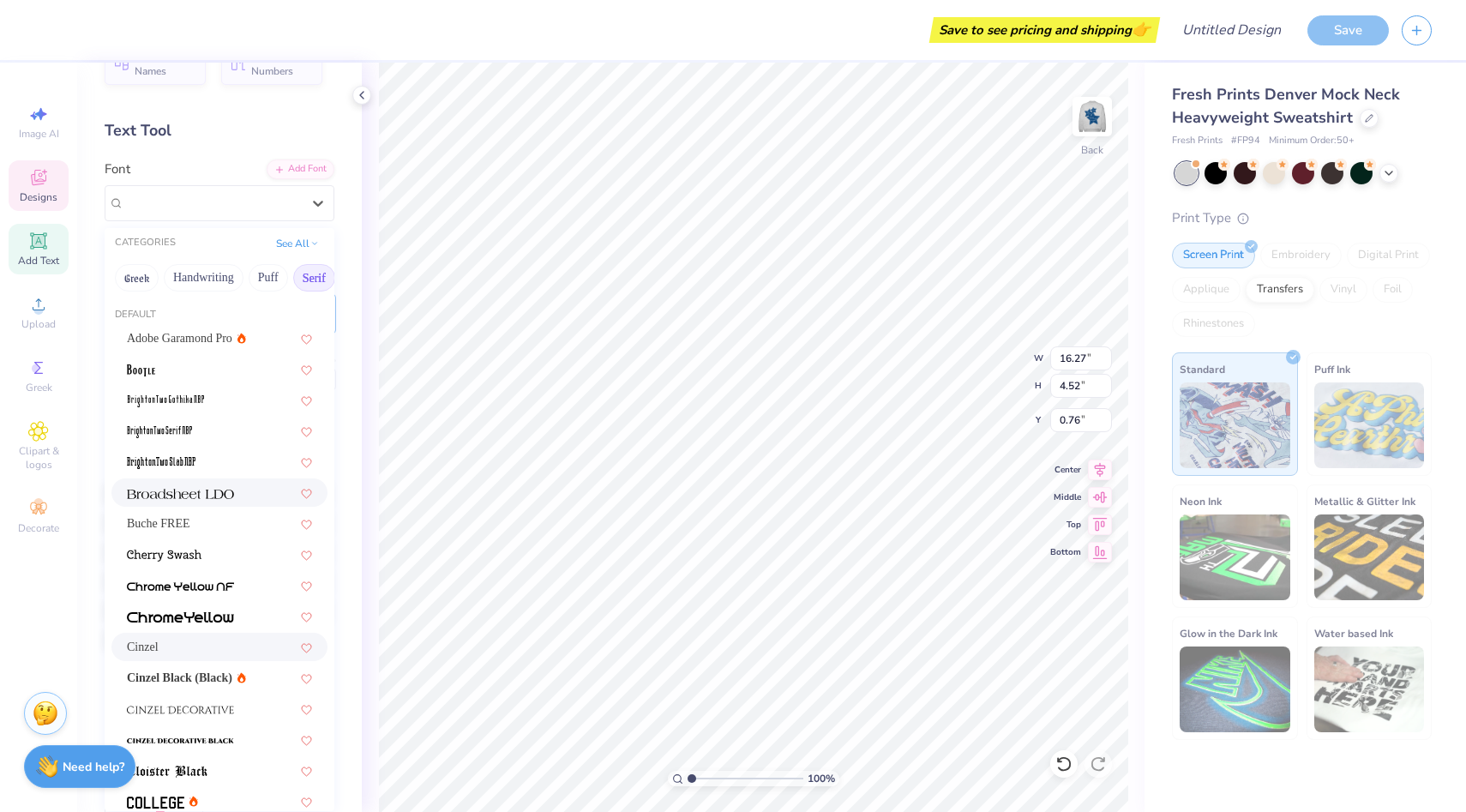
click at [220, 484] on span at bounding box center [181, 493] width 107 height 18
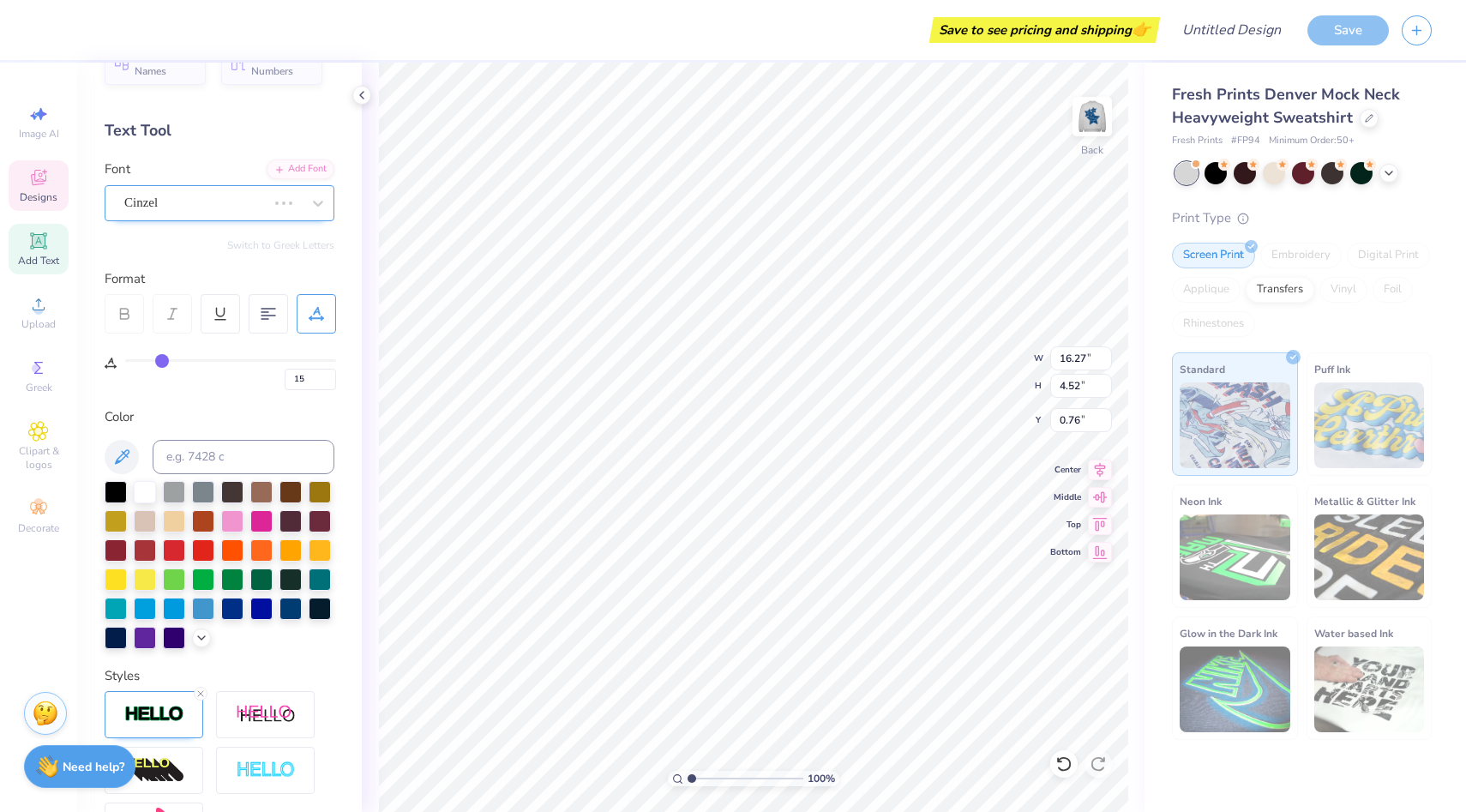
click at [227, 205] on div "Cinzel" at bounding box center [195, 202] width 146 height 27
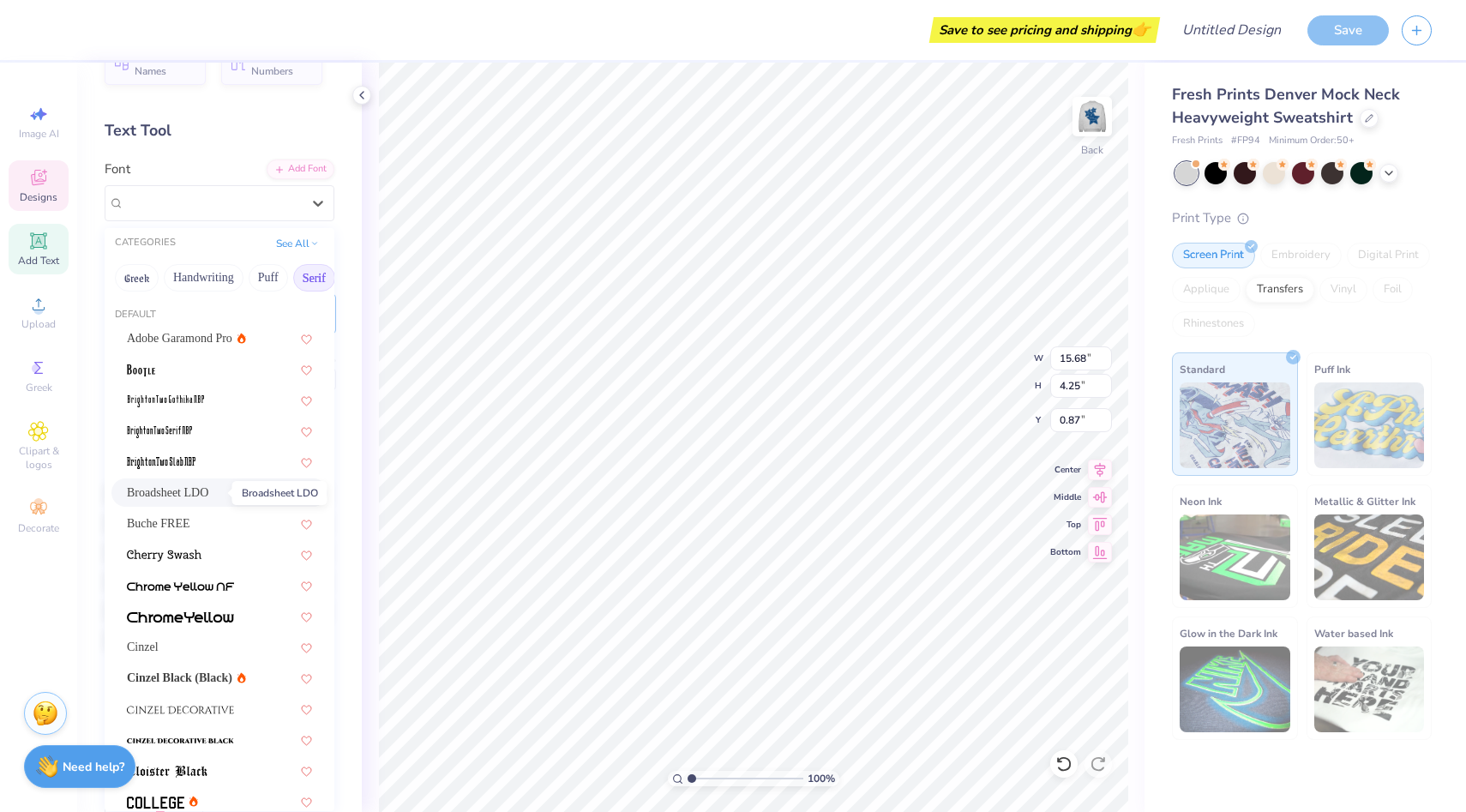
click at [189, 490] on span "Broadsheet LDO" at bounding box center [168, 493] width 81 height 18
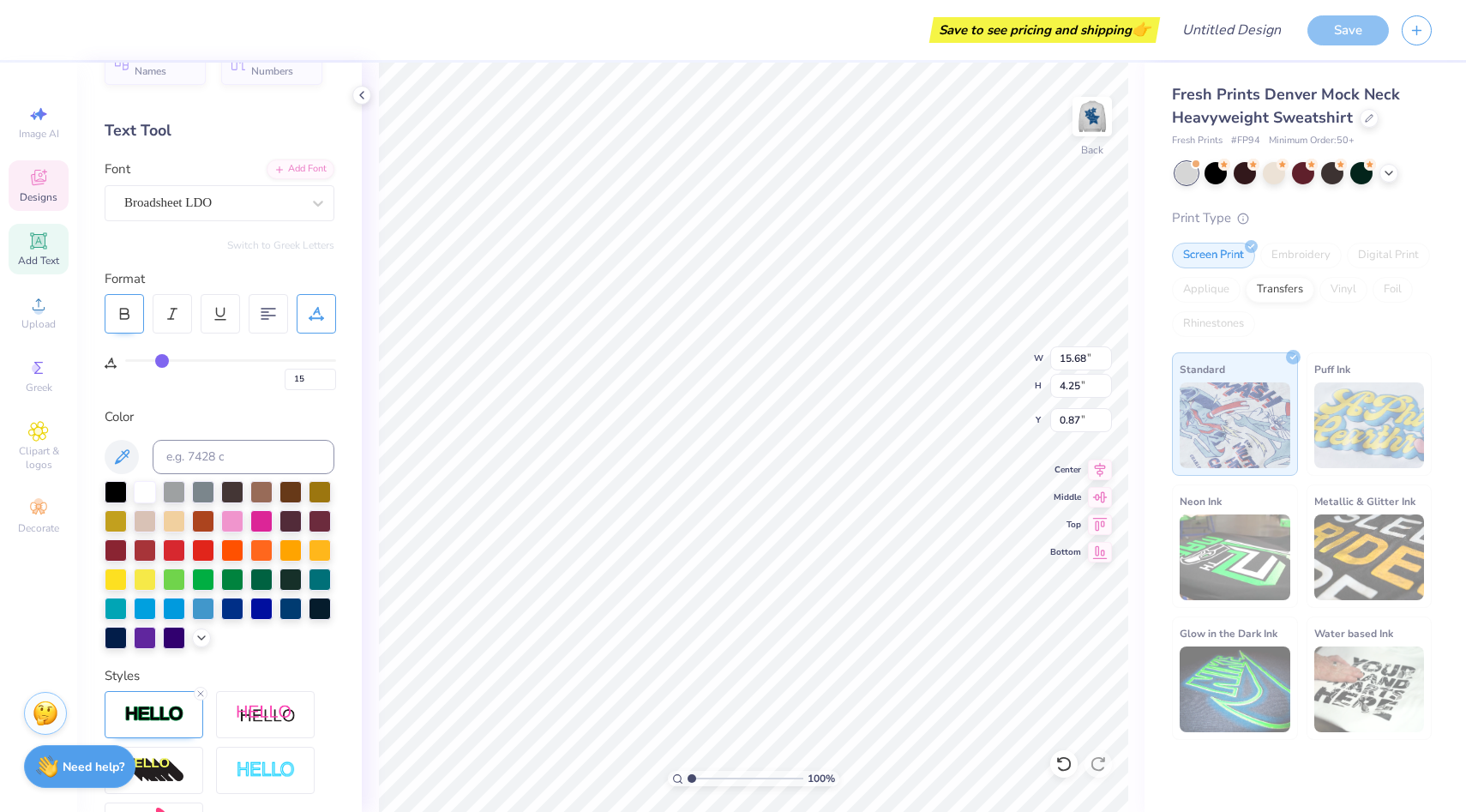
click at [126, 316] on icon at bounding box center [125, 314] width 16 height 16
click at [1136, 251] on div "100 % Back W 15.66 15.66 " H 4.26 4.26 " Y 0.87 0.87 " Center Middle Top Bottom" at bounding box center [753, 437] width 783 height 750
click at [806, 12] on div "Save to see pricing and shipping 👉" at bounding box center [602, 30] width 1109 height 60
click at [812, 39] on div "Save to see pricing and shipping 👉" at bounding box center [602, 30] width 1109 height 60
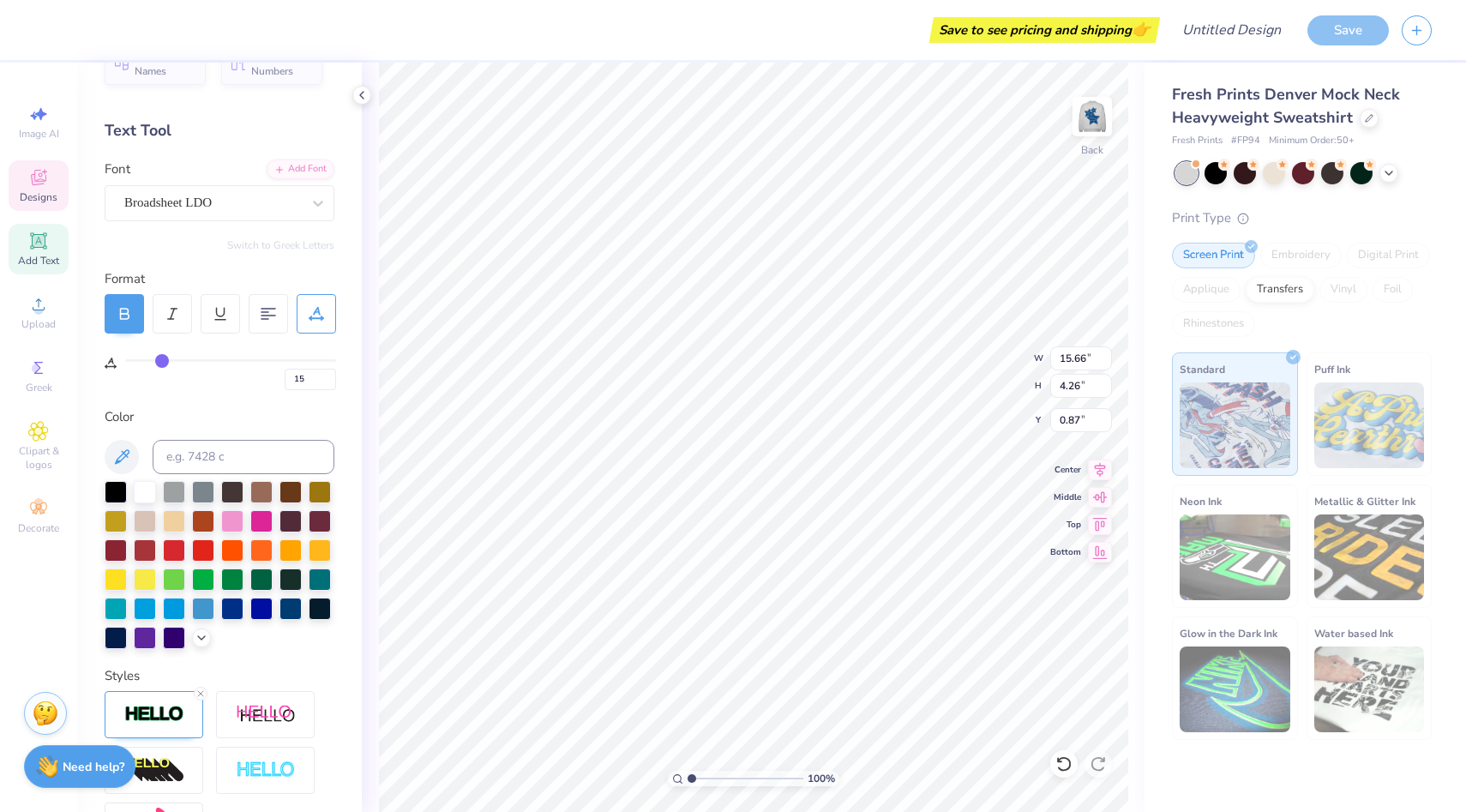
click at [816, 43] on div "Save to see pricing and shipping 👉" at bounding box center [602, 30] width 1109 height 60
